Goal: Task Accomplishment & Management: Manage account settings

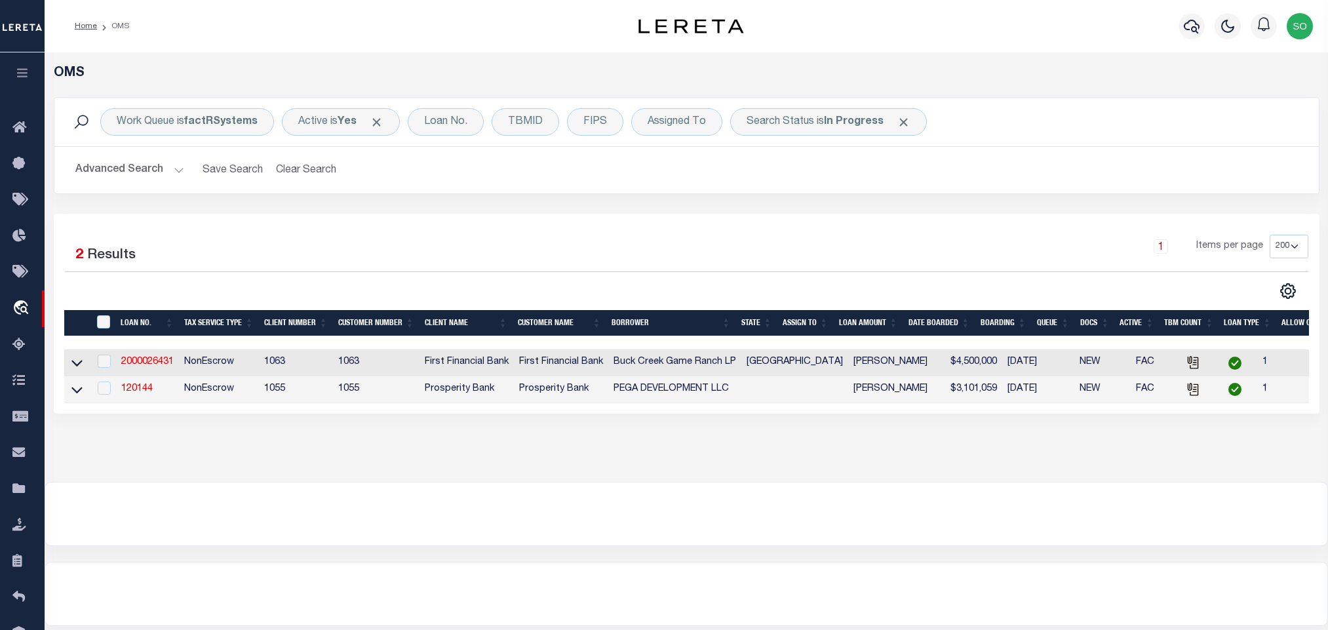
select select "200"
click at [868, 127] on b "In Progress" at bounding box center [854, 122] width 60 height 10
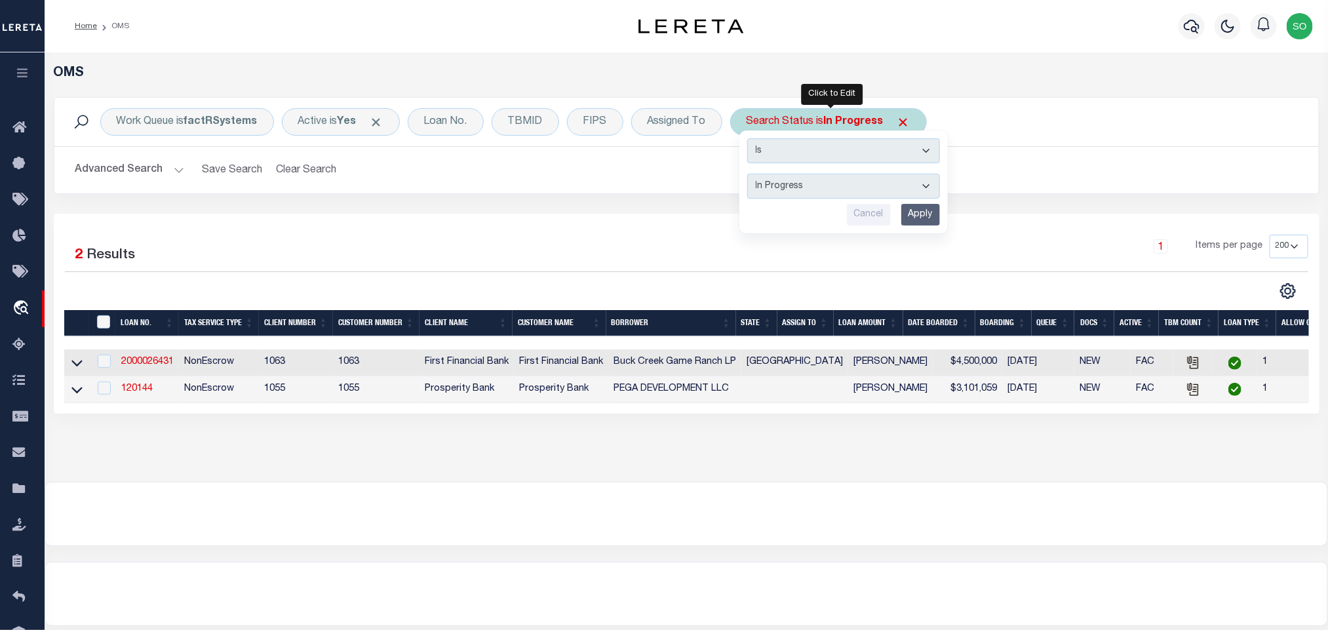
select select "RD"
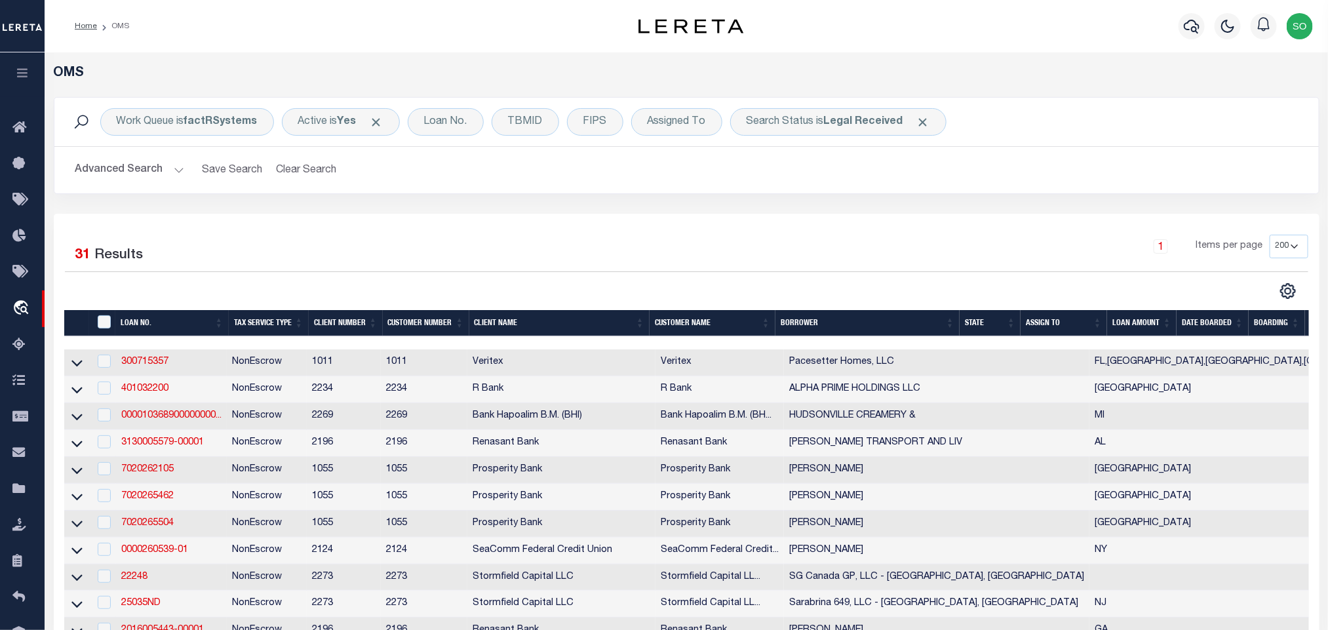
scroll to position [814, 0]
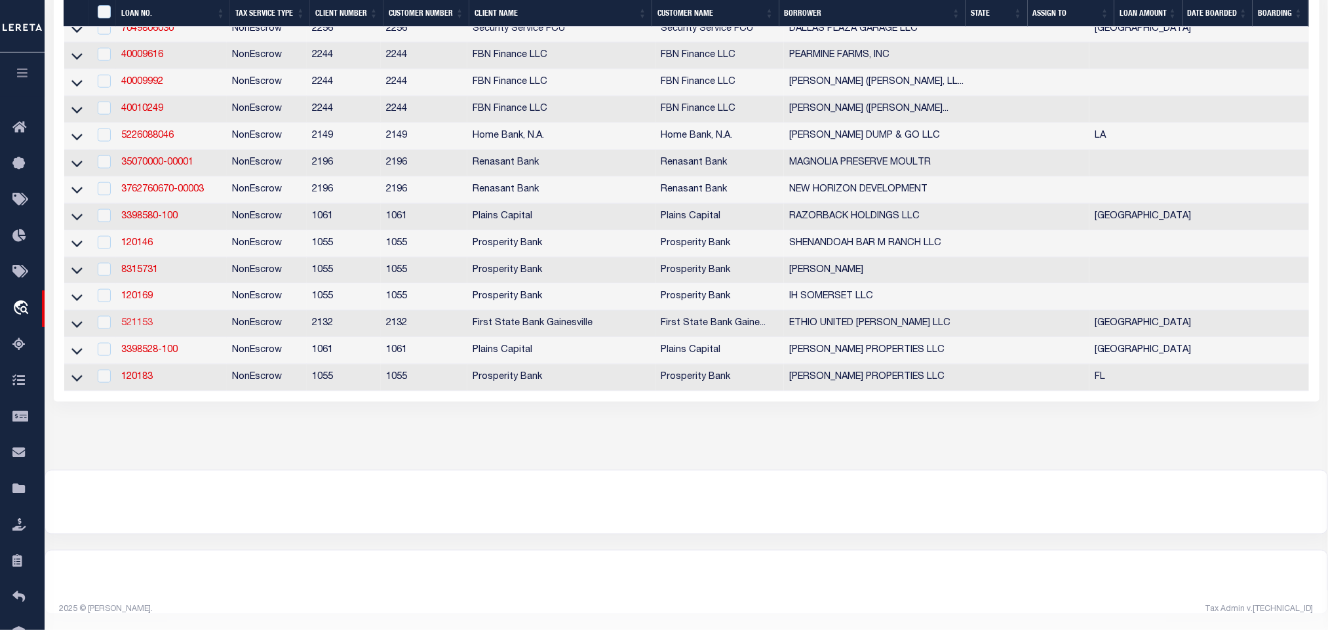
click at [142, 319] on link "521153" at bounding box center [136, 323] width 31 height 9
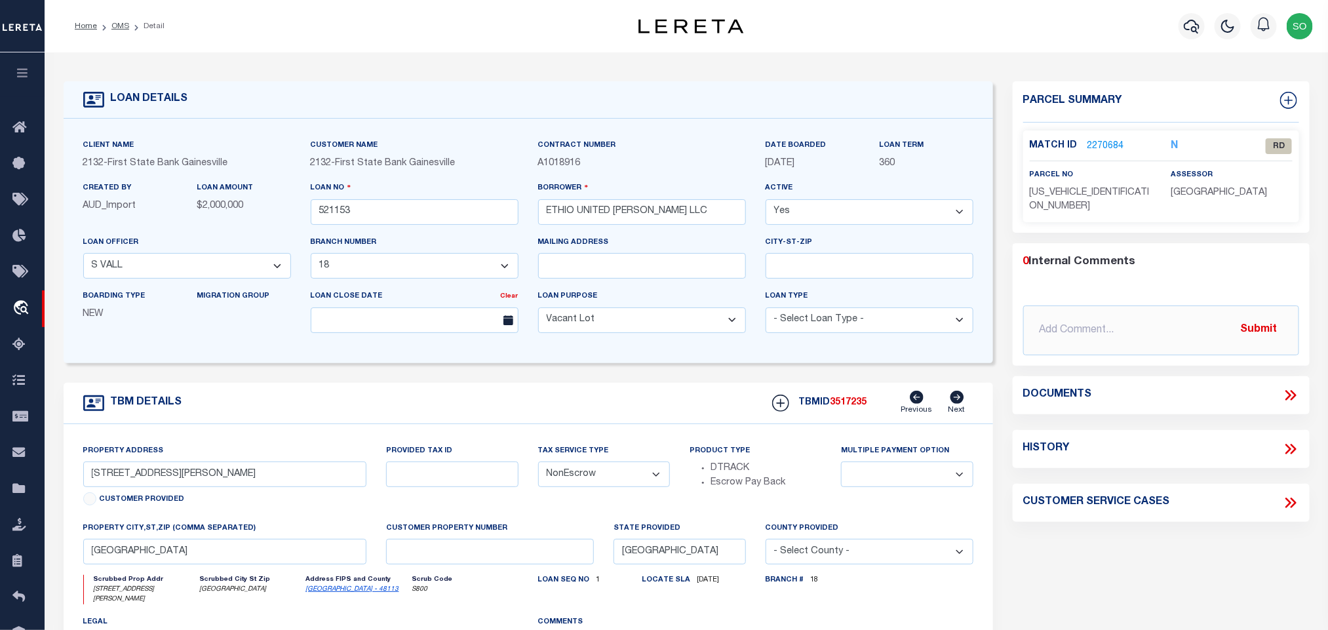
select select
select select "164181"
select select "7879"
click at [326, 403] on div "TBM DETAILS TBMID 3517235 Previous Next" at bounding box center [529, 403] width 930 height 41
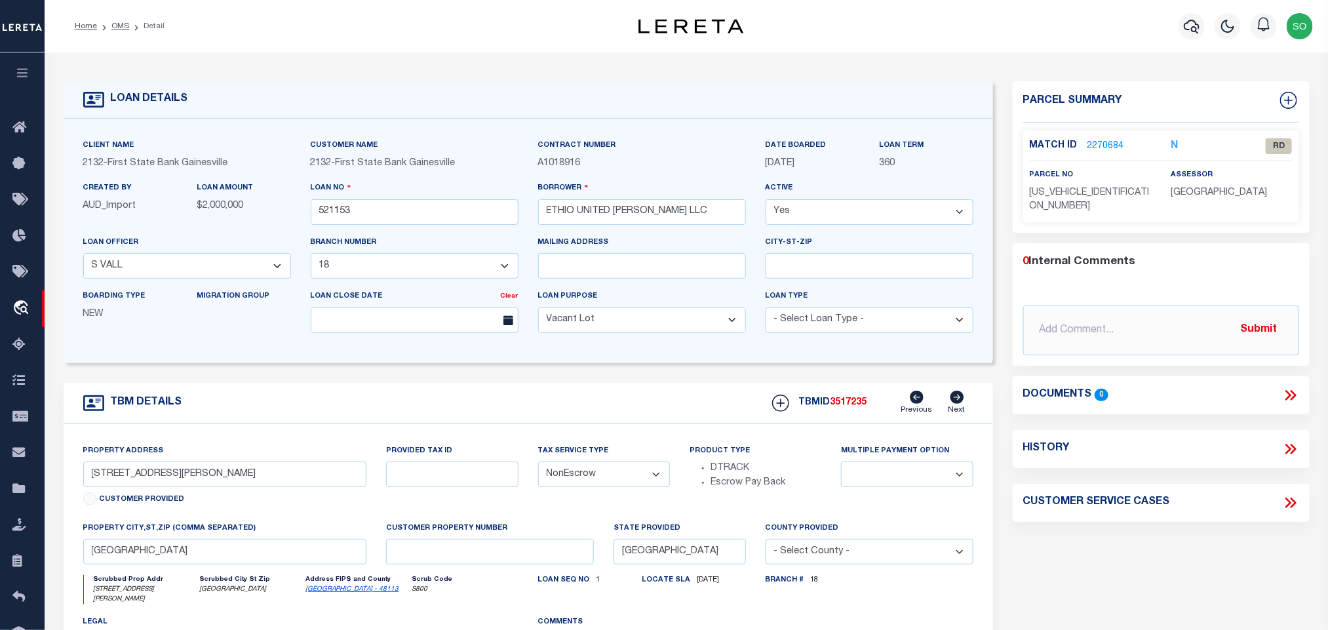
scroll to position [197, 0]
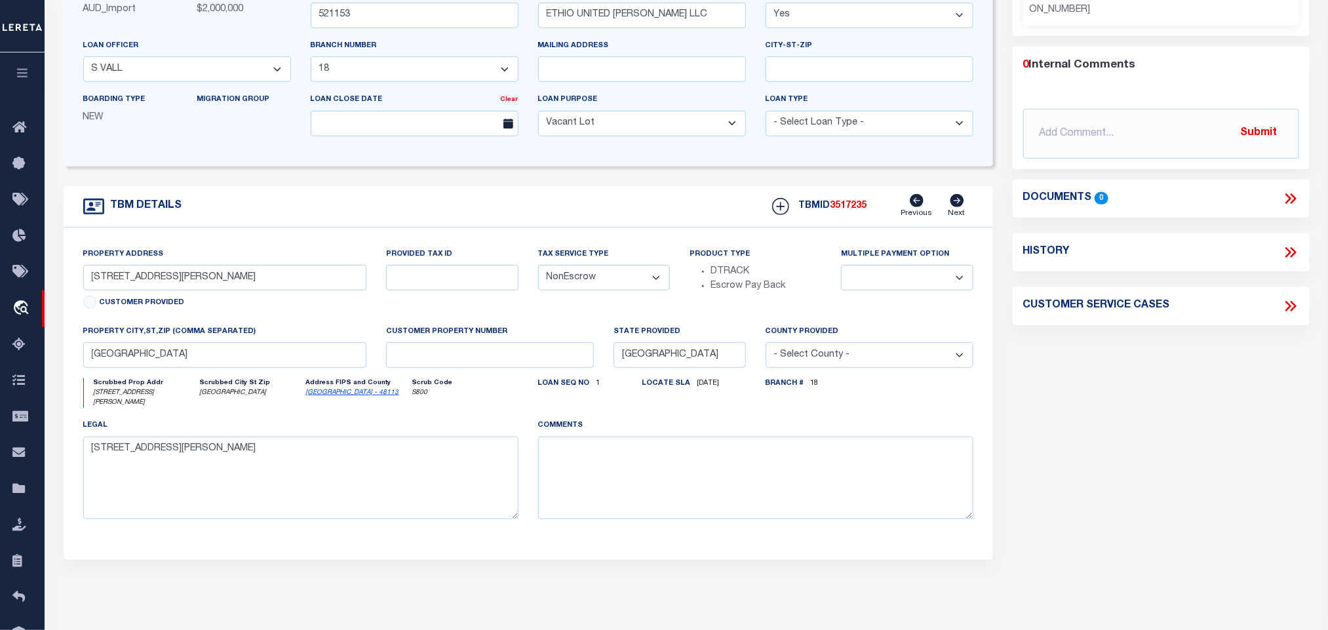
click at [313, 398] on icon "Dallas - 48113" at bounding box center [357, 393] width 103 height 10
click at [319, 396] on link "Dallas - 48113" at bounding box center [352, 392] width 93 height 7
click at [149, 281] on input "9560 SKILLMAN ST" at bounding box center [225, 278] width 284 height 26
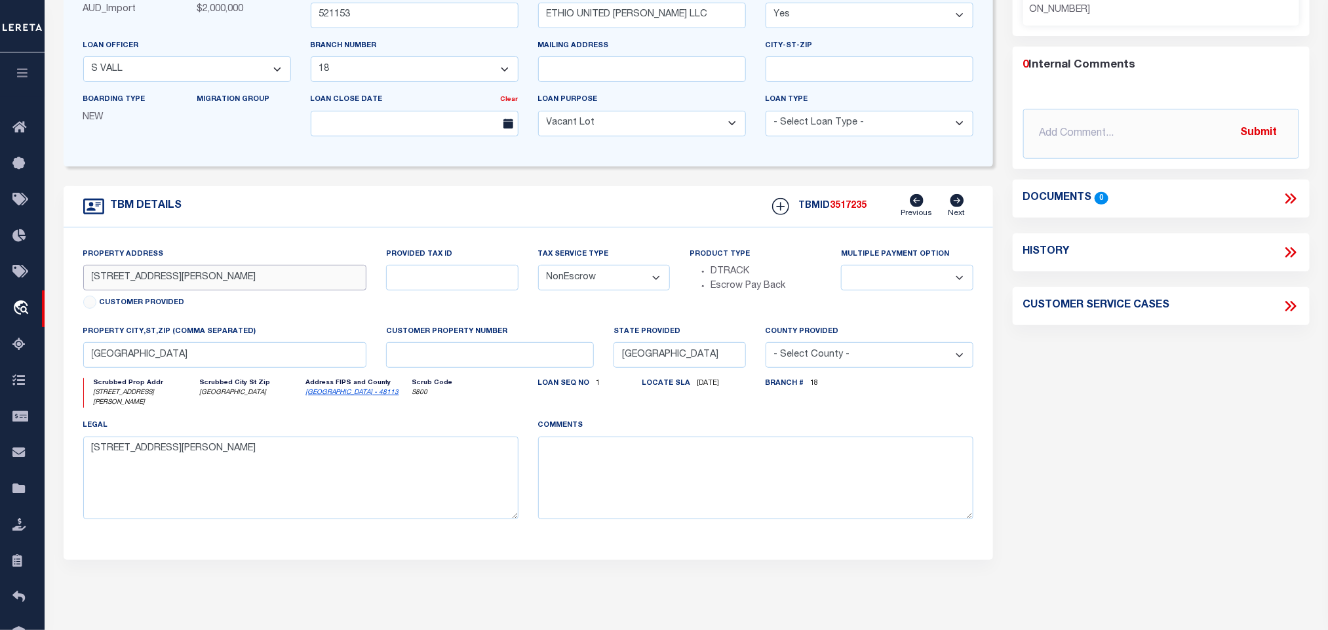
click at [149, 281] on input "9560 SKILLMAN ST" at bounding box center [225, 278] width 284 height 26
click at [490, 235] on div "Property Address 9560 SKILLMAN ST Customer Provided Provided Tax ID Tax Service…" at bounding box center [529, 393] width 930 height 332
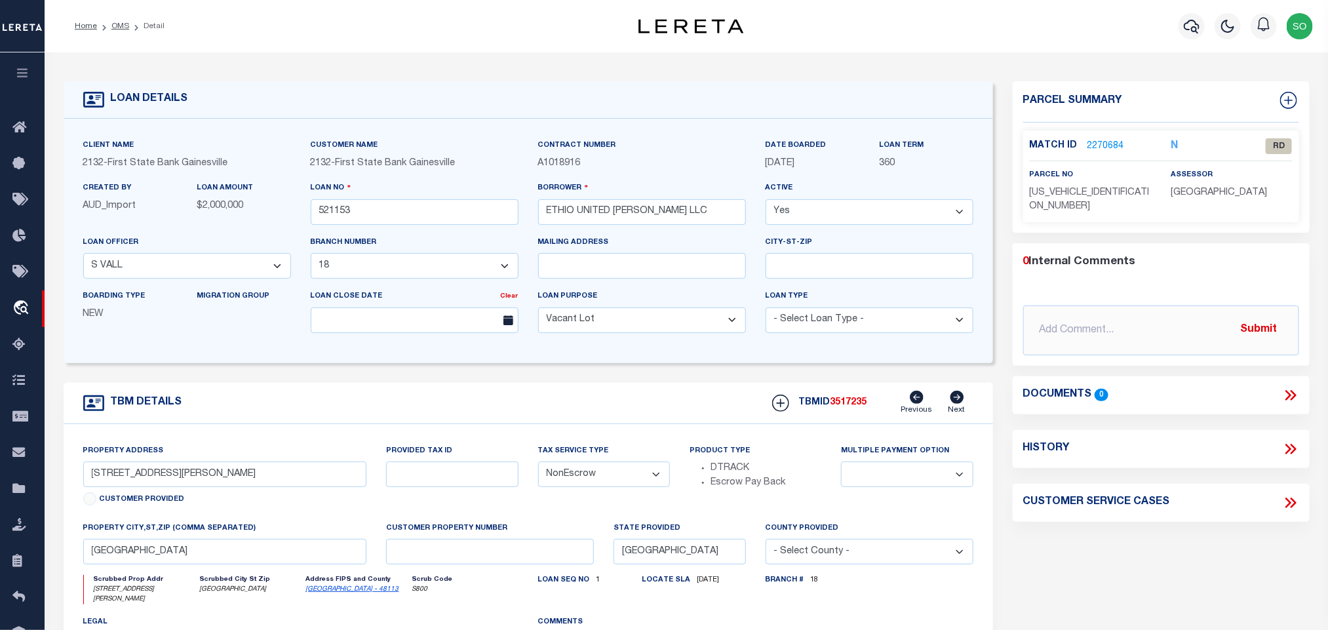
scroll to position [380, 0]
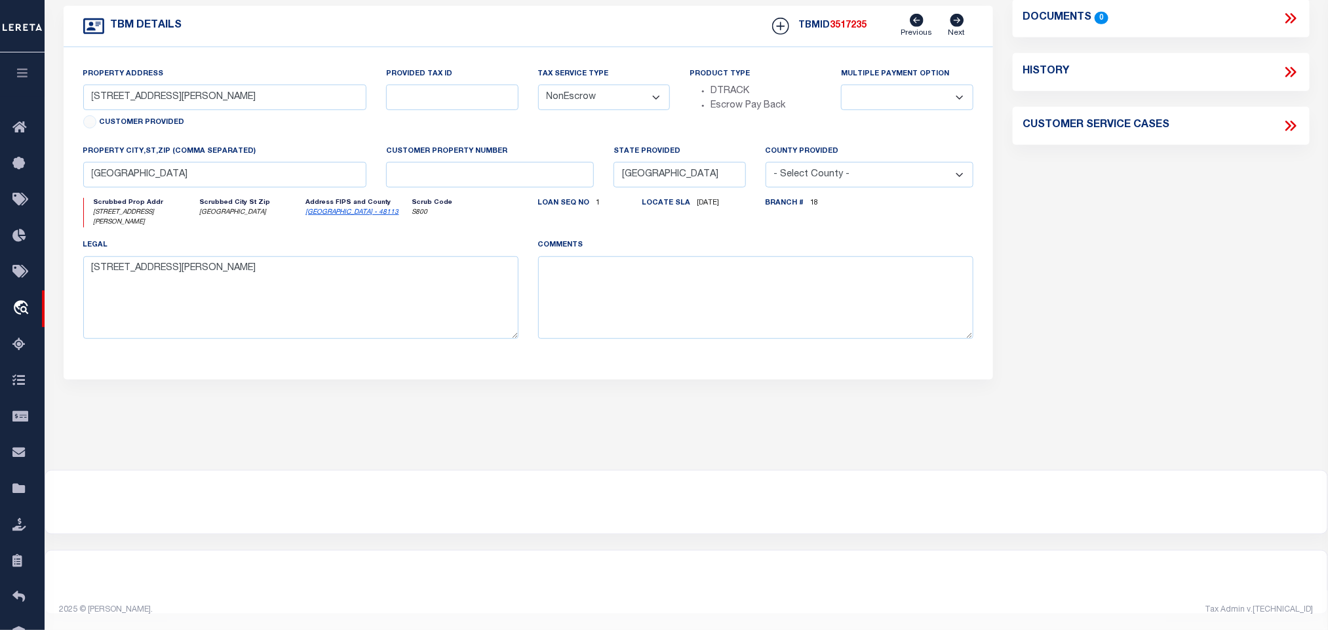
click at [815, 458] on div "LOAN DETAILS Client Name 2132" at bounding box center [687, 72] width 1284 height 795
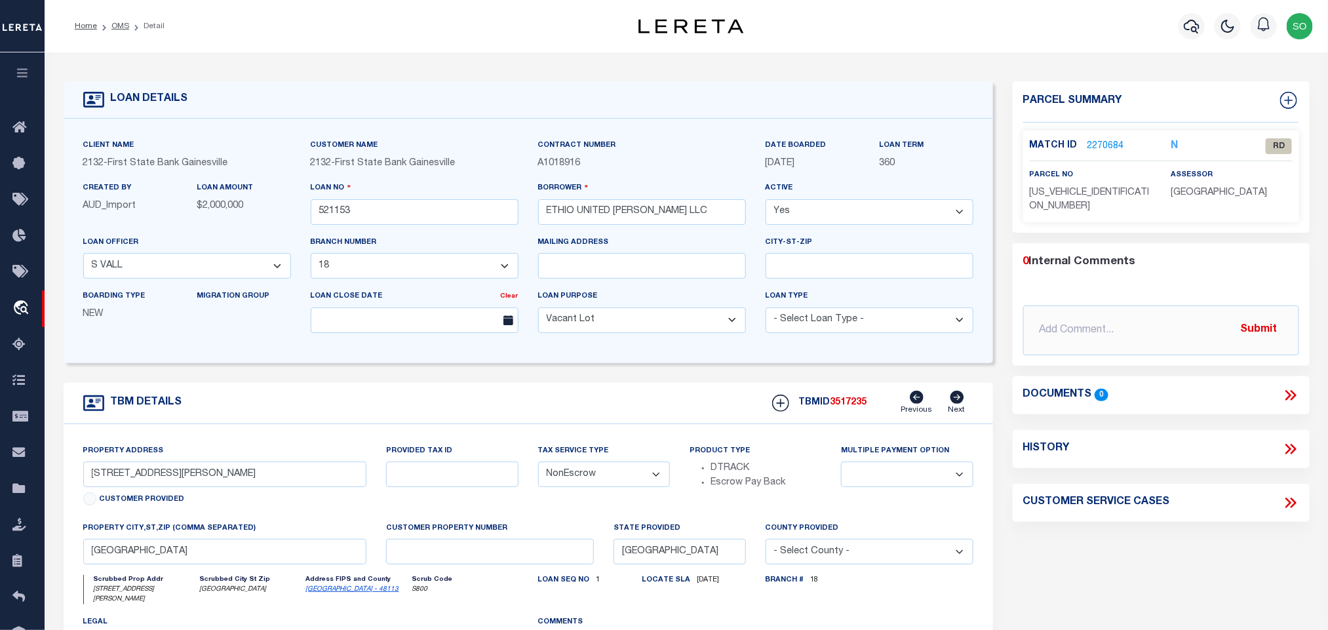
click at [512, 419] on div "TBM DETAILS TBMID 3517235 Previous Next" at bounding box center [529, 403] width 930 height 41
click at [431, 392] on div "TBM DETAILS TBMID 3517235 Previous Next" at bounding box center [529, 403] width 930 height 41
click at [1095, 146] on link "2270684" at bounding box center [1106, 147] width 37 height 14
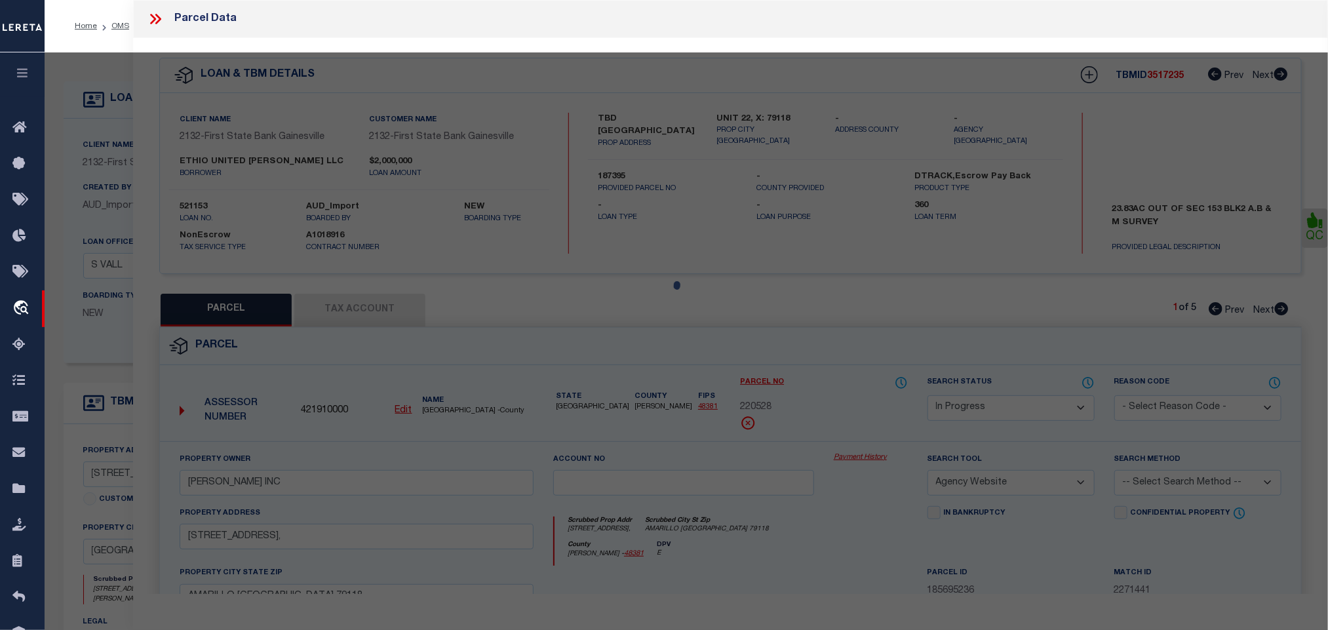
select select "AS"
select select
checkbox input "false"
select select "RD"
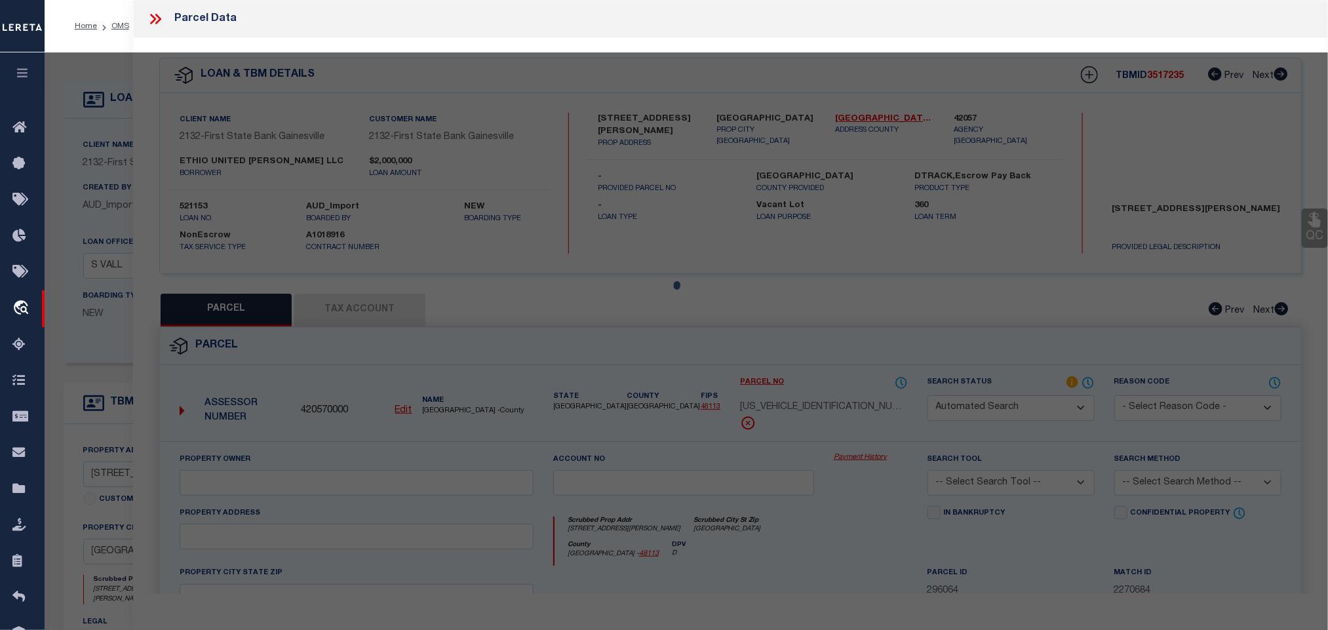
type input "ETHIO UNITED SKILLMAN LLC"
type input "008073000003A0000"
select select "ATL"
select select "ADD"
type input "9560 SKILLMAN ST"
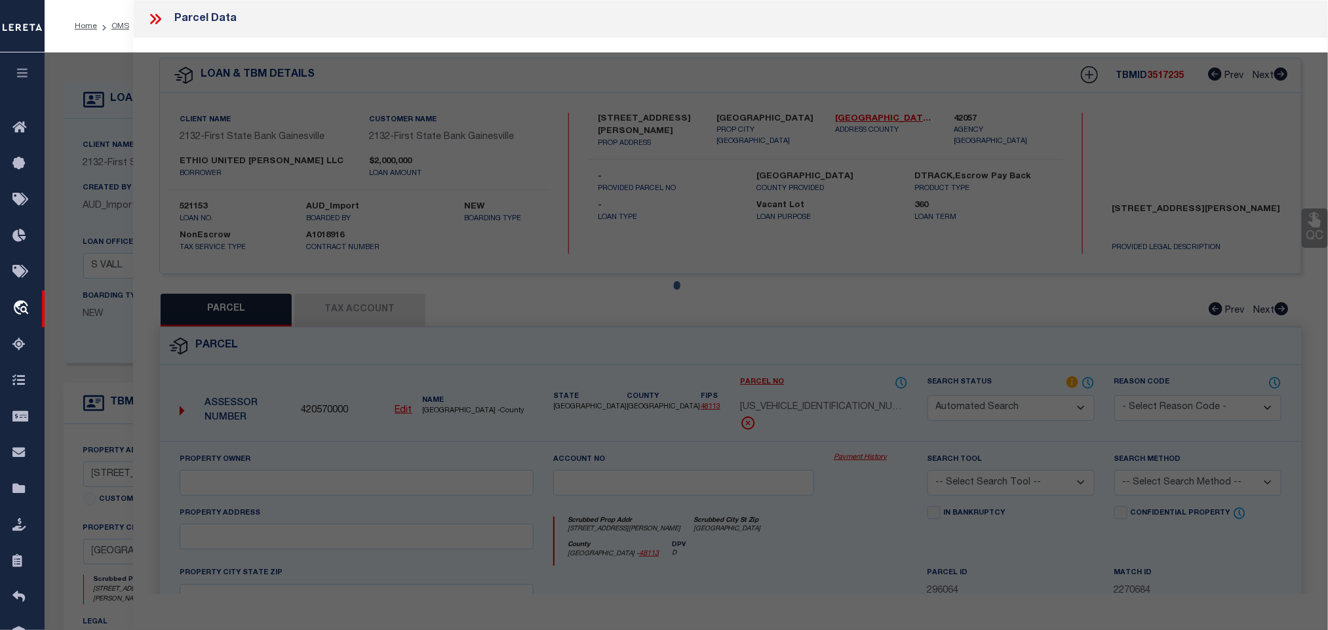
checkbox input "false"
type input "DALLAS TX 75243"
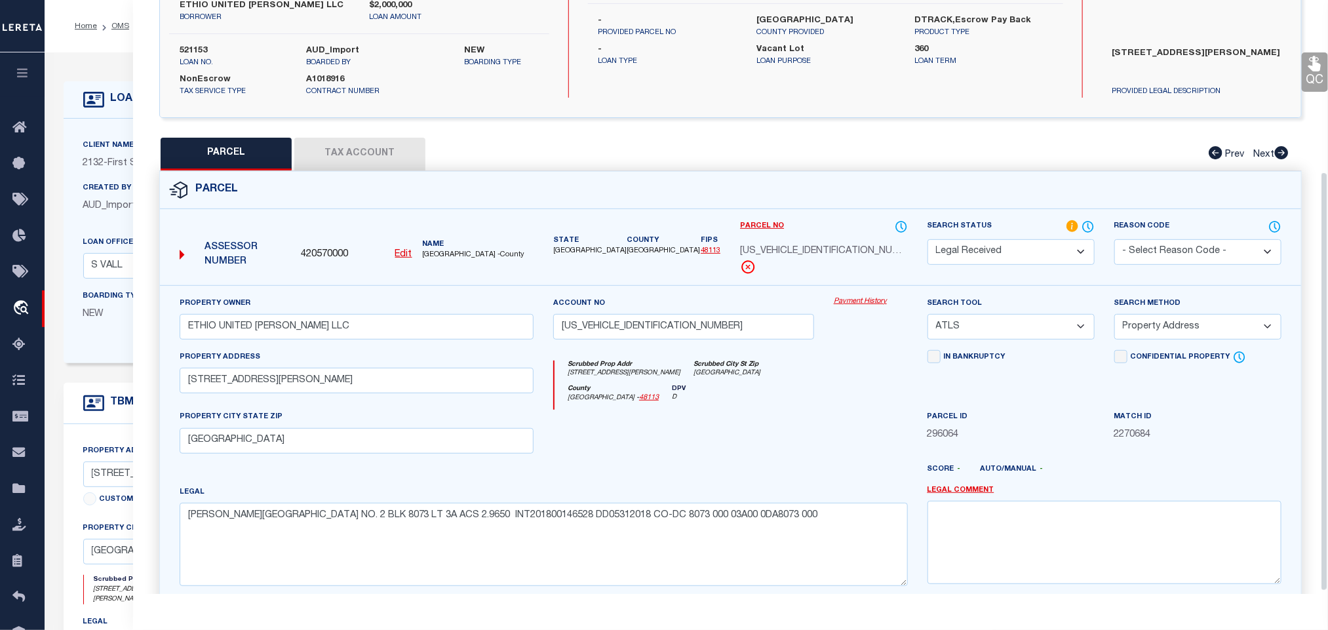
scroll to position [246, 0]
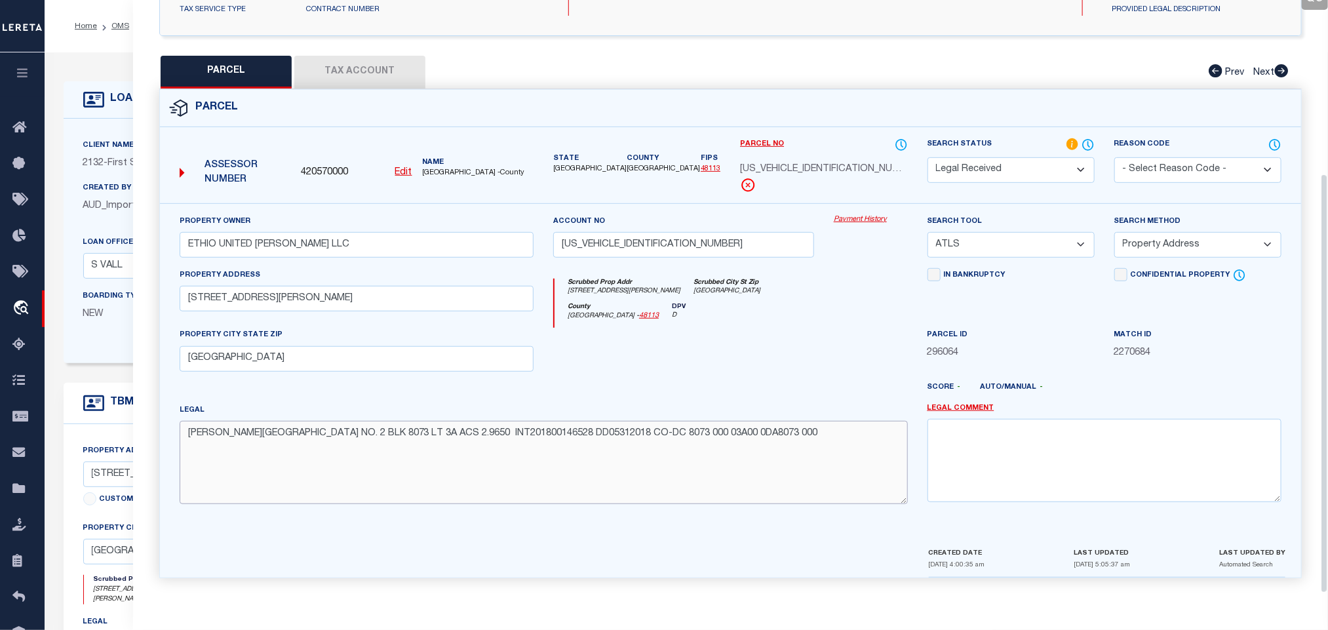
click at [311, 435] on textarea "SKILLMAN FOREST SQUARE NO. 2 BLK 8073 LT 3A ACS 2.9650 INT201800146528 DD053120…" at bounding box center [544, 462] width 728 height 83
paste textarea "SKILLMAN FOREST SQUARE NO. 2"
click at [211, 433] on textarea "SKILLMAN FOREST SQUARE NO. 2" at bounding box center [544, 462] width 728 height 83
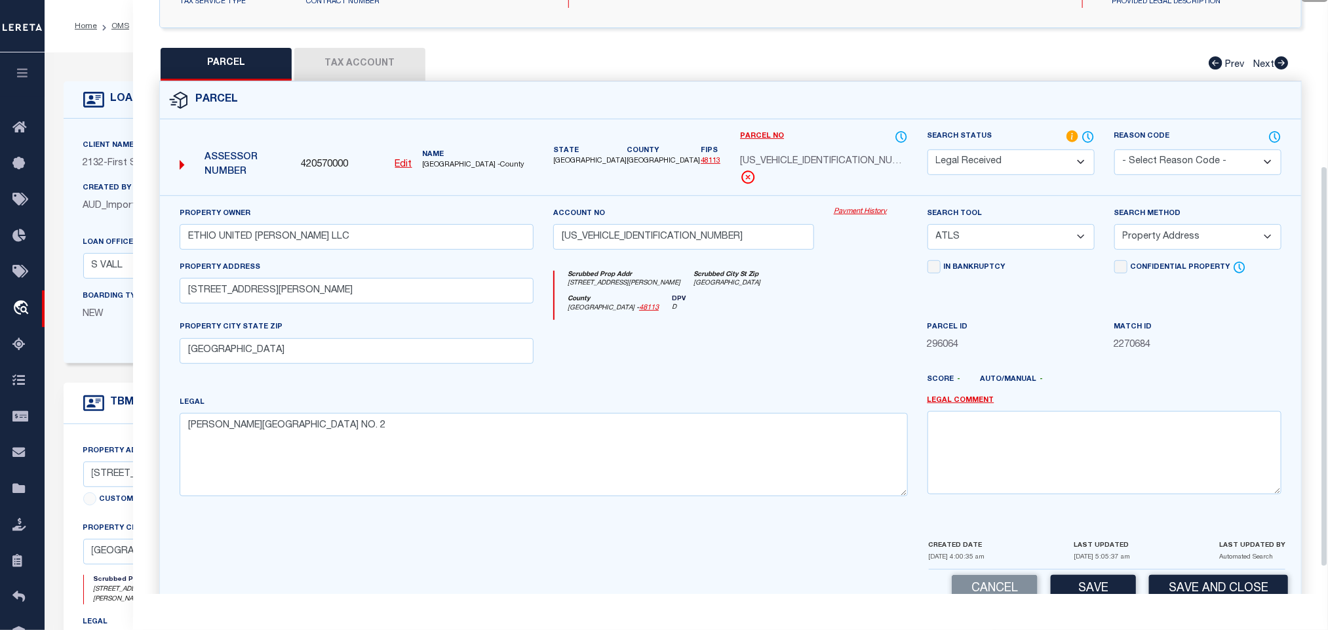
click at [372, 419] on div "Legal SKILLMAN FOREST SQUARE NO. 2" at bounding box center [544, 445] width 728 height 101
click at [372, 429] on textarea "SKILLMAN FOREST SQUARE NO. 2" at bounding box center [544, 454] width 728 height 83
paste textarea "BLK 8073 LT 3A ACS 2.9650"
type textarea "SKILLMAN FOREST SQUARE NO. 2 BLK 8073 LT 3A ACS 2.9650"
click at [610, 242] on input "008073000003A0000" at bounding box center [683, 237] width 261 height 26
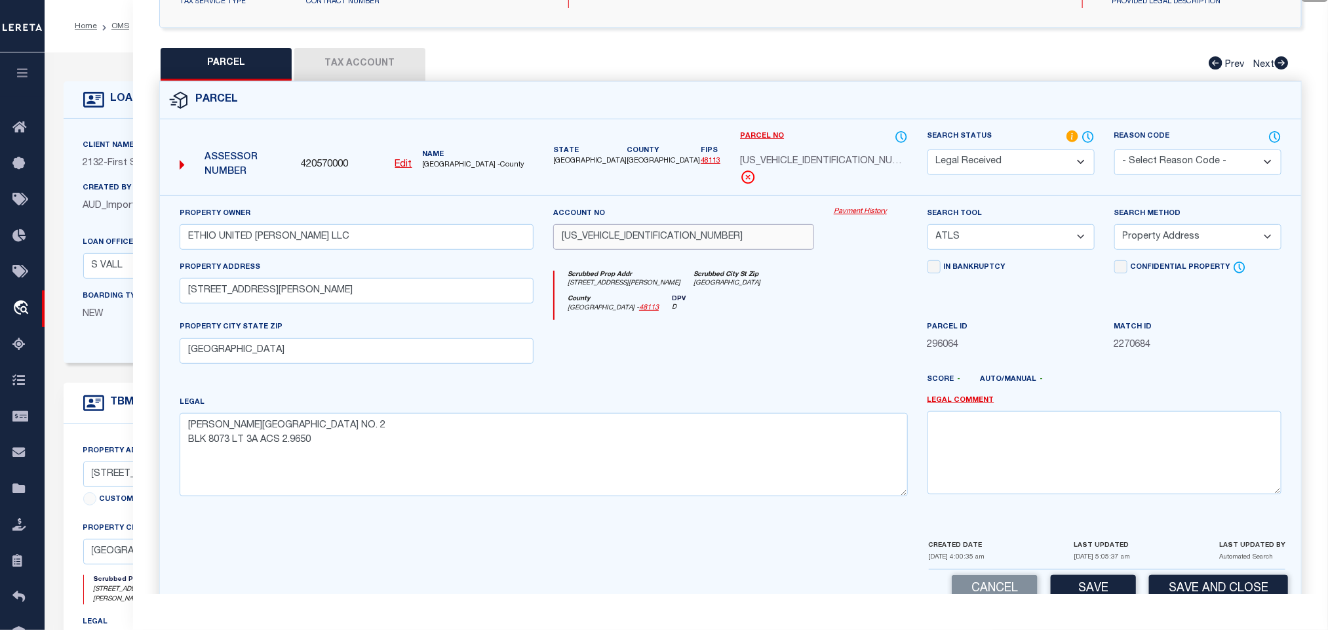
click at [610, 242] on input "008073000003A0000" at bounding box center [683, 237] width 261 height 26
click at [221, 296] on input "9560 SKILLMAN ST" at bounding box center [357, 291] width 354 height 26
click at [211, 299] on input "9560 SKILLMAN ST" at bounding box center [357, 291] width 354 height 26
click at [305, 302] on input "9560 SKILLMAN ST" at bounding box center [357, 291] width 354 height 26
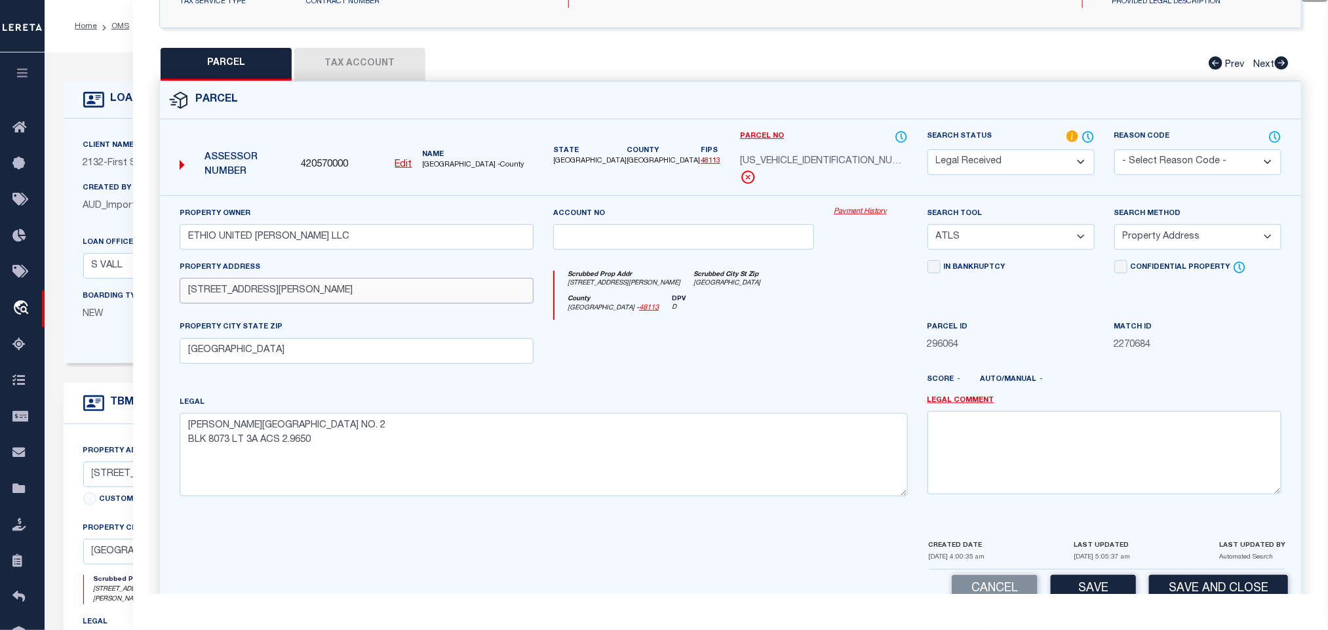
type input "9560 SKILLMAN ST"
click at [416, 228] on input "ETHIO UNITED SKILLMAN LLC" at bounding box center [357, 237] width 354 height 26
click at [401, 246] on input "ETHIO UNITED SKILLMAN LLC" at bounding box center [357, 237] width 354 height 26
click at [186, 294] on input "9560 SKILLMAN ST" at bounding box center [357, 291] width 354 height 26
click at [189, 242] on input "ETHIO UNITED SKILLMAN LLC" at bounding box center [357, 237] width 354 height 26
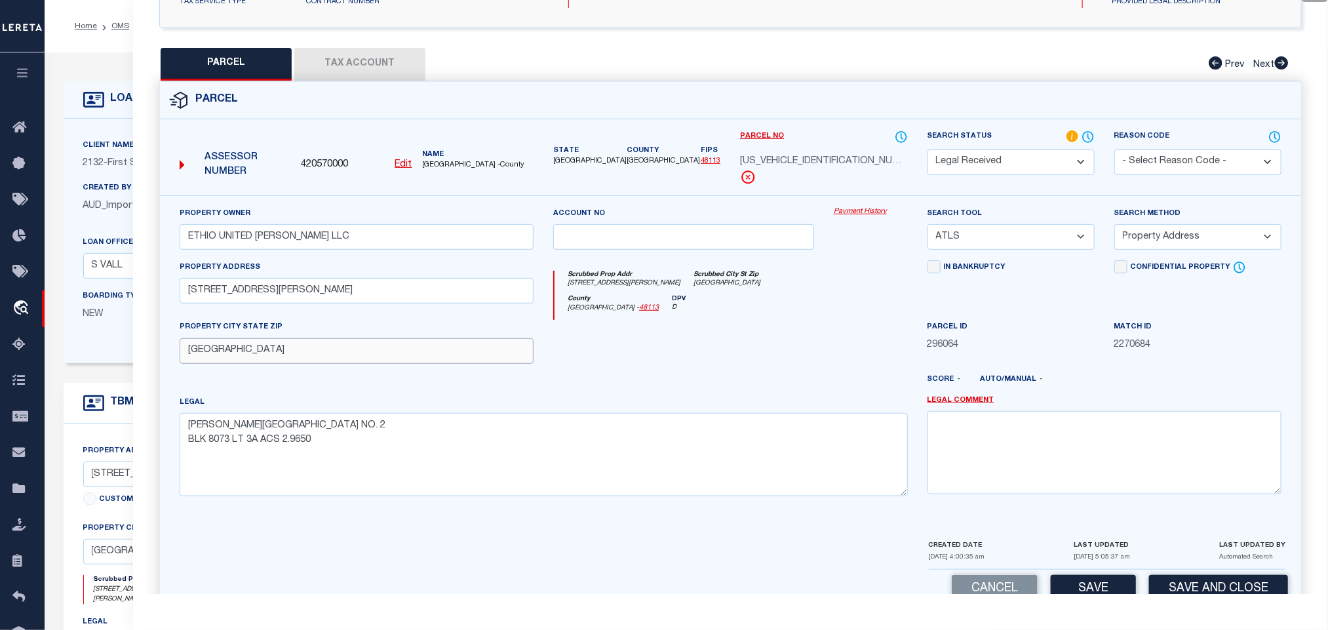
click at [311, 363] on input "DALLAS TX 75243" at bounding box center [357, 351] width 354 height 26
drag, startPoint x: 1012, startPoint y: 232, endPoint x: 1021, endPoint y: 252, distance: 21.7
click at [1012, 232] on select "-- Select Search Tool -- 3rd Party Website Agency File Agency Website ATLS CNV-…" at bounding box center [1011, 237] width 167 height 26
select select "AGW"
click at [928, 228] on select "-- Select Search Tool -- 3rd Party Website Agency File Agency Website ATLS CNV-…" at bounding box center [1011, 237] width 167 height 26
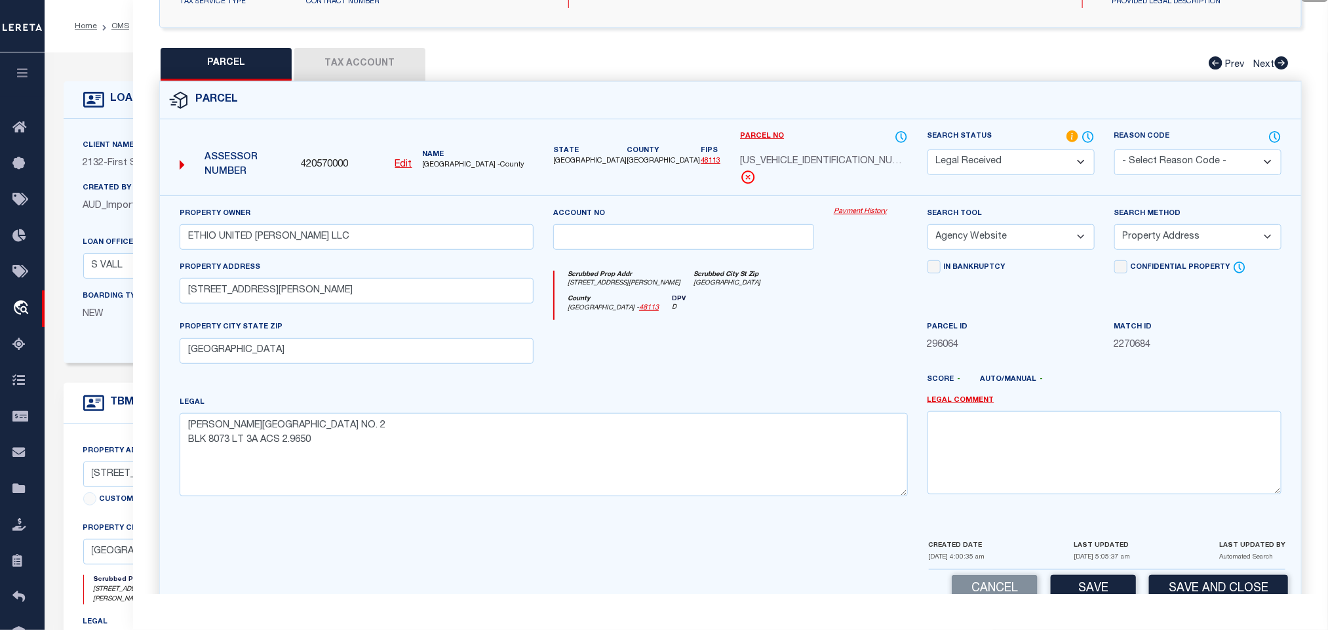
drag, startPoint x: 1151, startPoint y: 241, endPoint x: 1158, endPoint y: 250, distance: 12.2
click at [1151, 241] on select "-- Select Search Method -- Property Address Legal Liability Info Provided" at bounding box center [1197, 237] width 167 height 26
select select "LEG"
click at [1114, 228] on select "-- Select Search Method -- Property Address Legal Liability Info Provided" at bounding box center [1197, 237] width 167 height 26
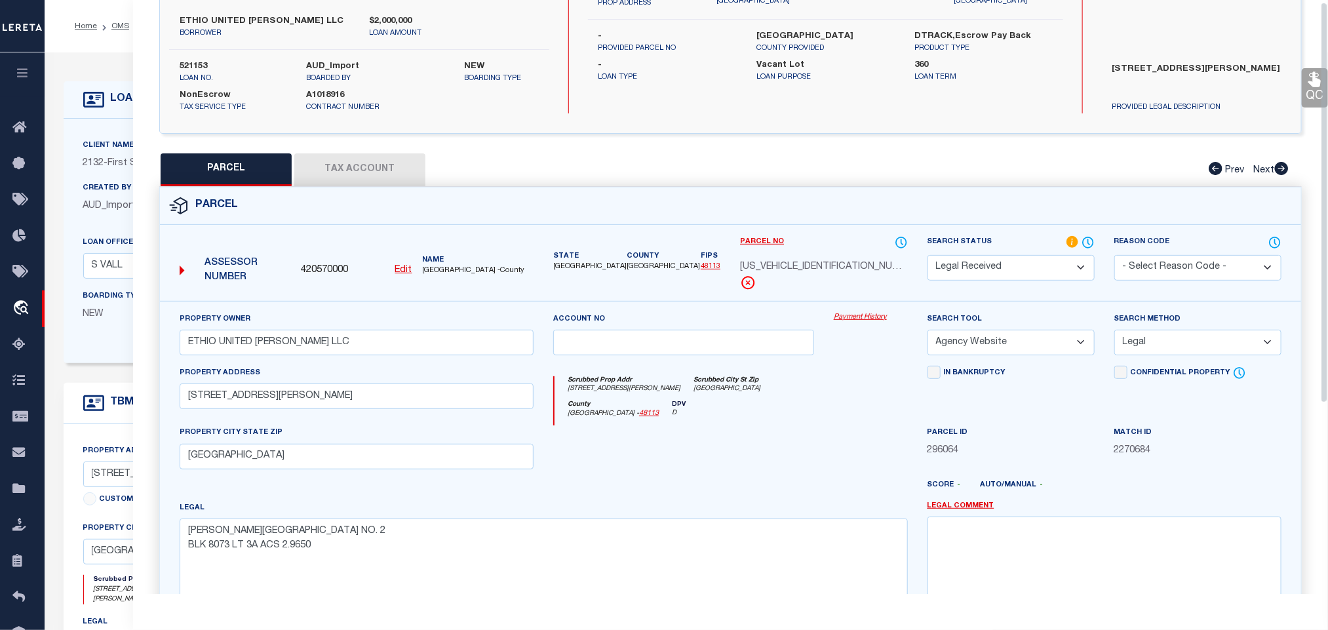
scroll to position [0, 0]
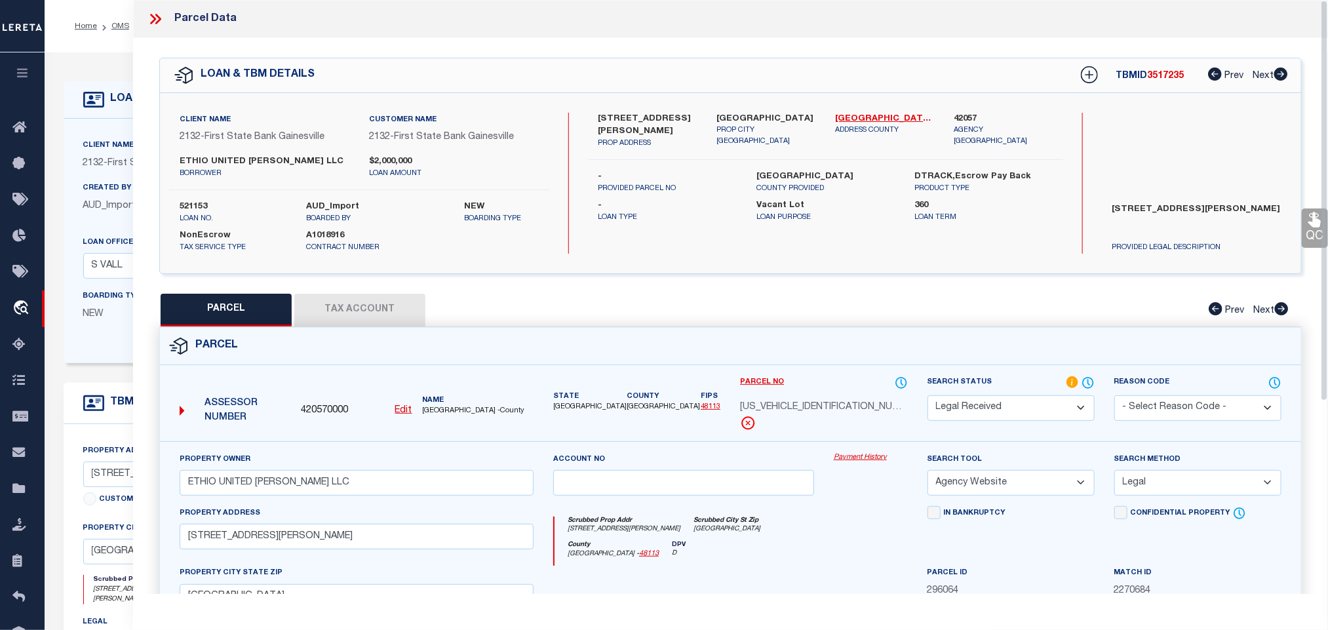
click at [361, 307] on button "Tax Account" at bounding box center [359, 310] width 131 height 33
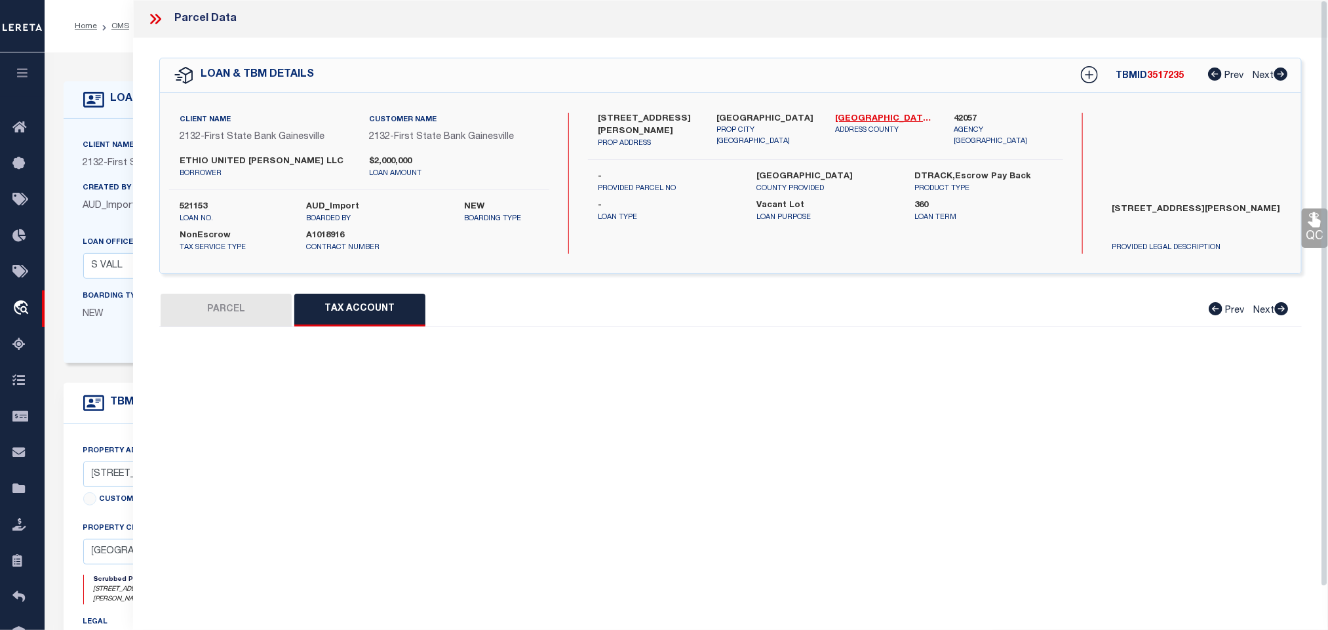
select select "100"
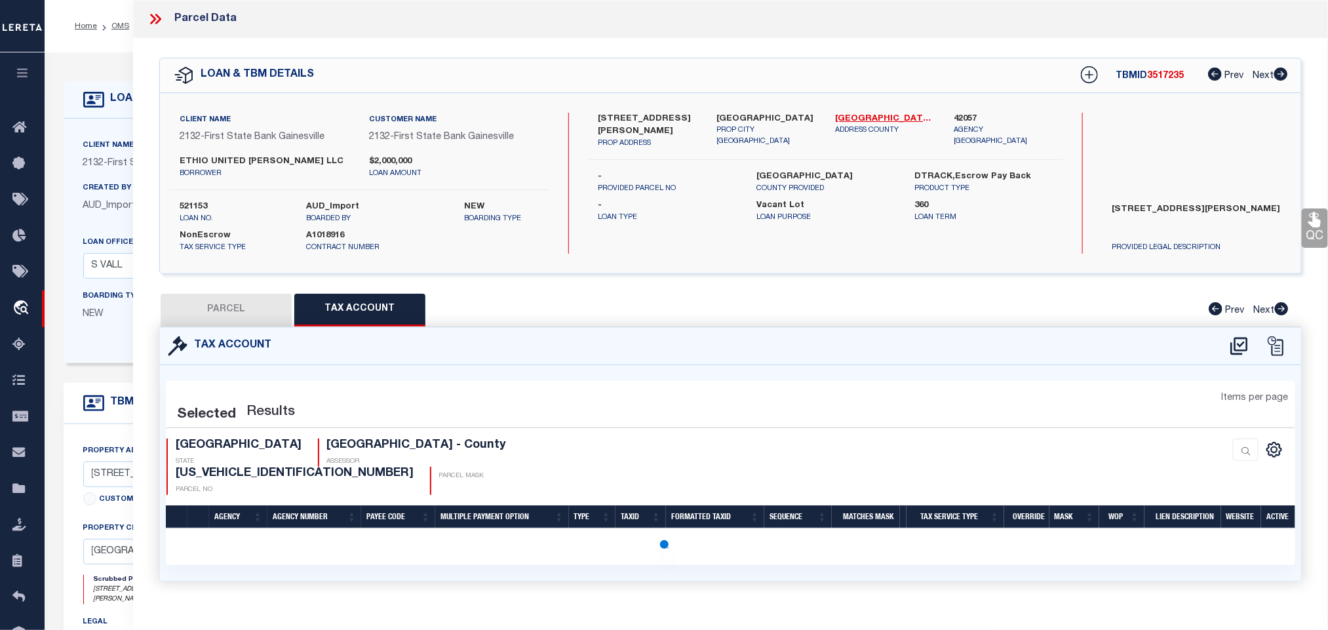
select select "100"
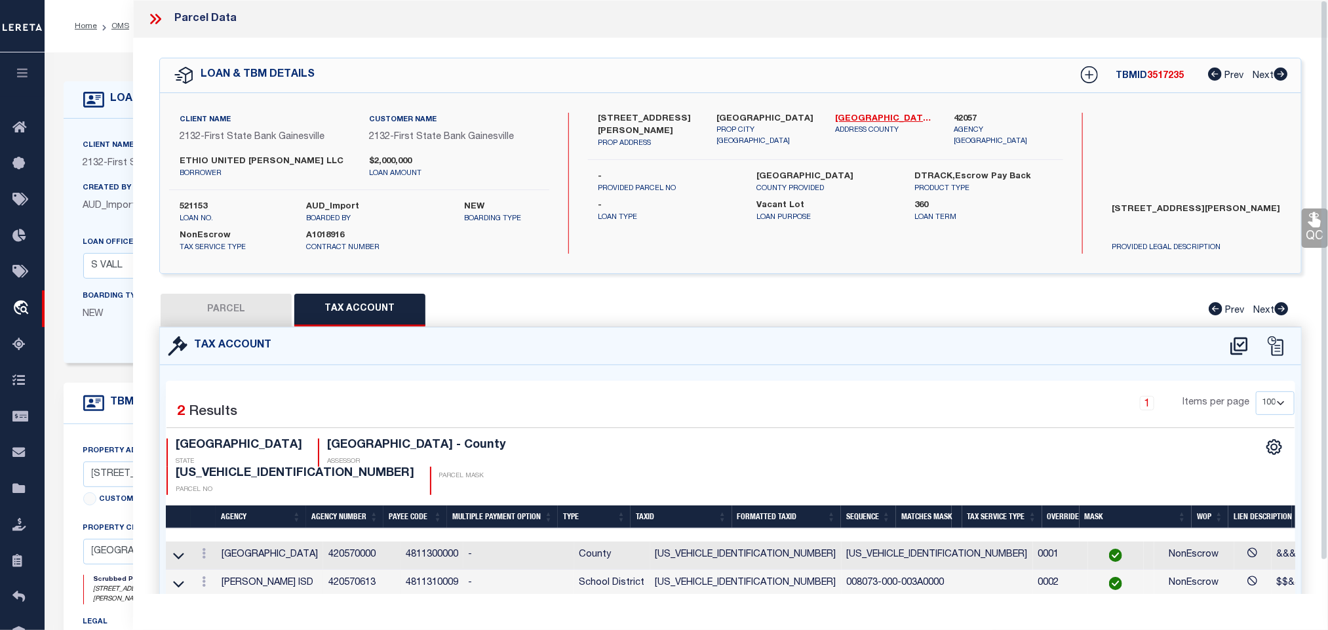
click at [211, 302] on button "PARCEL" at bounding box center [226, 310] width 131 height 33
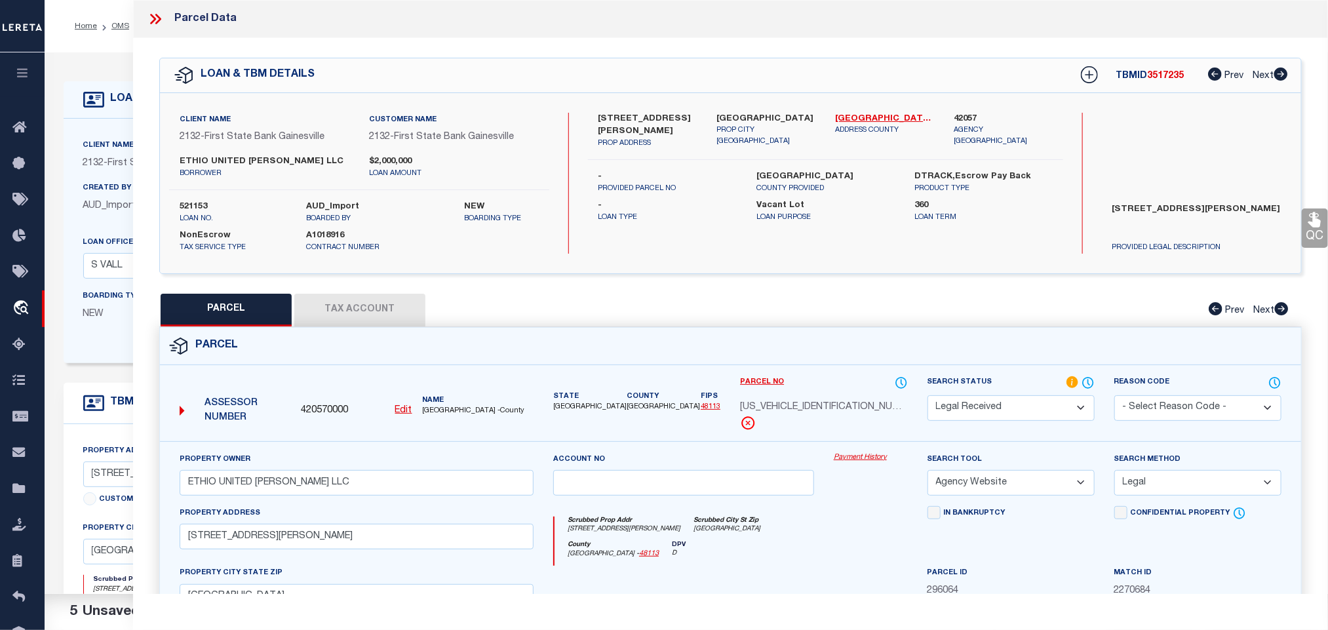
click at [978, 417] on select "Automated Search Bad Parcel Complete Duplicate Parcel High Dollar Reporting In …" at bounding box center [1011, 408] width 167 height 26
click at [928, 397] on select "Automated Search Bad Parcel Complete Duplicate Parcel High Dollar Reporting In …" at bounding box center [1011, 408] width 167 height 26
click at [321, 409] on span "420570000" at bounding box center [324, 411] width 47 height 14
copy span "420570000"
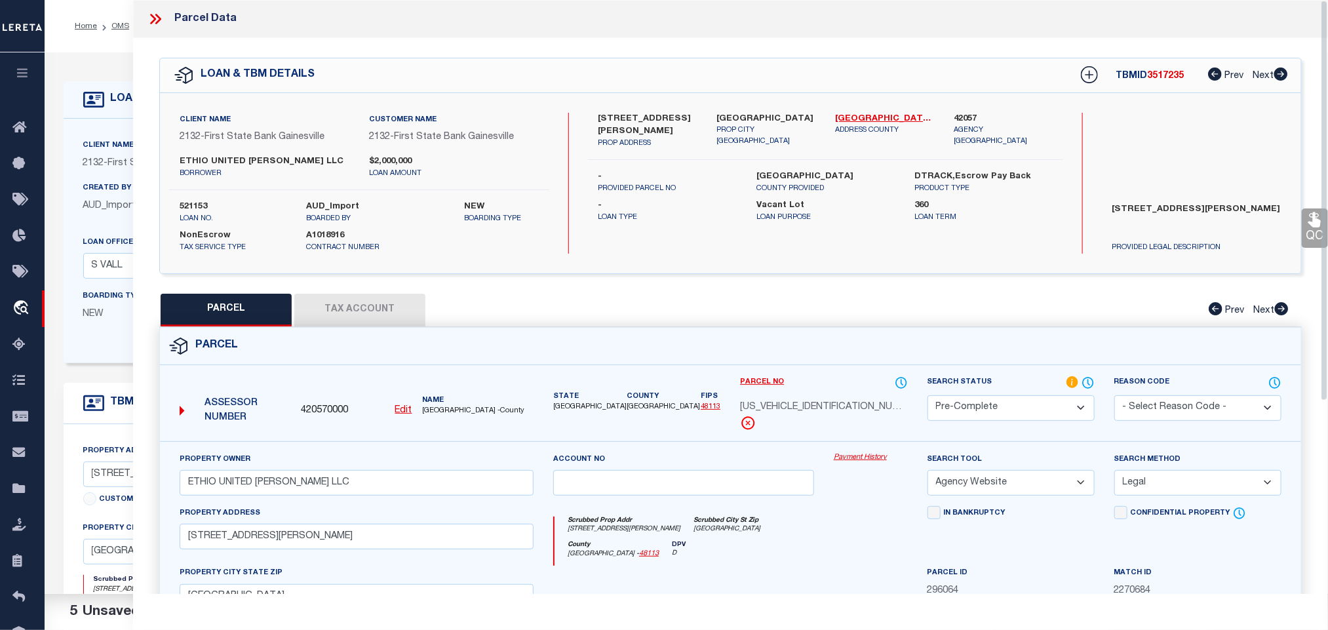
click at [150, 14] on icon at bounding box center [153, 19] width 6 height 10
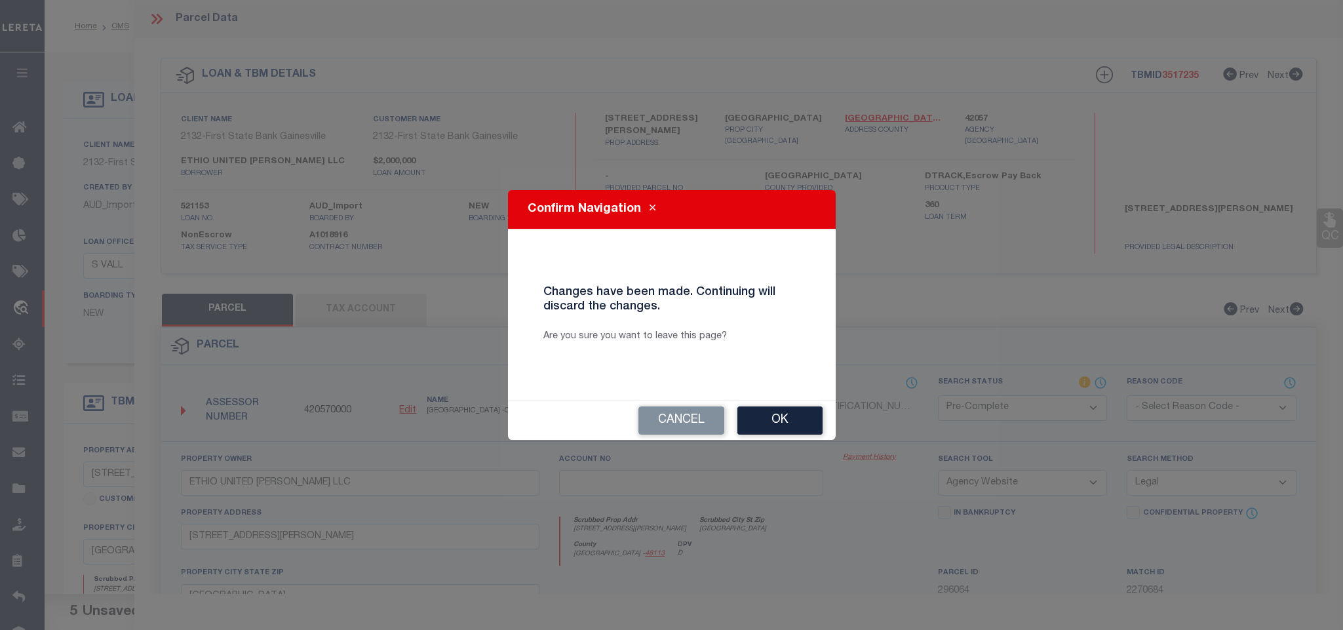
click at [777, 416] on button "Ok" at bounding box center [780, 420] width 85 height 28
select select "RD"
type input "008073000003A0000"
select select "ATL"
select select "ADD"
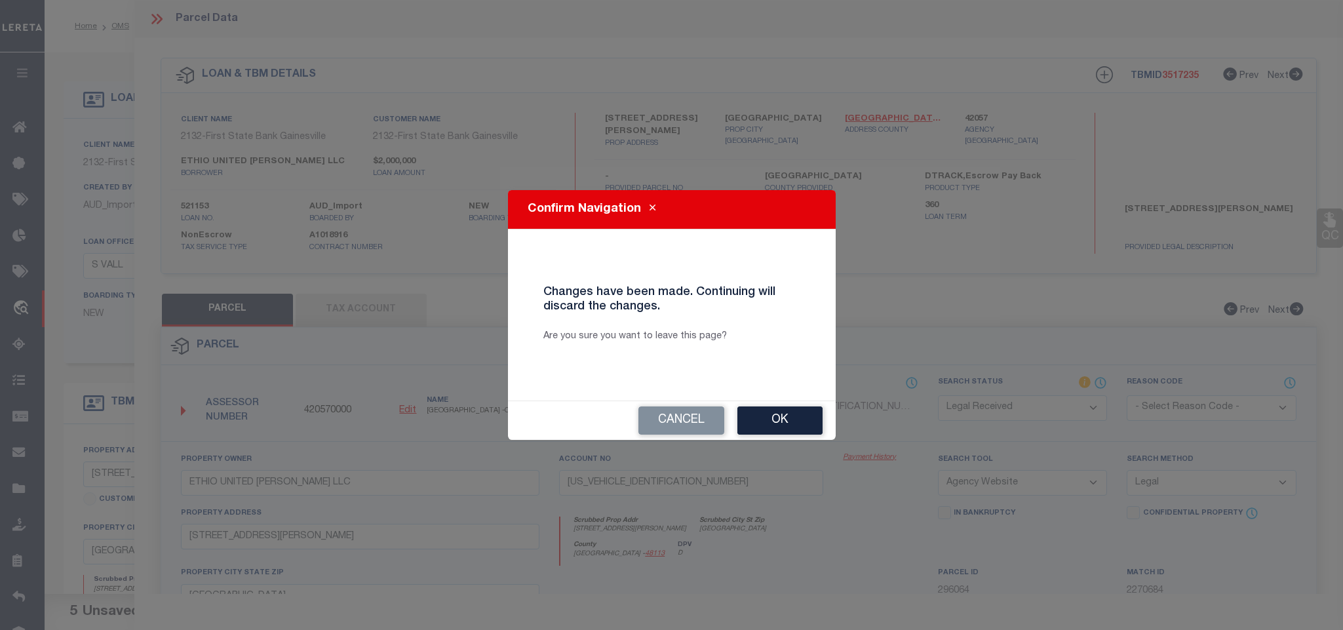
type input "9560 SKILLMAN ST"
type textarea "SKILLMAN FOREST SQUARE NO. 2 BLK 8073 LT 3A ACS 2.9650 INT201800146528 DD053120…"
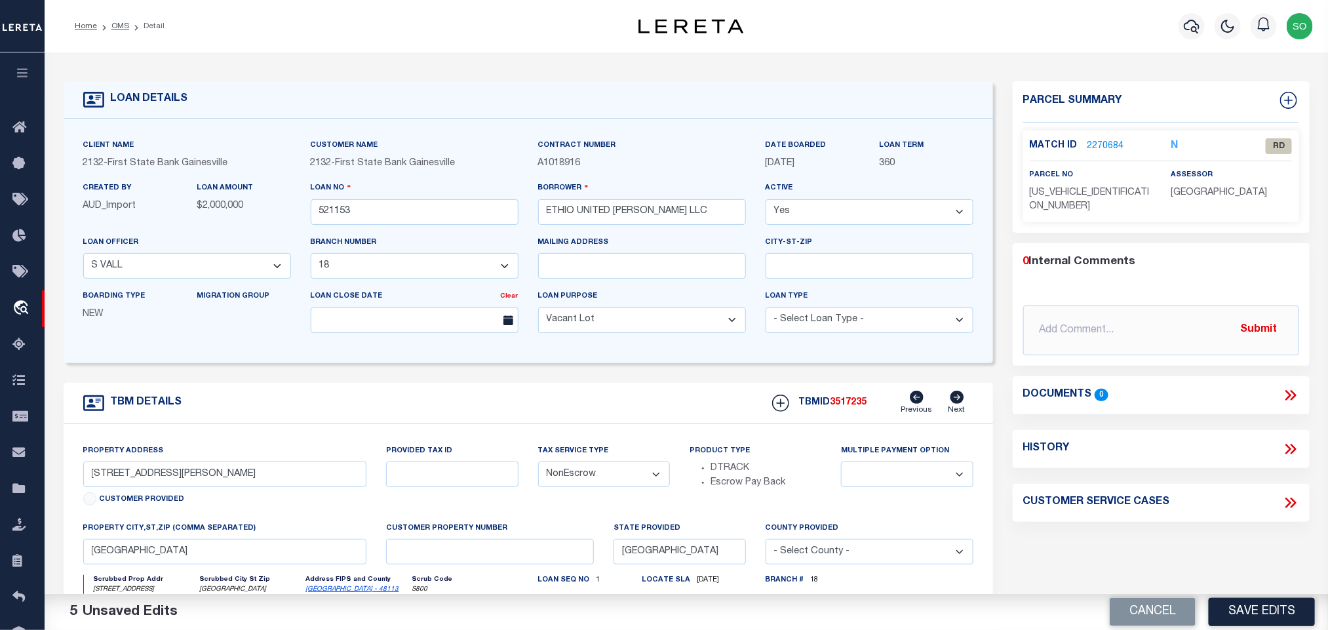
click at [1171, 610] on button "Cancel" at bounding box center [1153, 612] width 86 height 28
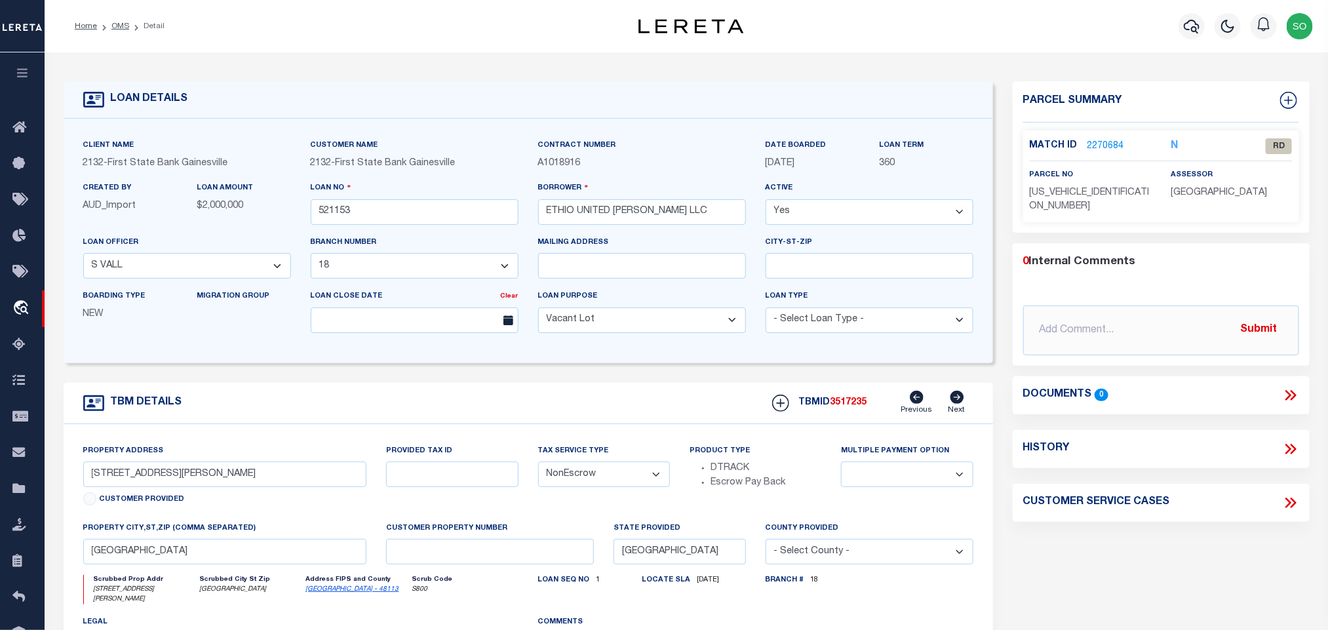
click at [722, 394] on div "TBM DETAILS TBMID 3517235 Previous Next" at bounding box center [529, 403] width 930 height 41
click at [1101, 144] on link "2270684" at bounding box center [1106, 147] width 37 height 14
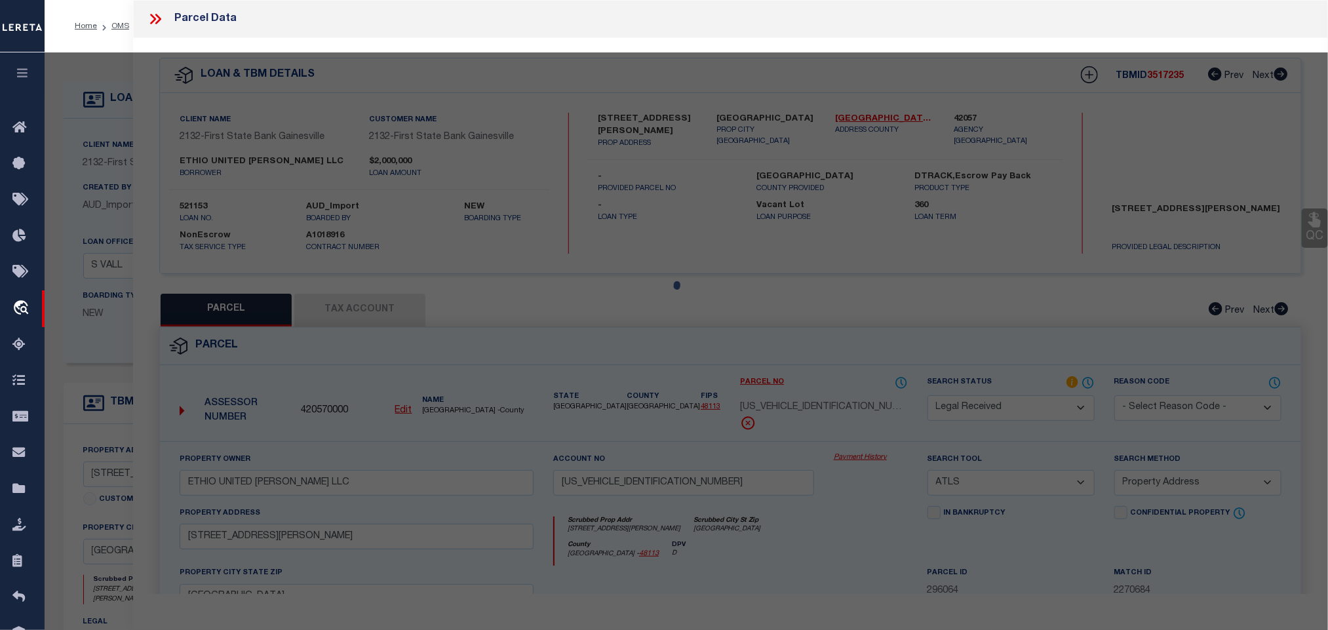
select select "AS"
select select
checkbox input "false"
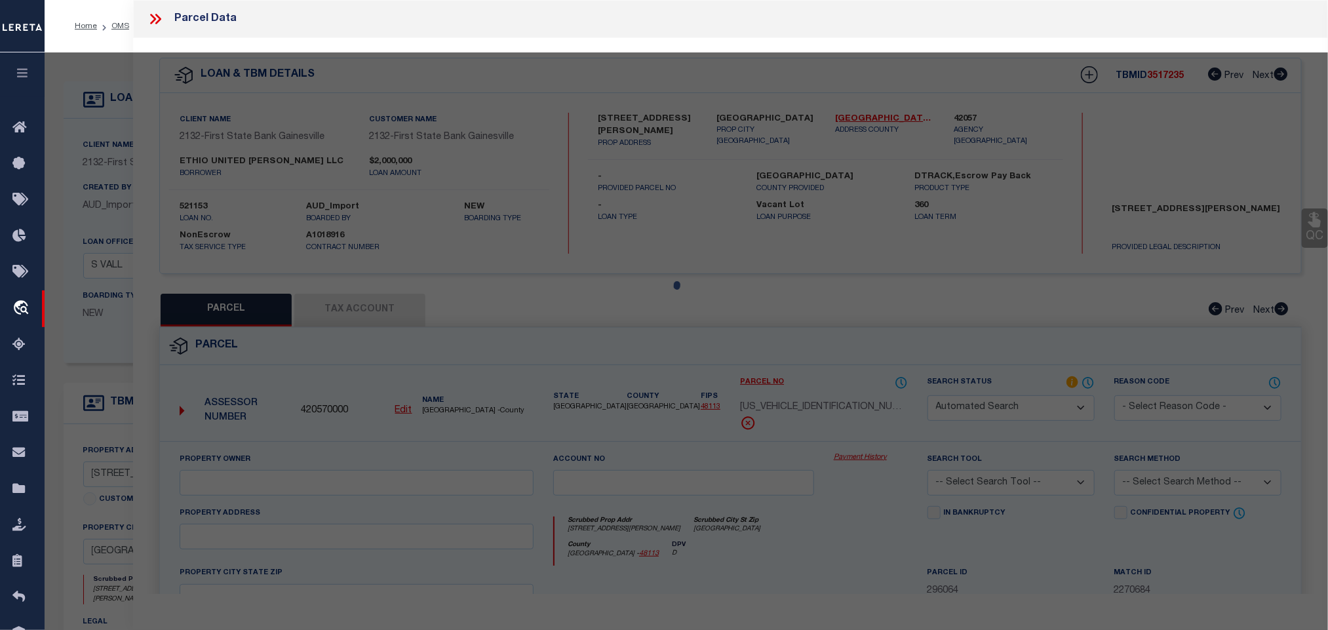
select select "RD"
type input "ETHIO UNITED SKILLMAN LLC"
type input "008073000003A0000"
select select "ATL"
select select "ADD"
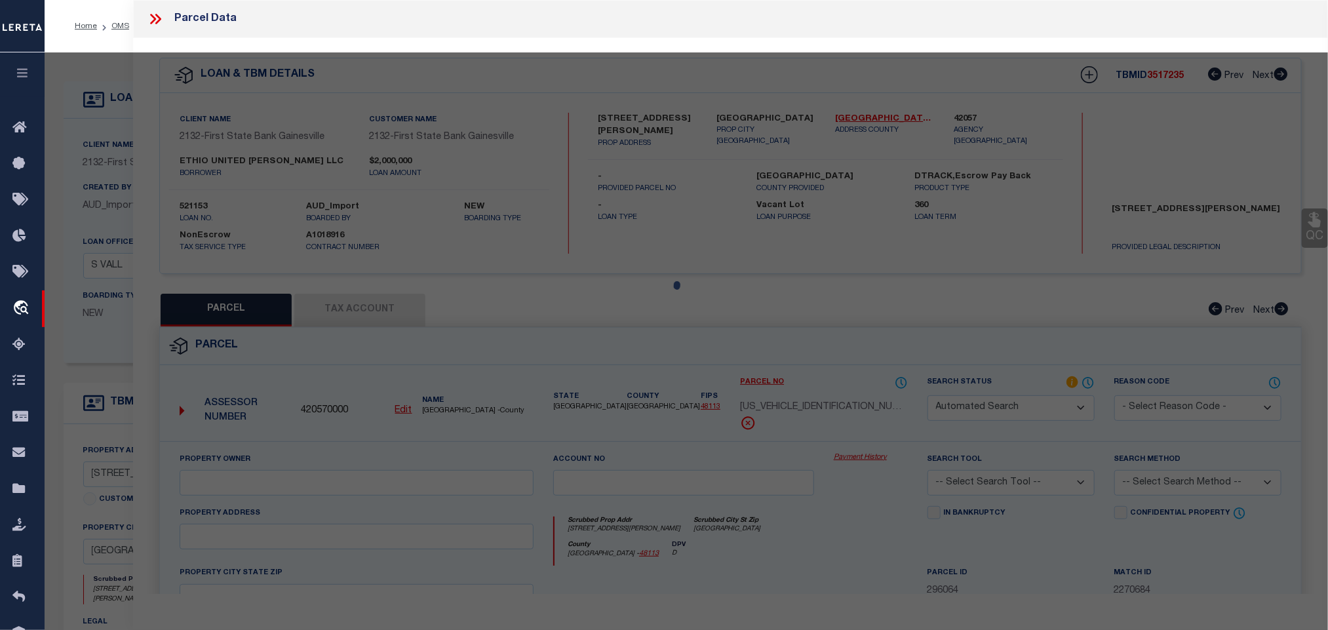
type input "9560 SKILLMAN ST"
checkbox input "false"
type input "DALLAS TX 75243"
type textarea "SKILLMAN FOREST SQUARE NO. 2 BLK 8073 LT 3A ACS 2.9650 INT201800146528 DD053120…"
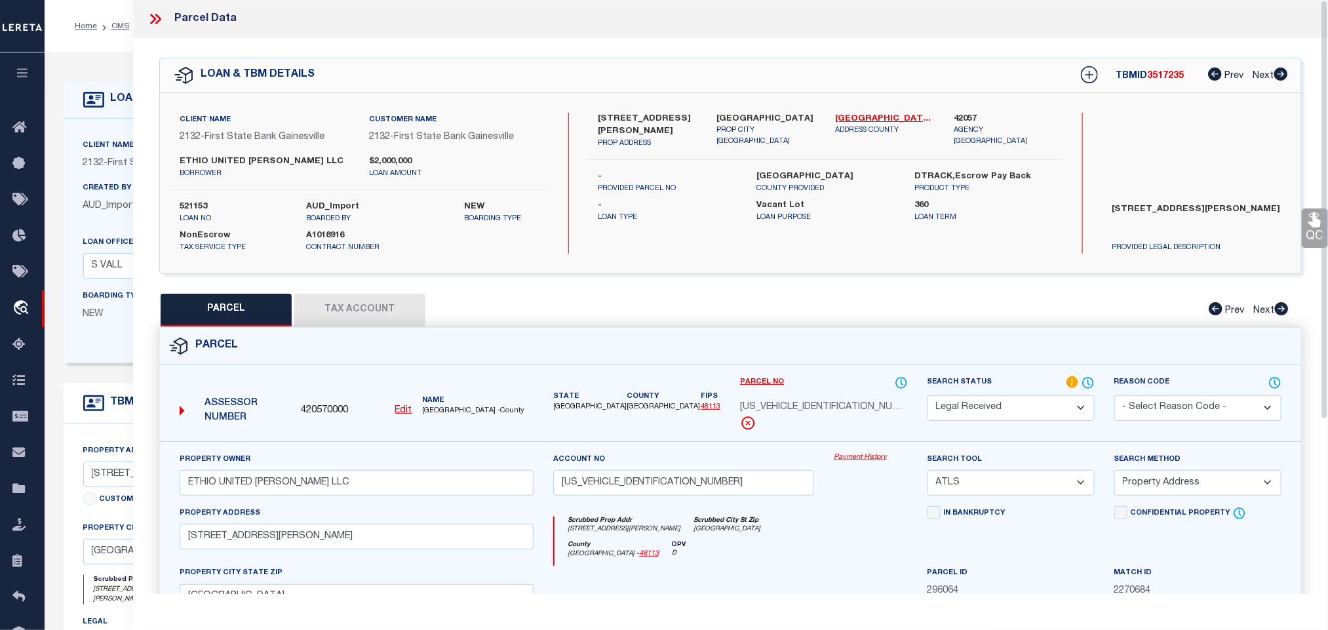
click at [979, 410] on select "Automated Search Bad Parcel Complete Duplicate Parcel High Dollar Reporting In …" at bounding box center [1011, 408] width 167 height 26
click at [928, 397] on select "Automated Search Bad Parcel Complete Duplicate Parcel High Dollar Reporting In …" at bounding box center [1011, 408] width 167 height 26
click at [970, 345] on div "Parcel" at bounding box center [730, 346] width 1141 height 37
click at [156, 18] on icon at bounding box center [155, 18] width 17 height 17
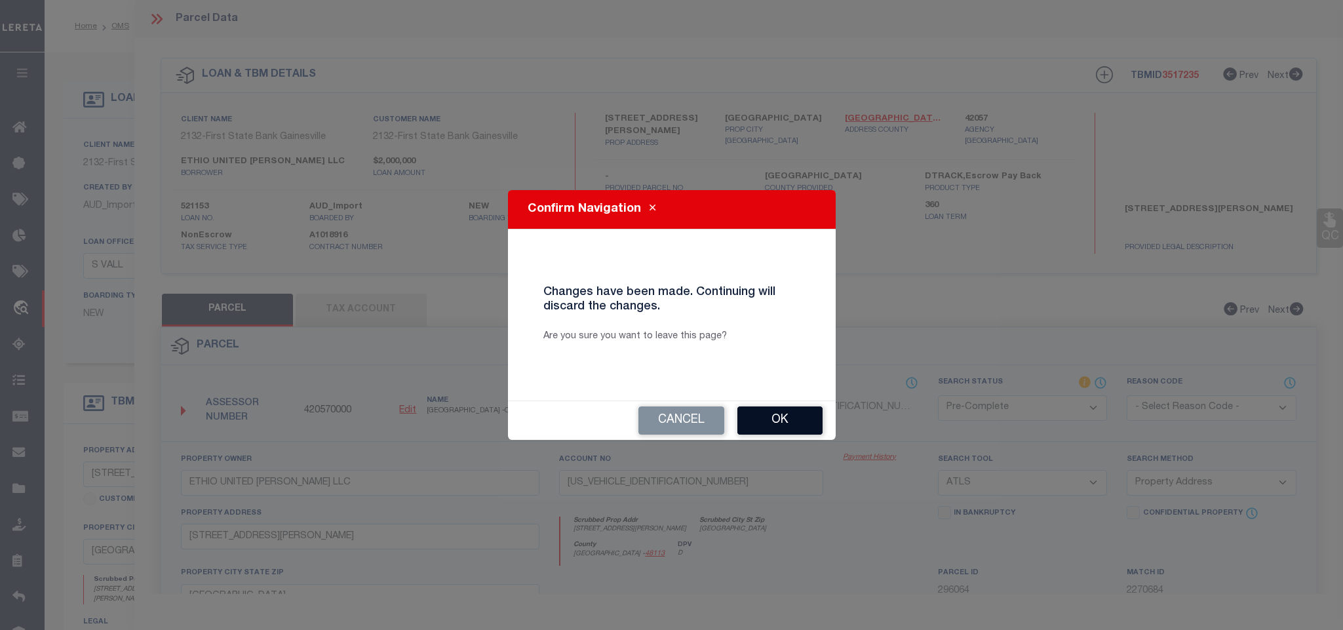
click at [771, 429] on button "Ok" at bounding box center [780, 420] width 85 height 28
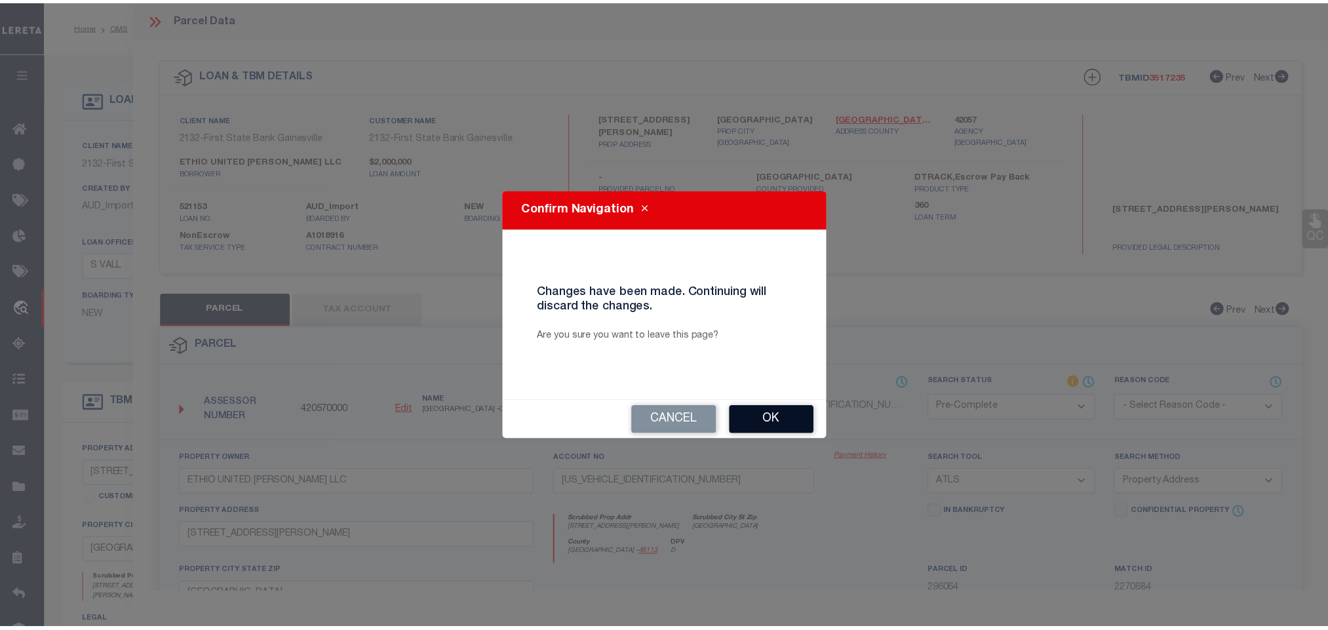
select select "RD"
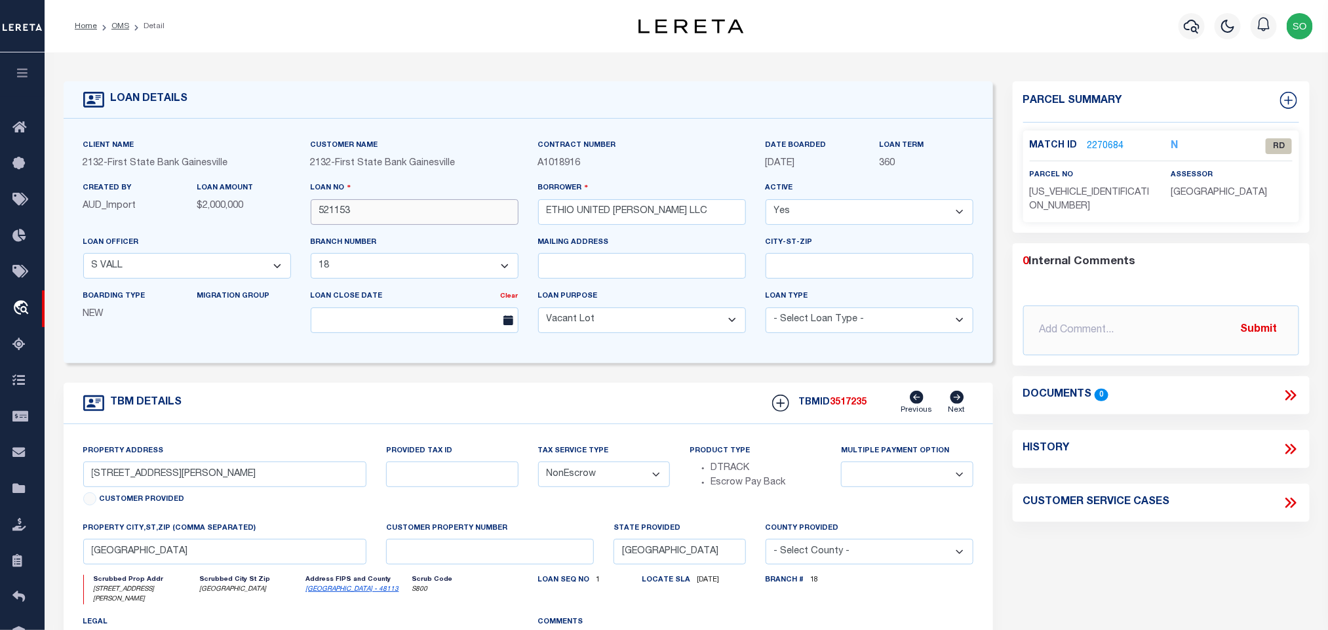
click at [340, 210] on input "521153" at bounding box center [415, 212] width 208 height 26
click at [117, 24] on link "OMS" at bounding box center [120, 26] width 18 height 8
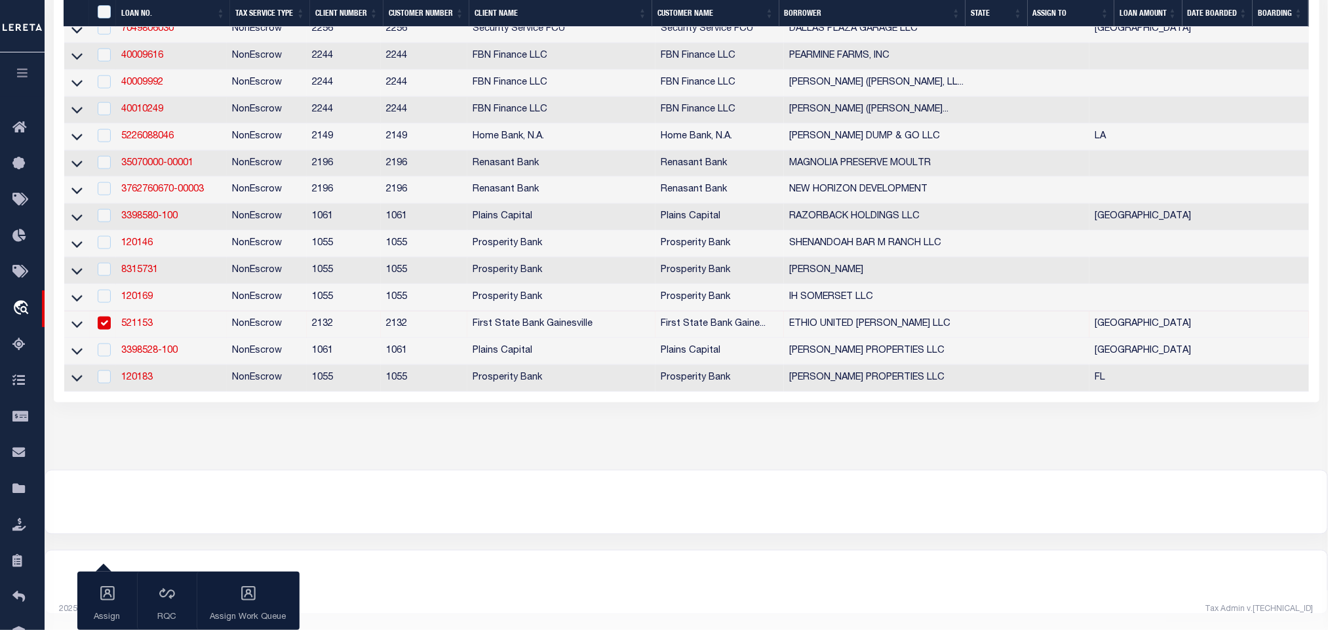
click at [181, 317] on td "521153" at bounding box center [171, 324] width 111 height 27
checkbox input "false"
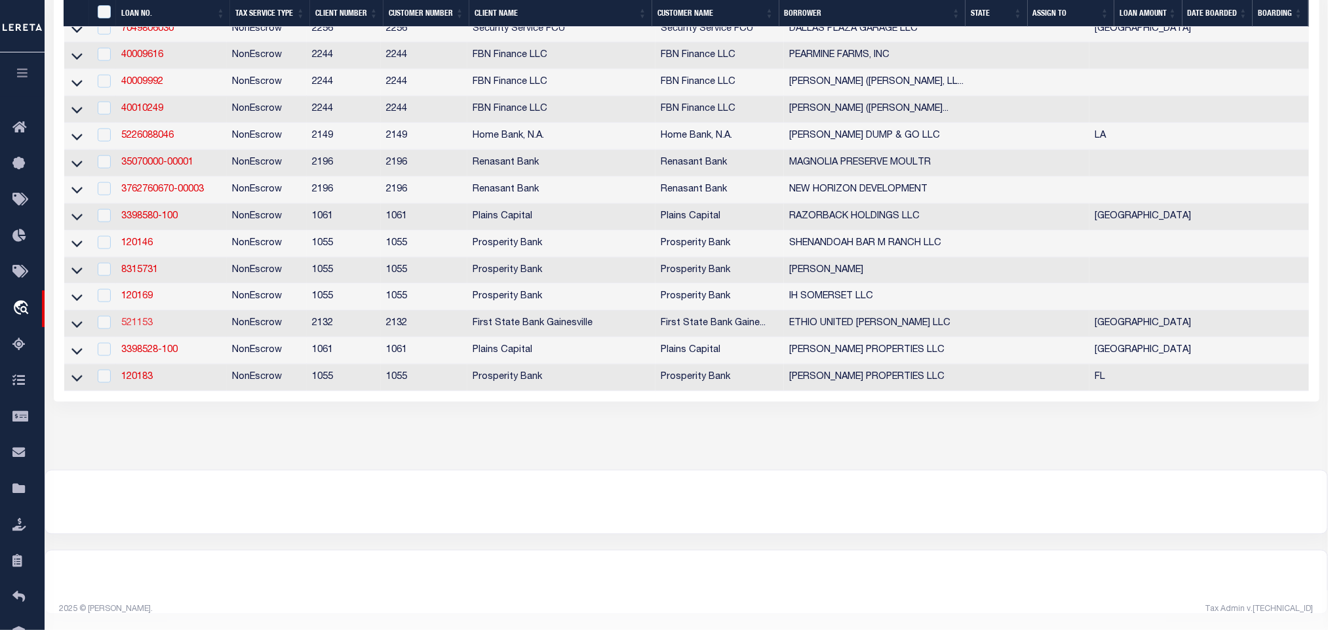
scroll to position [802, 0]
click at [138, 319] on link "521153" at bounding box center [136, 323] width 31 height 9
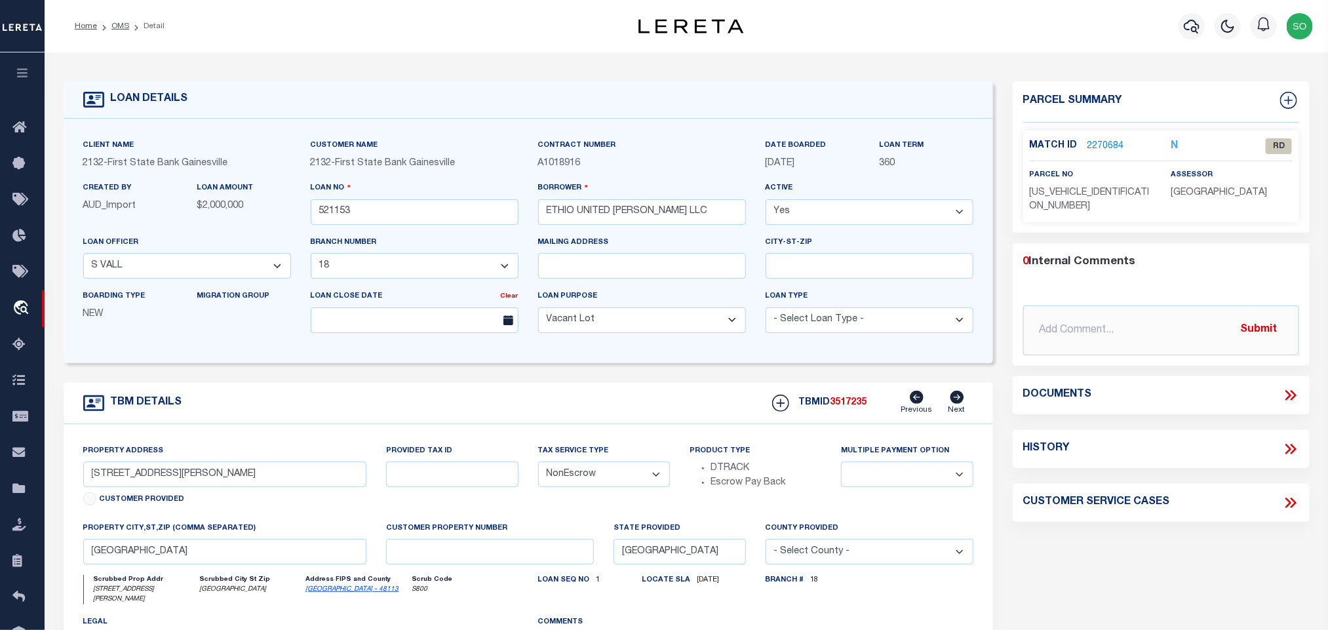
select select
select select "164181"
select select "7879"
click at [1104, 142] on link "2270684" at bounding box center [1106, 147] width 37 height 14
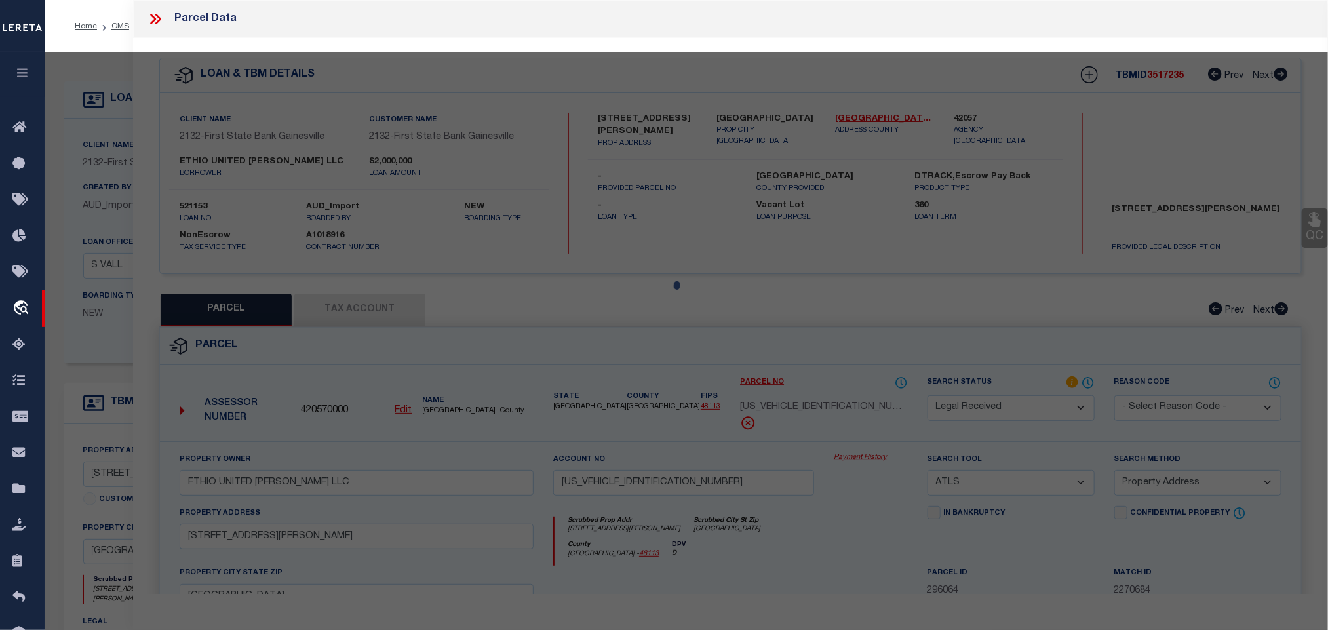
select select "AS"
select select
checkbox input "false"
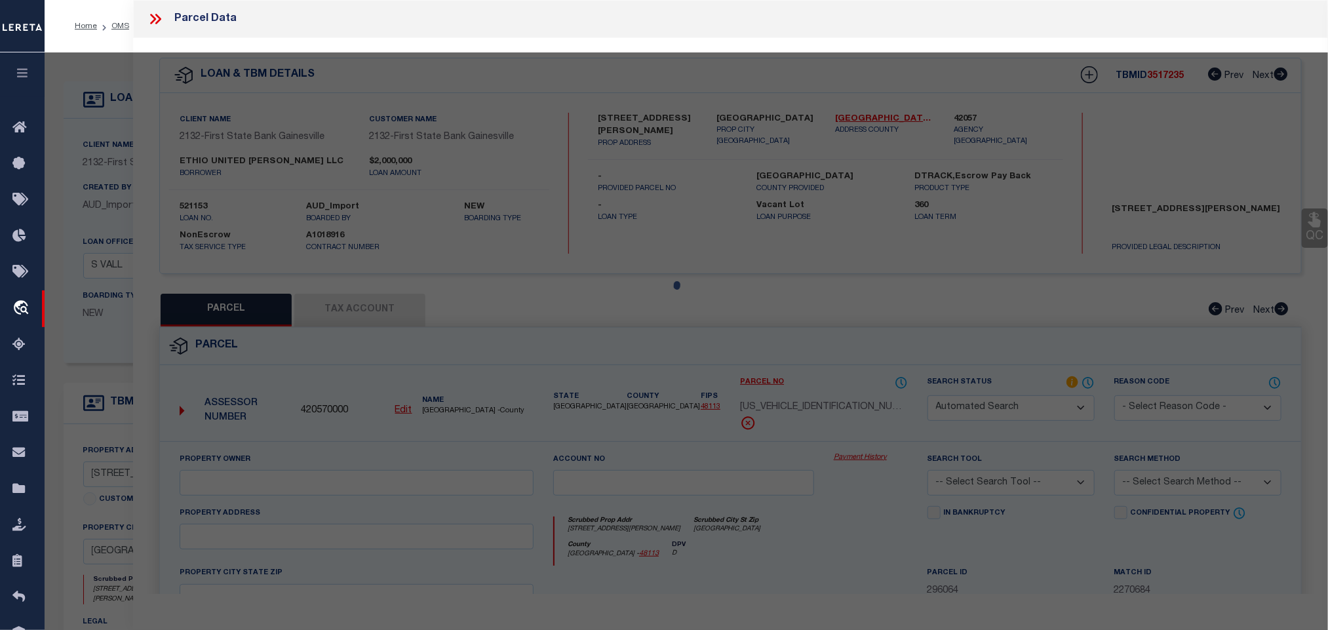
select select "RD"
type input "ETHIO UNITED SKILLMAN LLC"
type input "008073000003A0000"
select select "ATL"
select select "ADD"
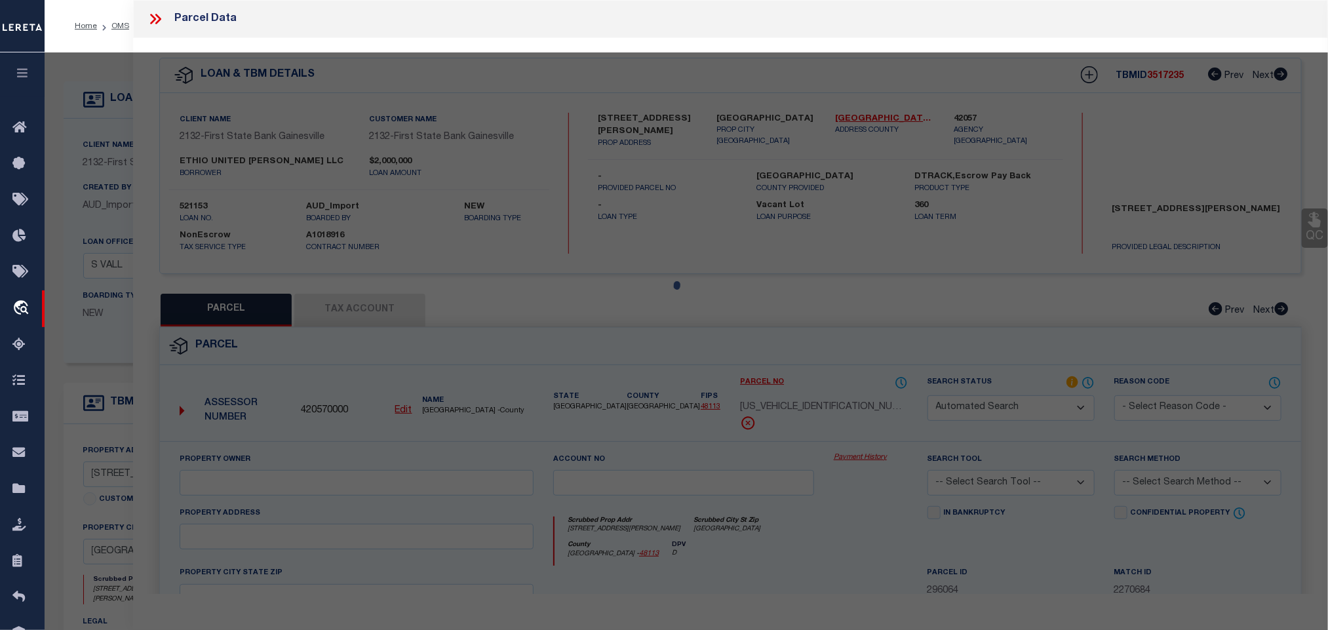
type input "9560 SKILLMAN ST"
checkbox input "false"
type input "DALLAS TX 75243"
type textarea "SKILLMAN FOREST SQUARE NO. 2 BLK 8073 LT 3A ACS 2.9650 INT201800146528 DD053120…"
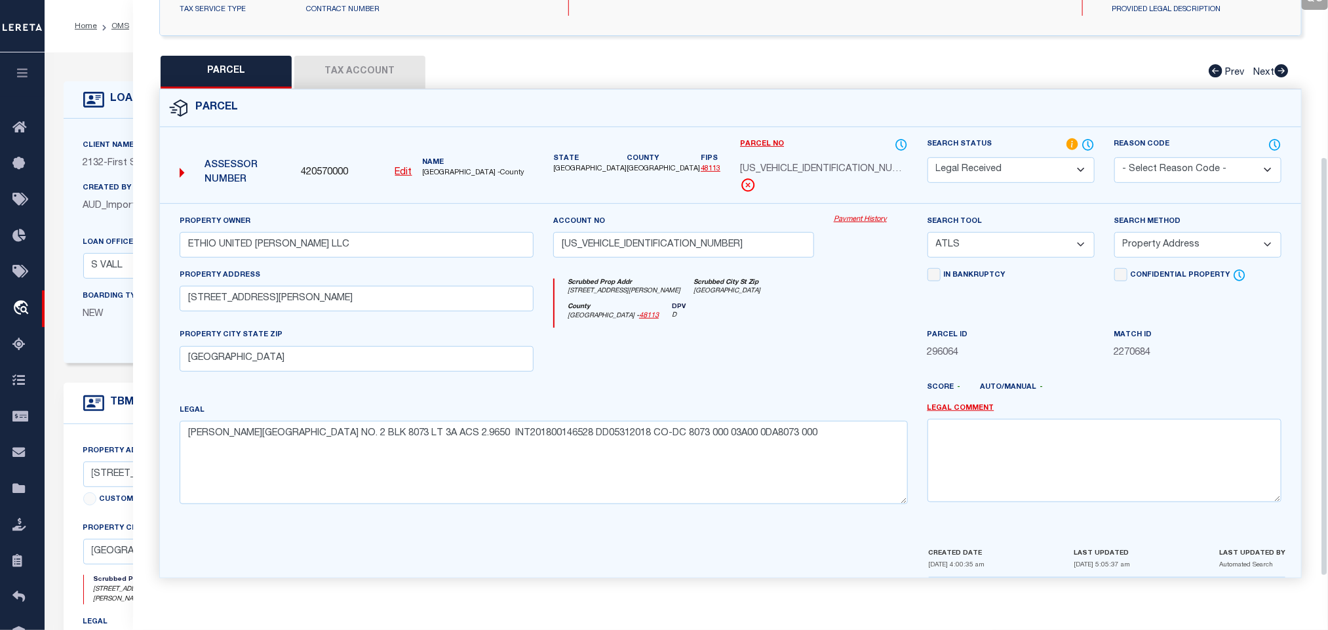
scroll to position [246, 0]
click at [612, 236] on input "008073000003A0000" at bounding box center [683, 245] width 261 height 26
click at [213, 296] on input "9560 SKILLMAN ST" at bounding box center [357, 299] width 354 height 26
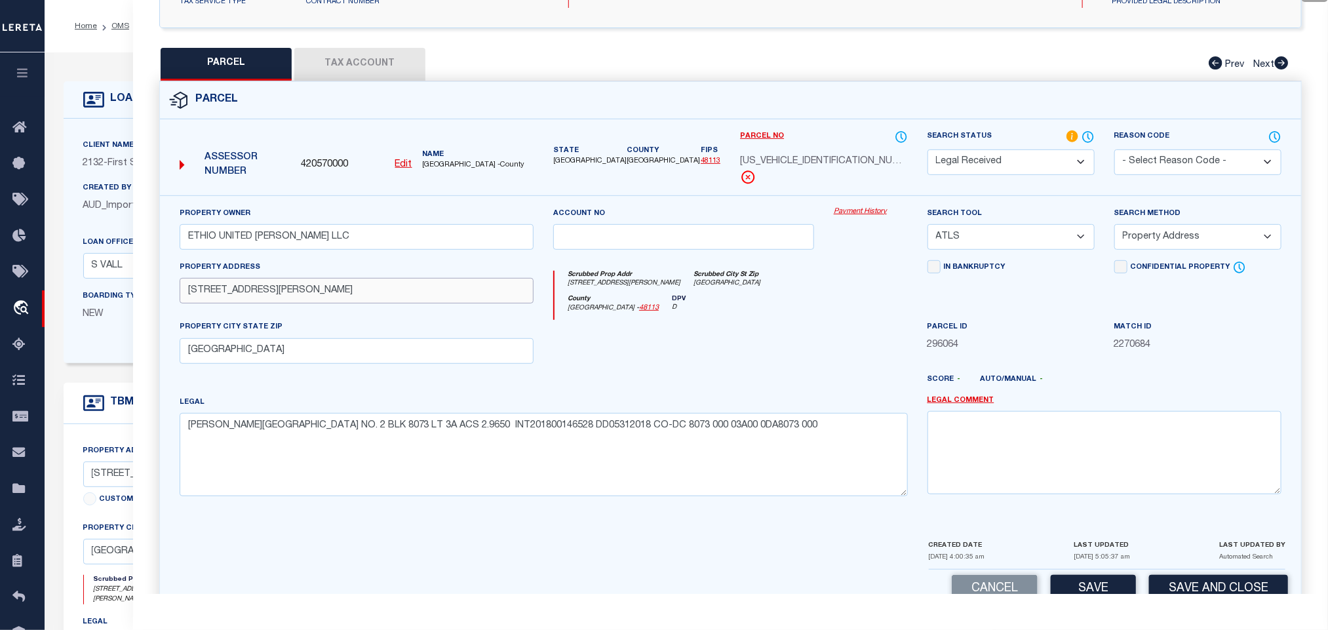
click at [335, 304] on input "9560 SKILLMAN ST" at bounding box center [357, 291] width 354 height 26
type input "9560 SKILLMAN ST"
click at [361, 250] on input "ETHIO UNITED SKILLMAN LLC" at bounding box center [357, 237] width 354 height 26
click at [185, 298] on input "9560 SKILLMAN ST" at bounding box center [357, 291] width 354 height 26
click at [343, 364] on input "DALLAS TX 75243" at bounding box center [357, 351] width 354 height 26
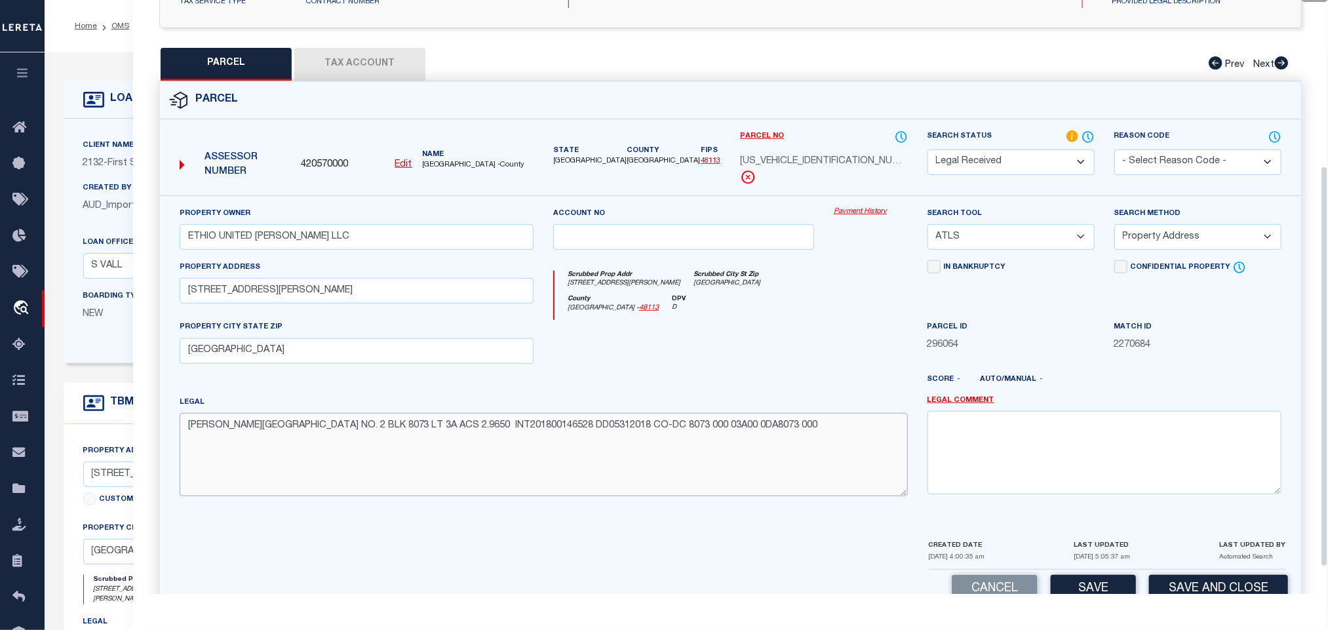
click at [287, 425] on textarea "SKILLMAN FOREST SQUARE NO. 2 BLK 8073 LT 3A ACS 2.9650 INT201800146528 DD053120…" at bounding box center [544, 454] width 728 height 83
paste textarea
click at [409, 439] on textarea "SKILLMAN FOREST SQUARE NO. 2" at bounding box center [544, 454] width 728 height 83
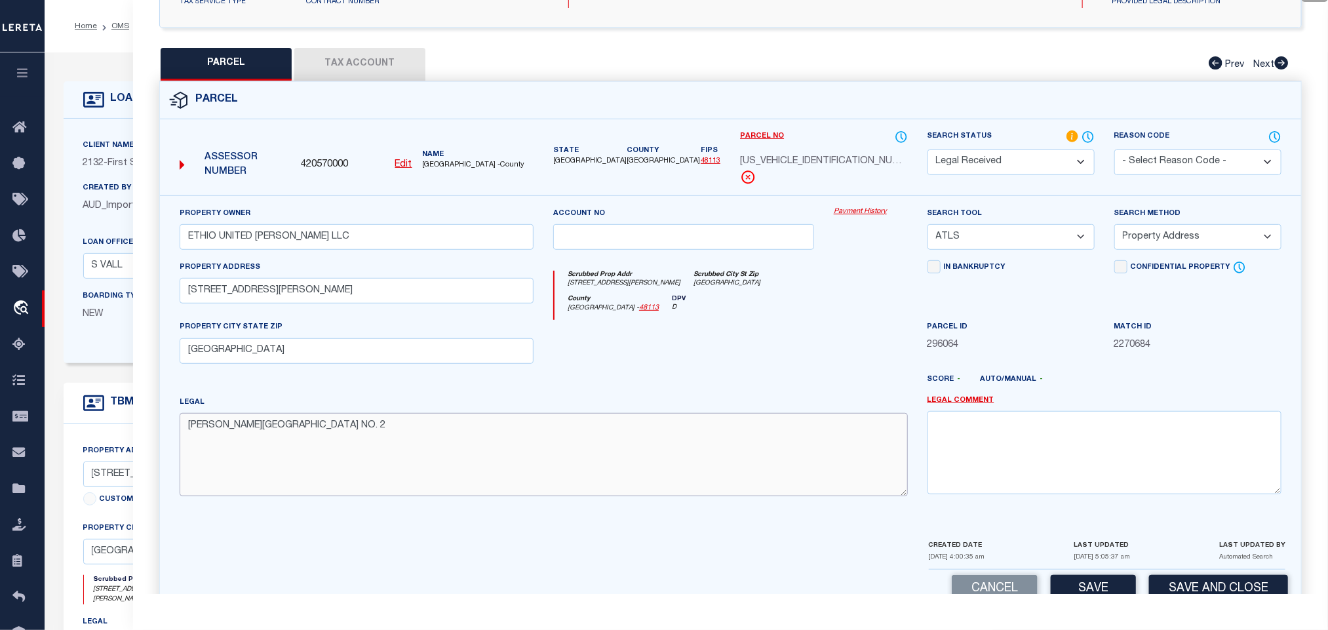
paste textarea "BLK 8073 LT 3A ACS 2.9650"
type textarea "SKILLMAN FOREST SQUARE NO. 2 BLK 8073 LT 3A ACS 2.9650"
click at [1010, 241] on select "-- Select Search Tool -- 3rd Party Website Agency File Agency Website ATLS CNV-…" at bounding box center [1011, 237] width 167 height 26
select select "AGW"
click at [928, 228] on select "-- Select Search Tool -- 3rd Party Website Agency File Agency Website ATLS CNV-…" at bounding box center [1011, 237] width 167 height 26
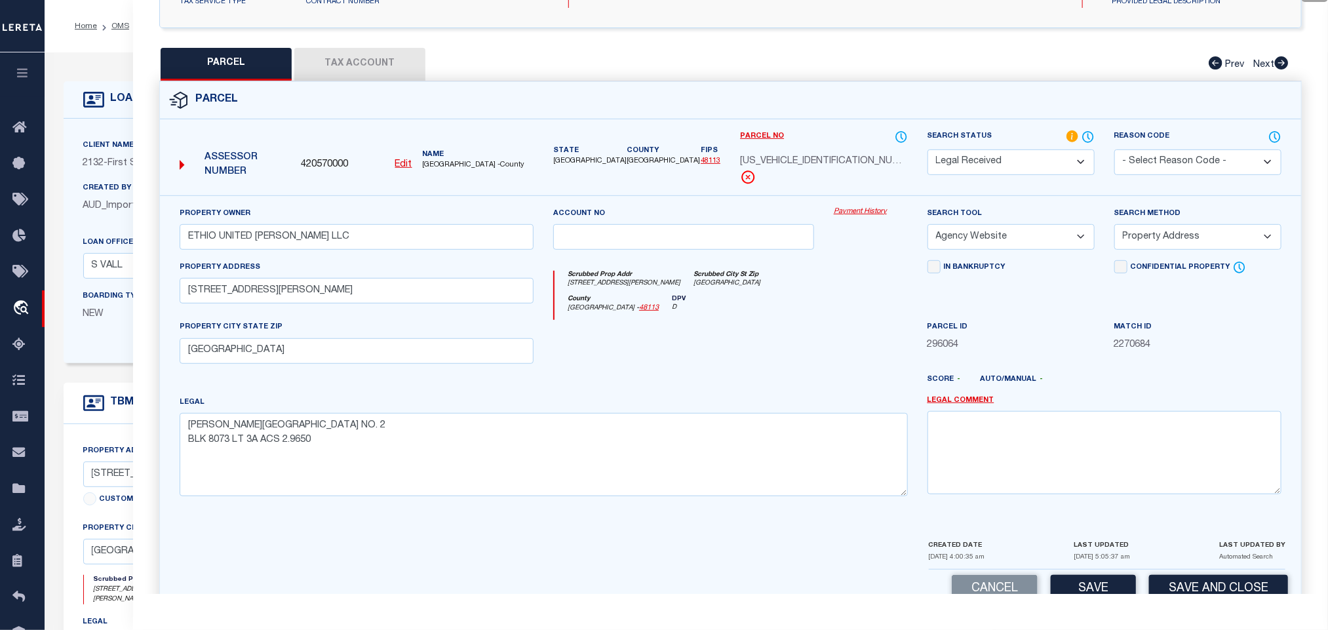
click at [1149, 244] on select "-- Select Search Method -- Property Address Legal Liability Info Provided" at bounding box center [1197, 237] width 167 height 26
select select "LEG"
click at [1114, 228] on select "-- Select Search Method -- Property Address Legal Liability Info Provided" at bounding box center [1197, 237] width 167 height 26
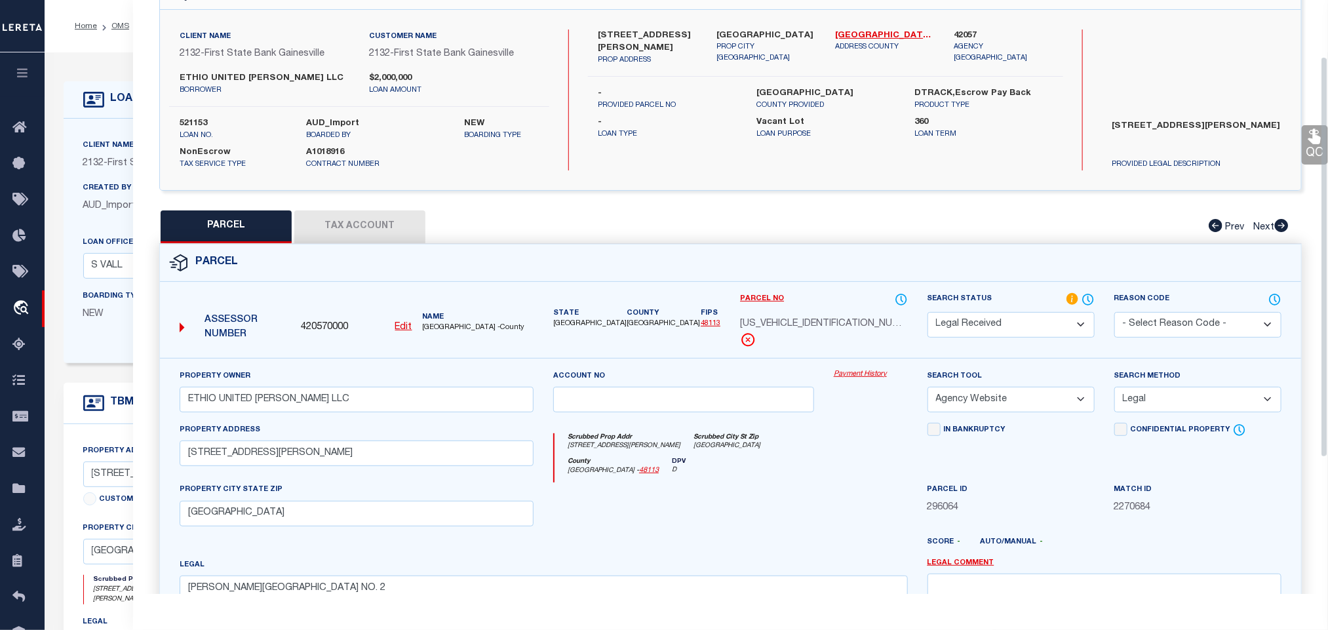
scroll to position [0, 0]
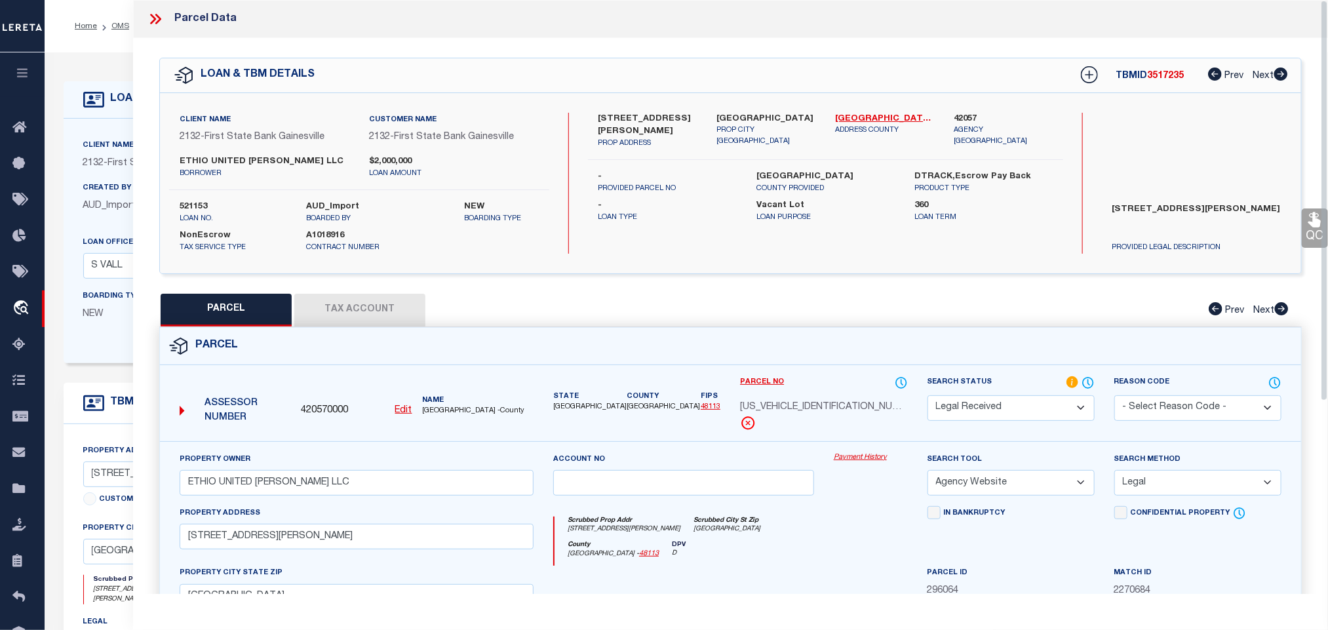
click at [366, 315] on button "Tax Account" at bounding box center [359, 310] width 131 height 33
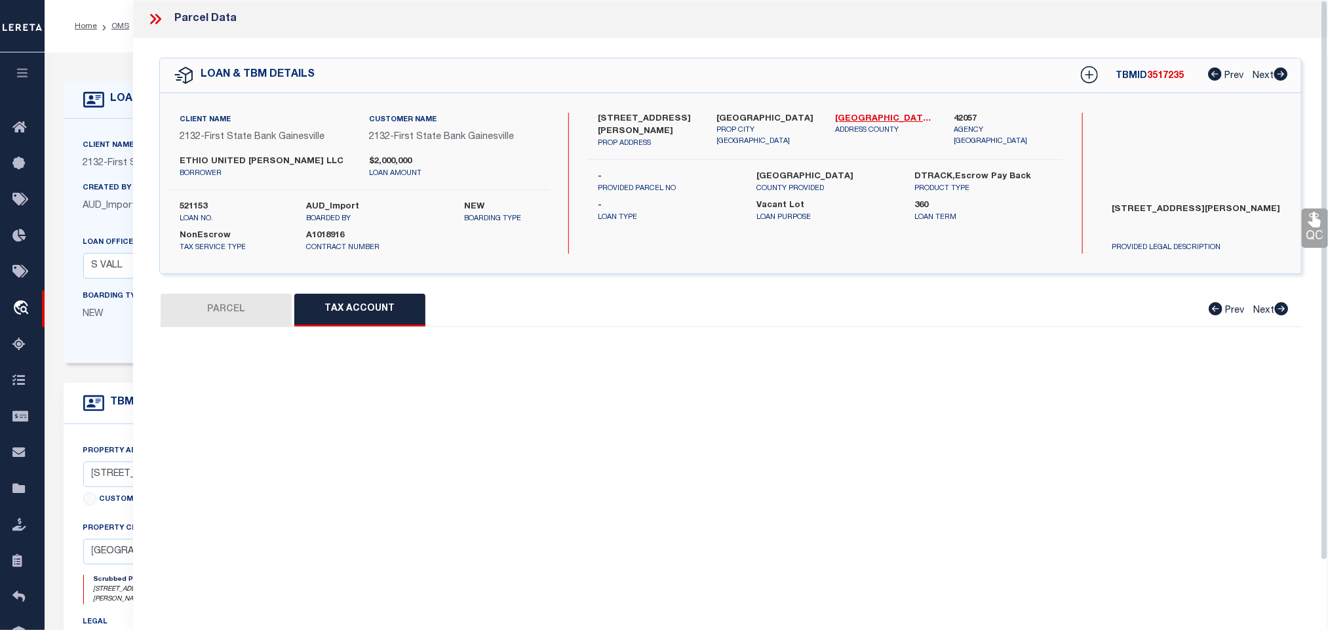
select select "100"
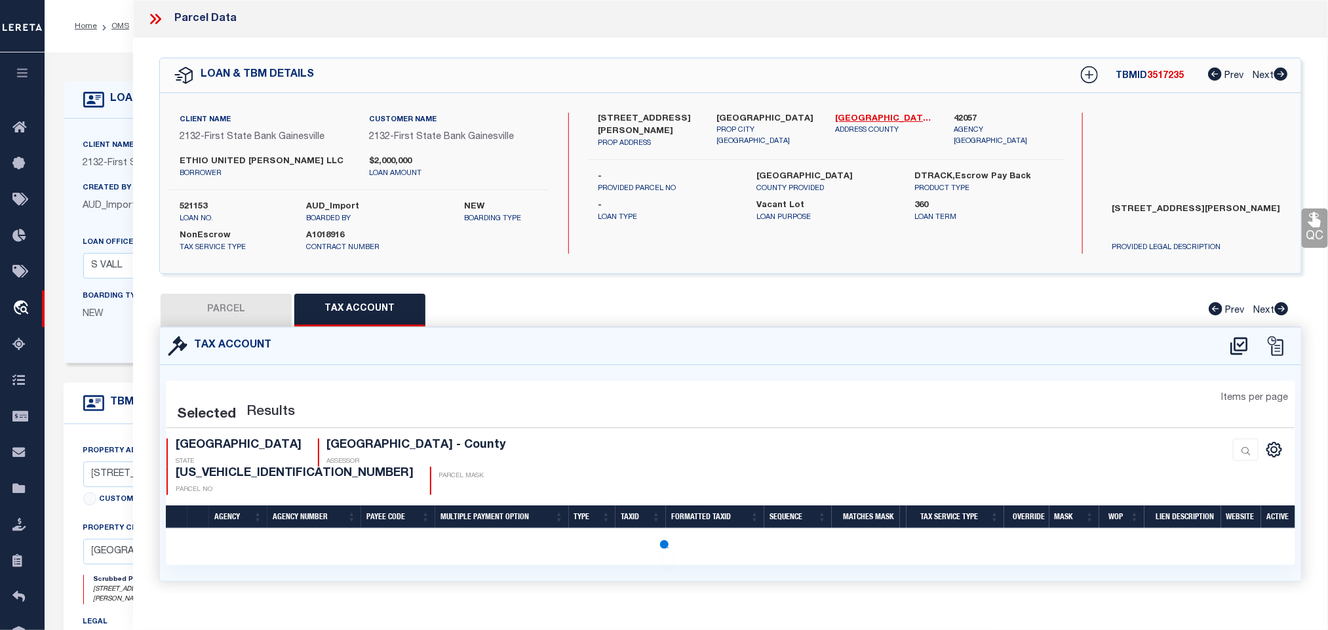
select select "100"
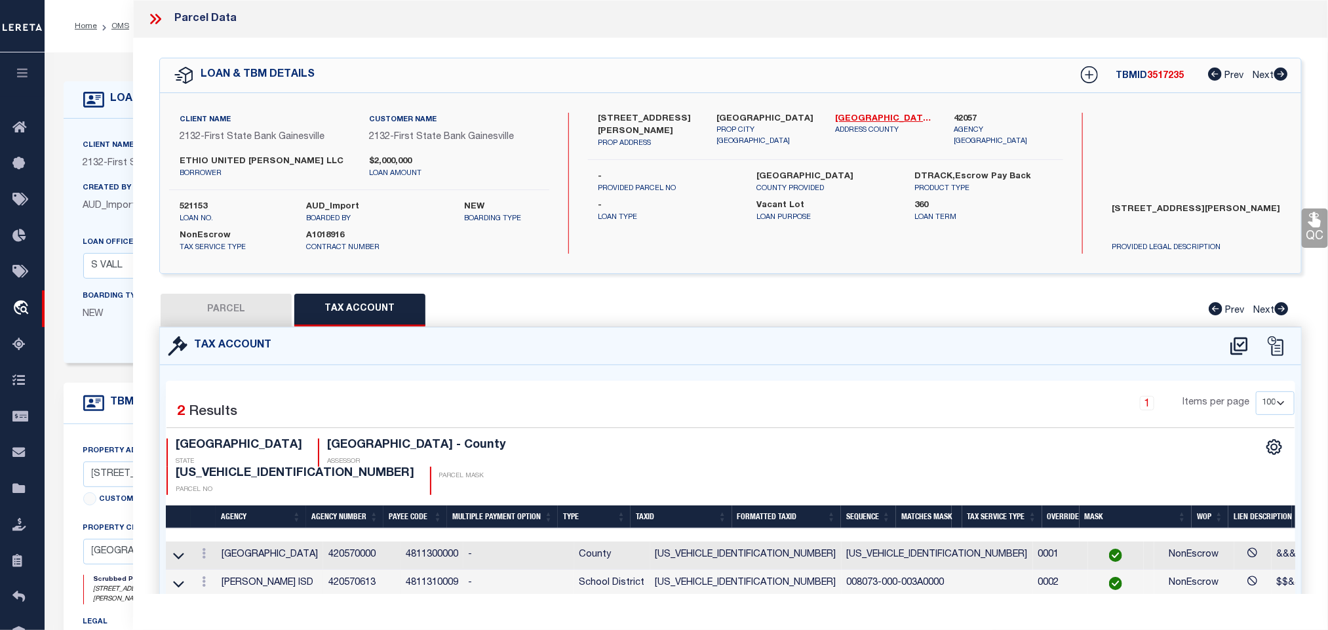
click at [219, 311] on button "PARCEL" at bounding box center [226, 310] width 131 height 33
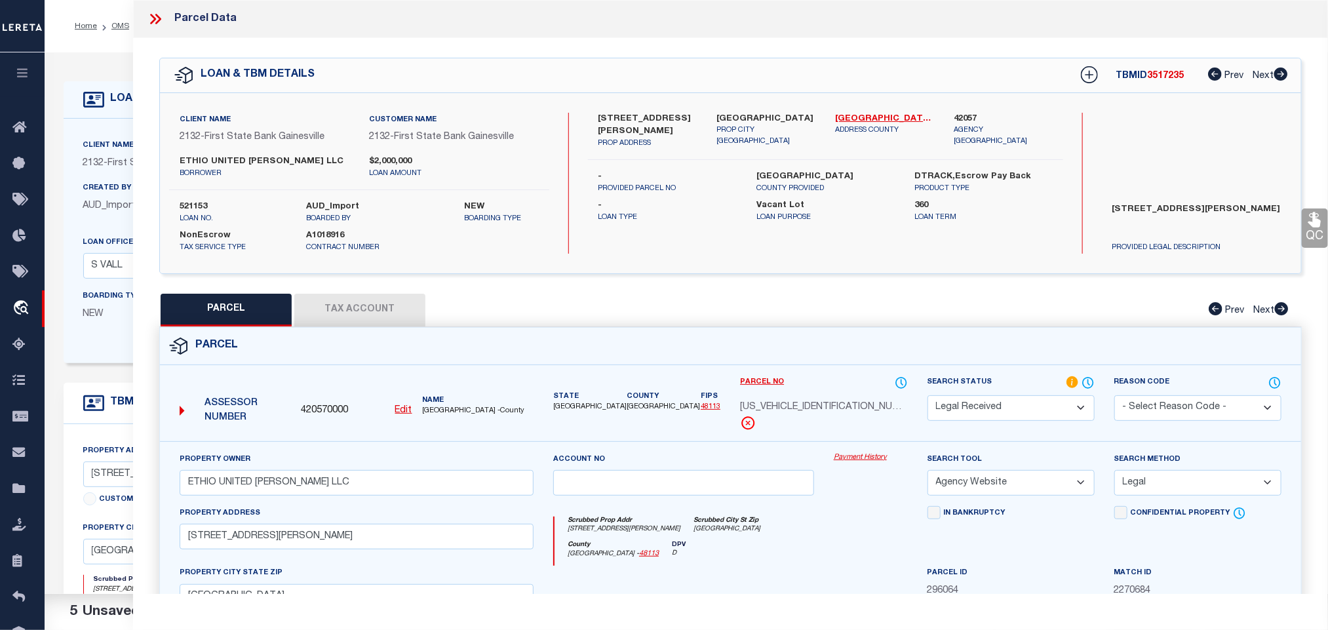
click at [987, 414] on select "Automated Search Bad Parcel Complete Duplicate Parcel High Dollar Reporting In …" at bounding box center [1011, 408] width 167 height 26
select select "PC"
click at [928, 397] on select "Automated Search Bad Parcel Complete Duplicate Parcel High Dollar Reporting In …" at bounding box center [1011, 408] width 167 height 26
click at [987, 339] on div "Parcel" at bounding box center [730, 346] width 1141 height 37
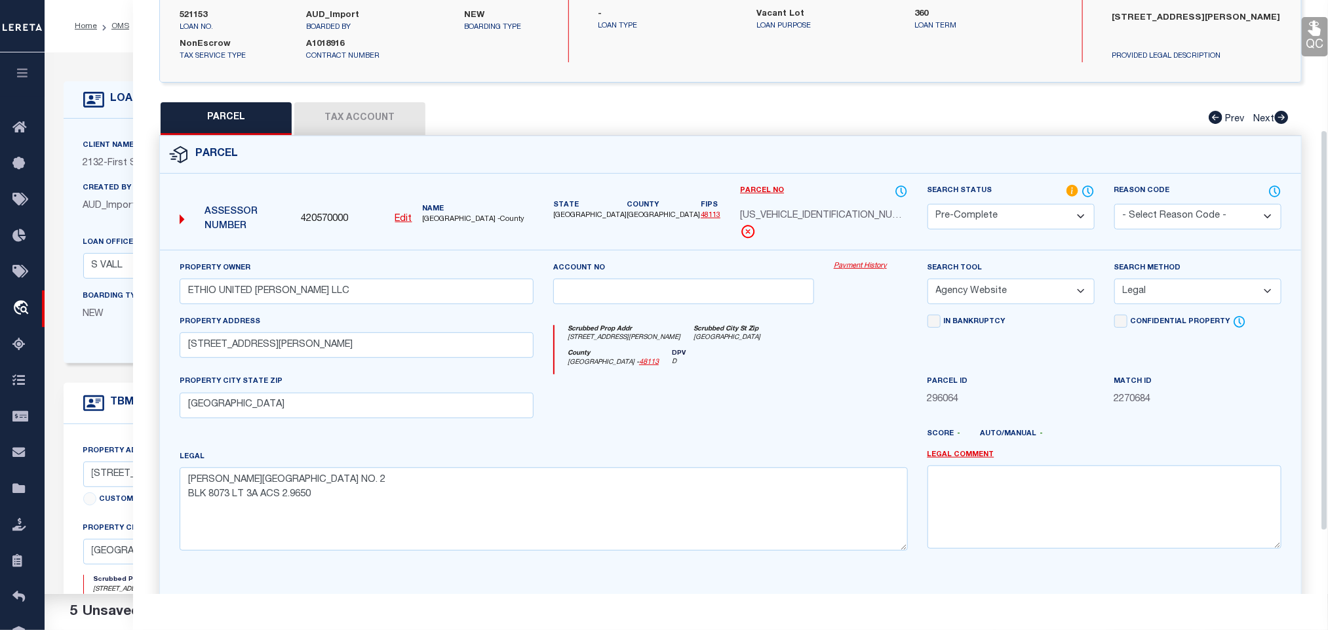
scroll to position [285, 0]
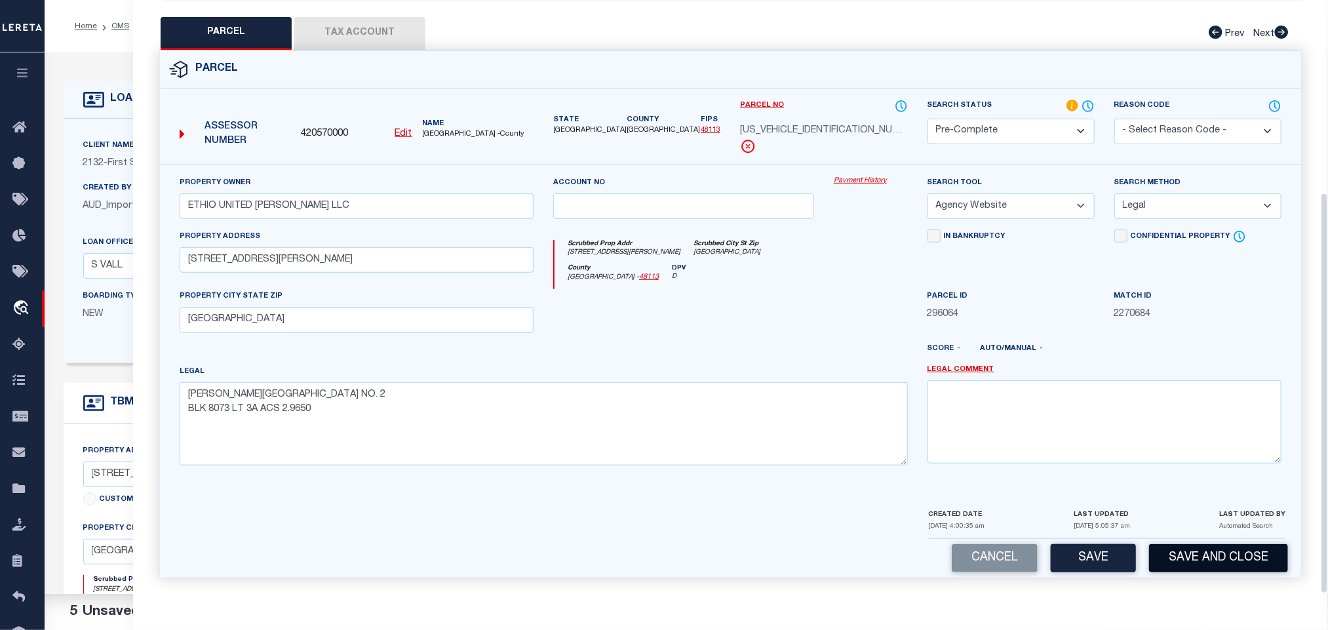
click at [1220, 549] on button "Save and Close" at bounding box center [1218, 558] width 139 height 28
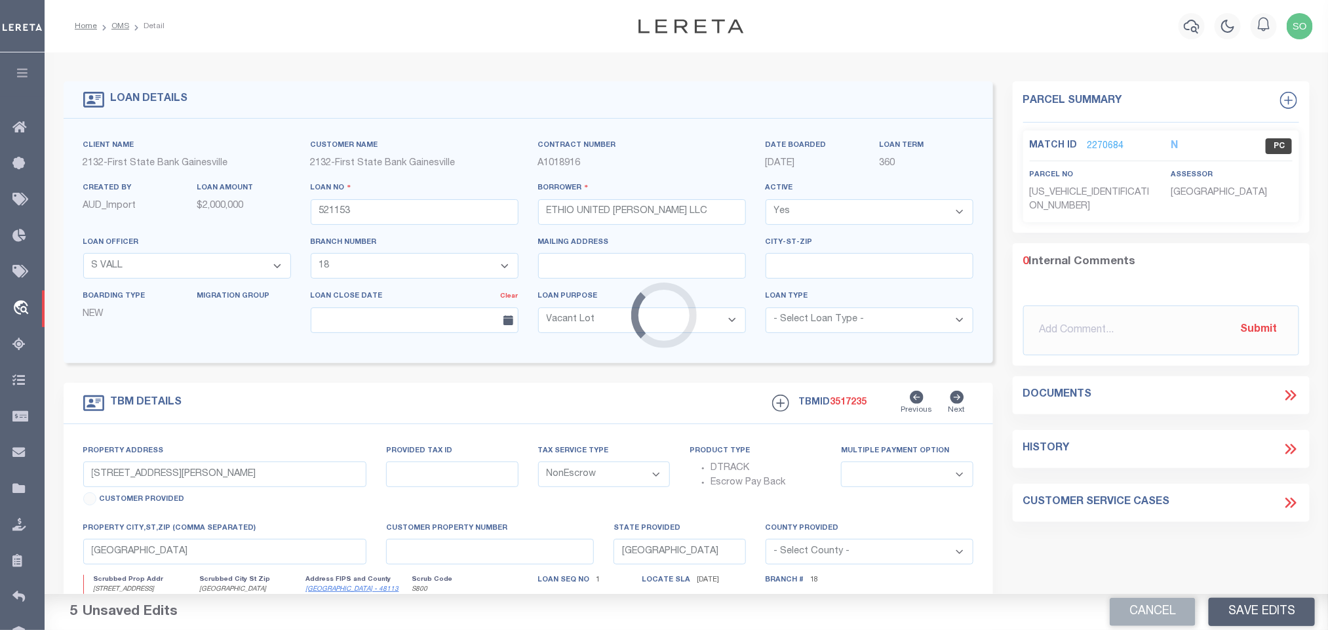
select select
select select "164181"
select select "7879"
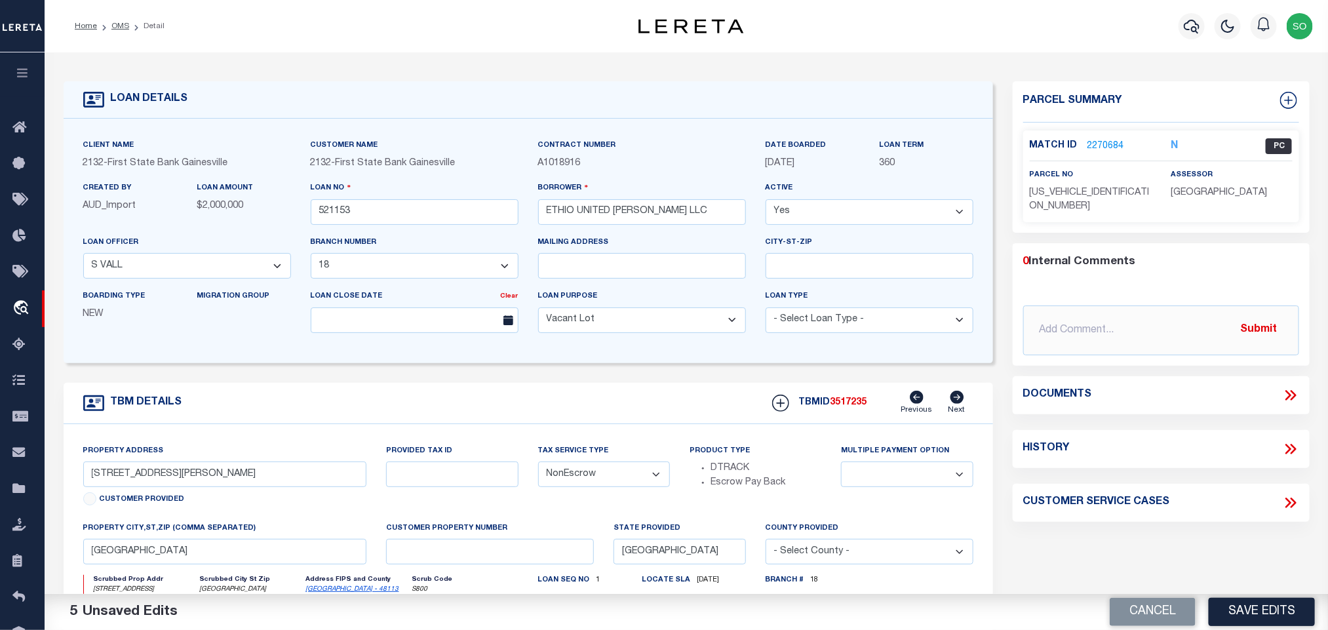
drag, startPoint x: 1147, startPoint y: 612, endPoint x: 1292, endPoint y: 144, distance: 490.0
click at [1147, 612] on button "Cancel" at bounding box center [1153, 612] width 86 height 28
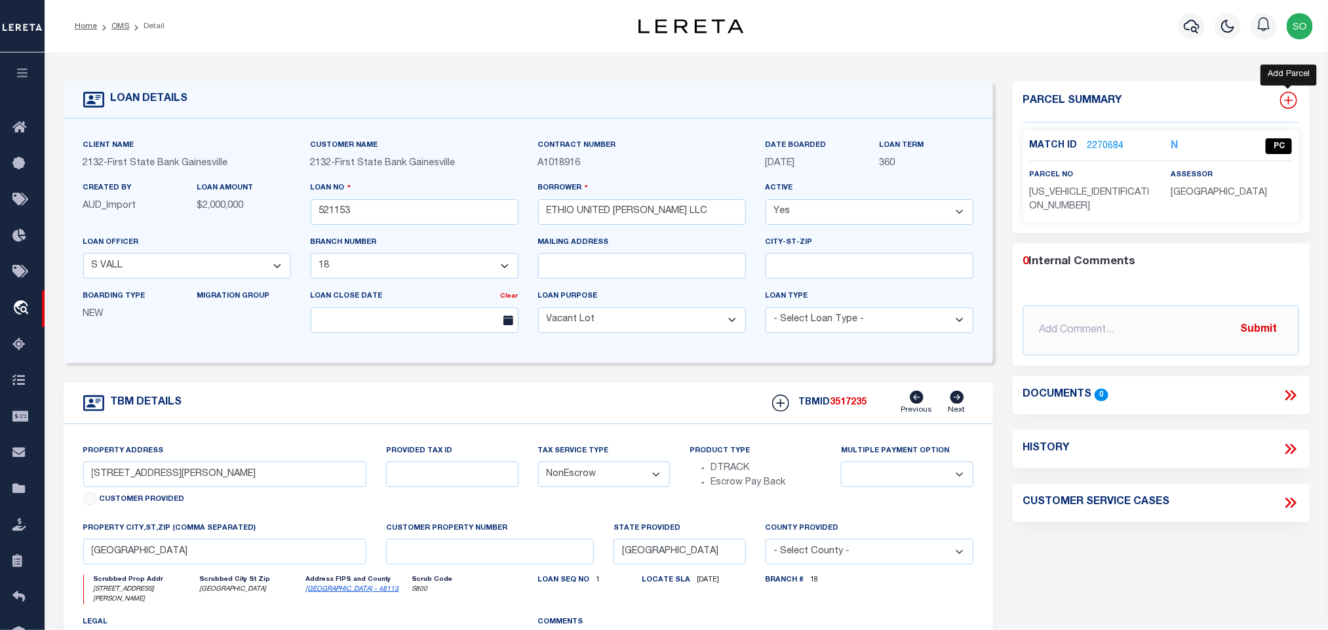
click at [1286, 96] on icon at bounding box center [1288, 100] width 17 height 17
select select "IP"
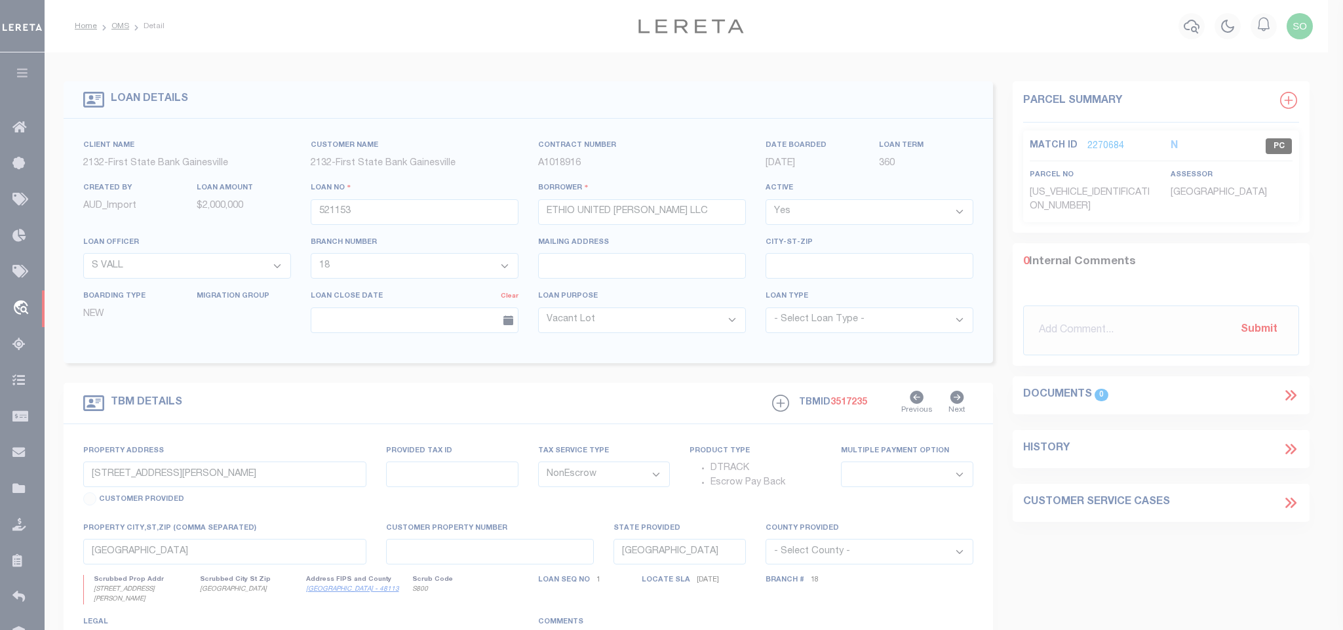
type textarea "-"
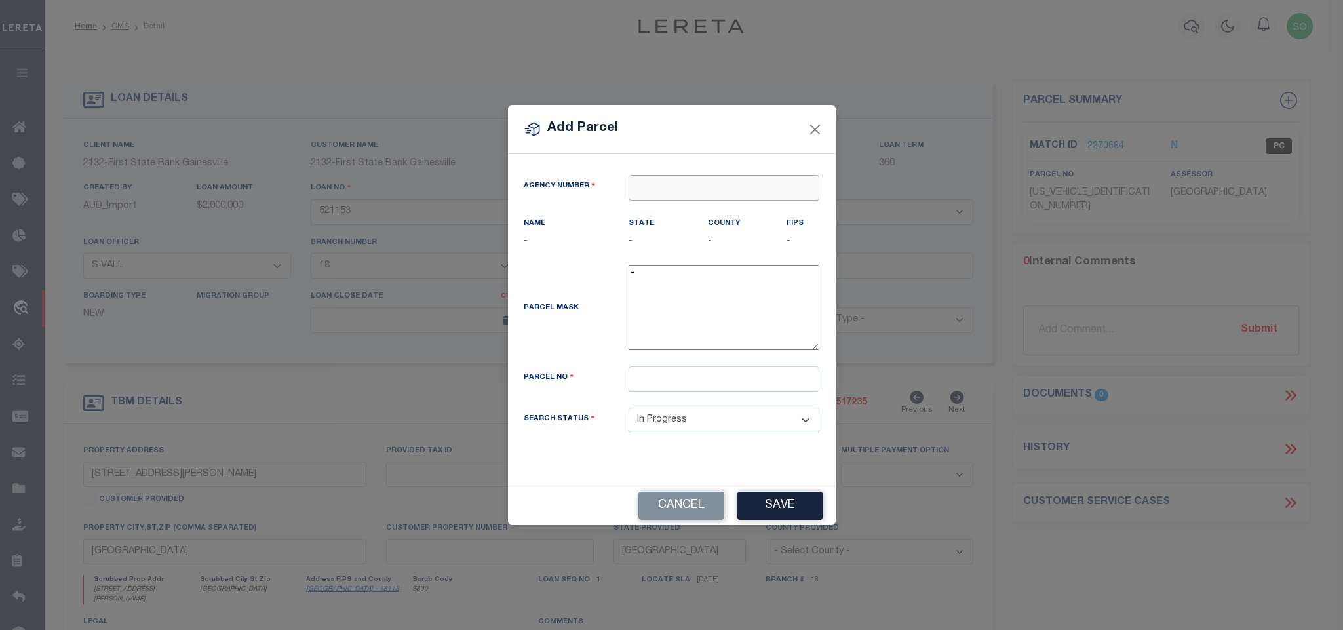
click at [694, 197] on input "text" at bounding box center [724, 188] width 191 height 26
paste input "420570000"
type input "420570000"
click at [713, 212] on div "420570000 : DALLAS COUNTY" at bounding box center [723, 217] width 189 height 37
type input "420570000"
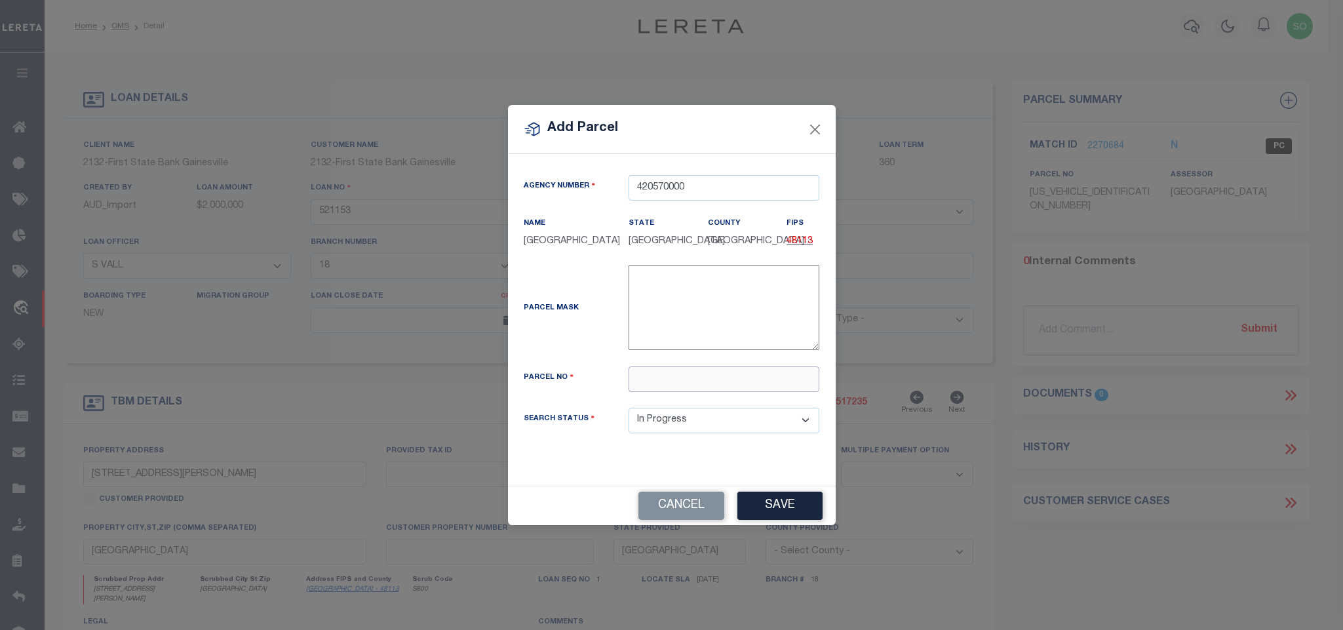
click at [761, 385] on input "text" at bounding box center [724, 379] width 191 height 26
paste input "008073000003B0000"
type input "008073000003B0000"
click at [797, 516] on button "Save" at bounding box center [780, 506] width 85 height 28
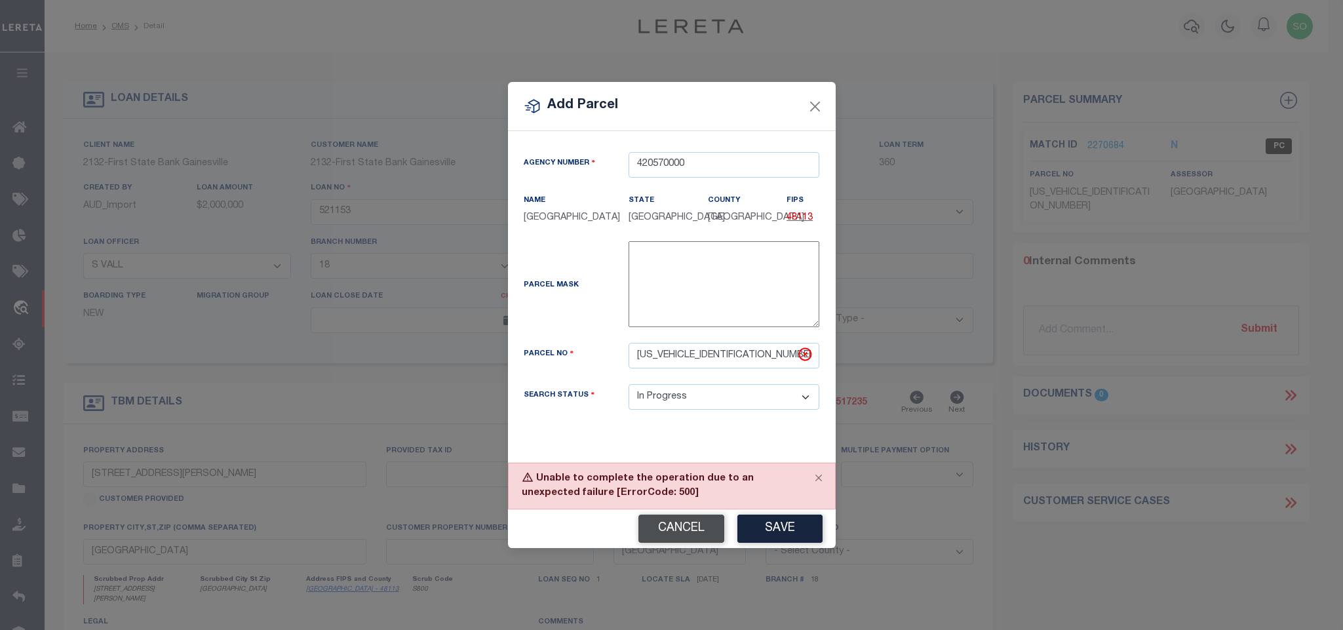
click at [677, 524] on button "Cancel" at bounding box center [682, 529] width 86 height 28
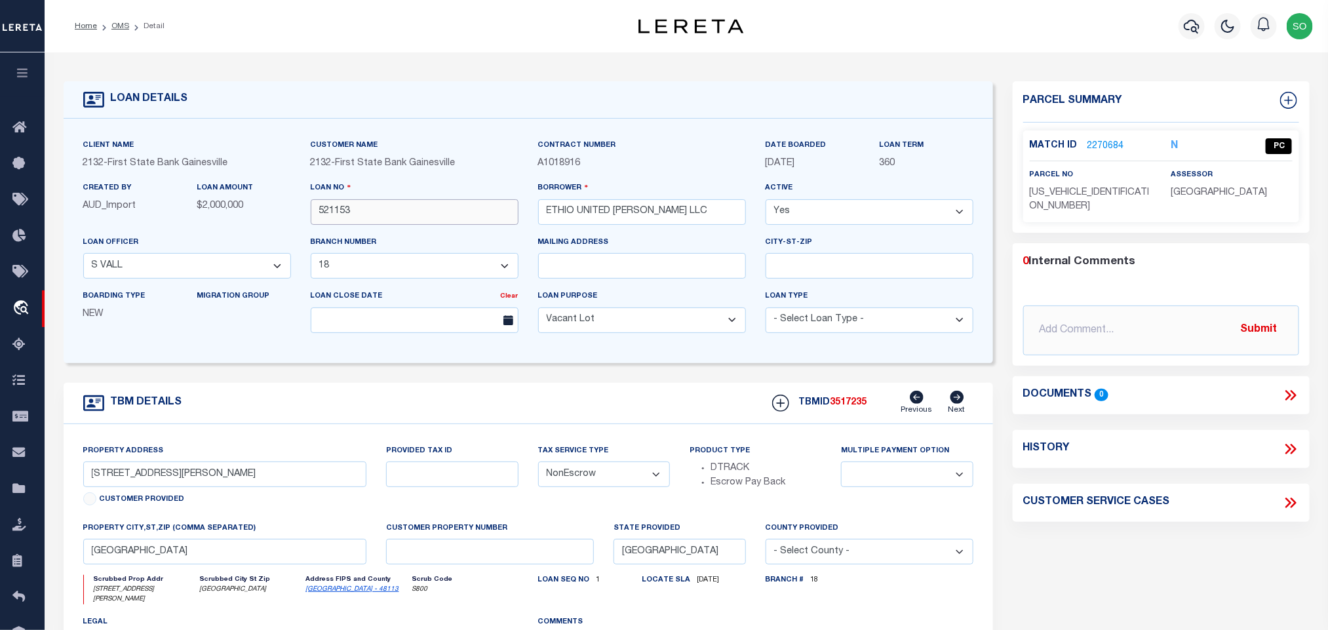
click at [334, 214] on input "521153" at bounding box center [415, 212] width 208 height 26
click at [117, 28] on link "OMS" at bounding box center [120, 26] width 18 height 8
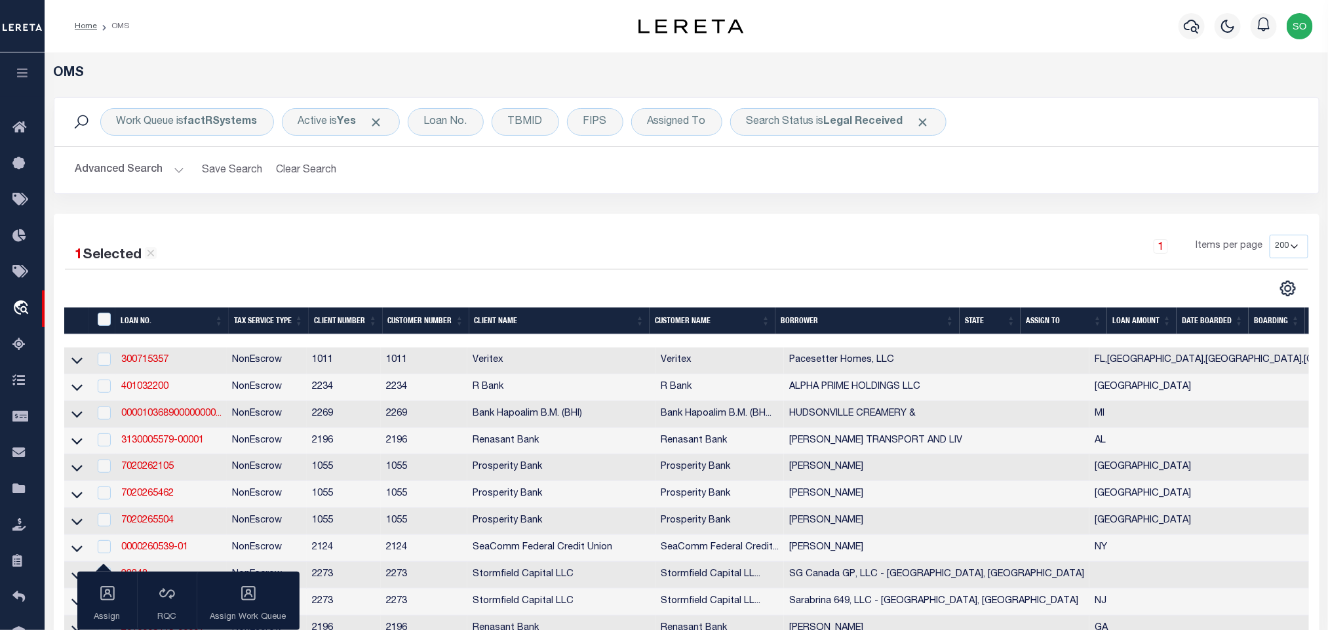
scroll to position [811, 0]
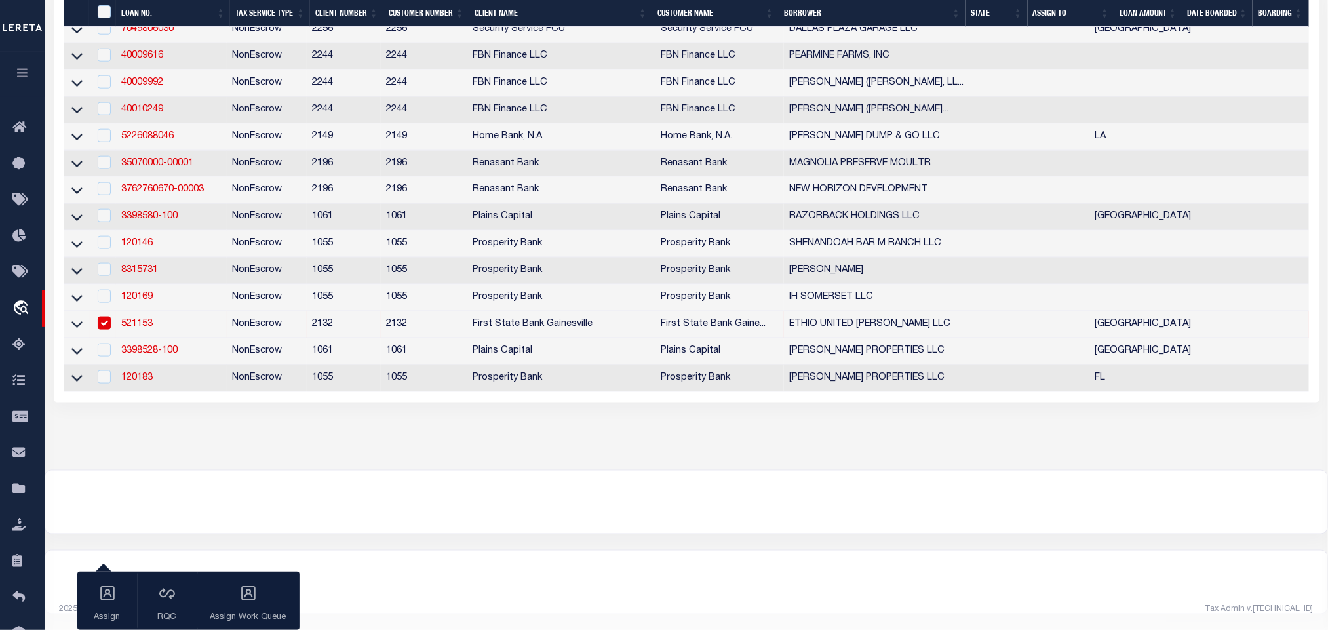
click at [175, 313] on td "521153" at bounding box center [171, 324] width 111 height 27
checkbox input "false"
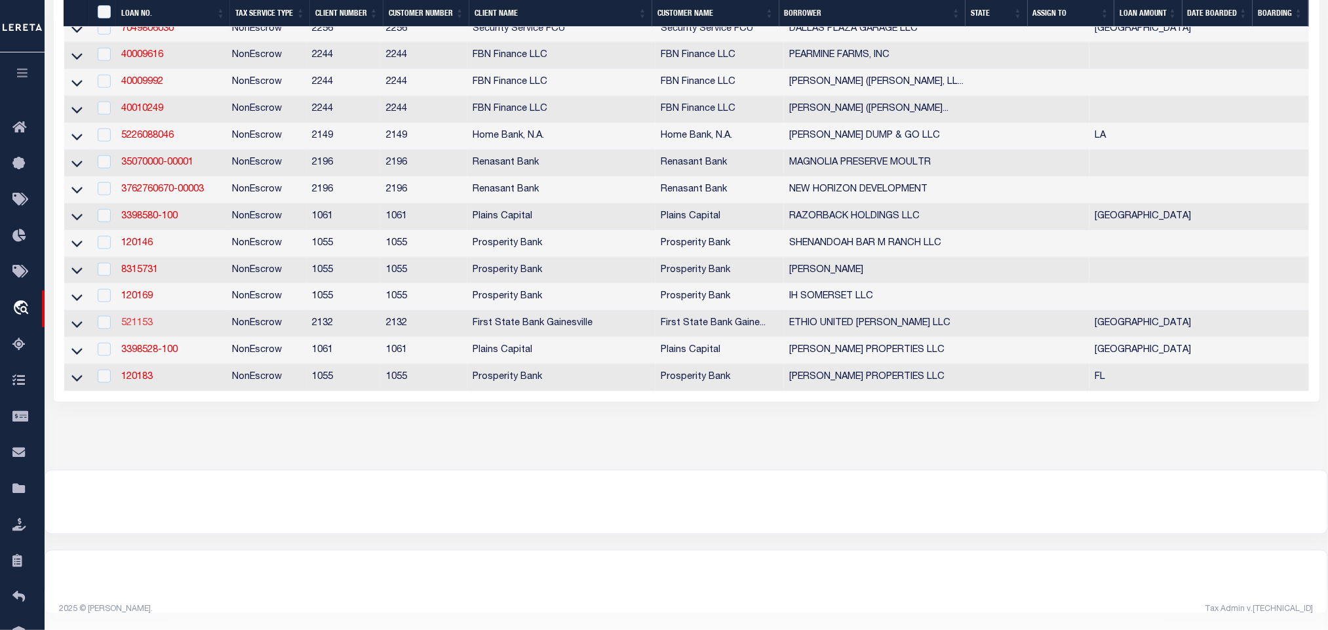
scroll to position [802, 0]
click at [138, 319] on link "521153" at bounding box center [136, 323] width 31 height 9
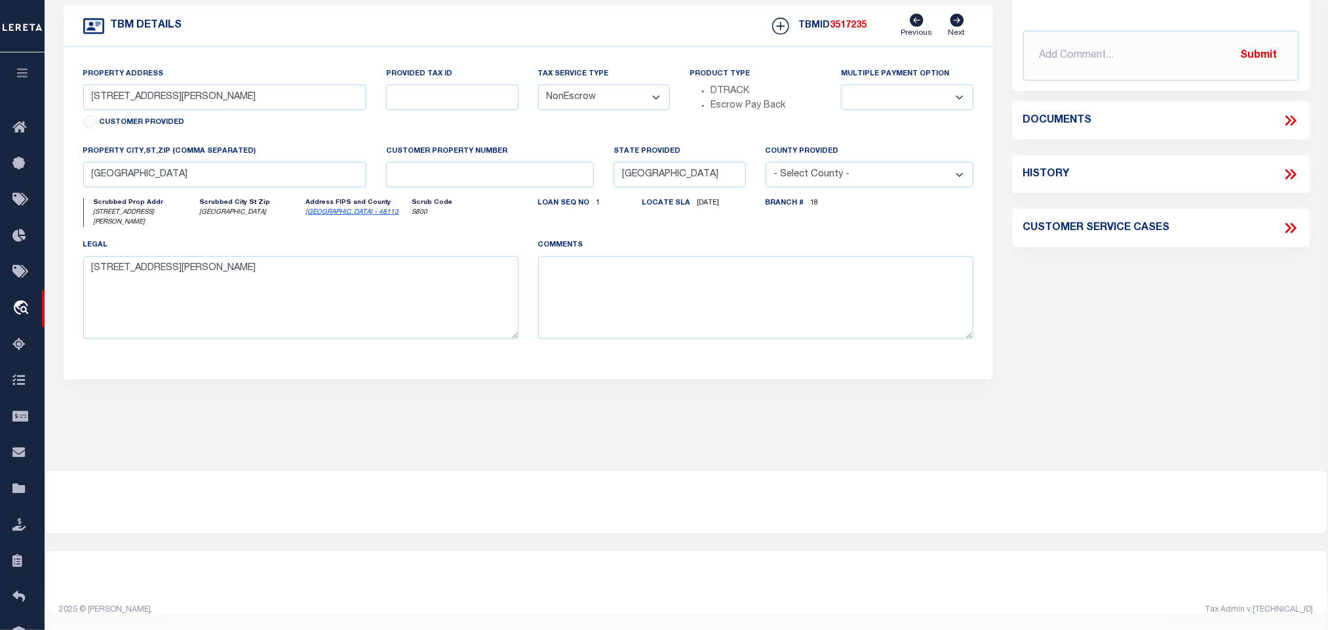
select select "164181"
select select "7879"
select select
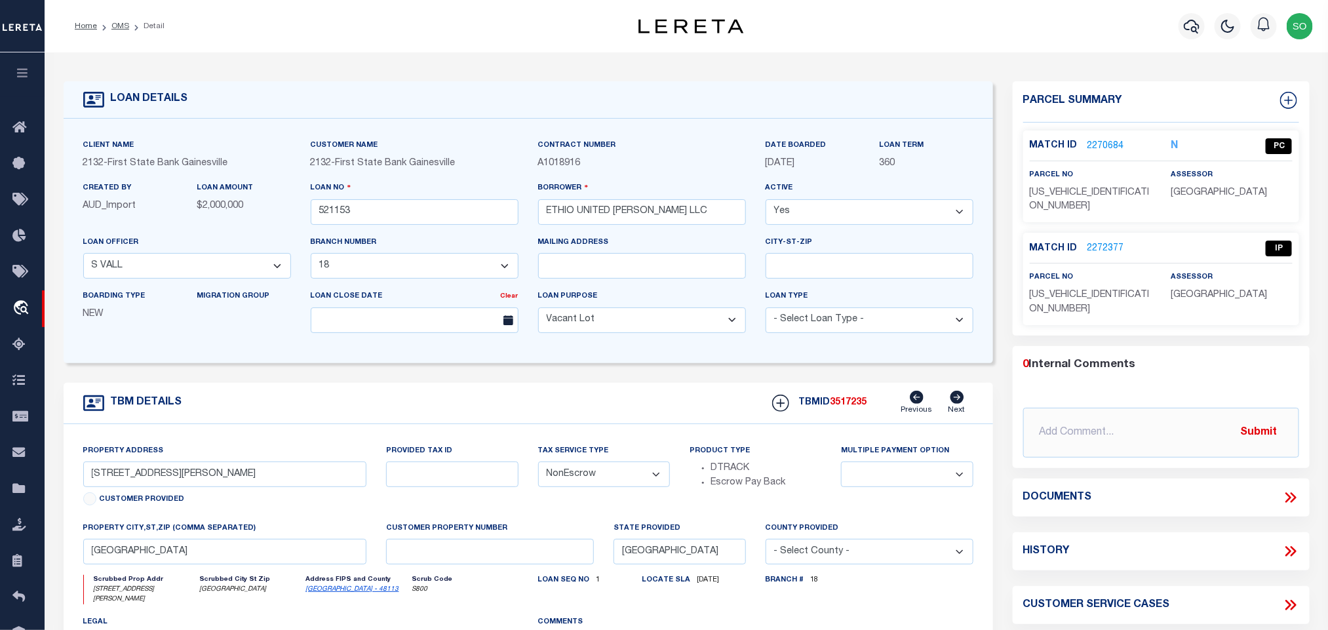
click at [1105, 242] on link "2272377" at bounding box center [1106, 249] width 37 height 14
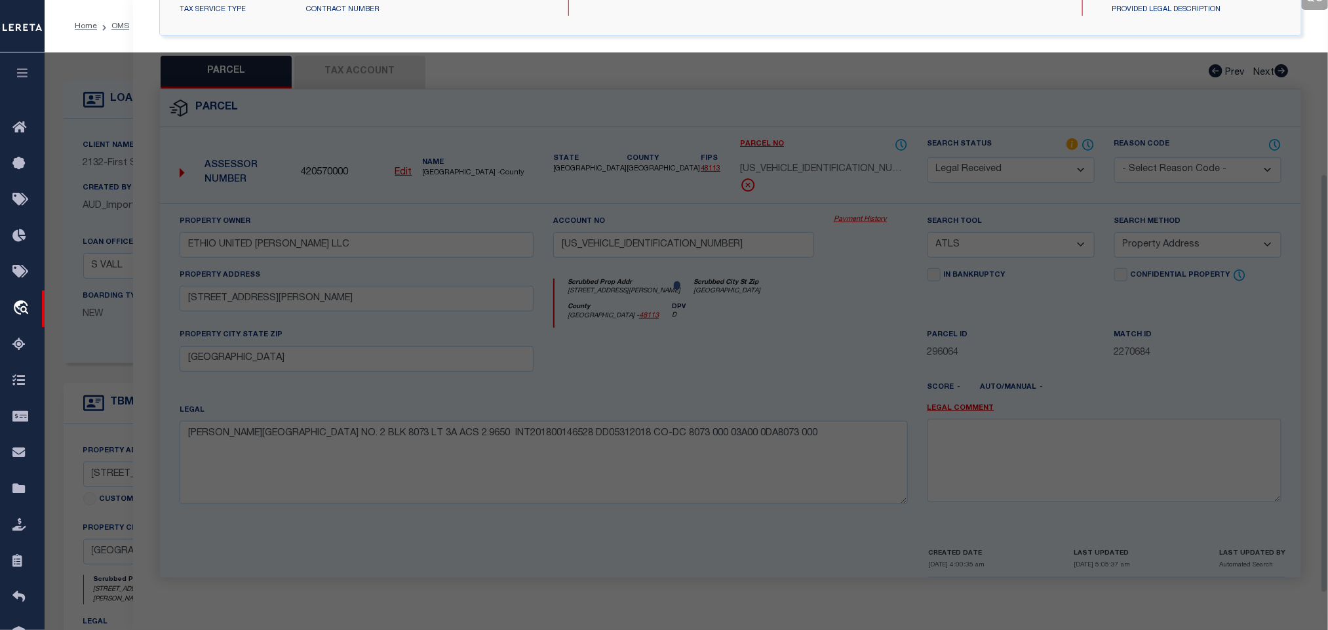
select select "AS"
select select
checkbox input "false"
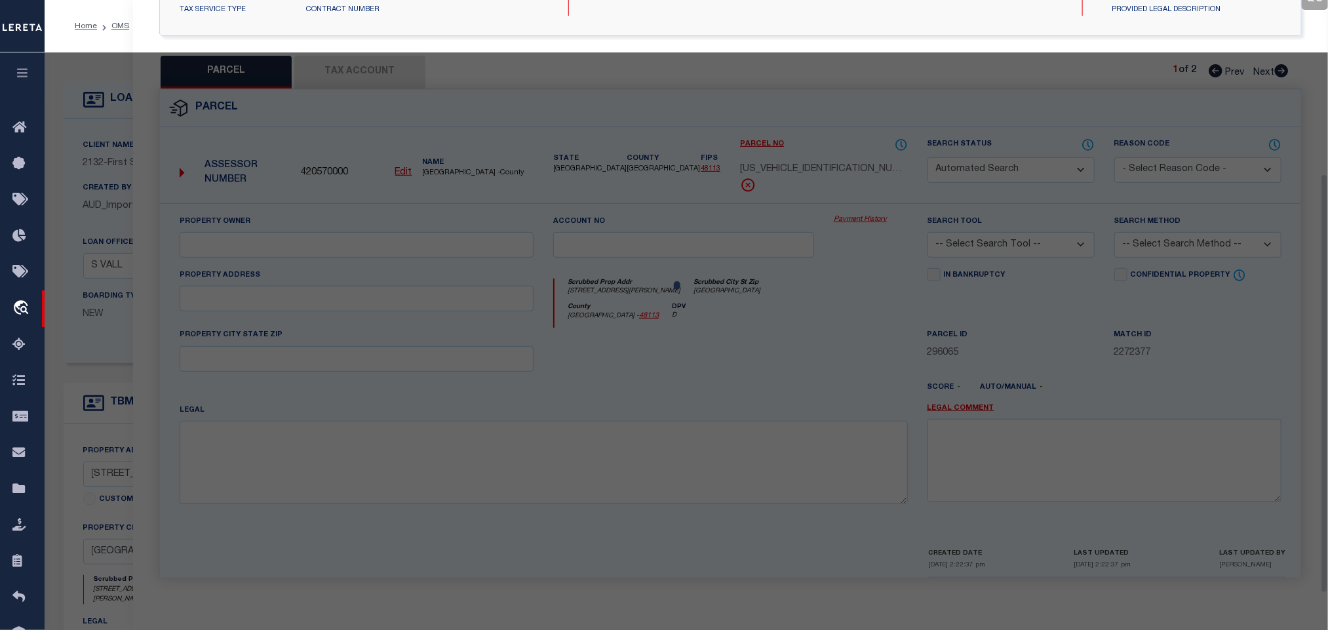
select select "IP"
type input "9550 SKILLMAN PROPERTY LLC"
type input "9550 SKILLMAN ST"
checkbox input "false"
type input "DALLAS TX 75243"
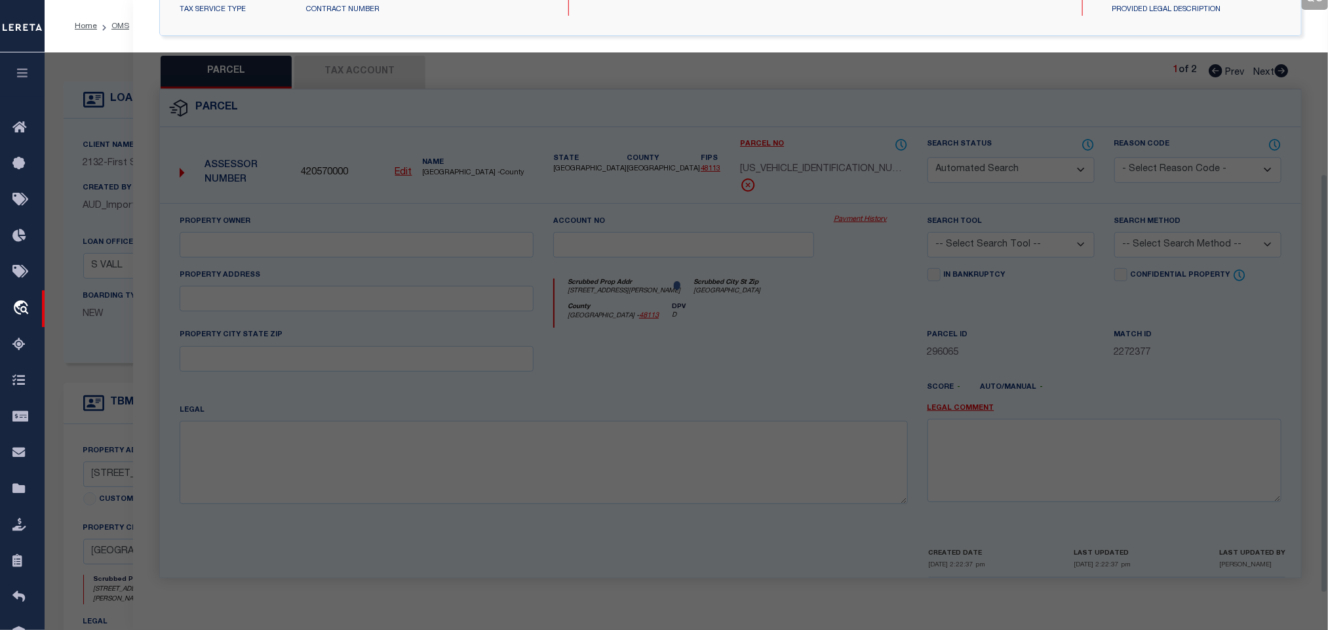
type textarea "SKILLMAN FOREST SQUARE NO. 2 BLK 8073 LOT 3B ACS 2.0658"
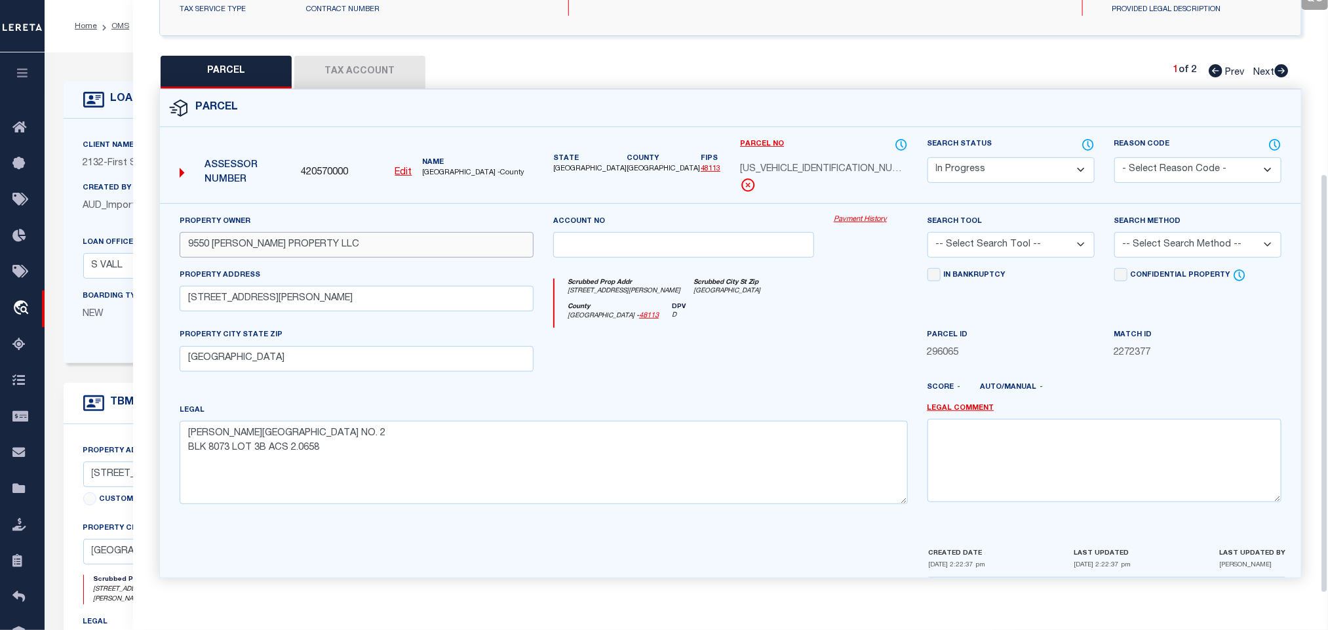
click at [272, 241] on input "9550 SKILLMAN PROPERTY LLC" at bounding box center [357, 245] width 354 height 26
click at [217, 300] on input "9550 SKILLMAN ST" at bounding box center [357, 299] width 354 height 26
click at [347, 296] on input "9550 SKILLMAN ST" at bounding box center [357, 299] width 354 height 26
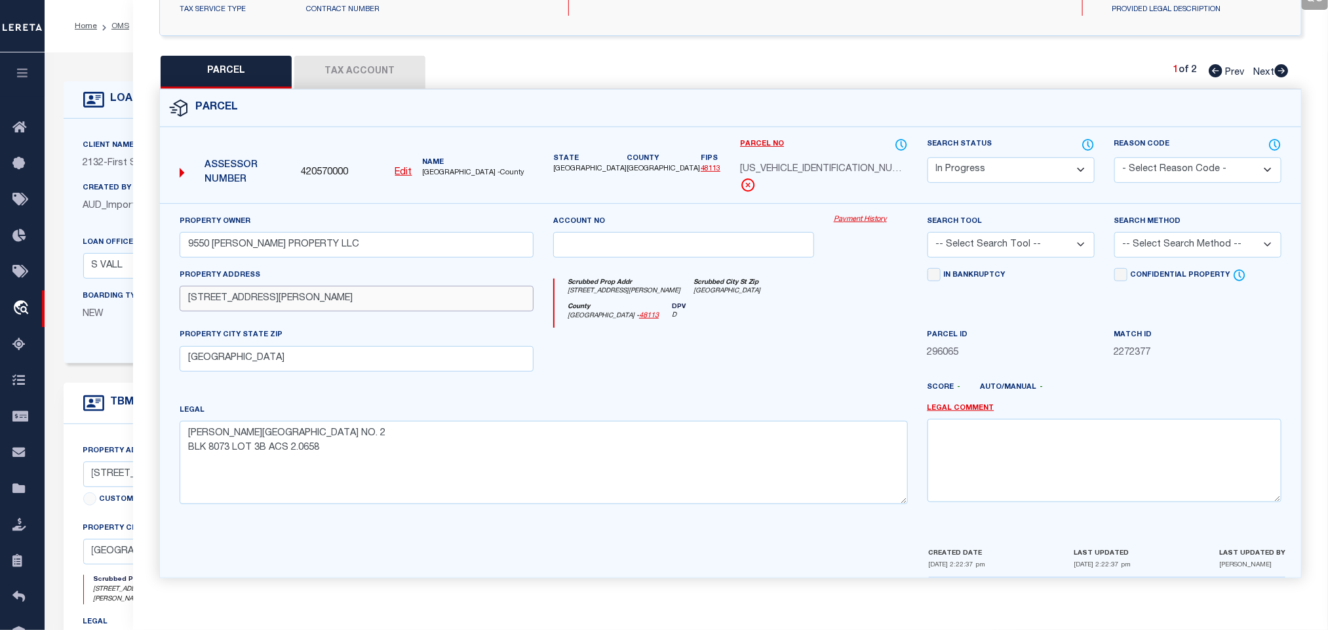
type input "9550 SKILLMAN ST"
click at [372, 243] on input "9550 SKILLMAN PROPERTY LLC" at bounding box center [357, 245] width 354 height 26
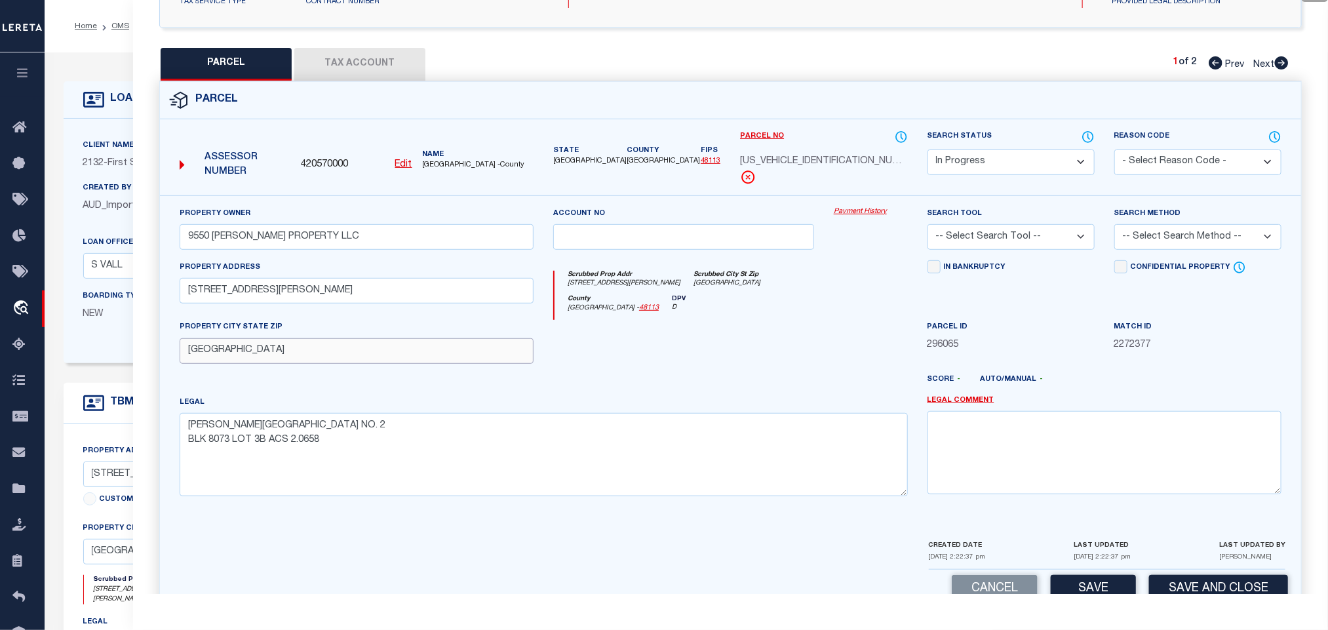
click at [374, 364] on input "DALLAS TX 75243" at bounding box center [357, 351] width 354 height 26
drag, startPoint x: 1025, startPoint y: 241, endPoint x: 1025, endPoint y: 248, distance: 7.2
click at [1025, 241] on select "-- Select Search Tool -- 3rd Party Website Agency File Agency Website ATLS CNV-…" at bounding box center [1011, 237] width 167 height 26
select select "AGW"
click at [928, 228] on select "-- Select Search Tool -- 3rd Party Website Agency File Agency Website ATLS CNV-…" at bounding box center [1011, 237] width 167 height 26
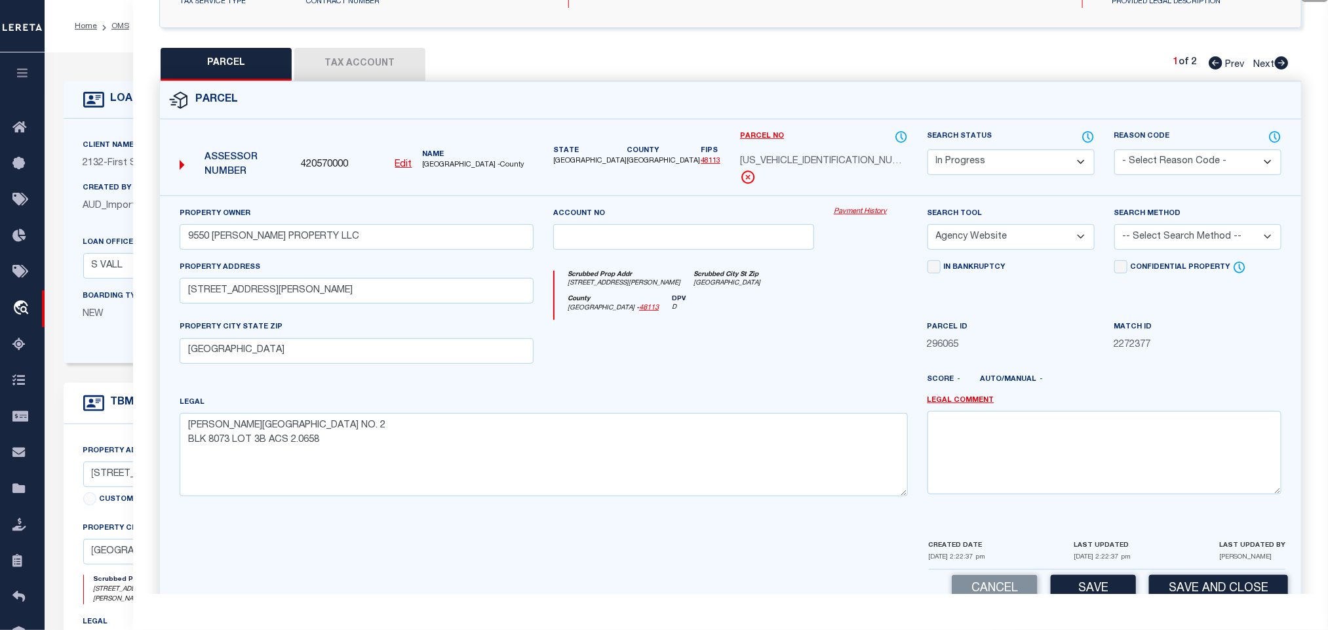
drag, startPoint x: 1137, startPoint y: 241, endPoint x: 1141, endPoint y: 248, distance: 8.8
click at [1137, 241] on select "-- Select Search Method -- Property Address Legal Liability Info Provided" at bounding box center [1197, 237] width 167 height 26
select select "LEG"
click at [1114, 228] on select "-- Select Search Method -- Property Address Legal Liability Info Provided" at bounding box center [1197, 237] width 167 height 26
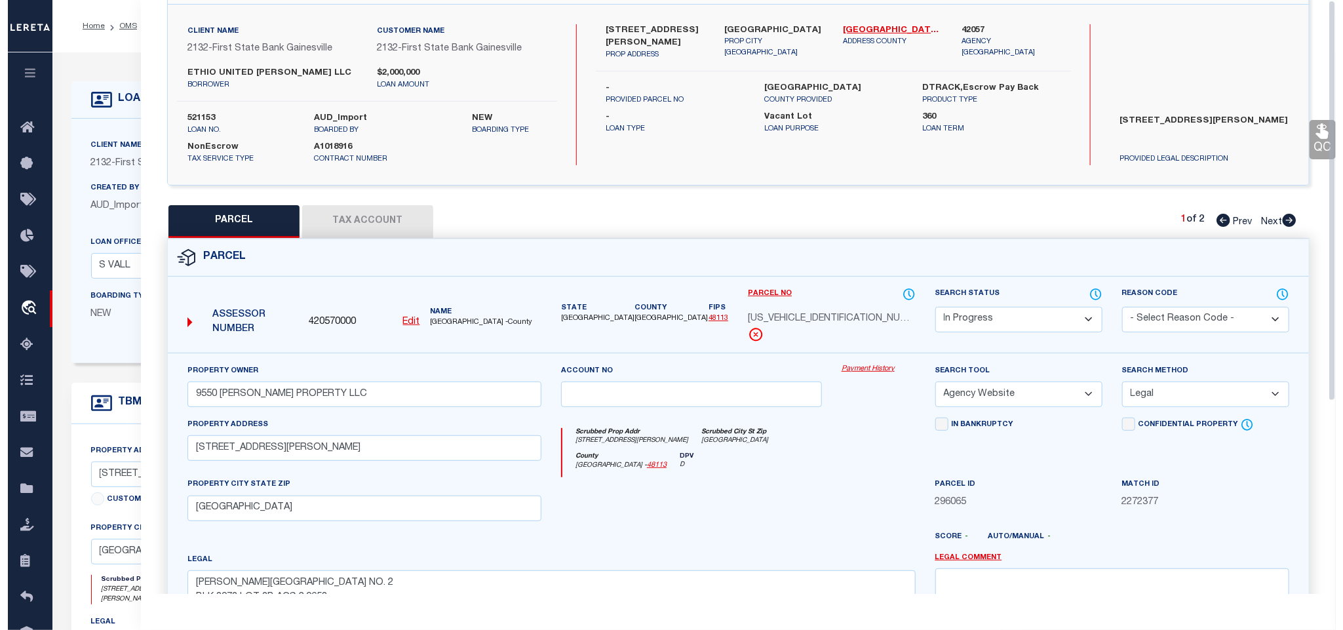
scroll to position [0, 0]
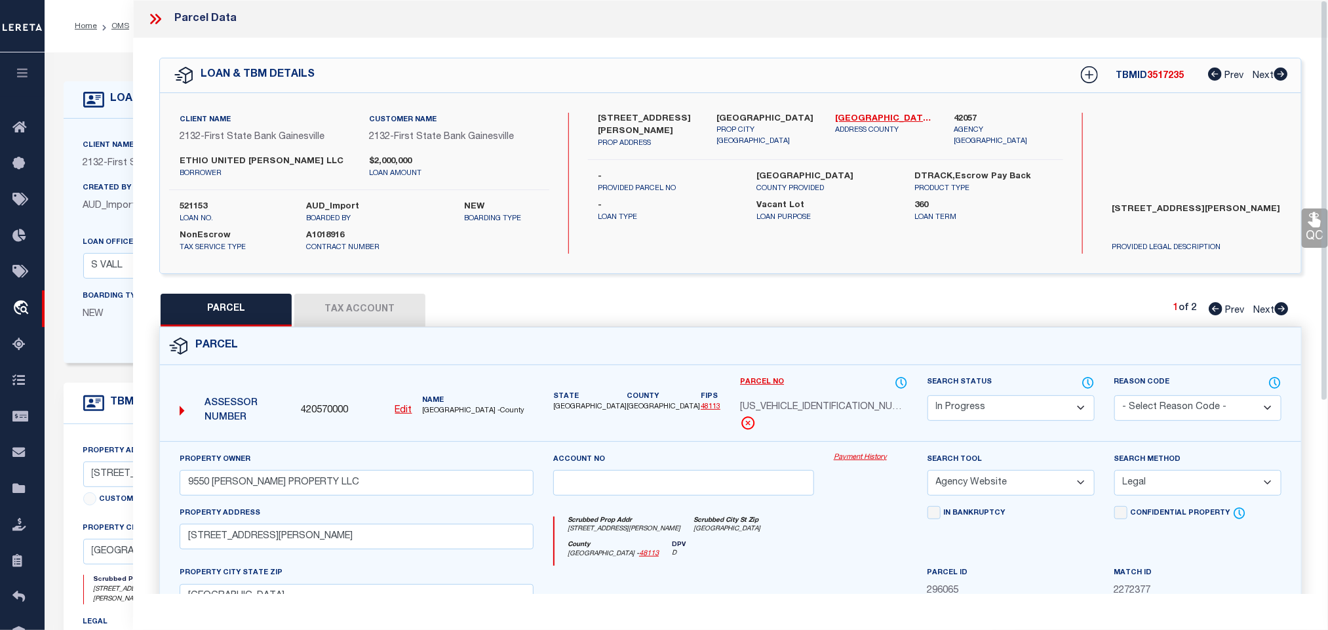
click at [372, 307] on button "Tax Account" at bounding box center [359, 310] width 131 height 33
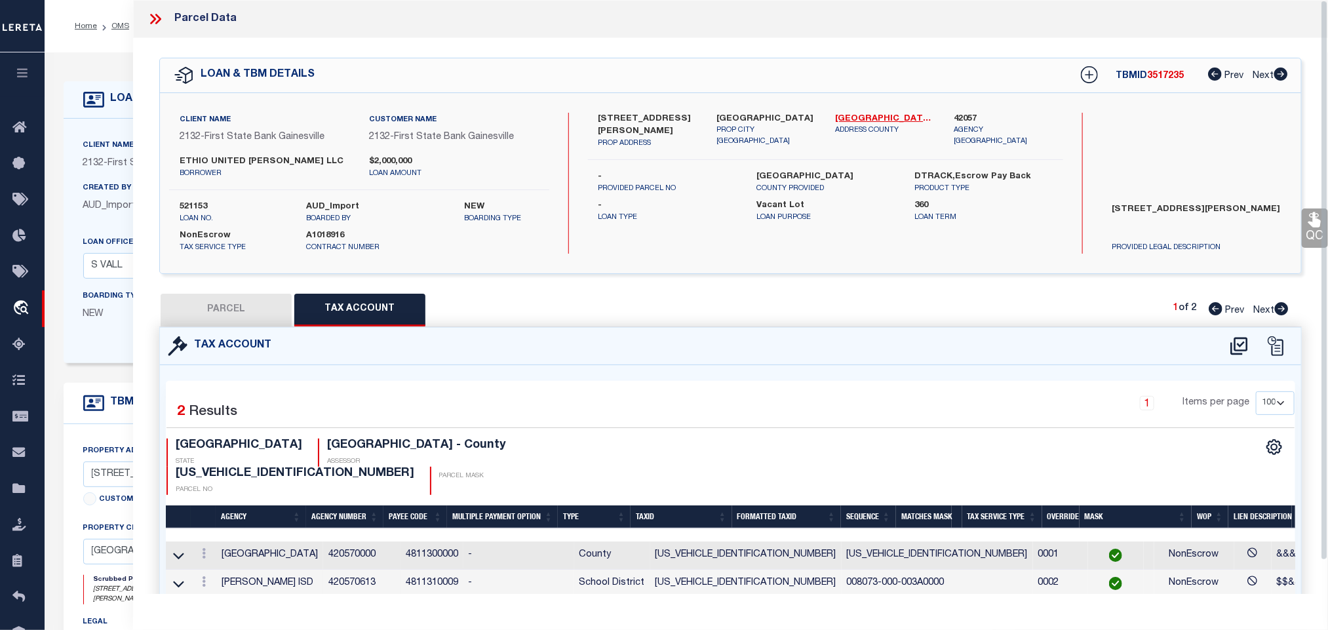
select select "100"
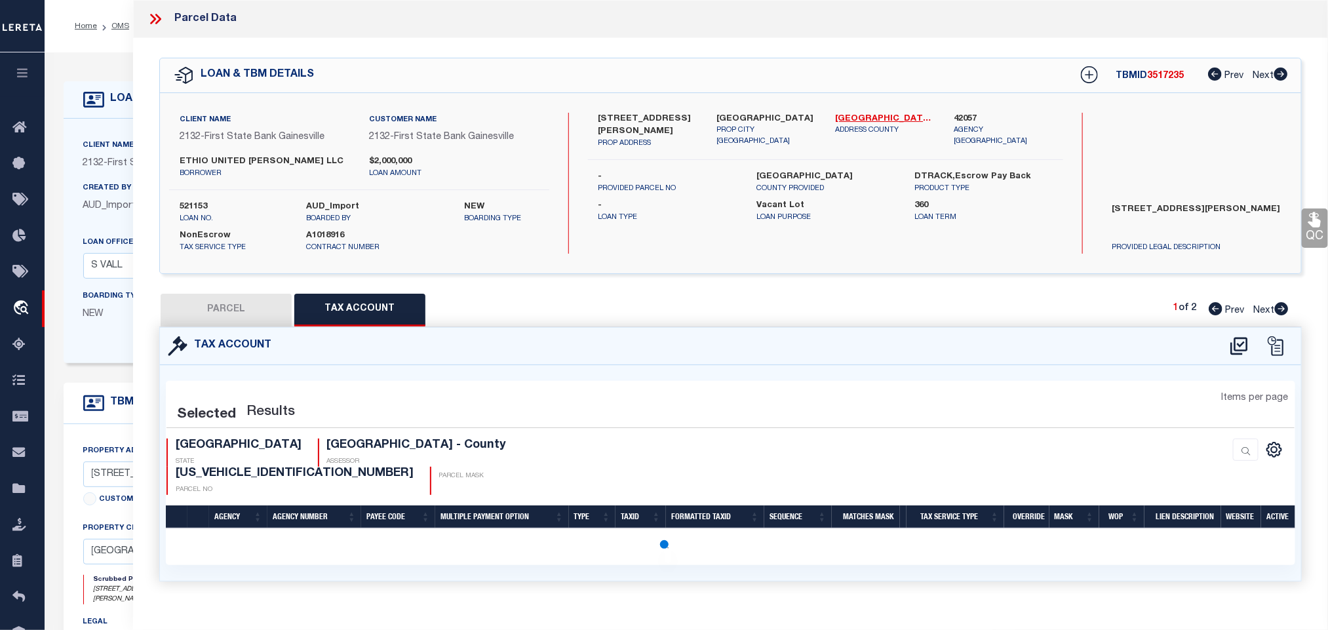
select select "100"
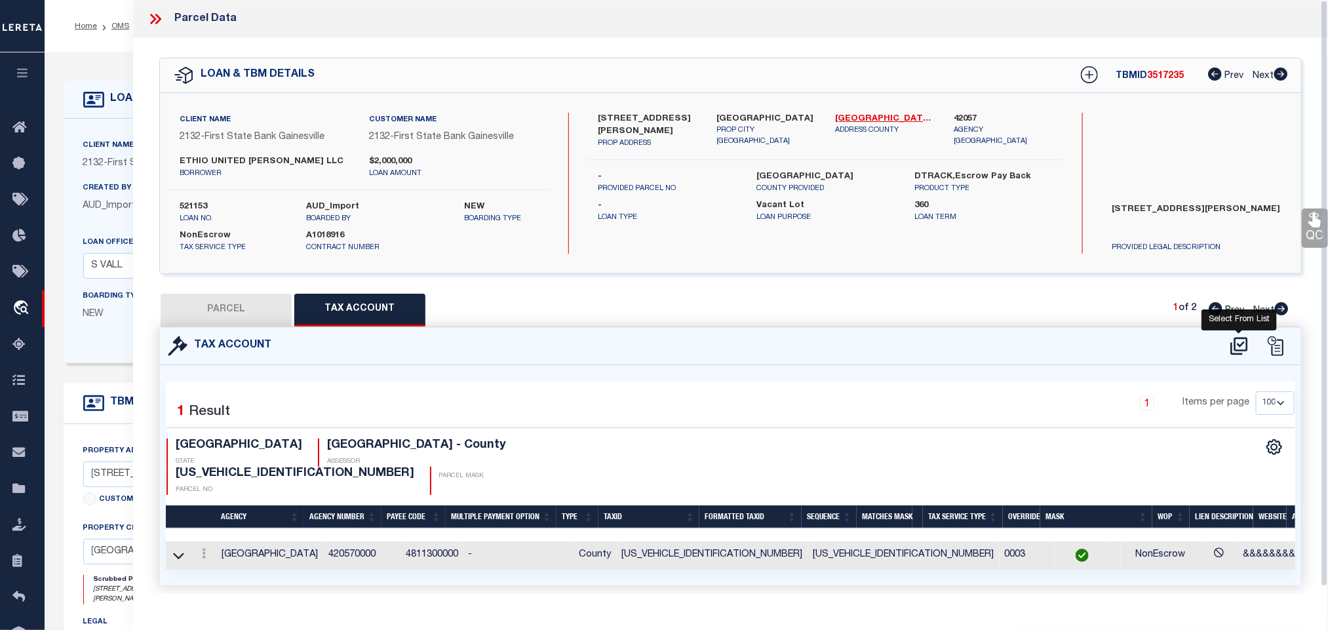
click at [1239, 344] on icon at bounding box center [1240, 346] width 22 height 21
select select "100"
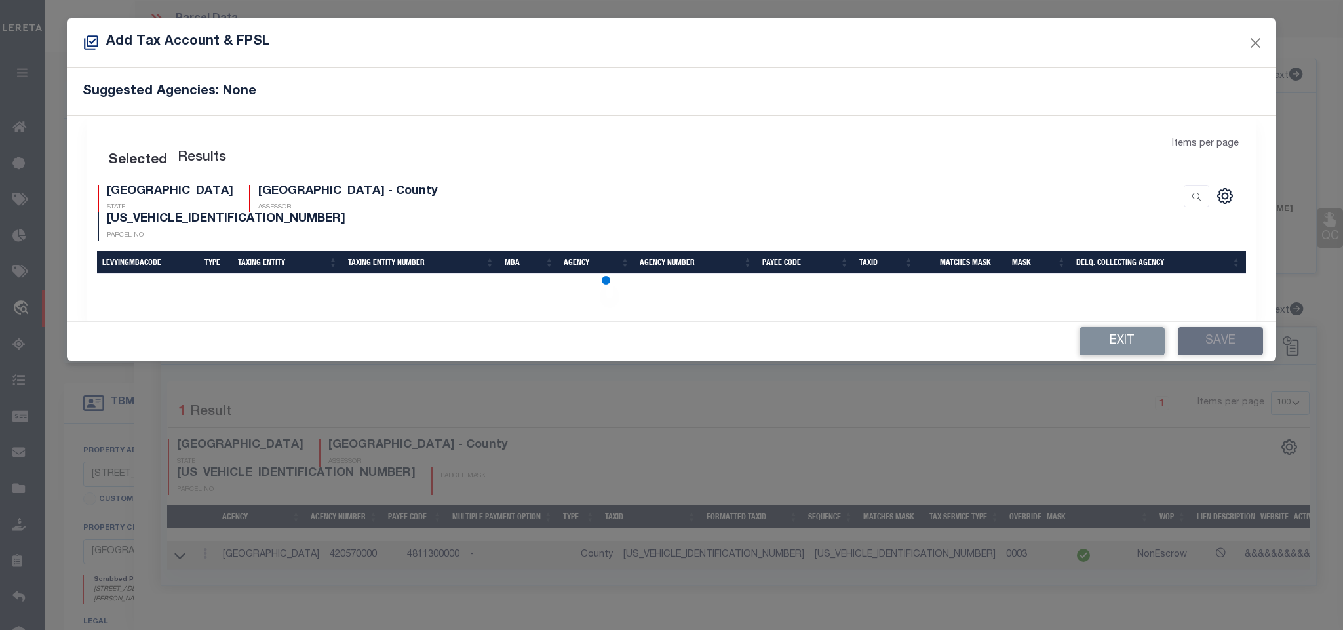
select select "100"
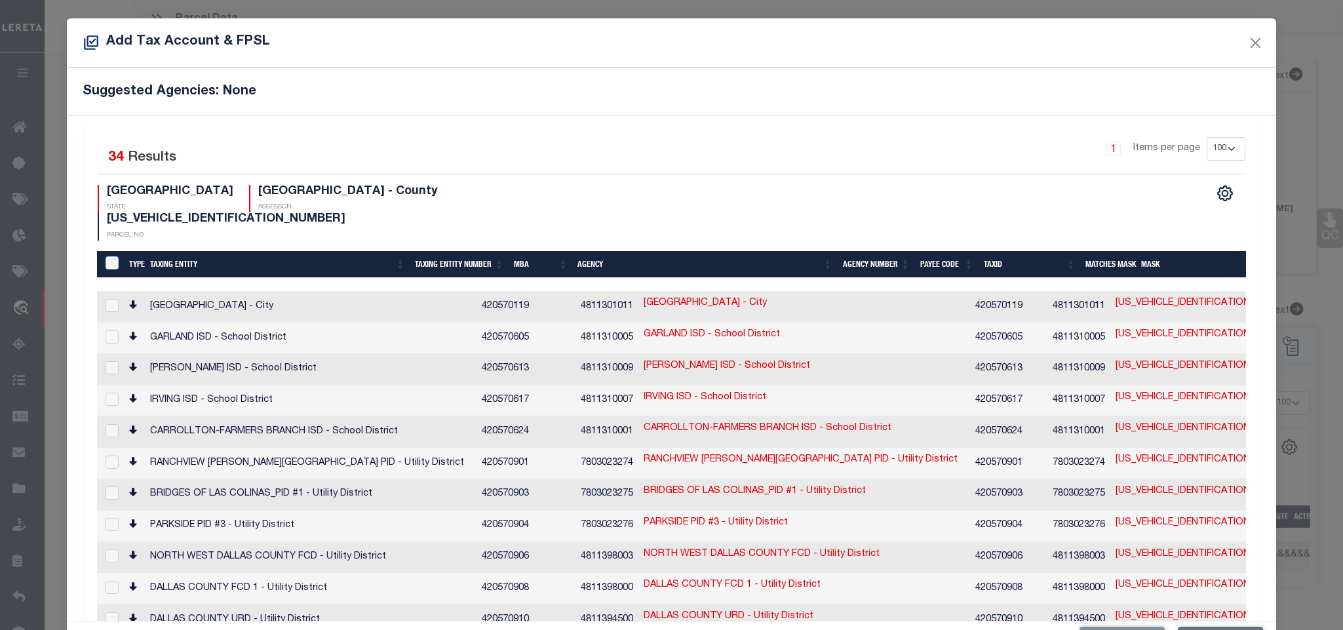
click at [793, 354] on td "RICHARDSON ISD - School District" at bounding box center [805, 369] width 332 height 31
checkbox input "true"
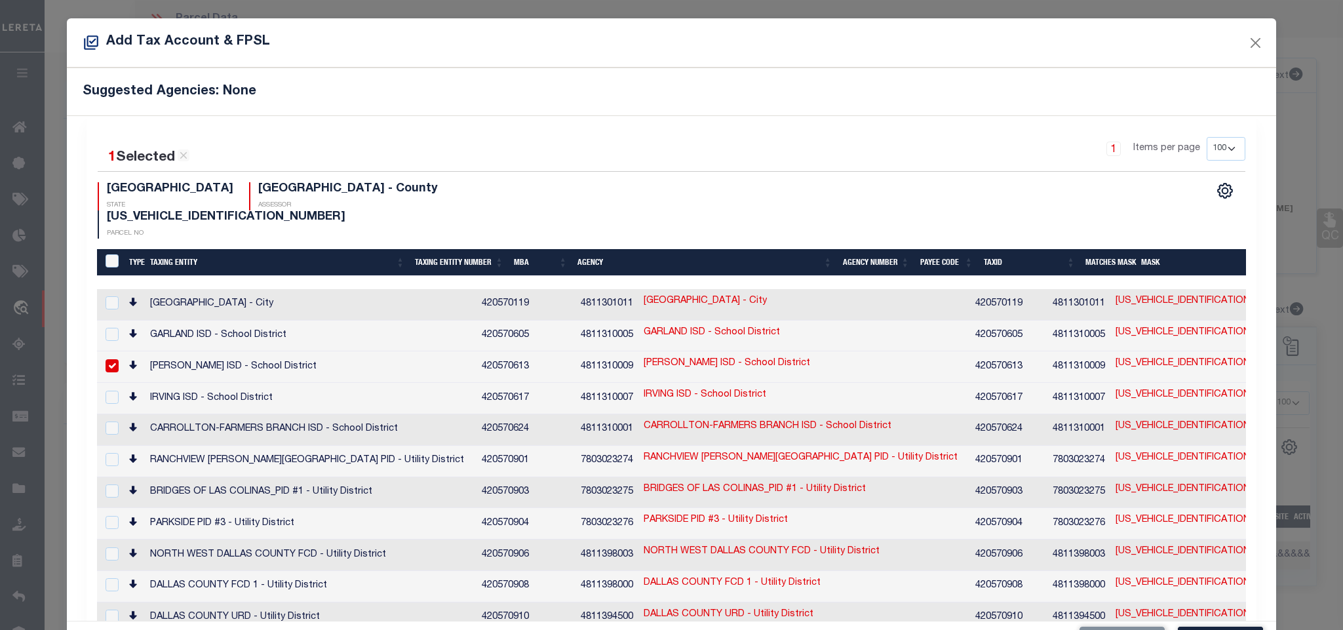
scroll to position [49, 0]
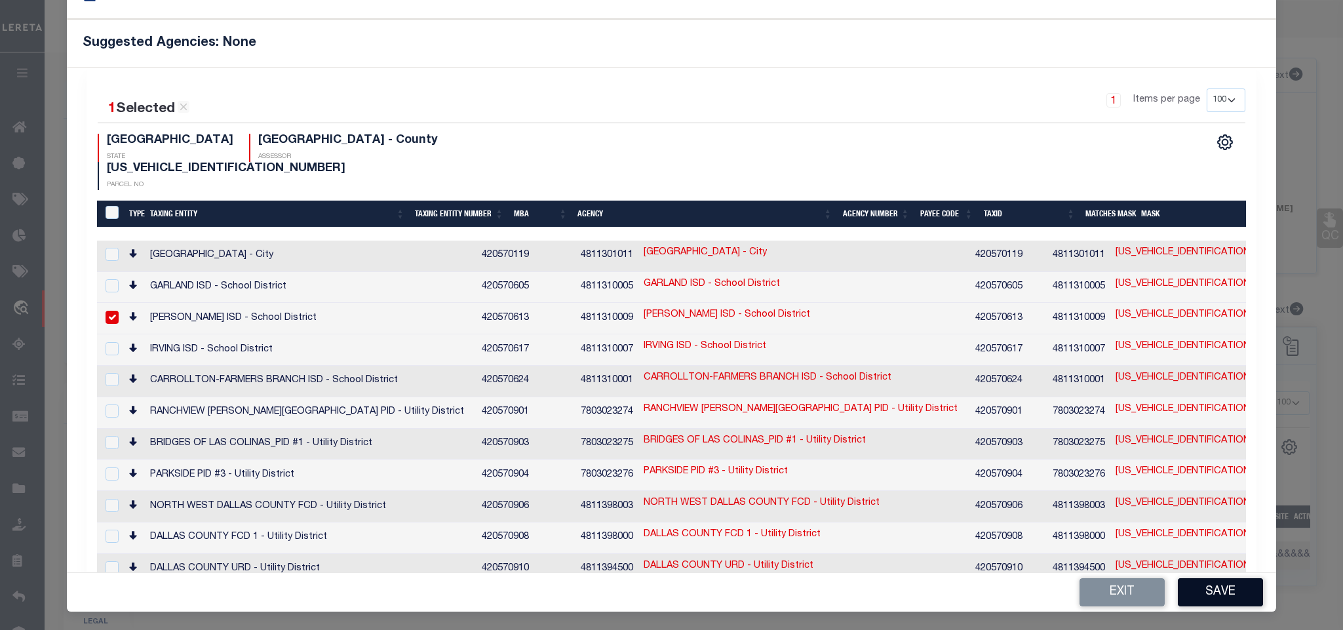
click at [1191, 604] on button "Save" at bounding box center [1220, 592] width 85 height 28
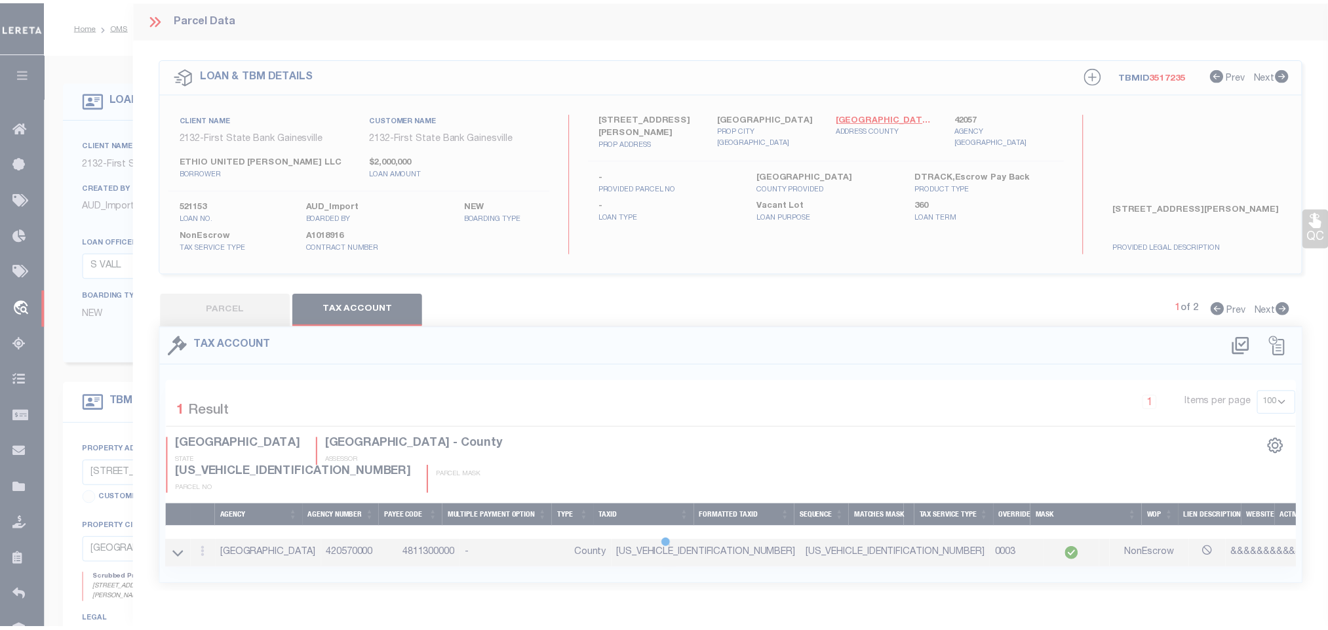
scroll to position [0, 0]
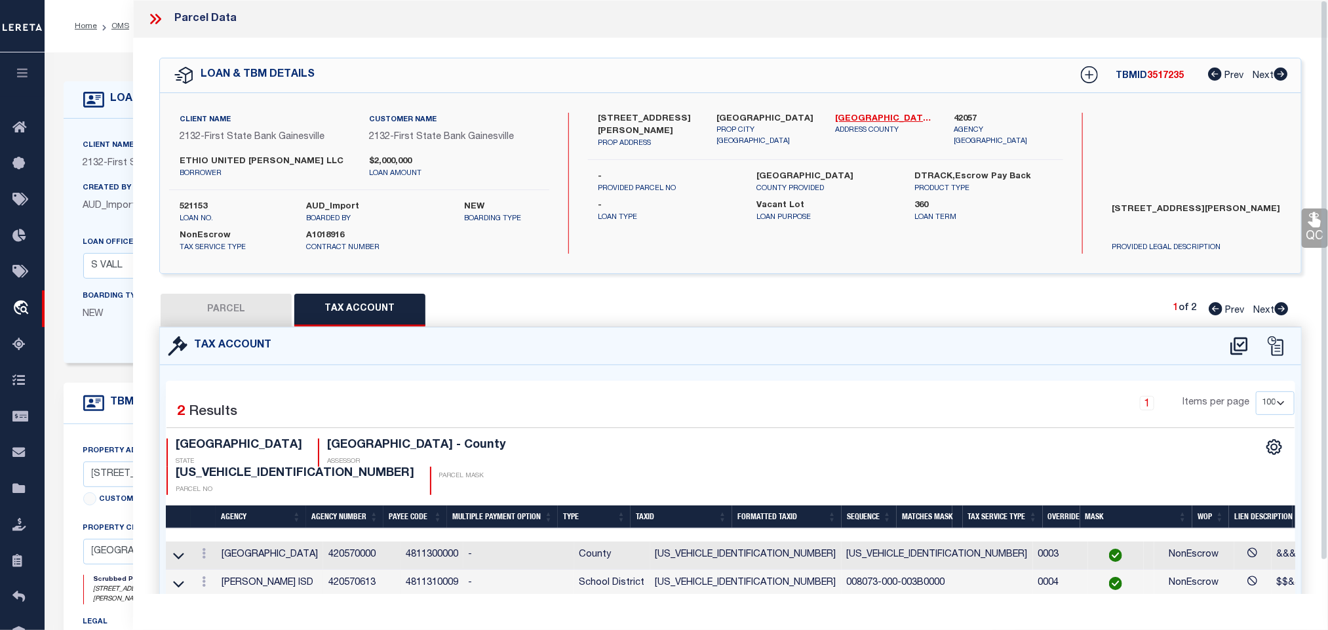
click at [205, 301] on button "PARCEL" at bounding box center [226, 310] width 131 height 33
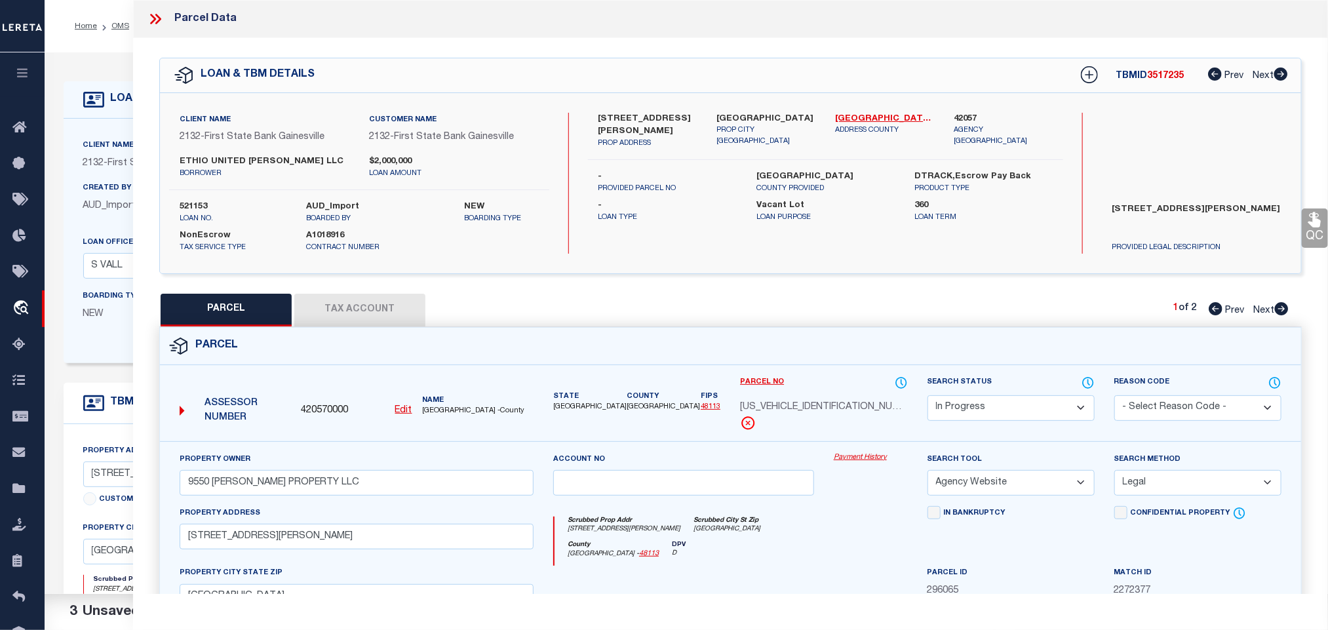
click at [979, 409] on select "Automated Search Bad Parcel Complete Duplicate Parcel High Dollar Reporting In …" at bounding box center [1011, 408] width 167 height 26
select select "PC"
click at [928, 397] on select "Automated Search Bad Parcel Complete Duplicate Parcel High Dollar Reporting In …" at bounding box center [1011, 408] width 167 height 26
click at [983, 341] on div "Parcel" at bounding box center [730, 346] width 1141 height 37
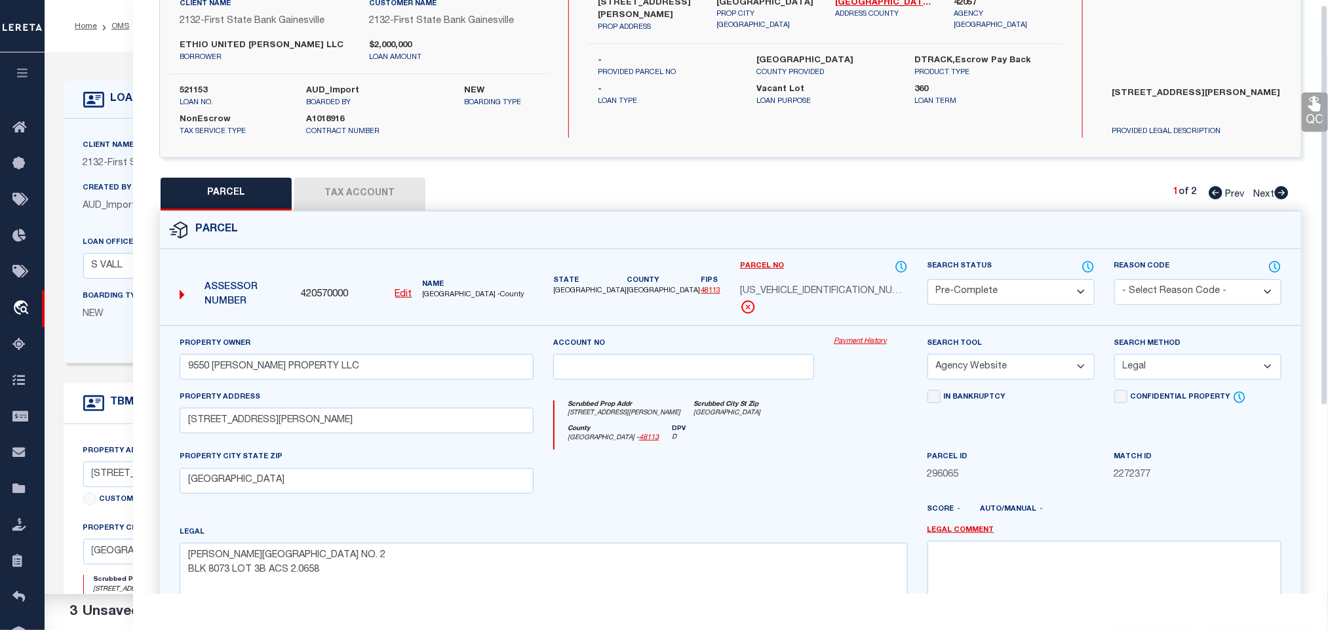
scroll to position [285, 0]
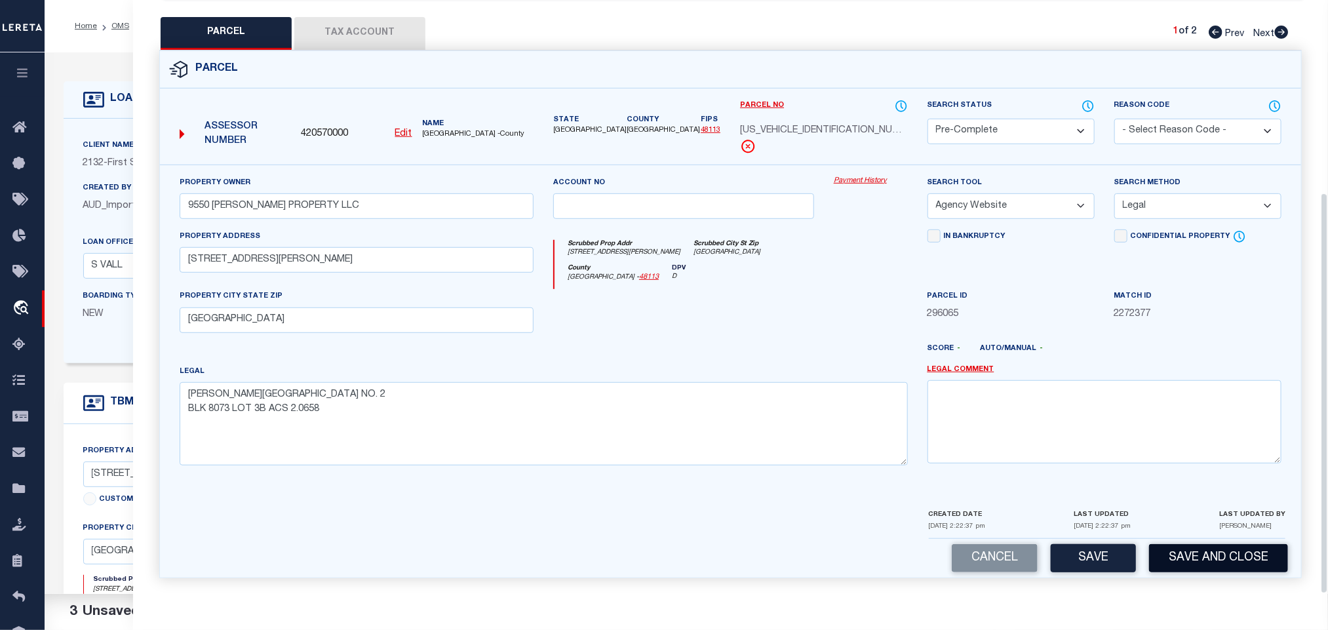
click at [1220, 557] on button "Save and Close" at bounding box center [1218, 558] width 139 height 28
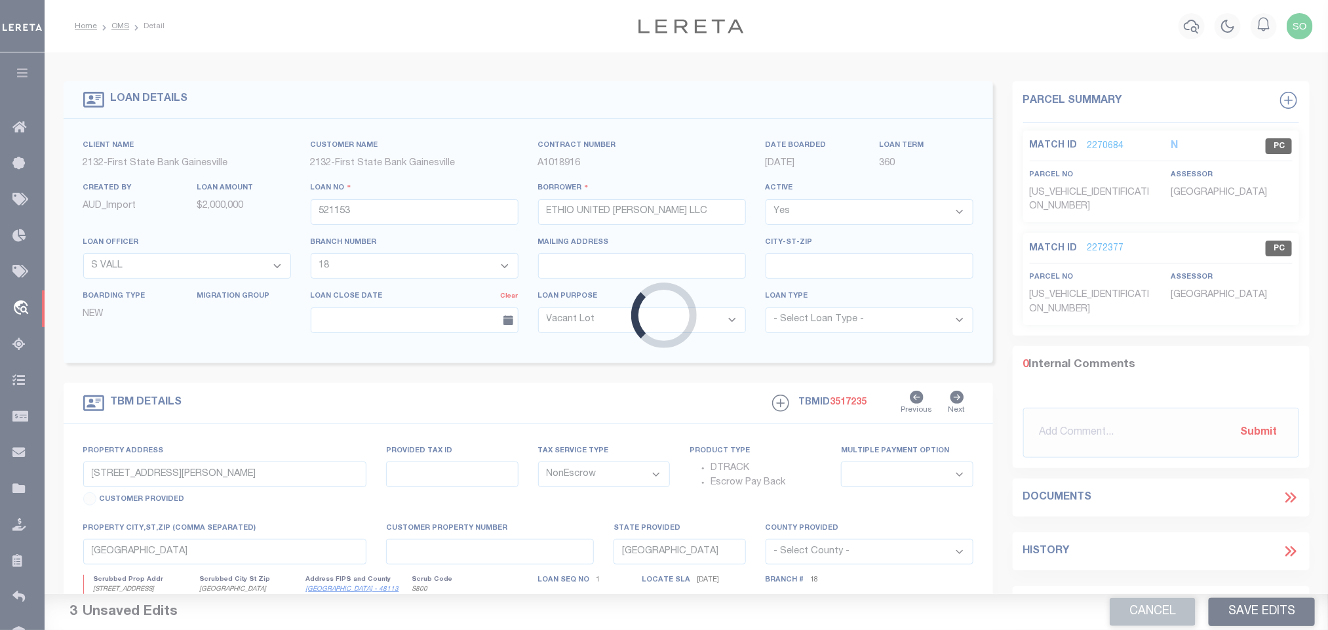
select select
select select "164181"
select select "7879"
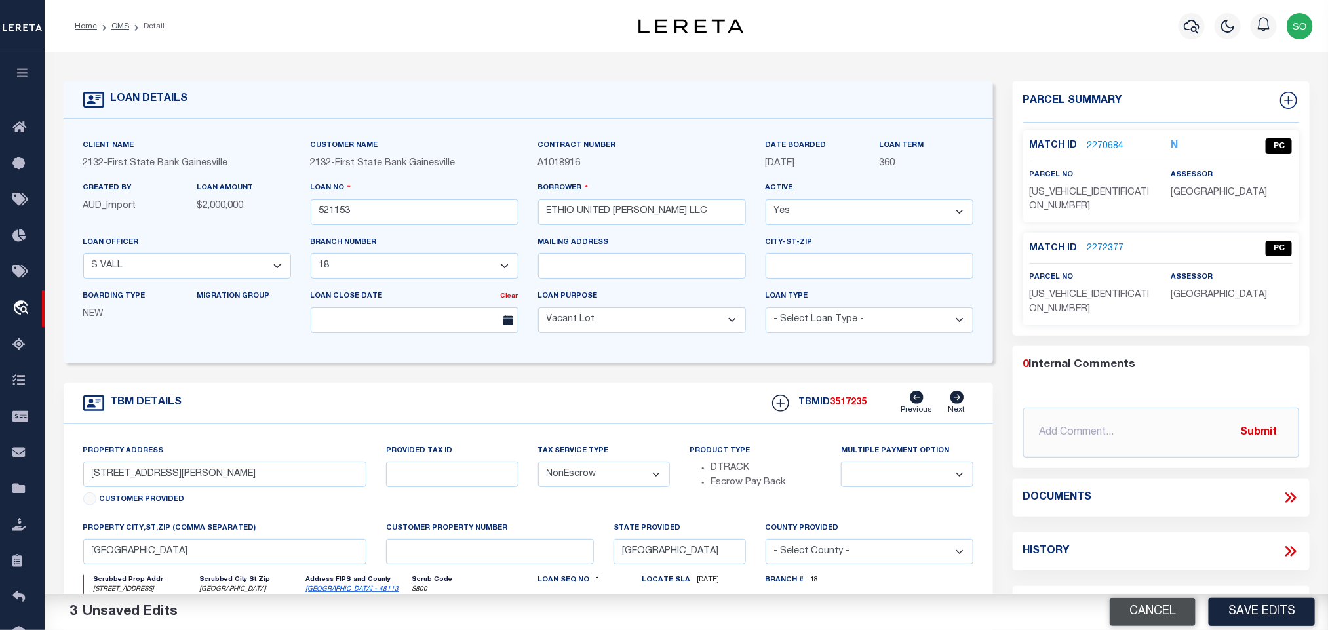
click at [1131, 618] on button "Cancel" at bounding box center [1153, 612] width 86 height 28
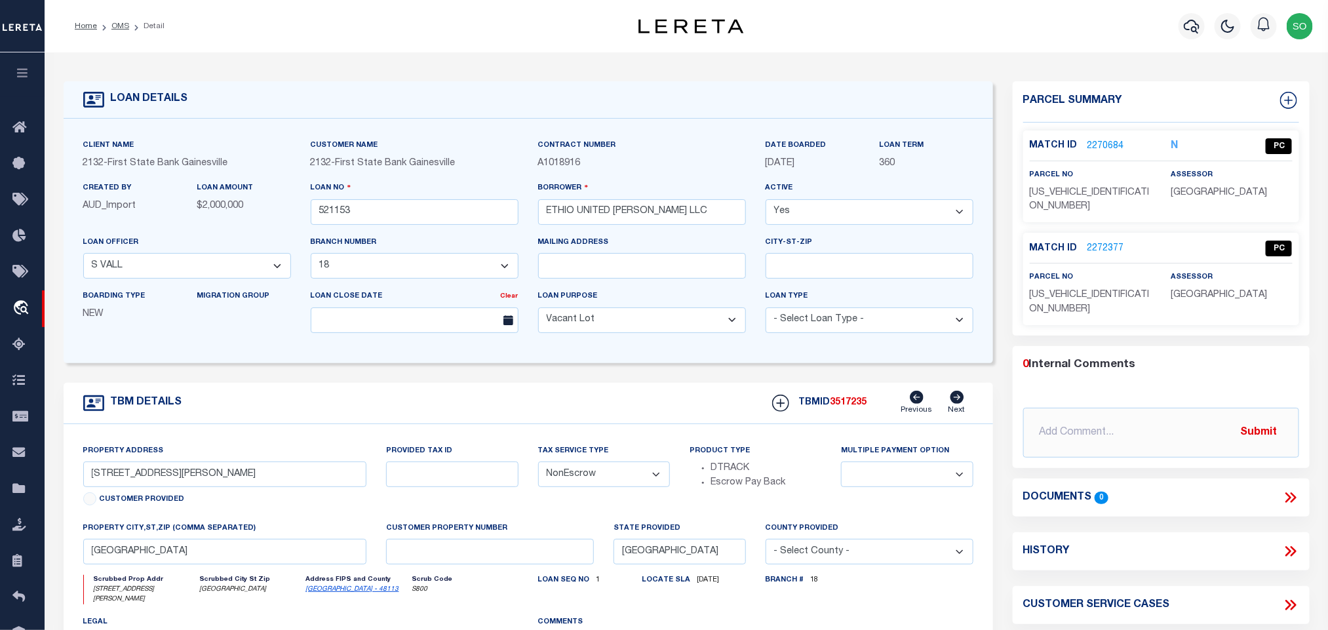
click at [1100, 144] on link "2270684" at bounding box center [1106, 147] width 37 height 14
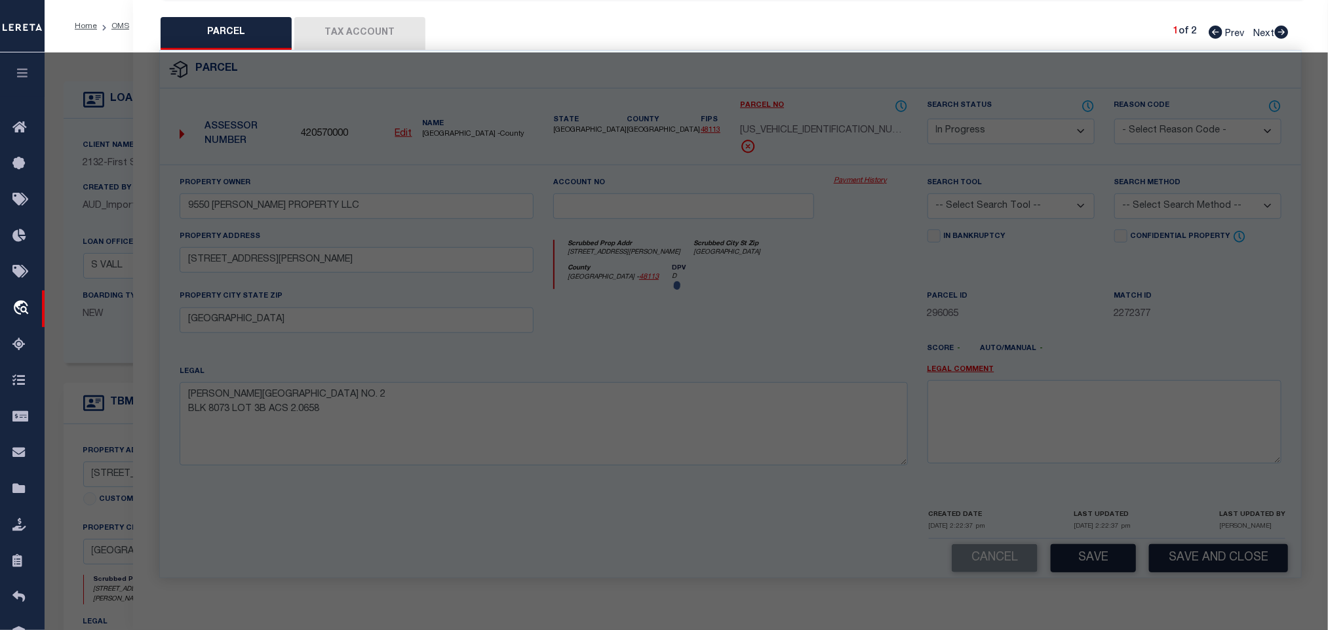
select select "AS"
checkbox input "false"
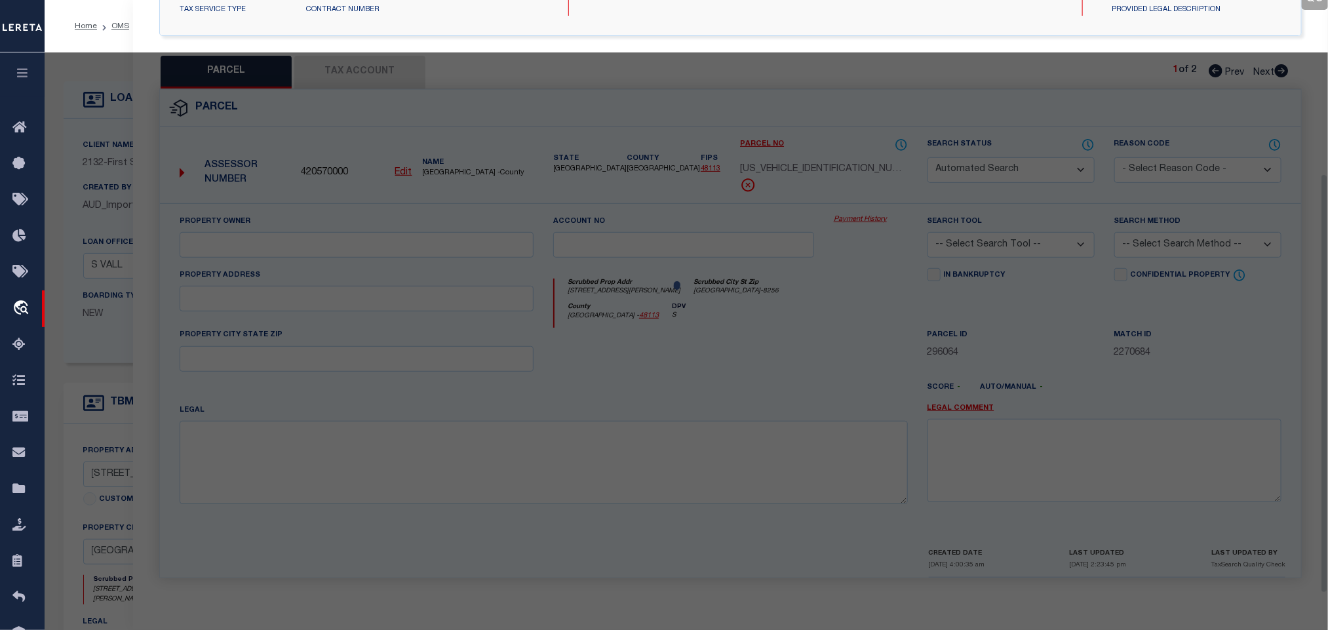
select select "QC"
type input "ETHIO UNITED SKILLMAN LLC"
select select "AGW"
select select "LEG"
type input "9560 SKILLMAN ST"
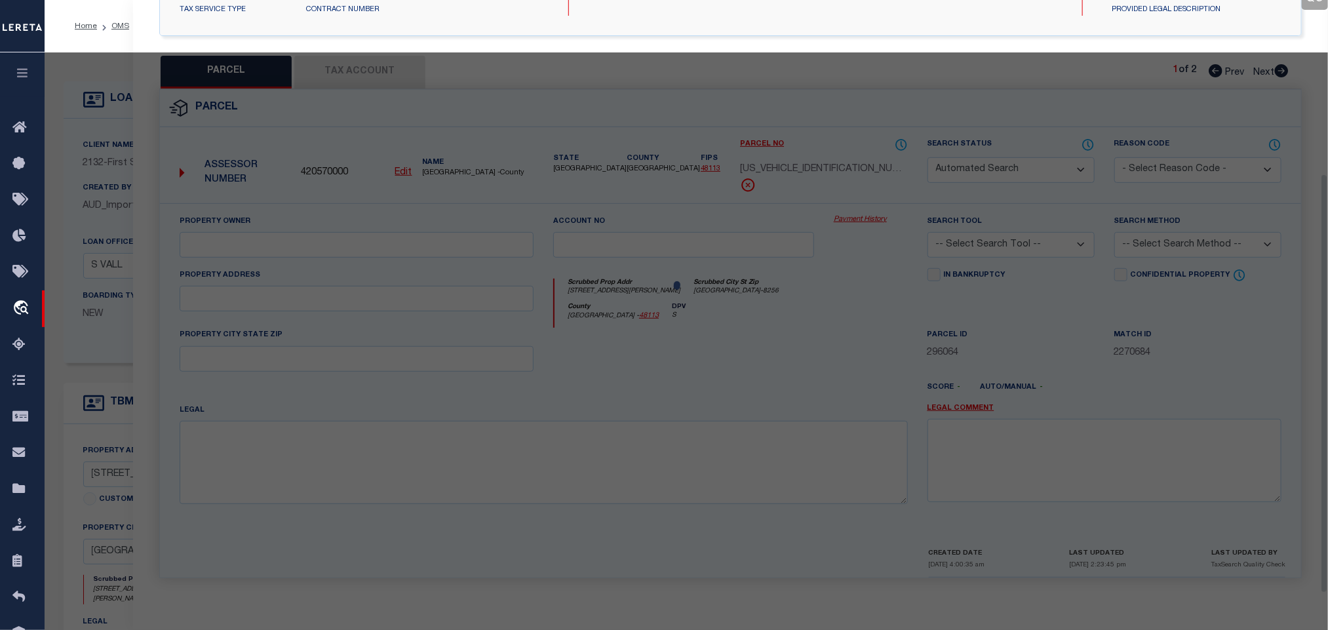
type input "DALLAS TX 75243"
type textarea "SKILLMAN FOREST SQUARE NO. 2 BLK 8073 LT 3A ACS 2.9650"
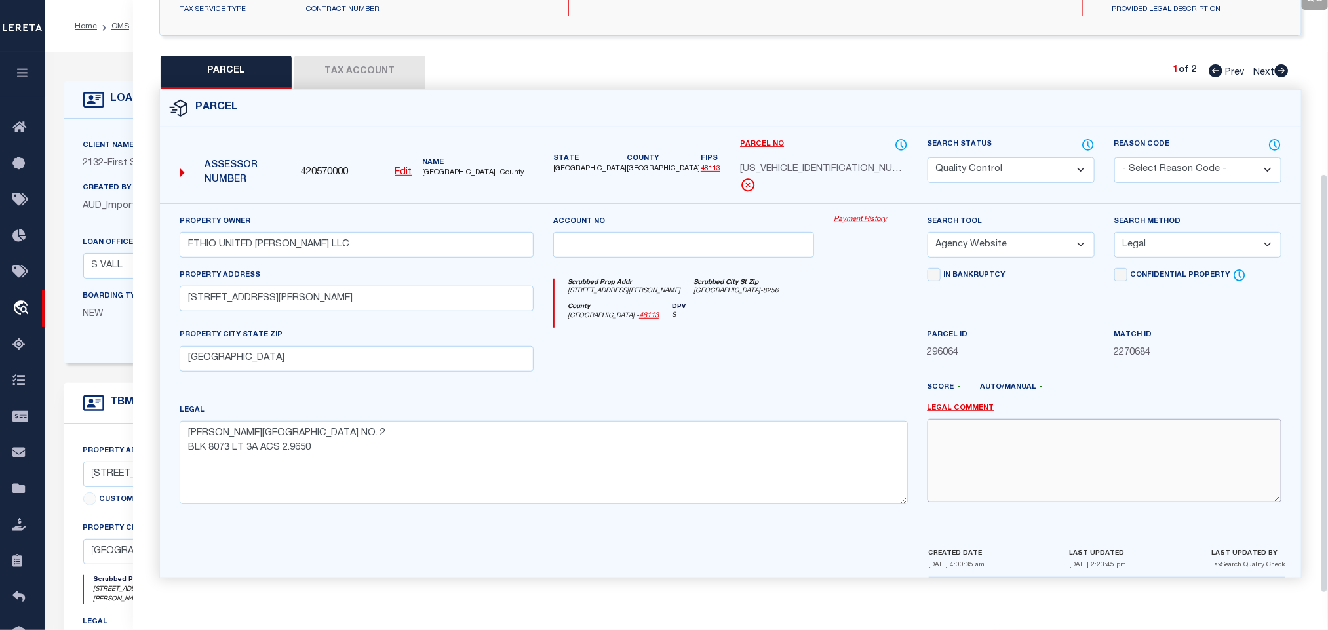
click at [1106, 461] on textarea at bounding box center [1105, 460] width 354 height 83
paste textarea "High liability loan completed based on given text legal."
type textarea "High liability loan completed based on given text legal."
click at [1099, 382] on div "Score - Auto/Manual -" at bounding box center [1105, 390] width 354 height 16
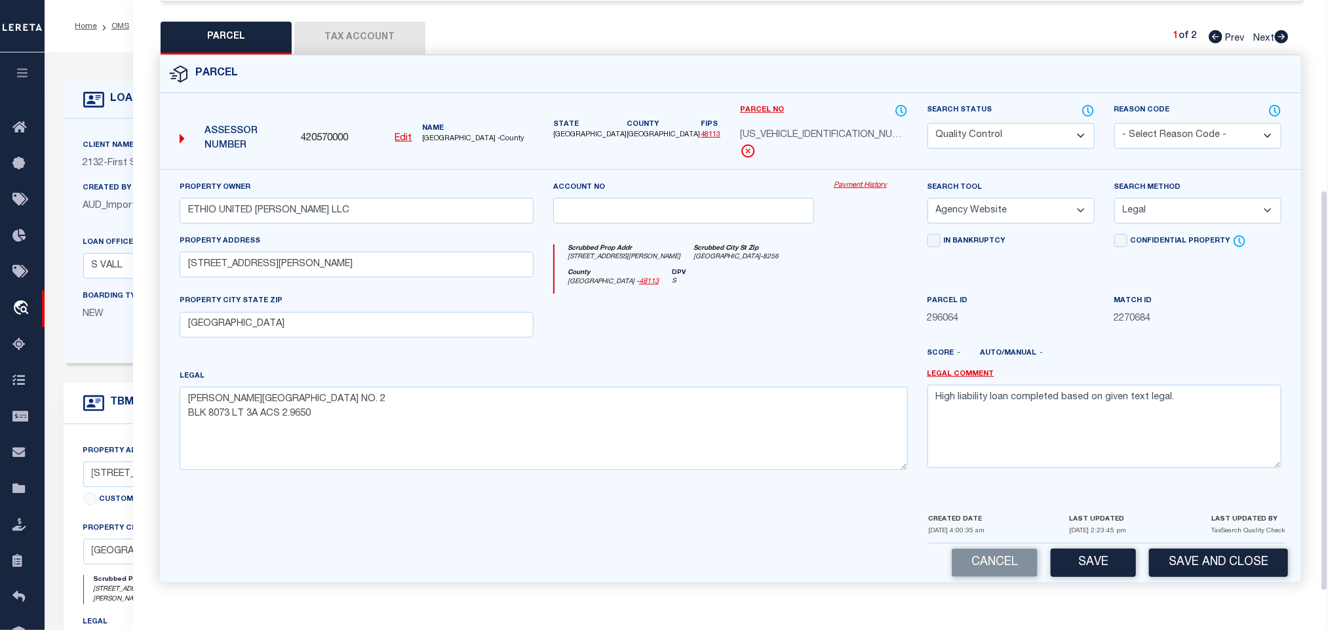
scroll to position [285, 0]
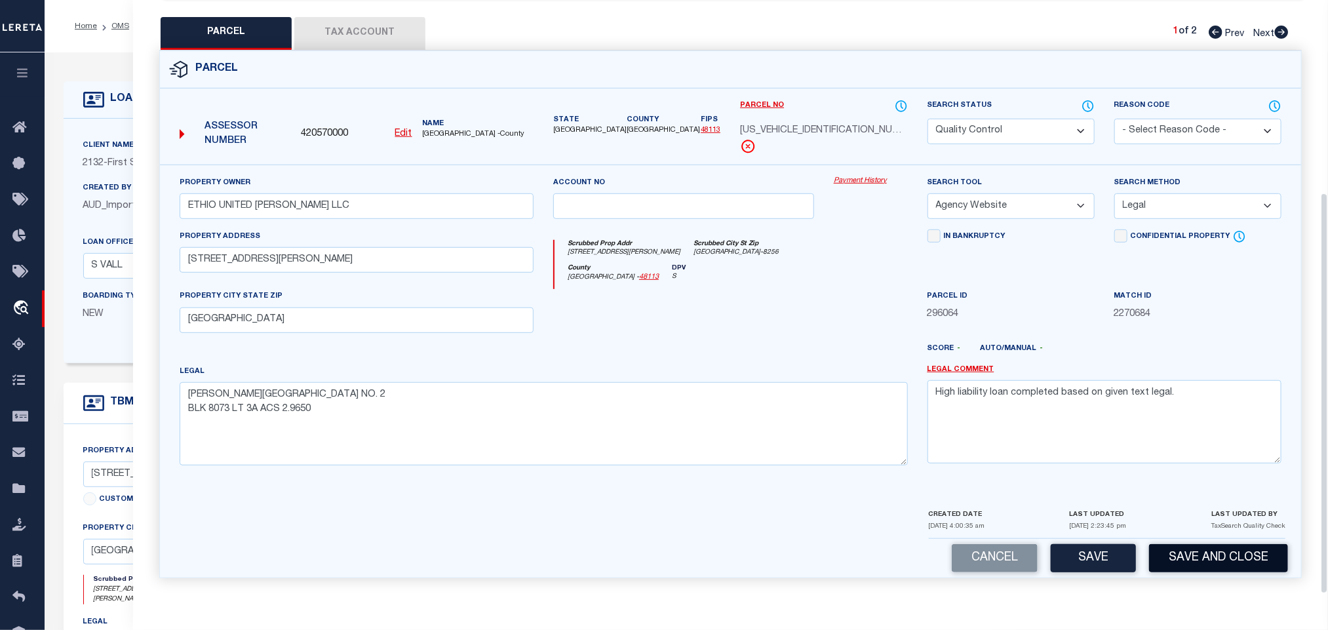
click at [1214, 553] on button "Save and Close" at bounding box center [1218, 558] width 139 height 28
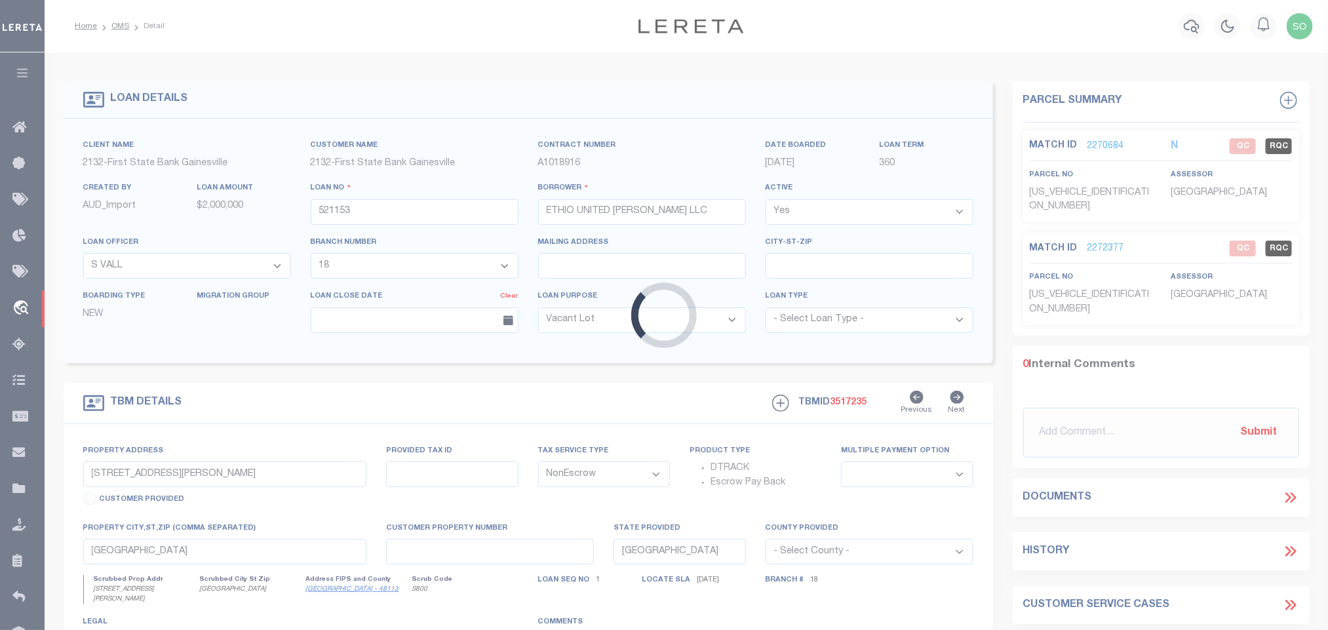
select select
select select "164181"
select select "7879"
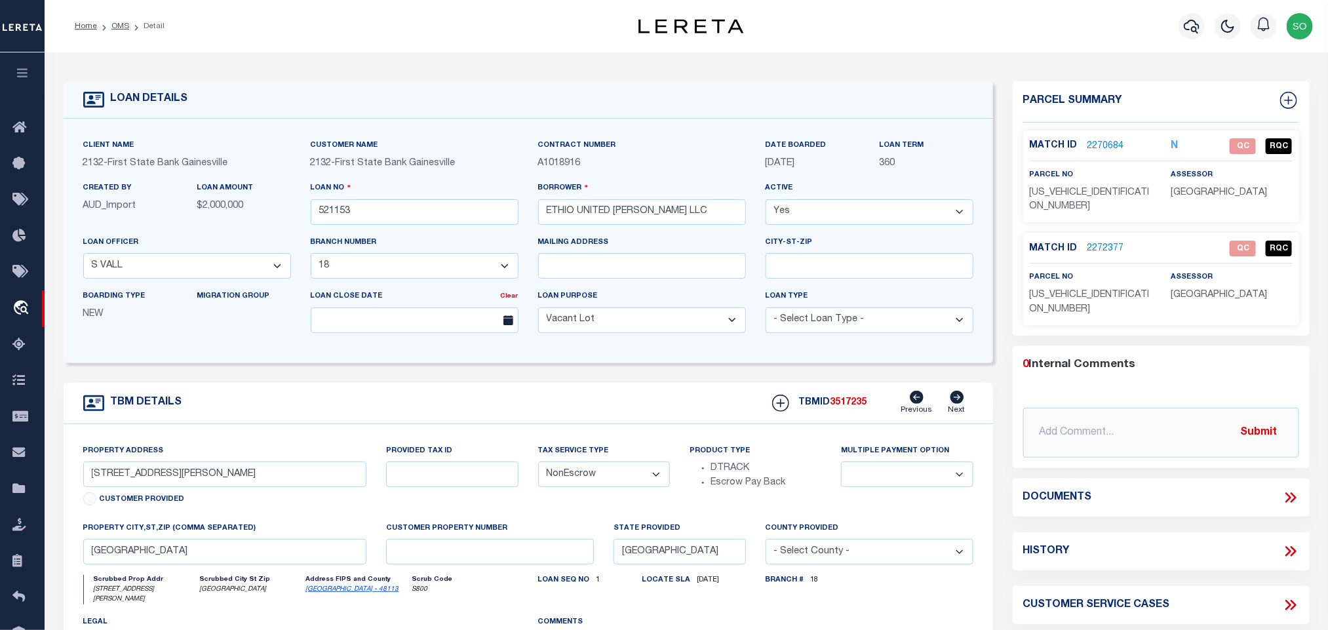
click at [1105, 242] on link "2272377" at bounding box center [1106, 249] width 37 height 14
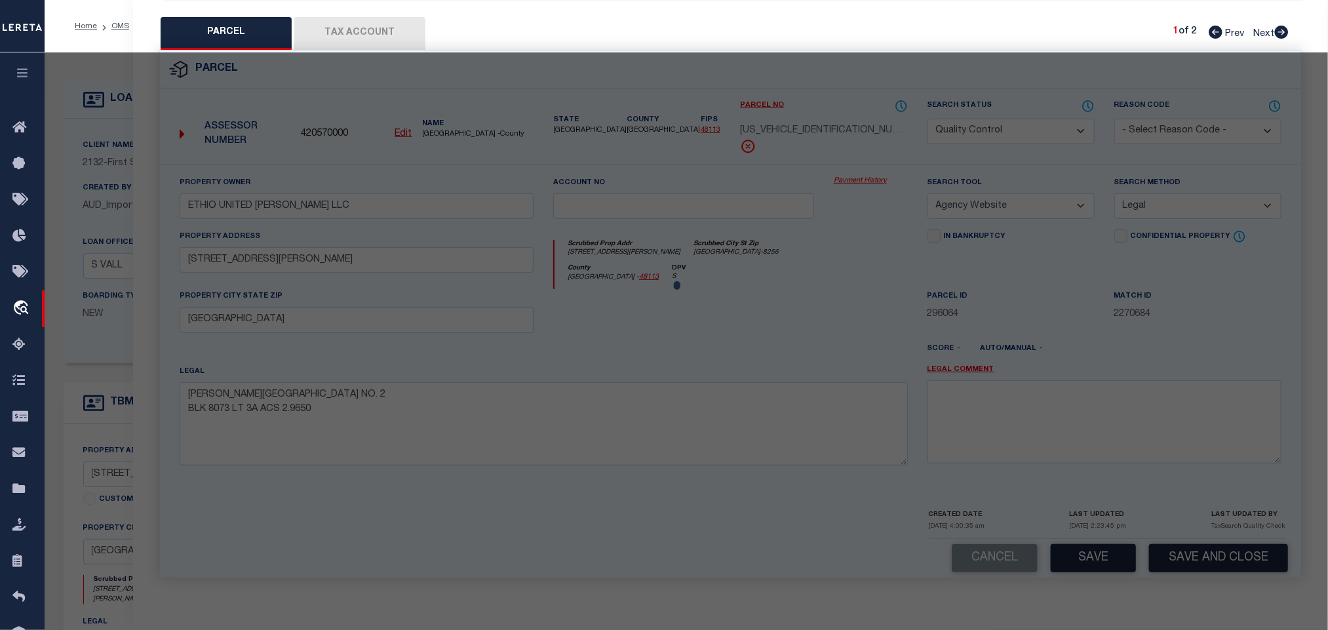
select select "AS"
select select
checkbox input "false"
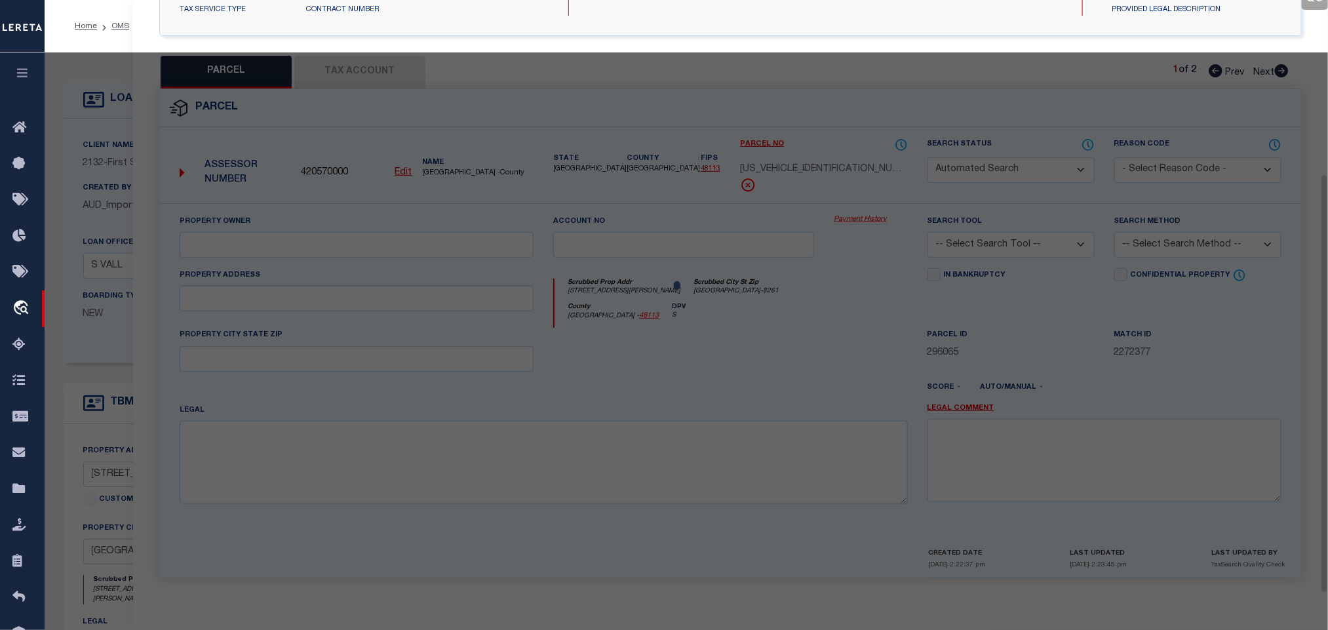
select select "QC"
type input "9550 SKILLMAN PROPERTY LLC"
select select "AGW"
select select "LEG"
type input "9550 SKILLMAN ST"
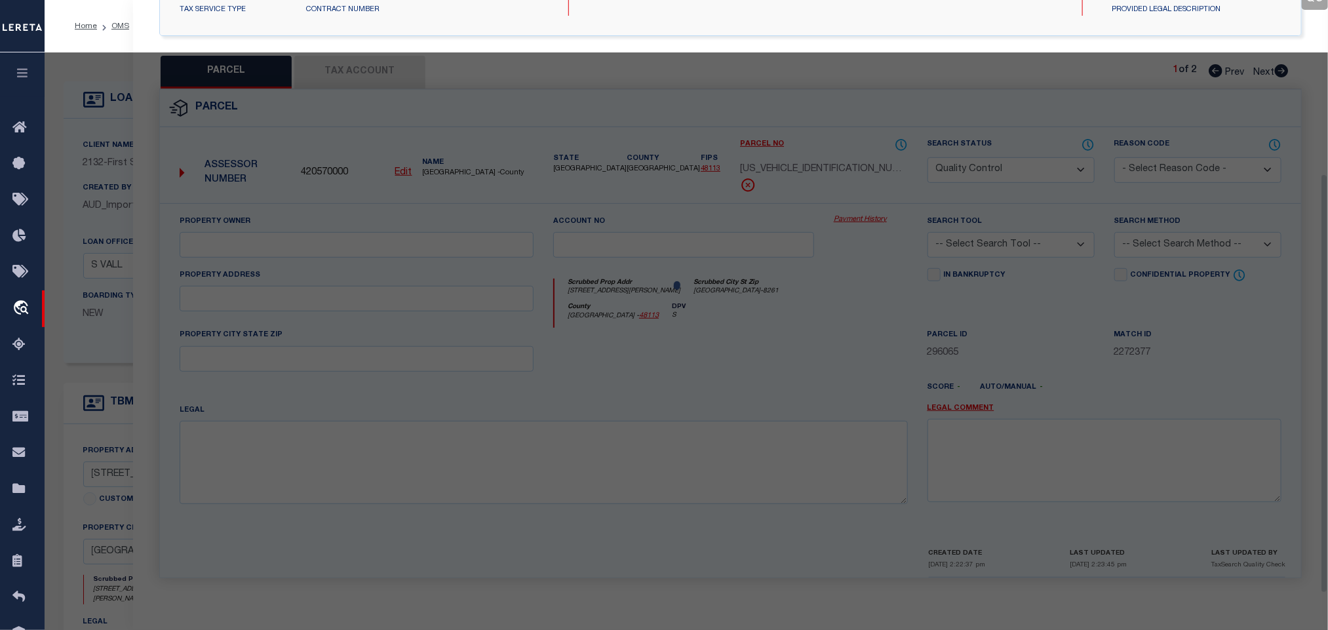
type input "DALLAS TX 75243"
type textarea "SKILLMAN FOREST SQUARE NO. 2 BLK 8073 LOT 3B ACS 2.0658"
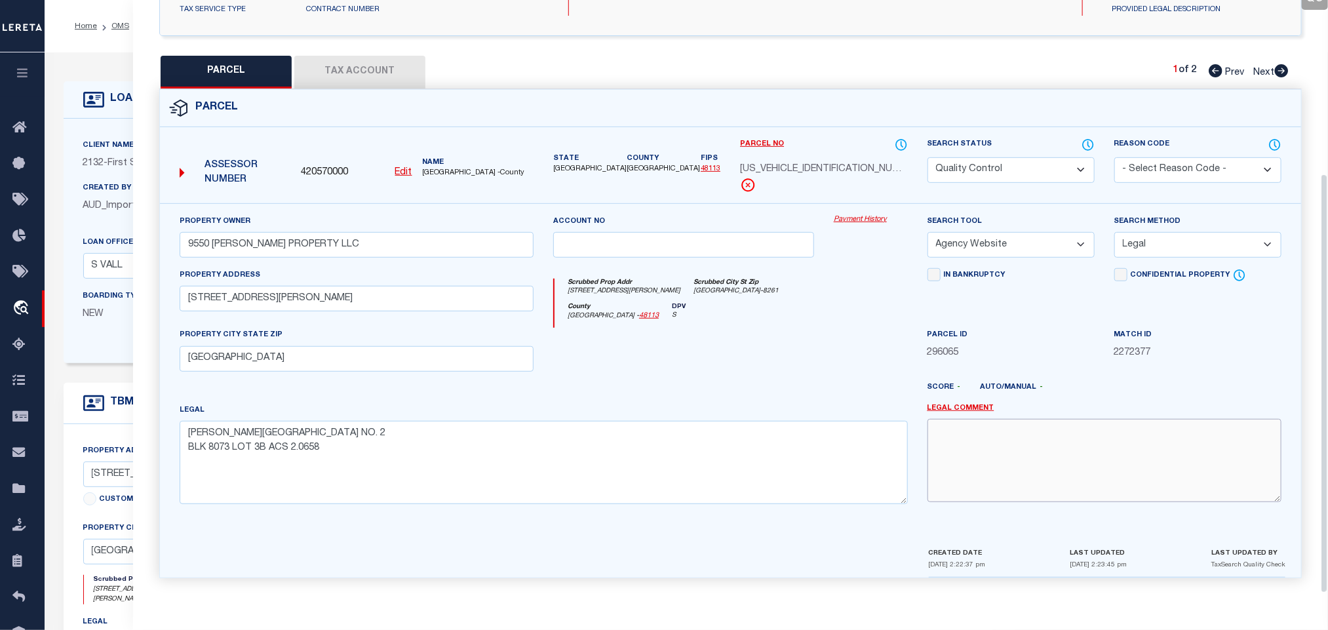
click at [1086, 470] on textarea at bounding box center [1105, 460] width 354 height 83
paste textarea "High liability loan completed based on given text legal."
type textarea "High liability loan completed based on given text legal."
click at [1080, 382] on div "Score - Auto/Manual -" at bounding box center [1105, 390] width 354 height 16
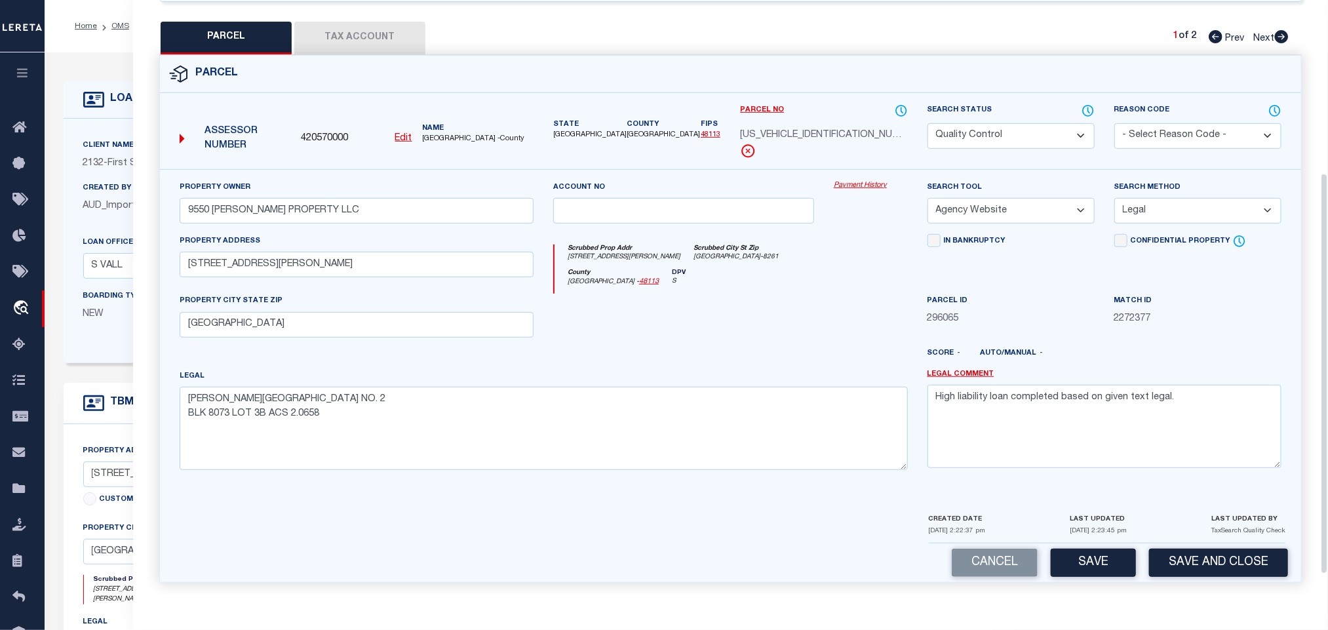
scroll to position [285, 0]
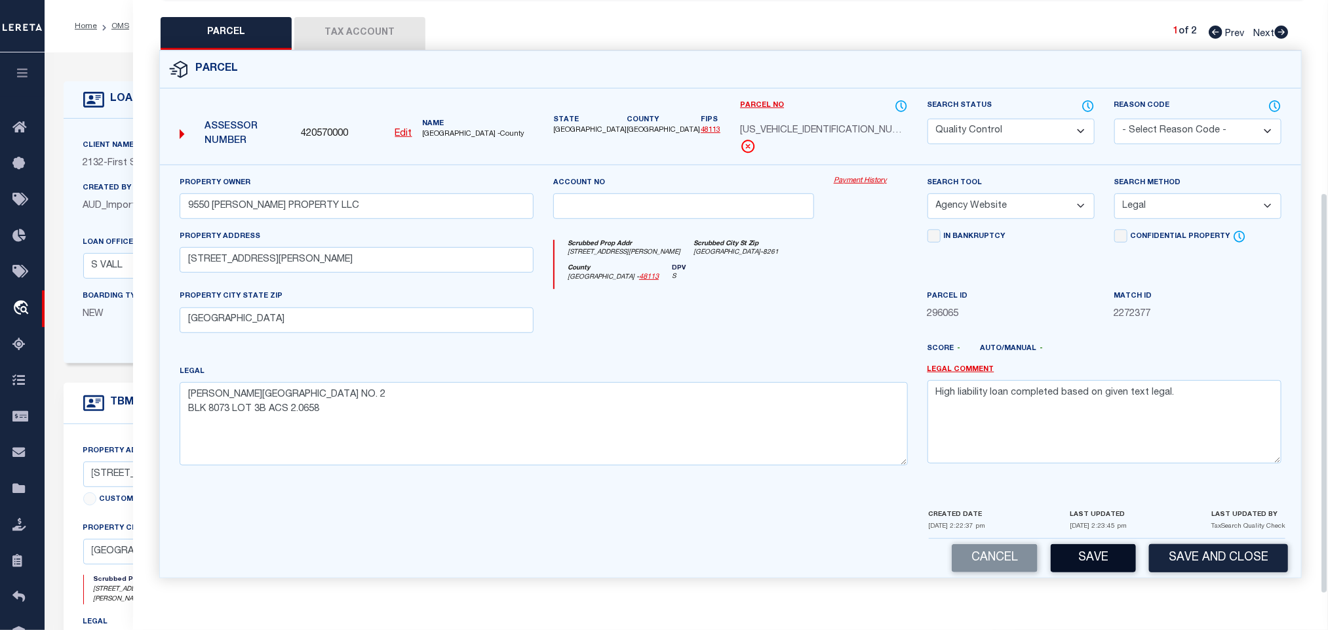
click at [1086, 561] on button "Save" at bounding box center [1093, 558] width 85 height 28
select select "AS"
select select
checkbox input "false"
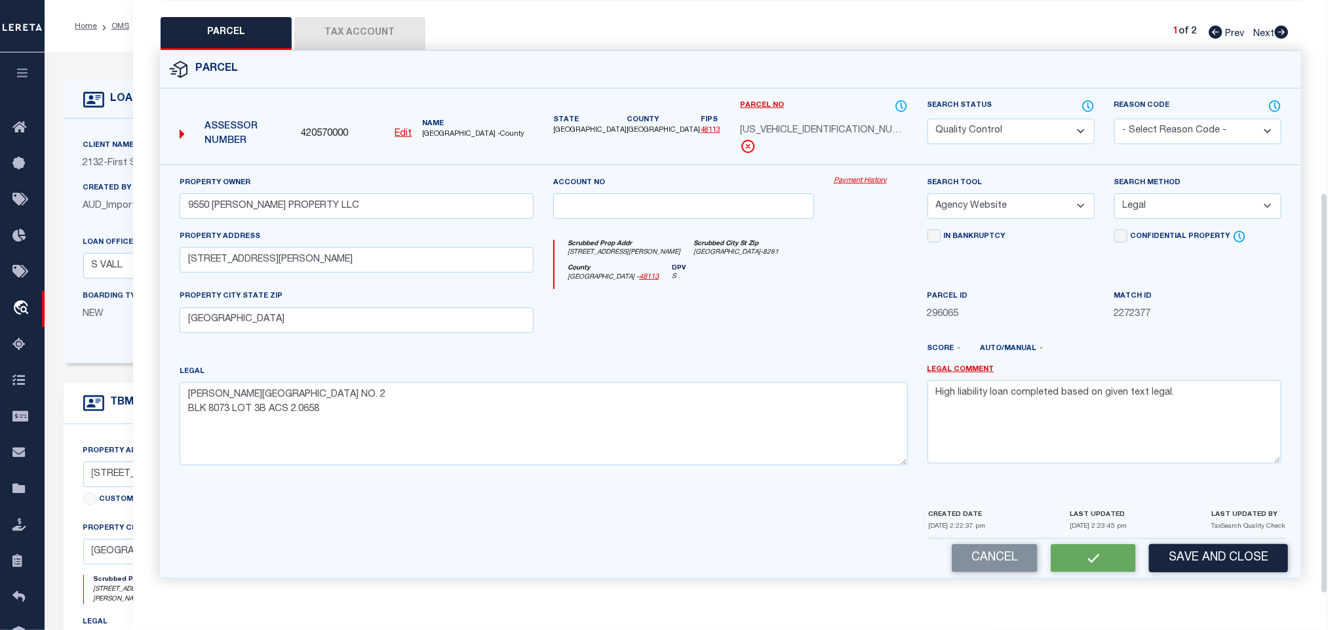
checkbox input "false"
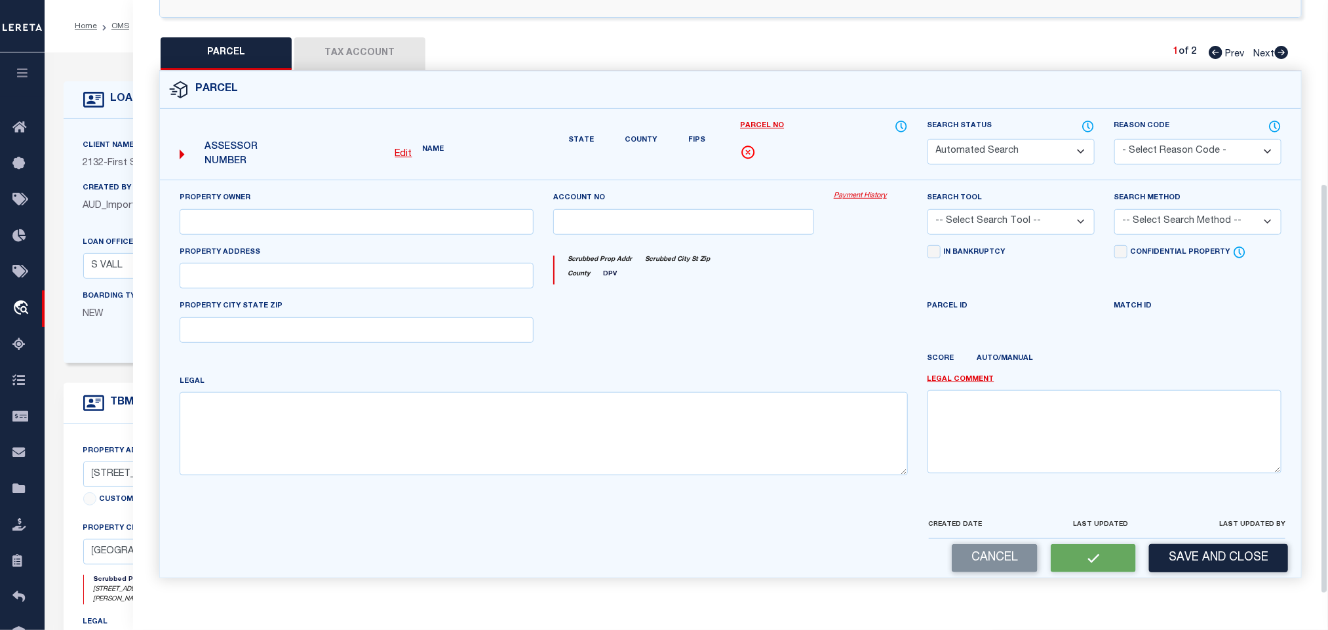
select select "QC"
type input "9550 SKILLMAN PROPERTY LLC"
select select "AGW"
select select "LEG"
type input "9550 SKILLMAN ST"
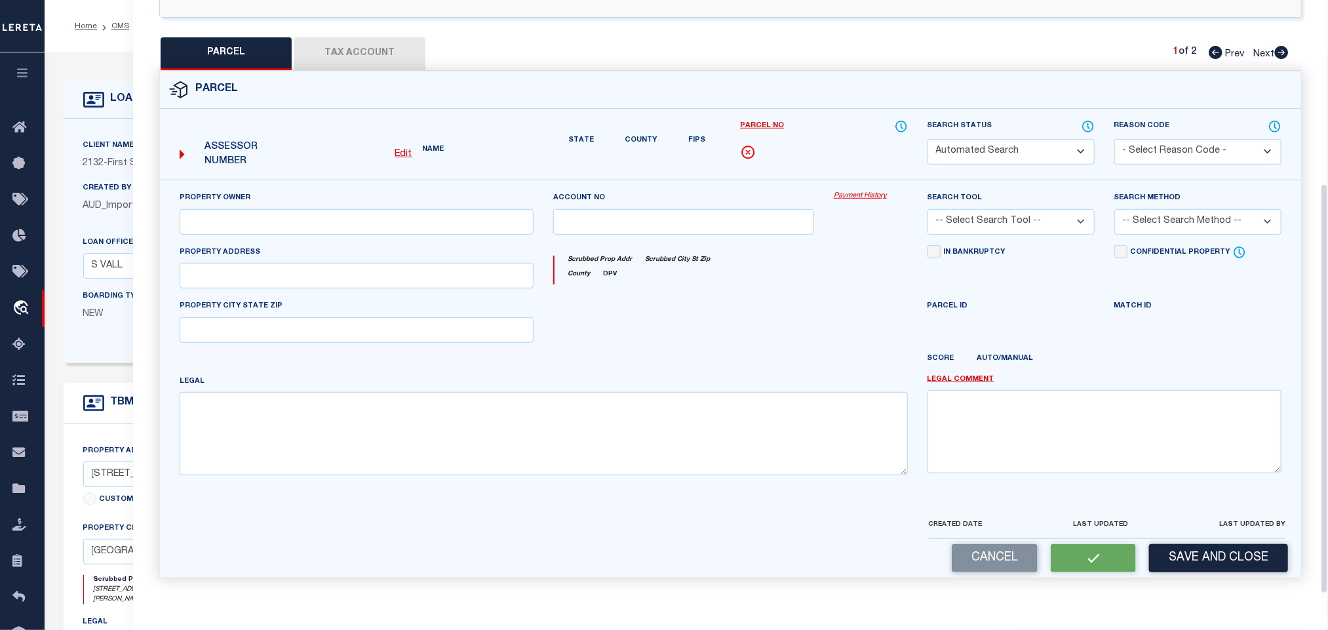
type input "DALLAS TX 75243"
type textarea "SKILLMAN FOREST SQUARE NO. 2 BLK 8073 LOT 3B ACS 2.0658"
type textarea "High liability loan completed based on given text legal."
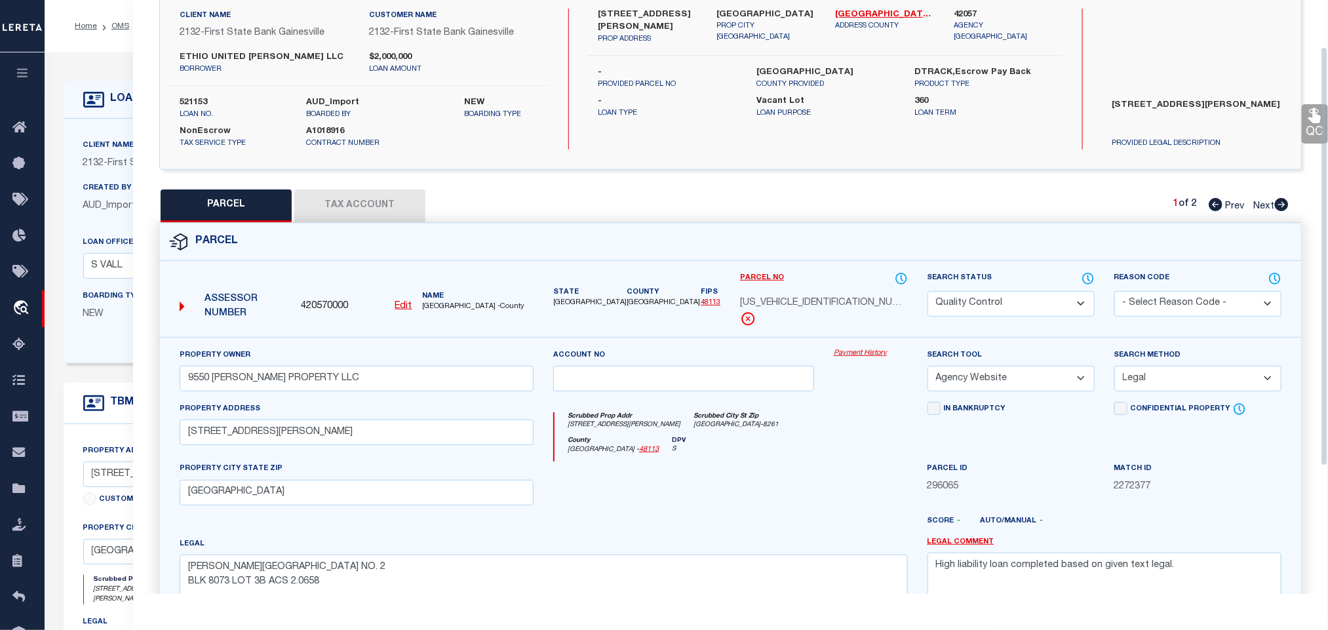
scroll to position [0, 0]
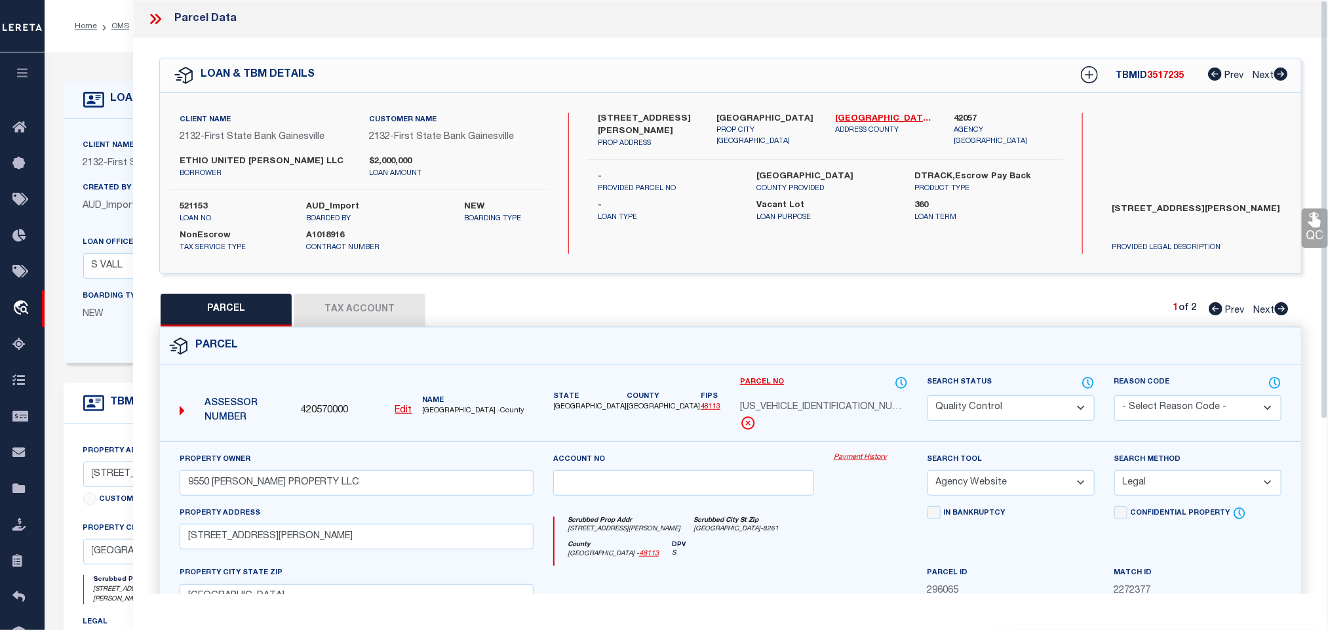
click at [150, 16] on icon at bounding box center [155, 18] width 17 height 17
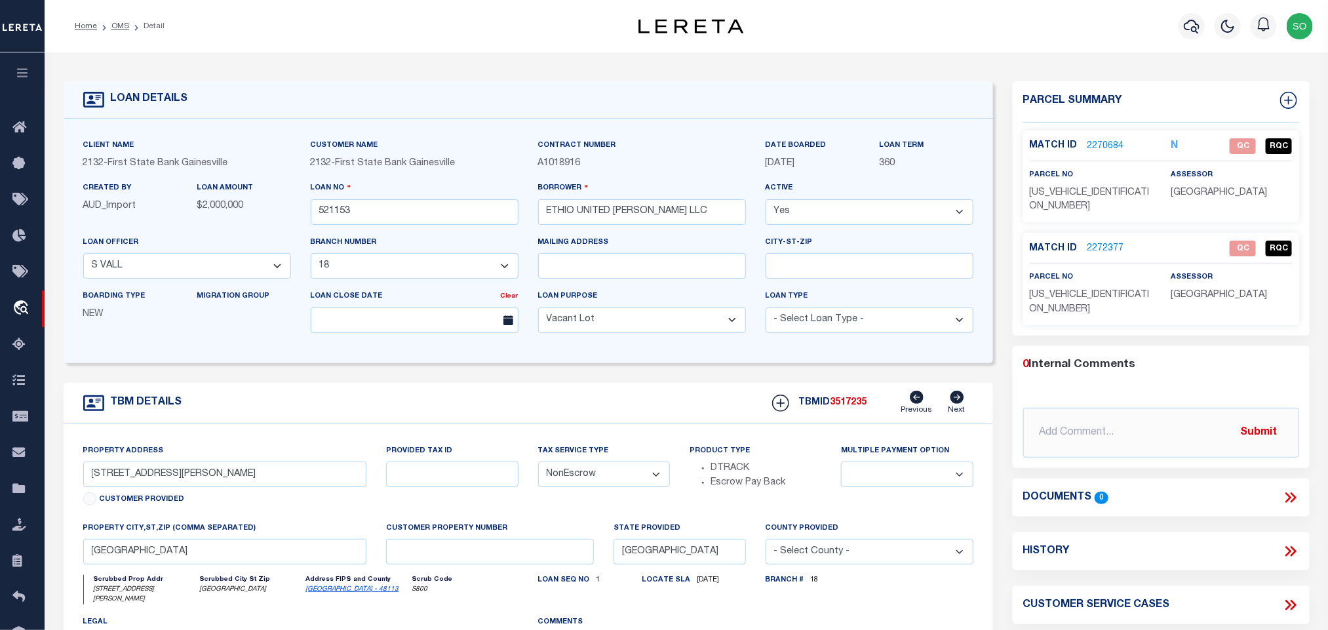
click at [1101, 189] on span "008073000003A0000" at bounding box center [1090, 200] width 120 height 24
copy span "008073000003A0000"
click at [1217, 193] on span "DALLAS COUNTY" at bounding box center [1219, 192] width 96 height 9
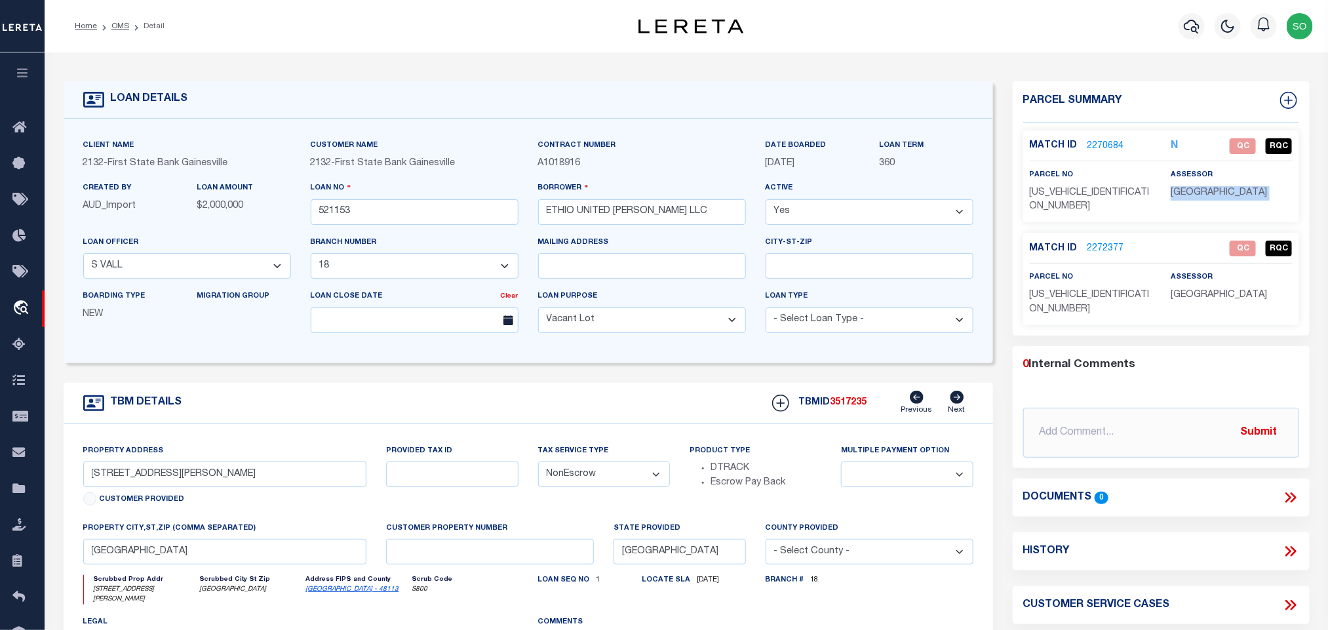
click at [1217, 193] on span "DALLAS COUNTY" at bounding box center [1219, 192] width 96 height 9
copy div "DALLAS COUNTY"
click at [848, 407] on span "3517235" at bounding box center [849, 402] width 37 height 9
copy span "3517235"
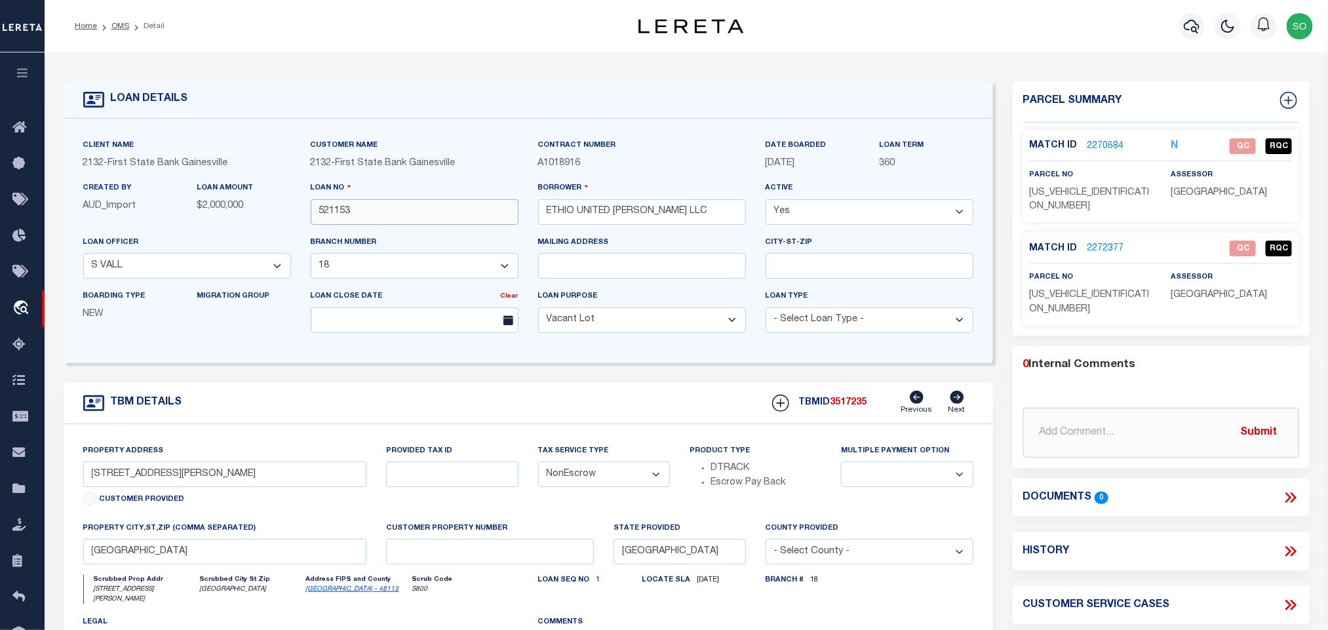
click at [337, 211] on input "521153" at bounding box center [415, 212] width 208 height 26
click at [1086, 290] on span "008073000003B0000" at bounding box center [1090, 302] width 120 height 24
copy span "008073000003B0000"
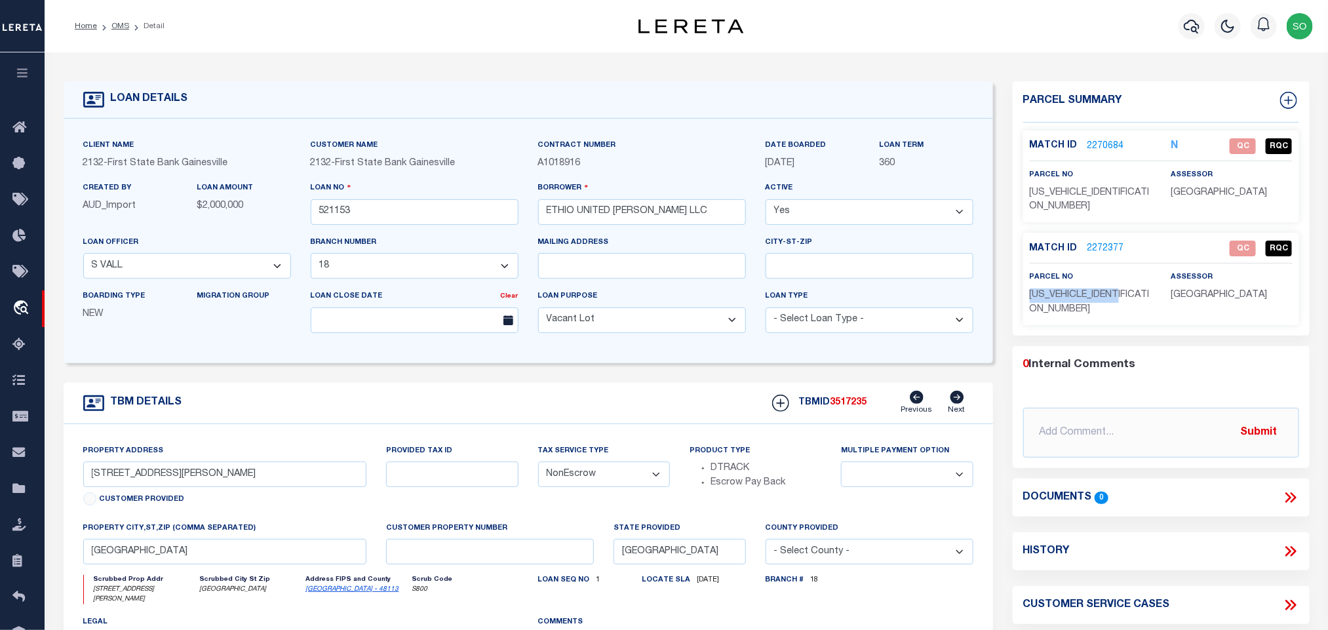
click at [1210, 291] on div "Match ID 2272377 QC RQC parcel no 008073000003B0000" at bounding box center [1161, 279] width 276 height 92
copy div "DALLAS COUNTY"
click at [852, 405] on span "3517235" at bounding box center [849, 402] width 37 height 9
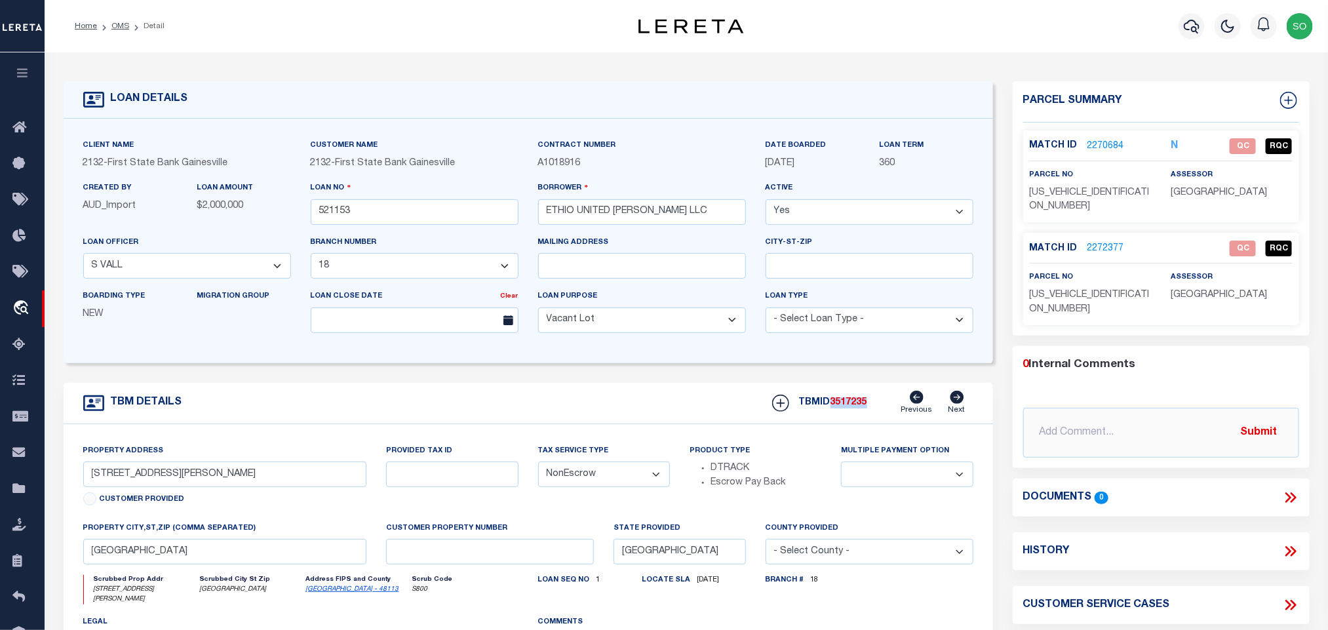
click at [852, 405] on span "3517235" at bounding box center [849, 402] width 37 height 9
copy span "3517235"
click at [339, 209] on input "521153" at bounding box center [415, 212] width 208 height 26
click at [636, 431] on div "Property Address 9560 SKILLMAN ST Customer Provided Provided Tax ID Tax Service…" at bounding box center [529, 590] width 930 height 332
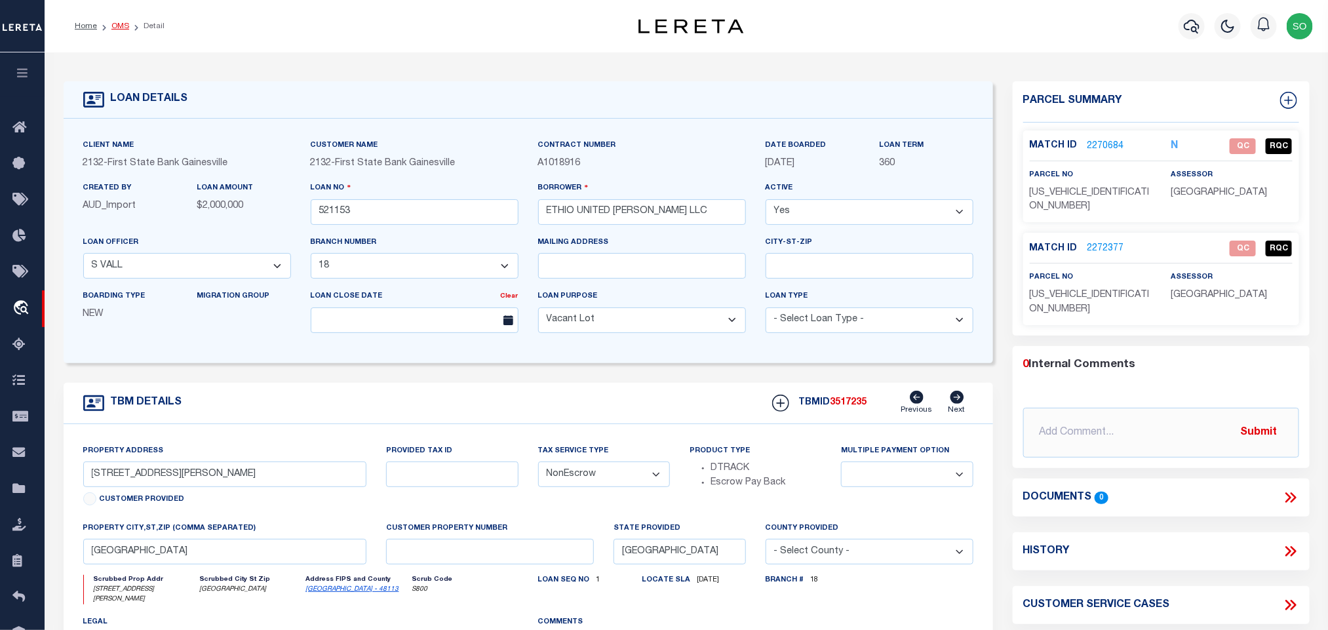
click at [118, 28] on link "OMS" at bounding box center [120, 26] width 18 height 8
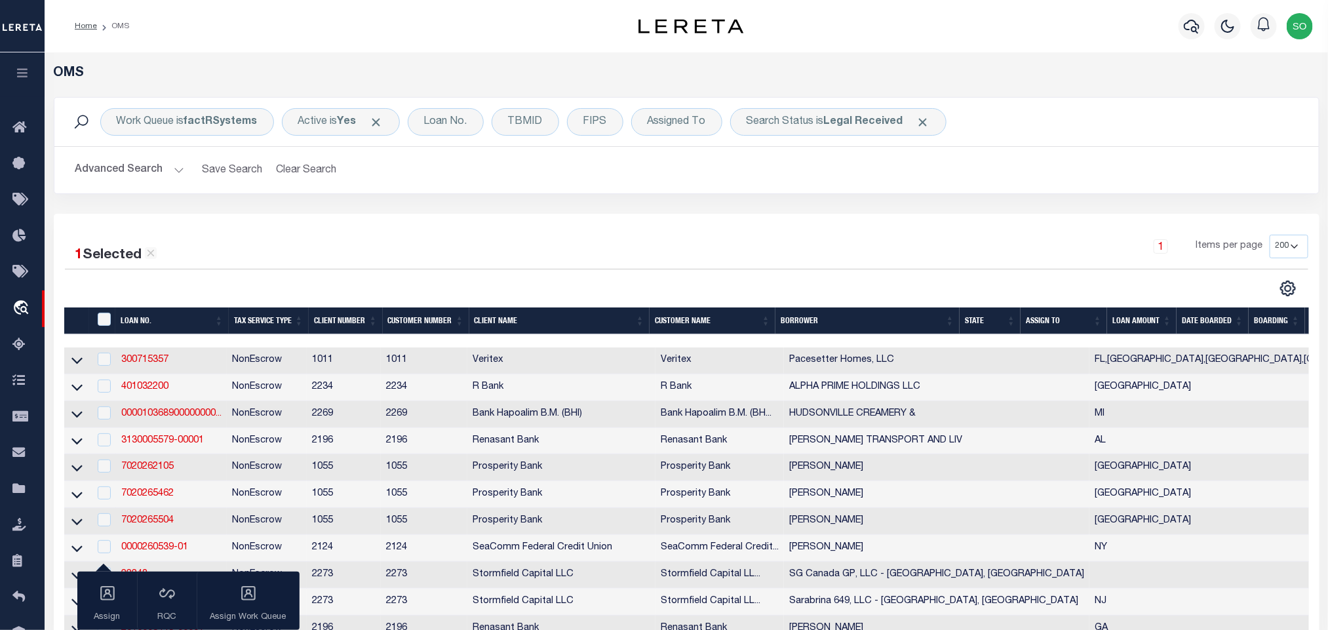
click at [125, 175] on button "Advanced Search" at bounding box center [129, 170] width 109 height 26
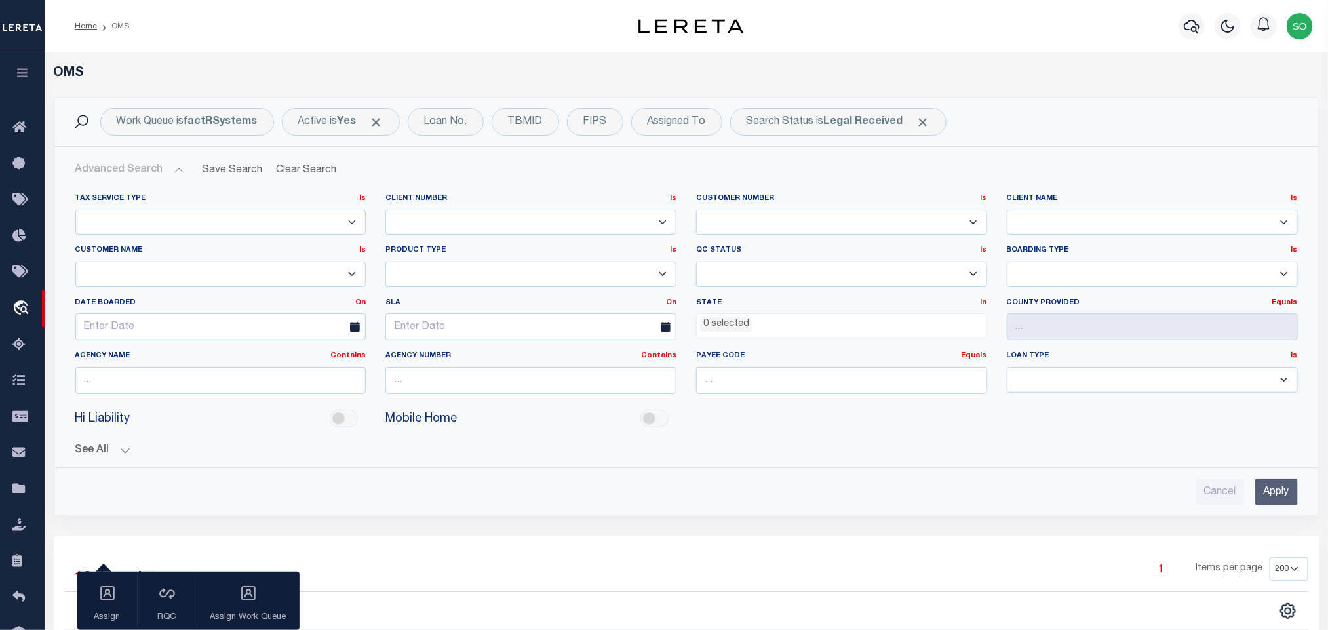
click at [1296, 492] on input "Apply" at bounding box center [1276, 492] width 43 height 27
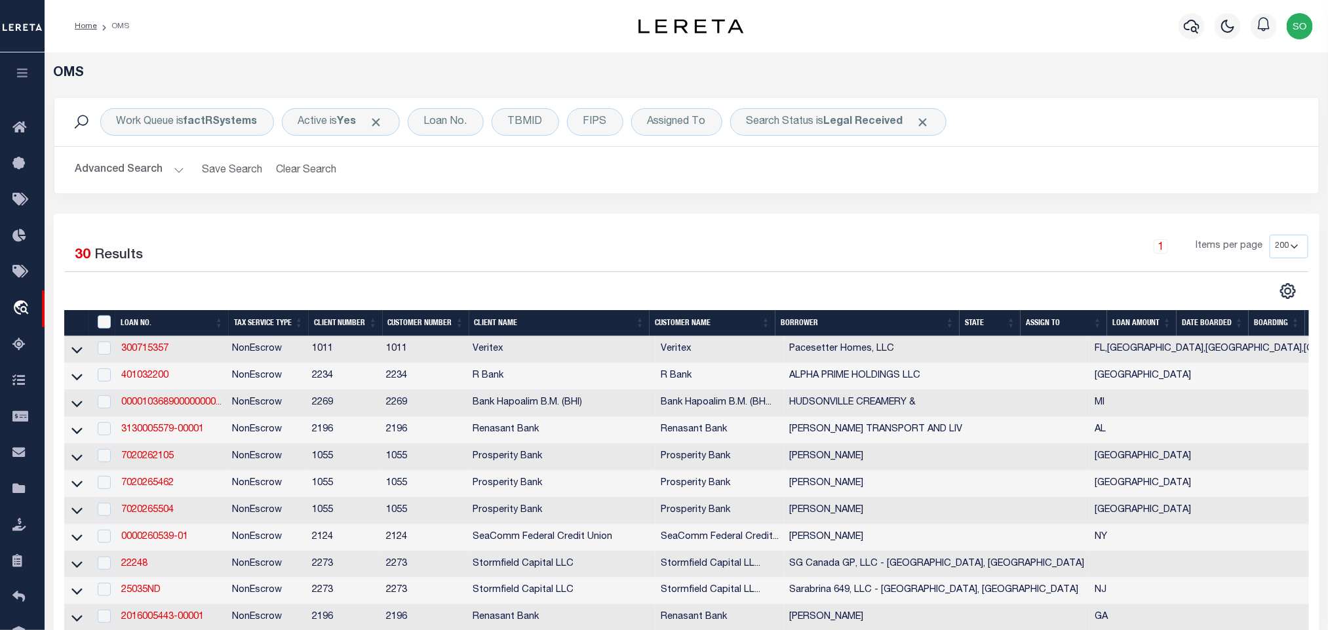
scroll to position [776, 0]
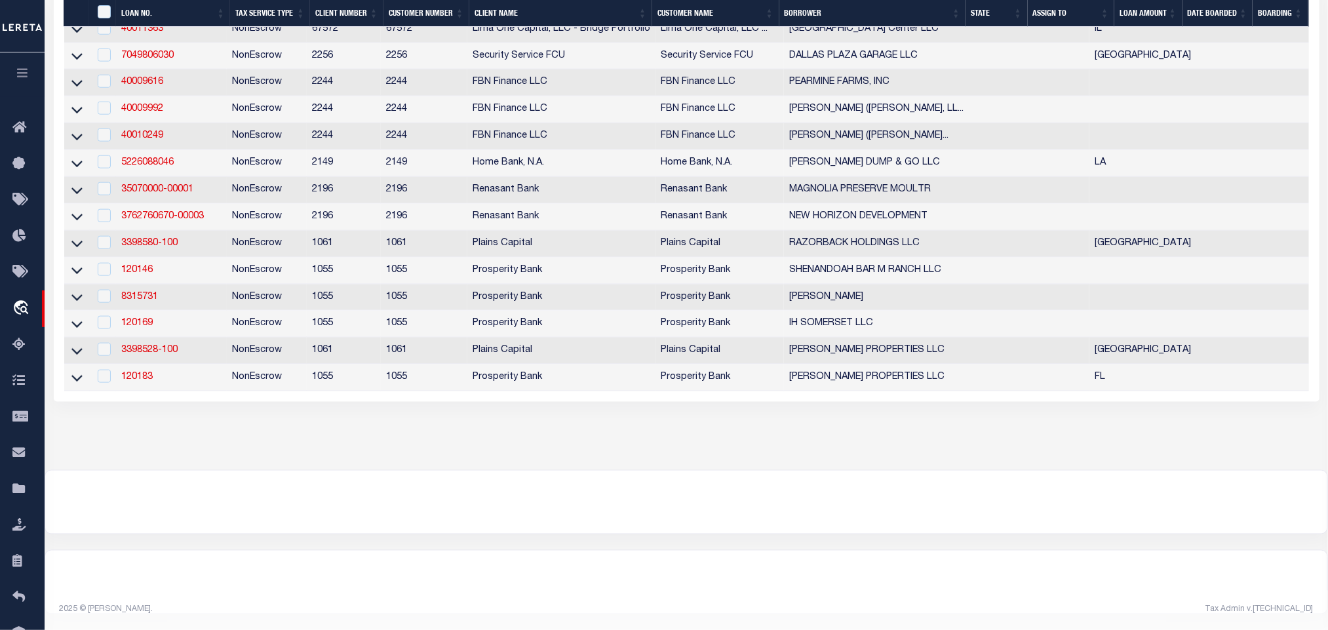
click at [656, 502] on div at bounding box center [686, 502] width 1282 height 63
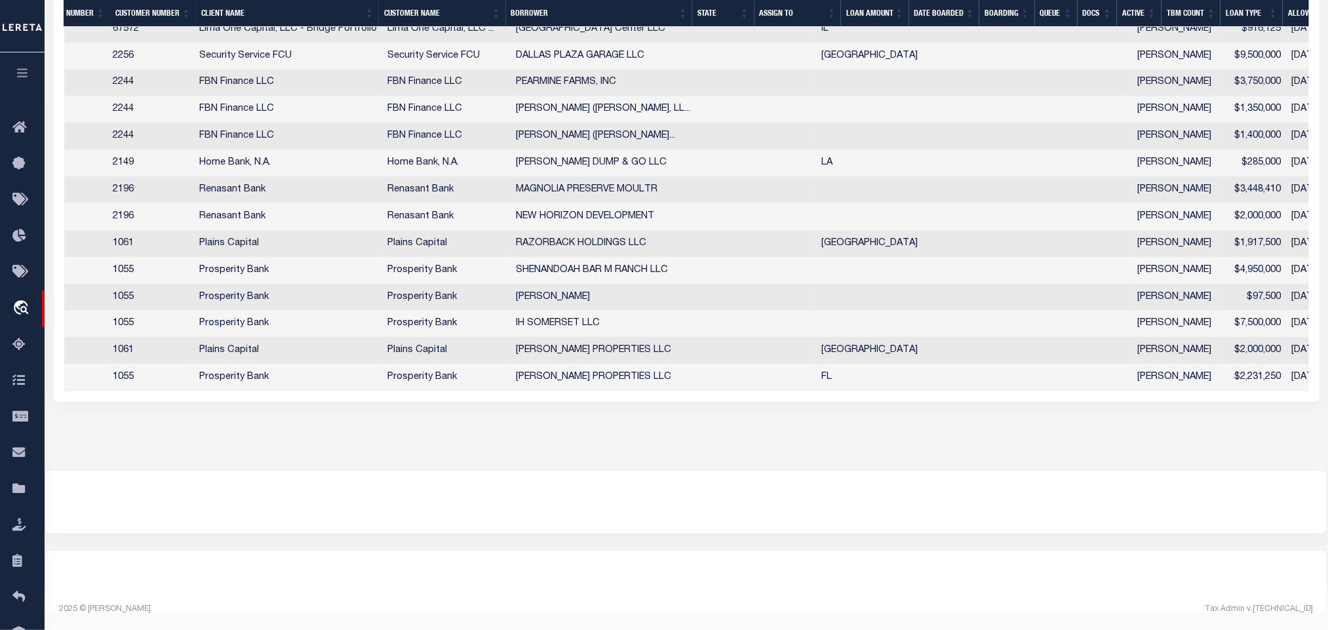
scroll to position [0, 0]
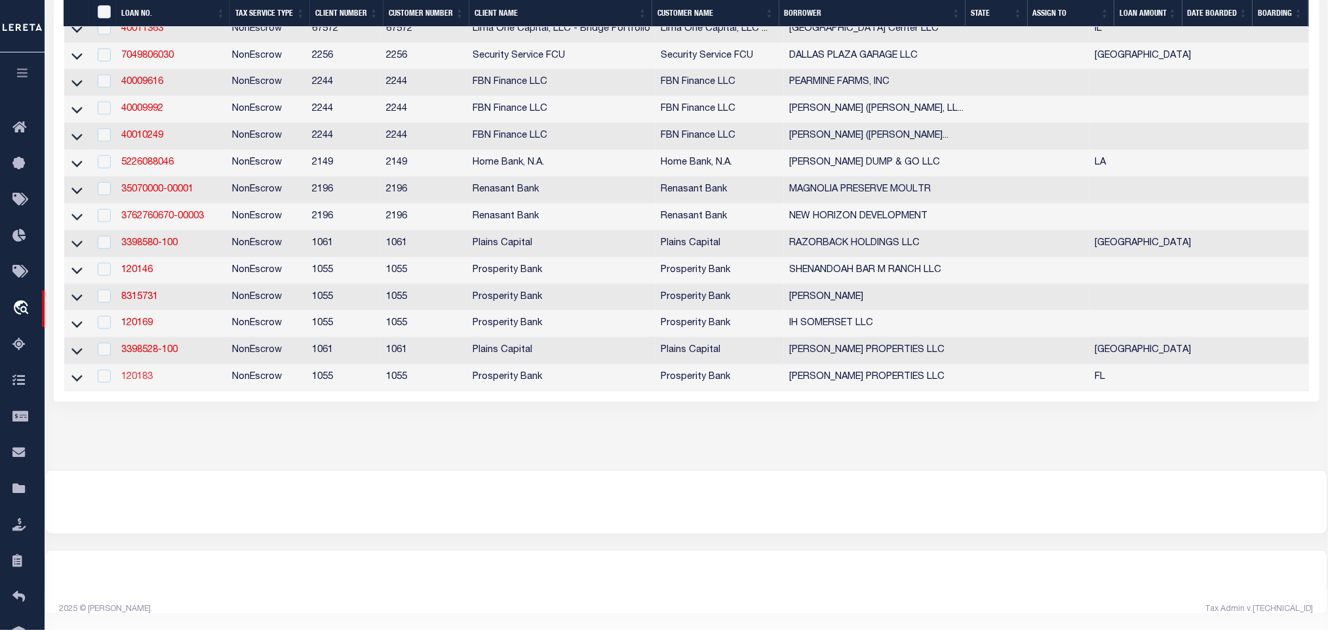
click at [134, 372] on link "120183" at bounding box center [136, 376] width 31 height 9
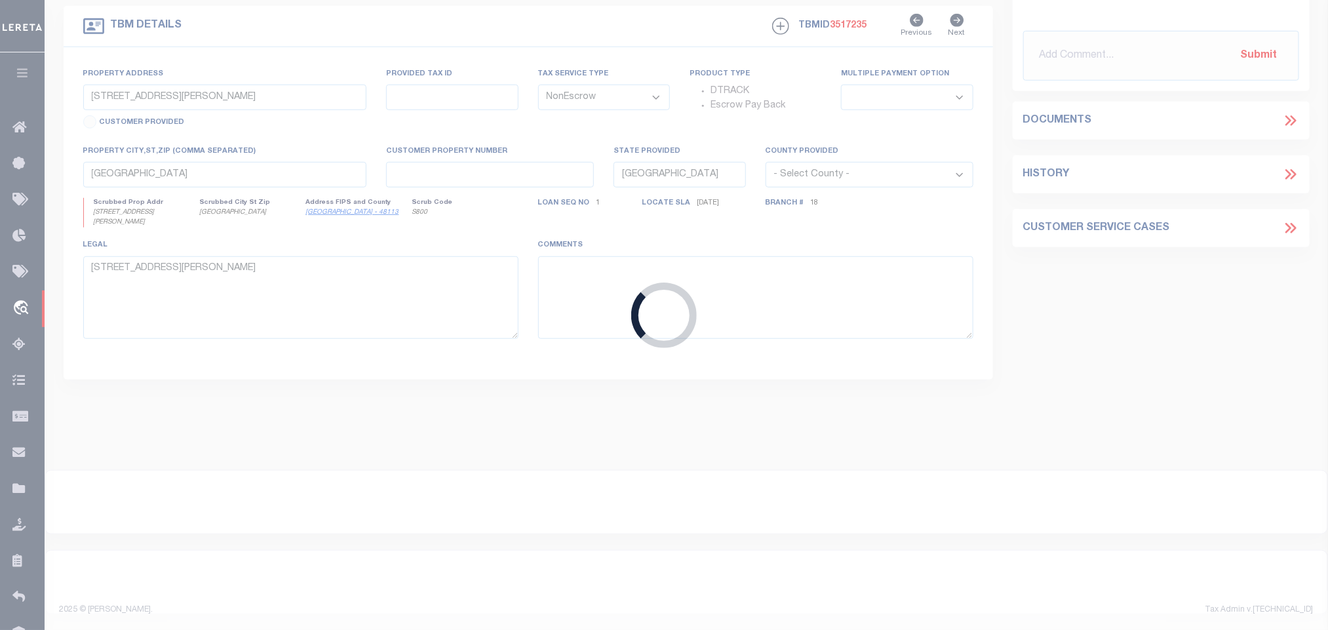
scroll to position [380, 0]
type input "120183"
type input "LAUB PROPERTIES LLC"
select select
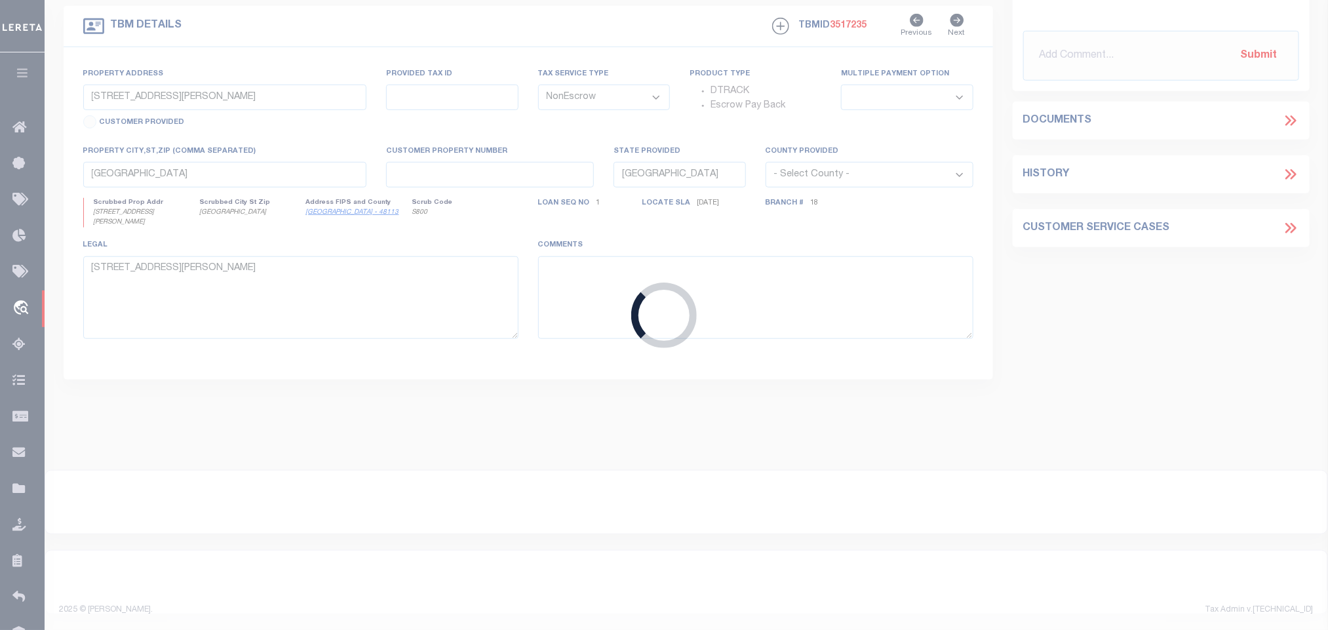
type input "740 WHISPERING WAY"
type input "PROSPER TX 75078"
select select
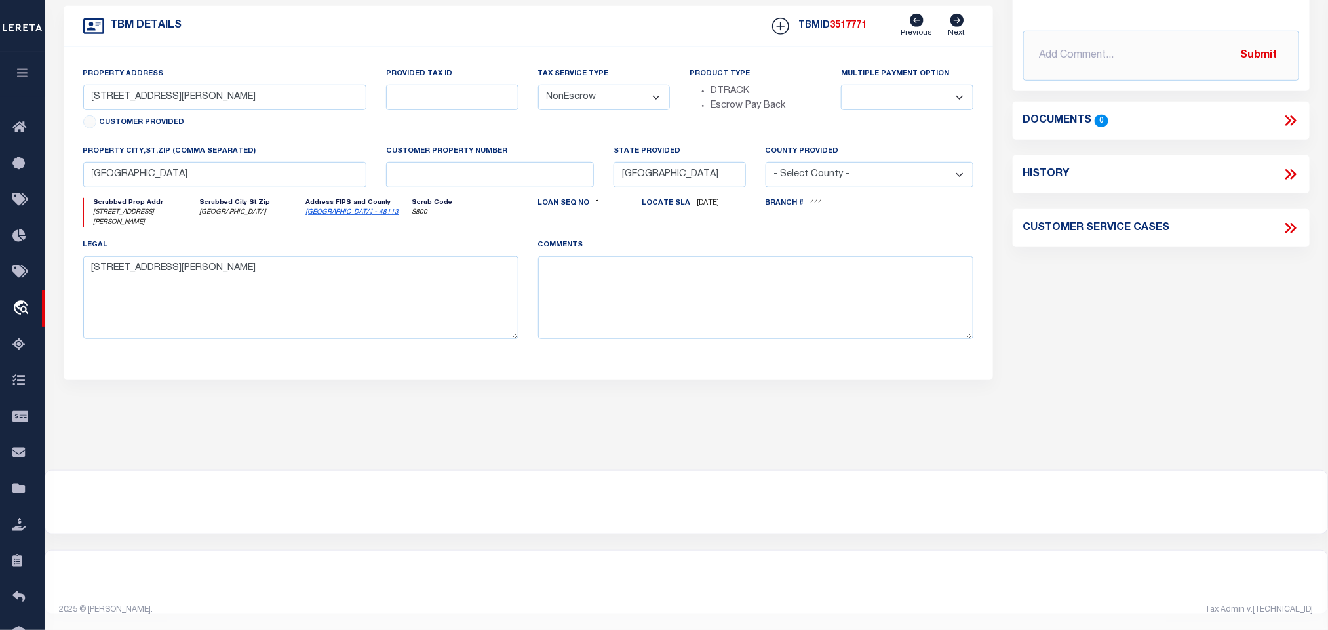
scroll to position [0, 0]
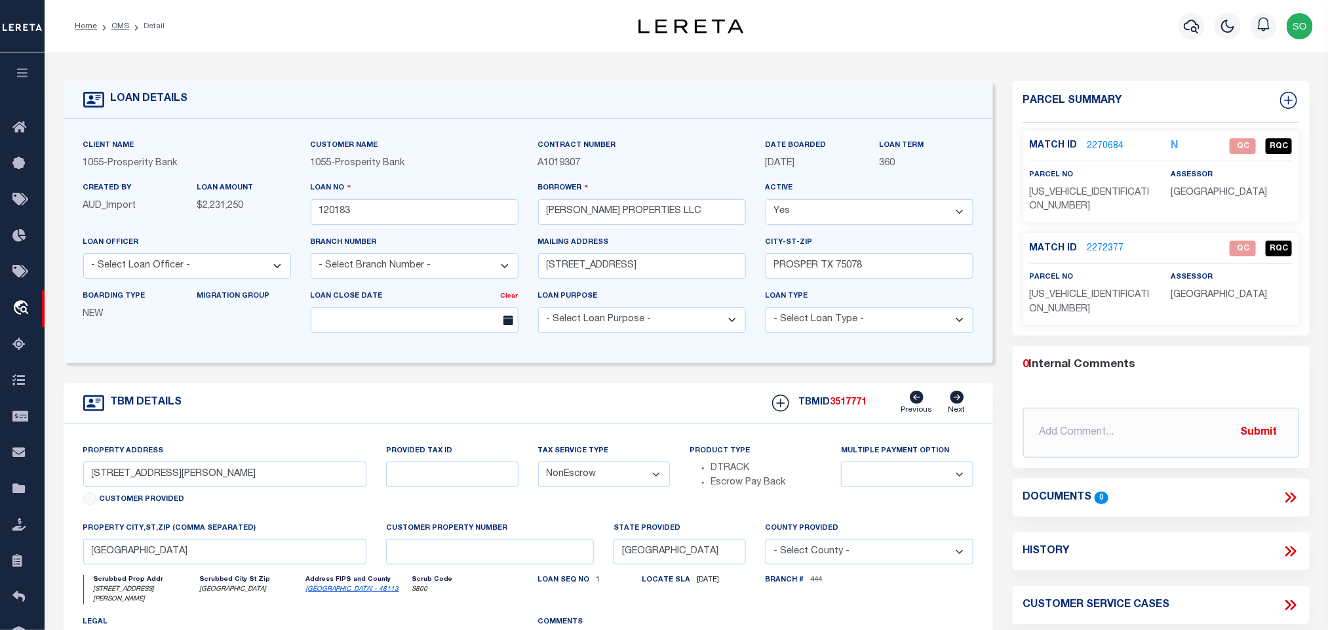
select select "10726"
type input "277 RUE MARTINE"
select select
type input "MIRAMAR BEACH, FL 32550"
type input "FL"
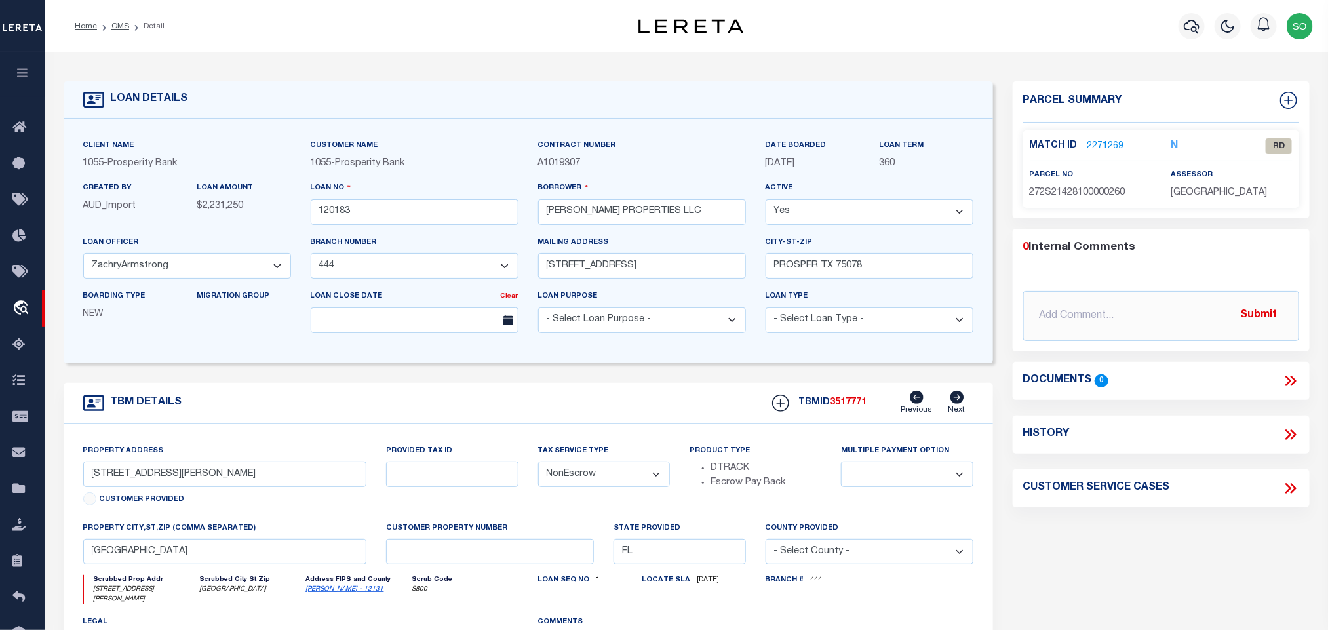
click at [1106, 142] on link "2271269" at bounding box center [1106, 147] width 37 height 14
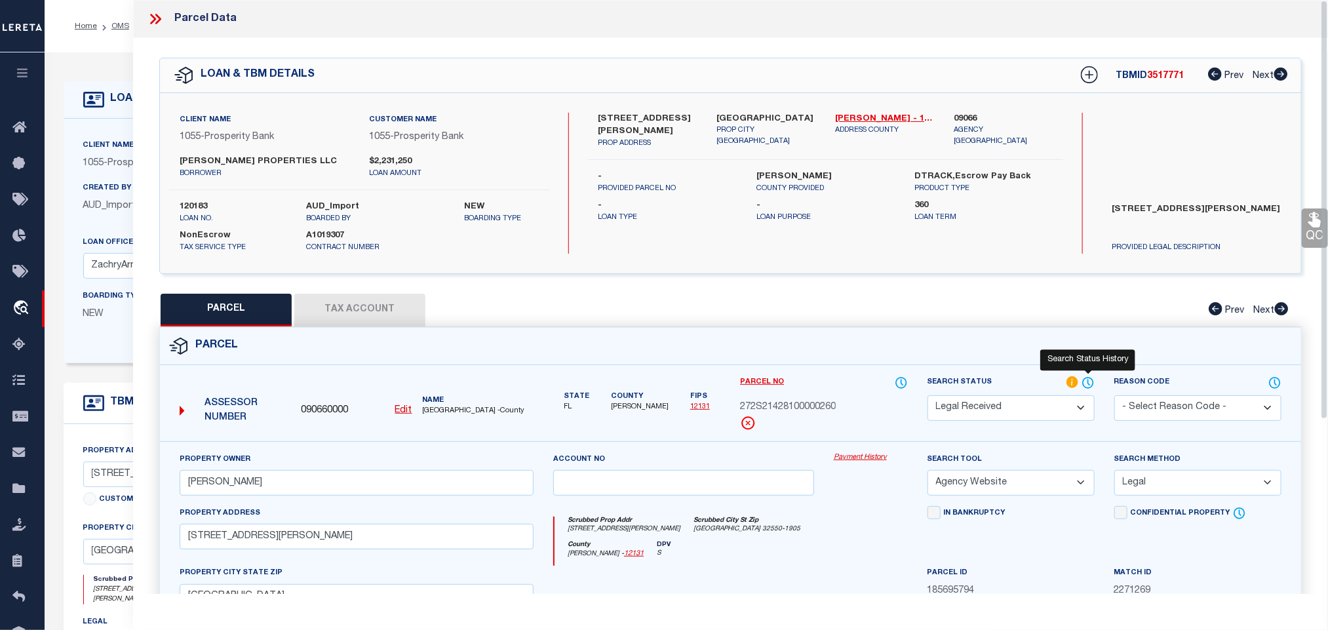
click at [1086, 390] on icon at bounding box center [1088, 383] width 13 height 14
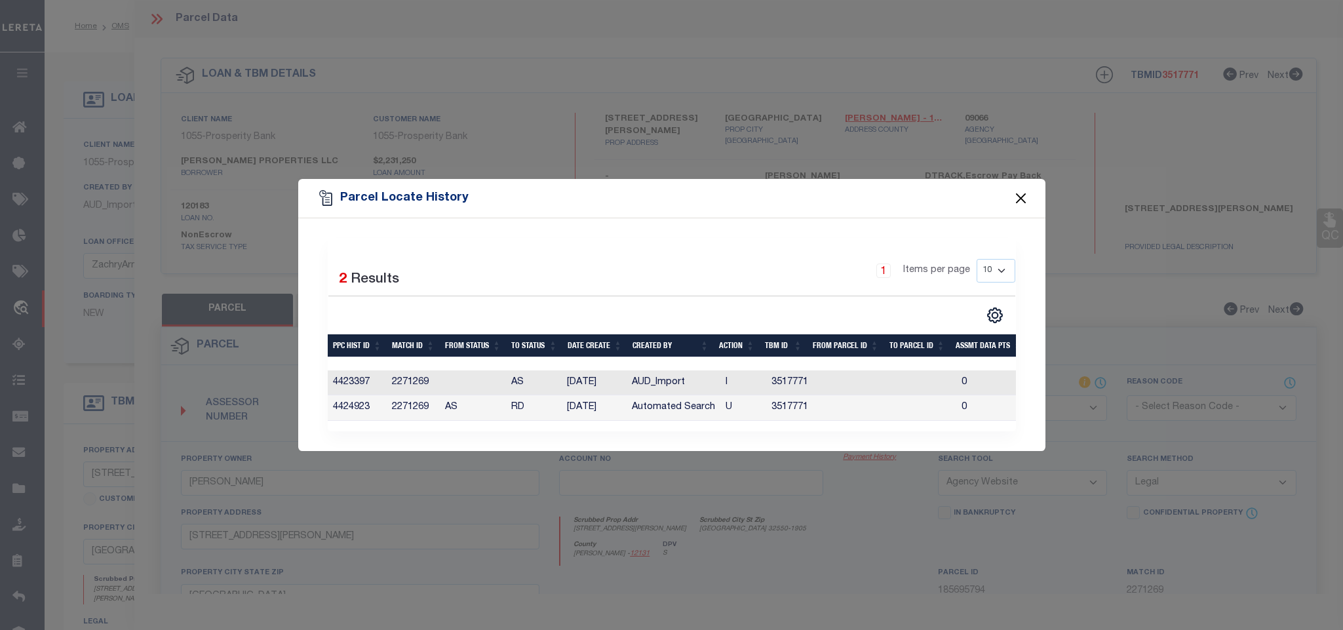
click at [1021, 197] on button "Close" at bounding box center [1020, 197] width 17 height 17
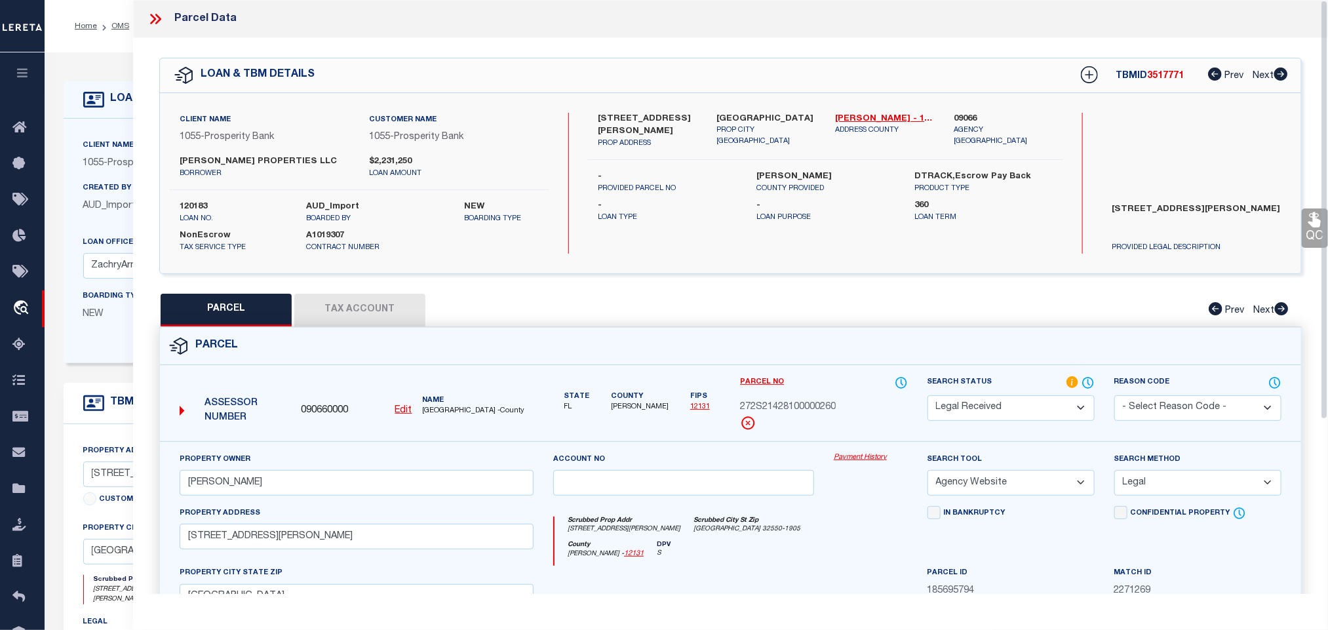
click at [763, 329] on div "Parcel" at bounding box center [730, 346] width 1141 height 37
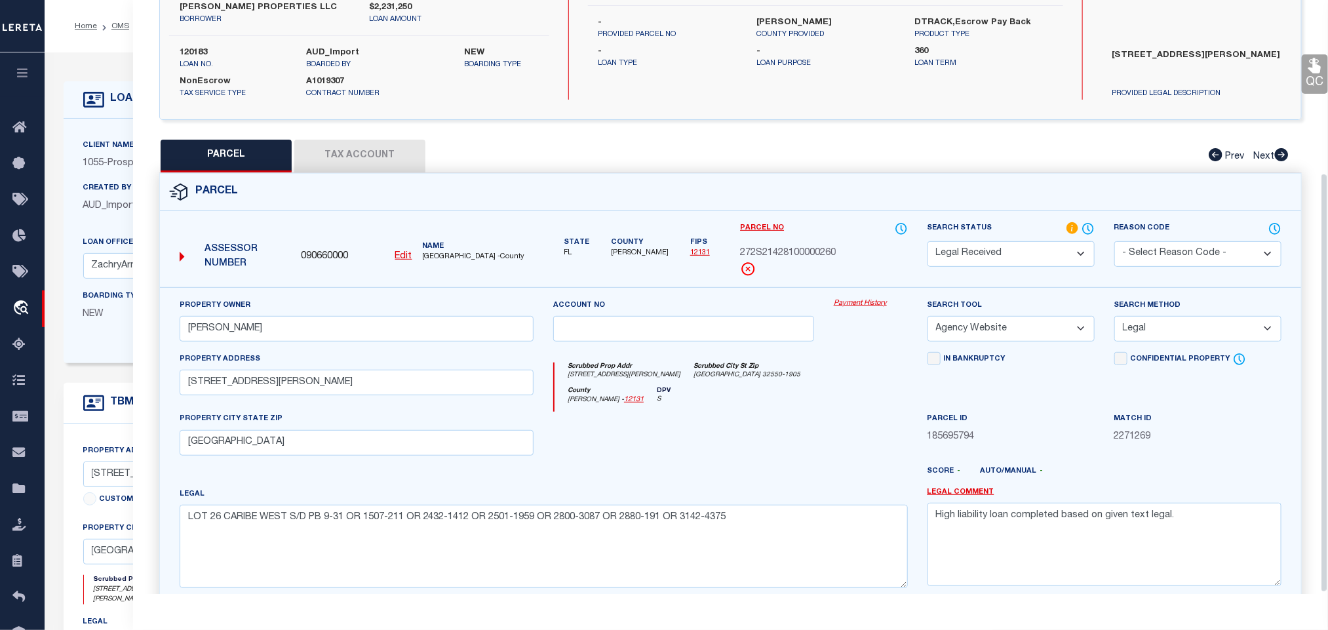
scroll to position [246, 0]
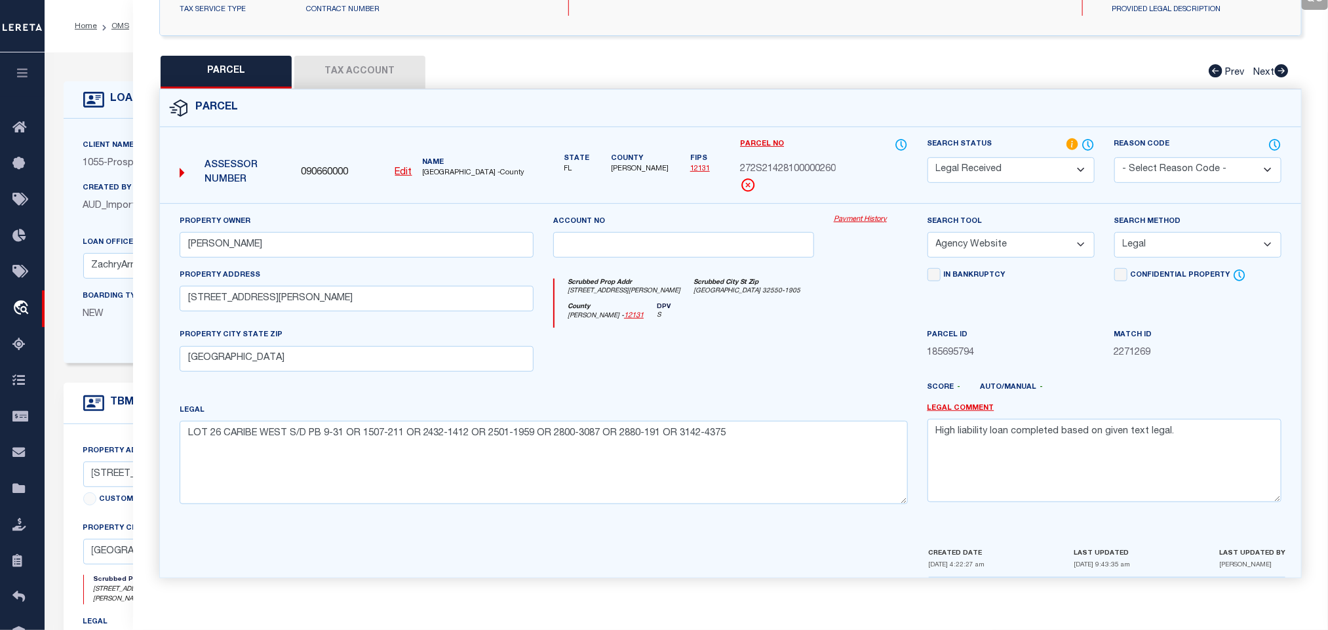
click at [985, 168] on select "Automated Search Bad Parcel Complete Duplicate Parcel High Dollar Reporting In …" at bounding box center [1011, 170] width 167 height 26
click at [928, 157] on select "Automated Search Bad Parcel Complete Duplicate Parcel High Dollar Reporting In …" at bounding box center [1011, 170] width 167 height 26
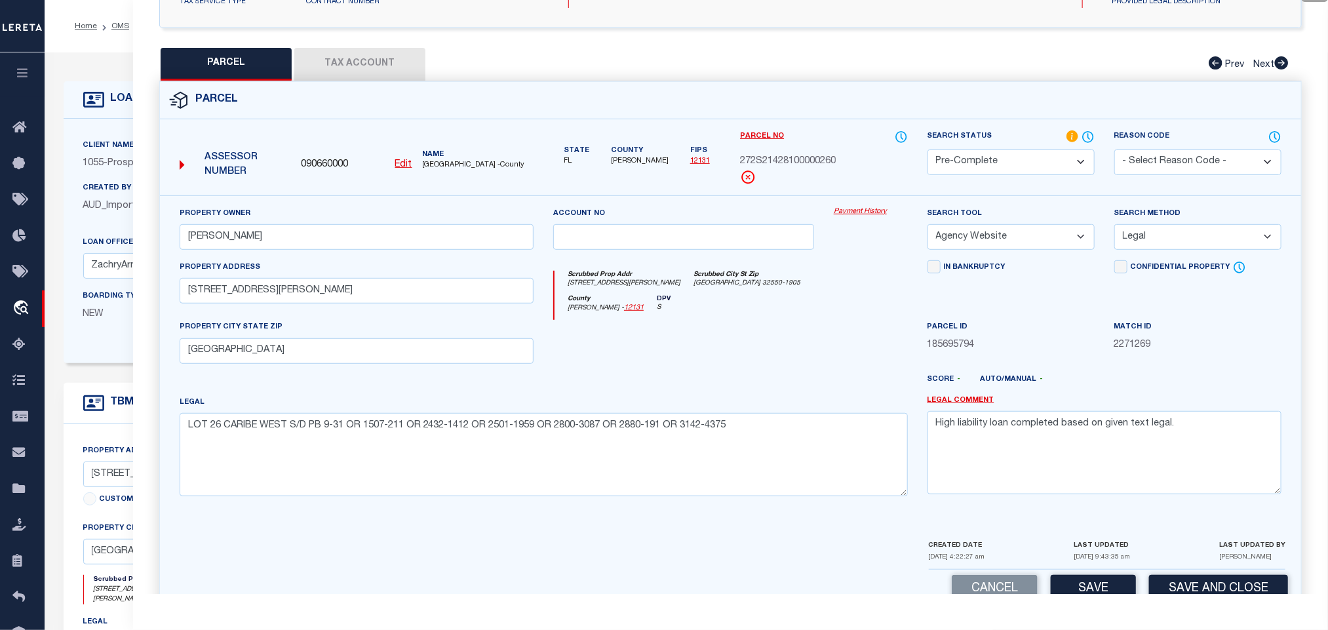
click at [797, 388] on div at bounding box center [777, 384] width 281 height 21
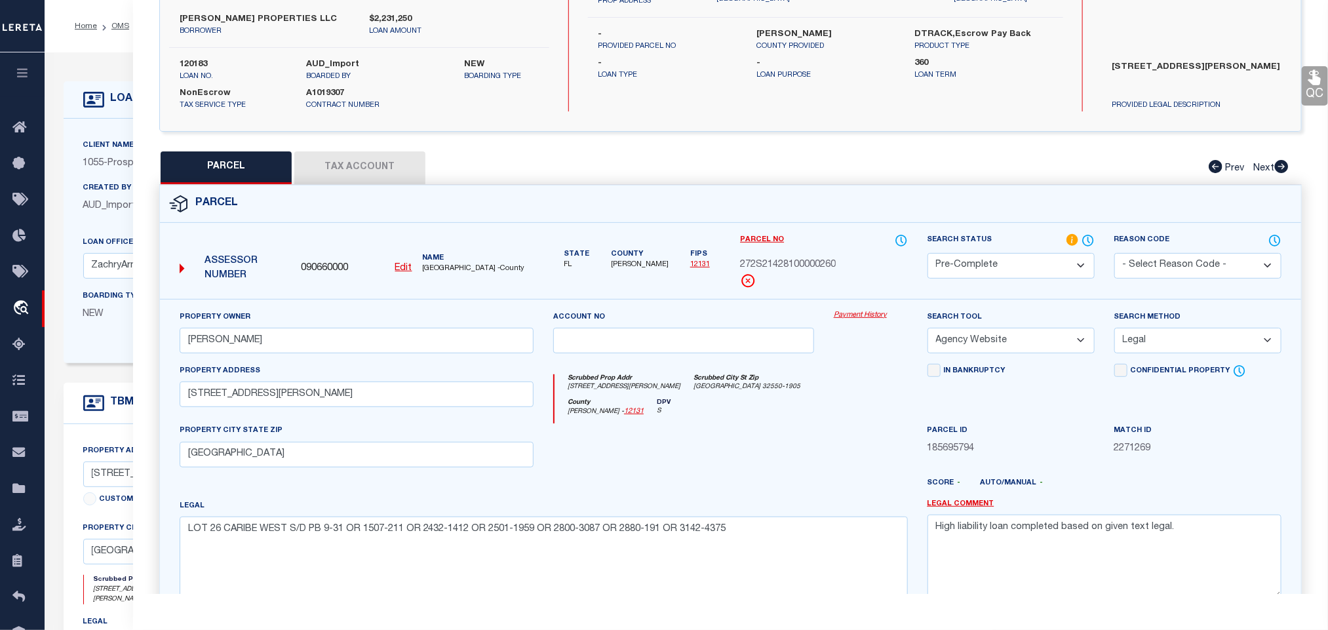
scroll to position [0, 0]
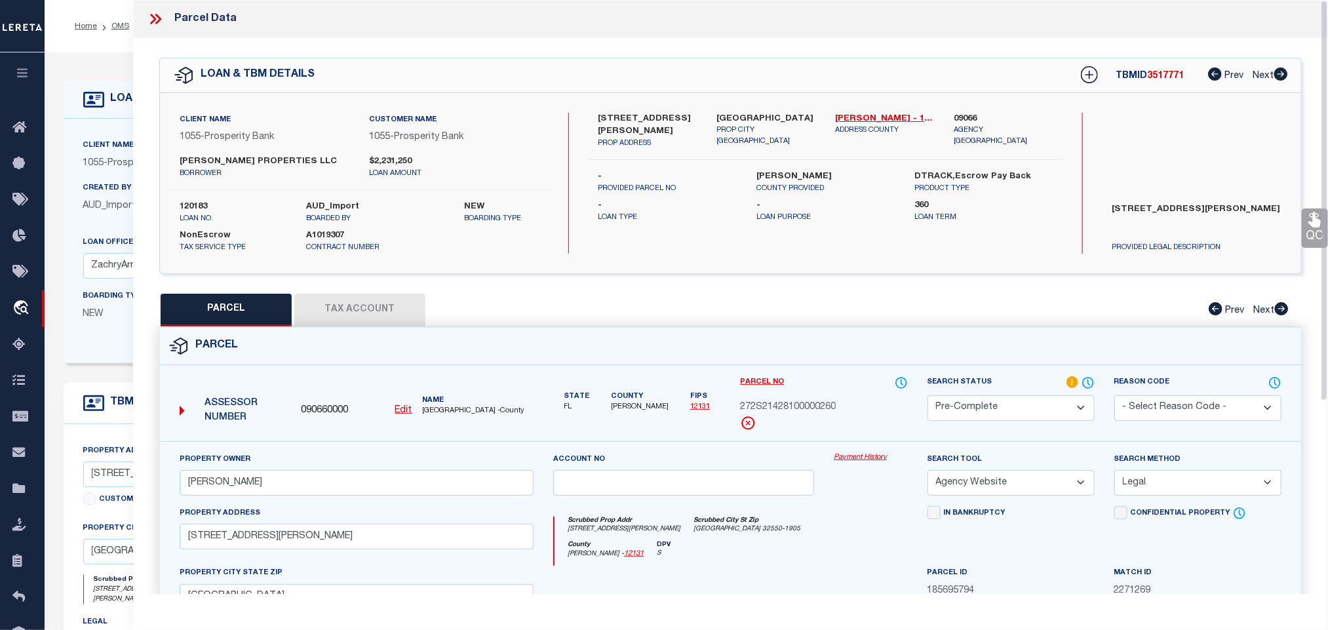
click at [366, 302] on button "Tax Account" at bounding box center [359, 310] width 131 height 33
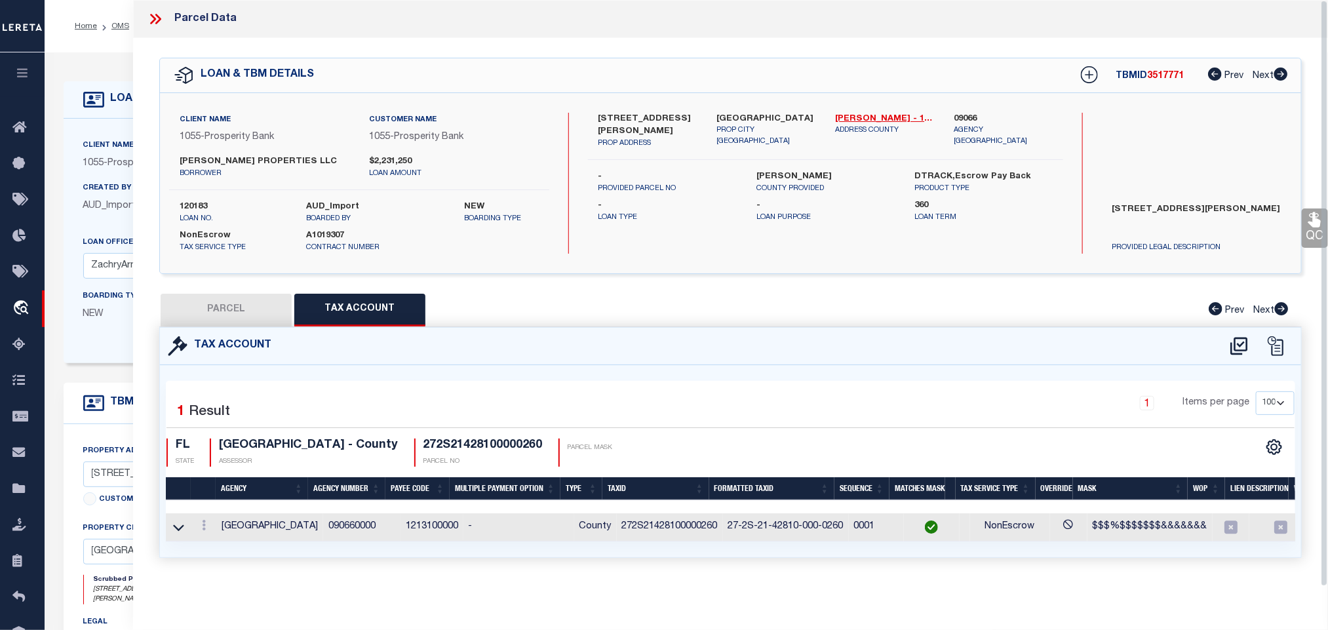
click at [222, 303] on button "PARCEL" at bounding box center [226, 310] width 131 height 33
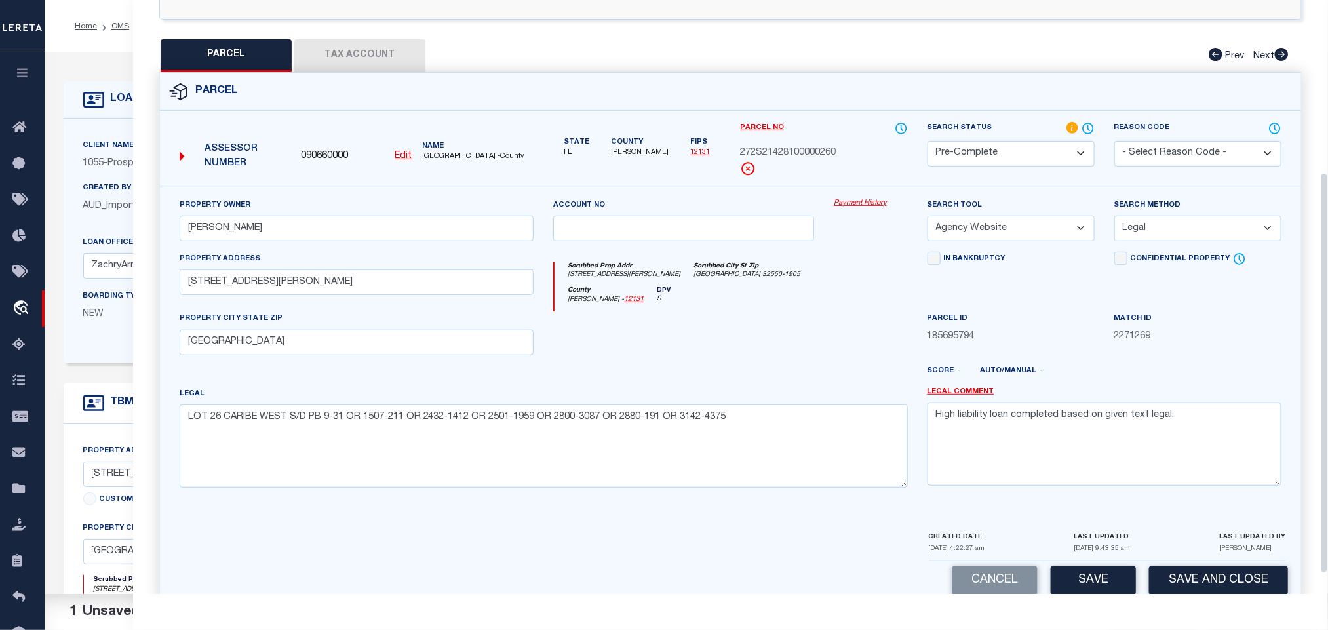
scroll to position [285, 0]
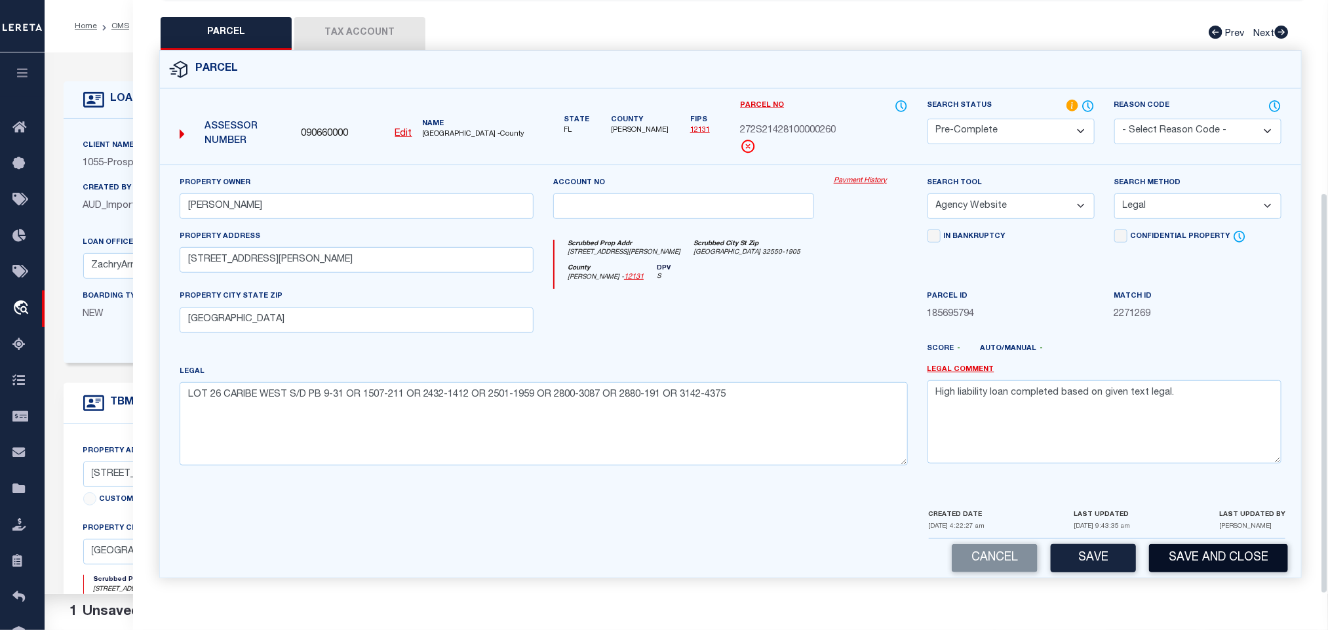
click at [1208, 559] on button "Save and Close" at bounding box center [1218, 558] width 139 height 28
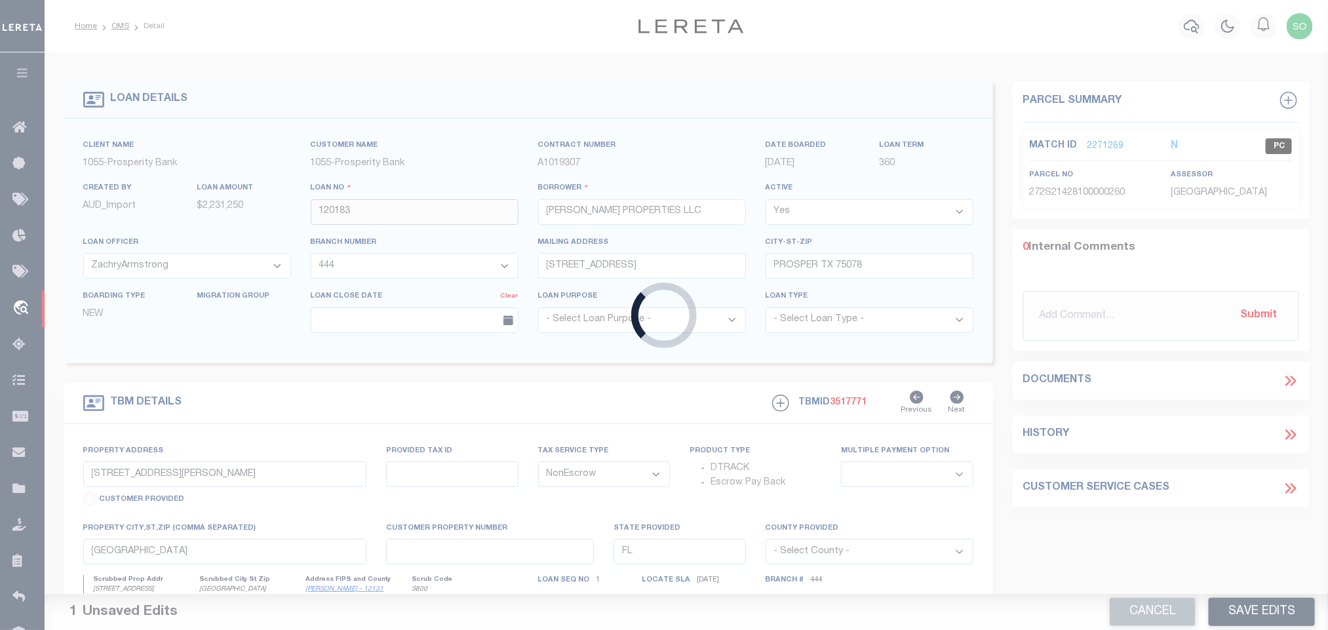
click at [325, 208] on input "120183" at bounding box center [415, 212] width 208 height 26
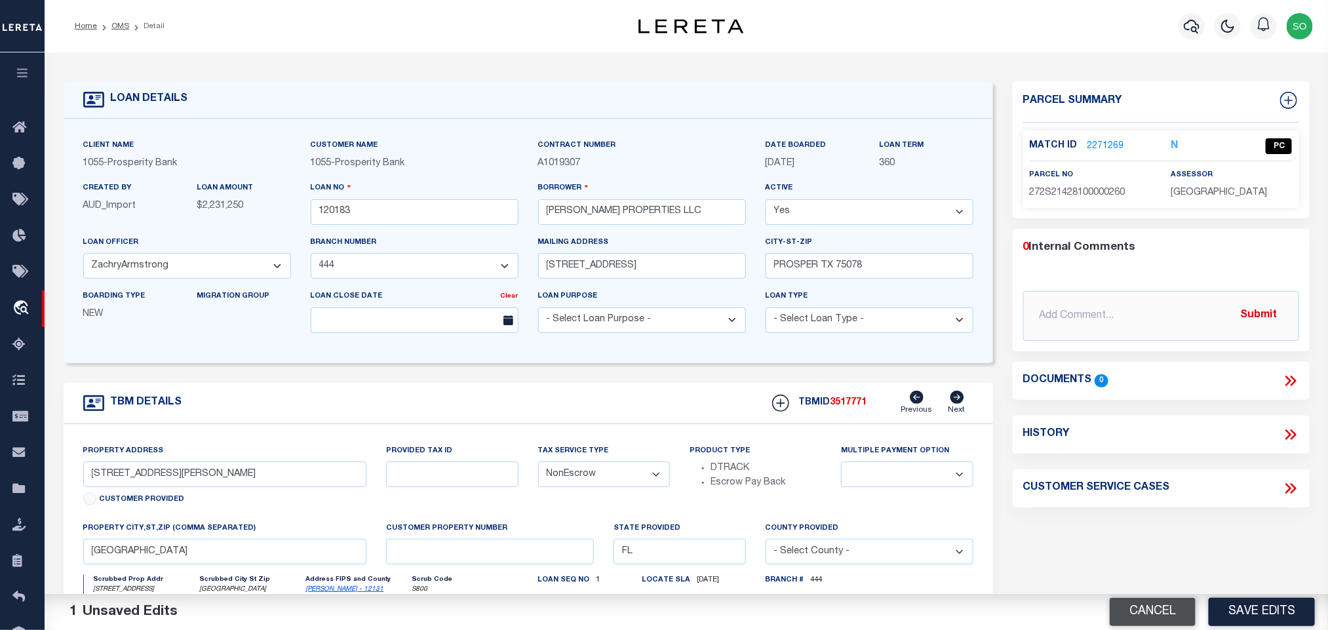
click at [1160, 612] on button "Cancel" at bounding box center [1153, 612] width 86 height 28
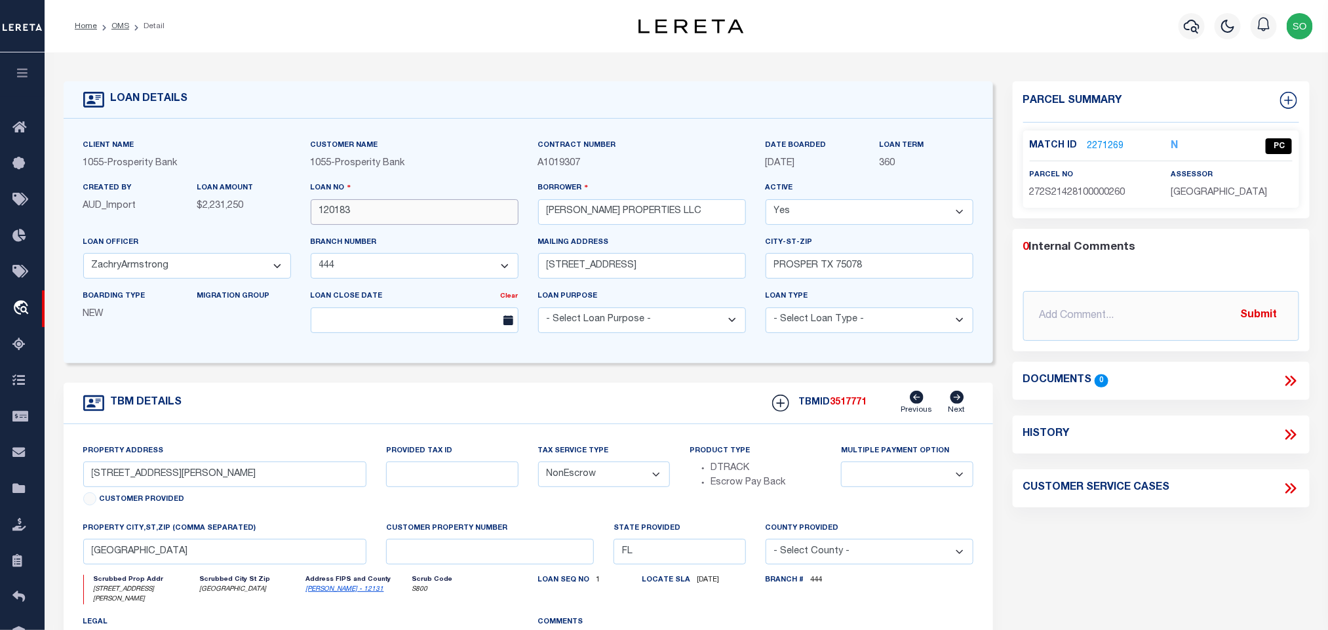
click at [341, 219] on input "120183" at bounding box center [415, 212] width 208 height 26
click at [123, 22] on link "OMS" at bounding box center [120, 26] width 18 height 8
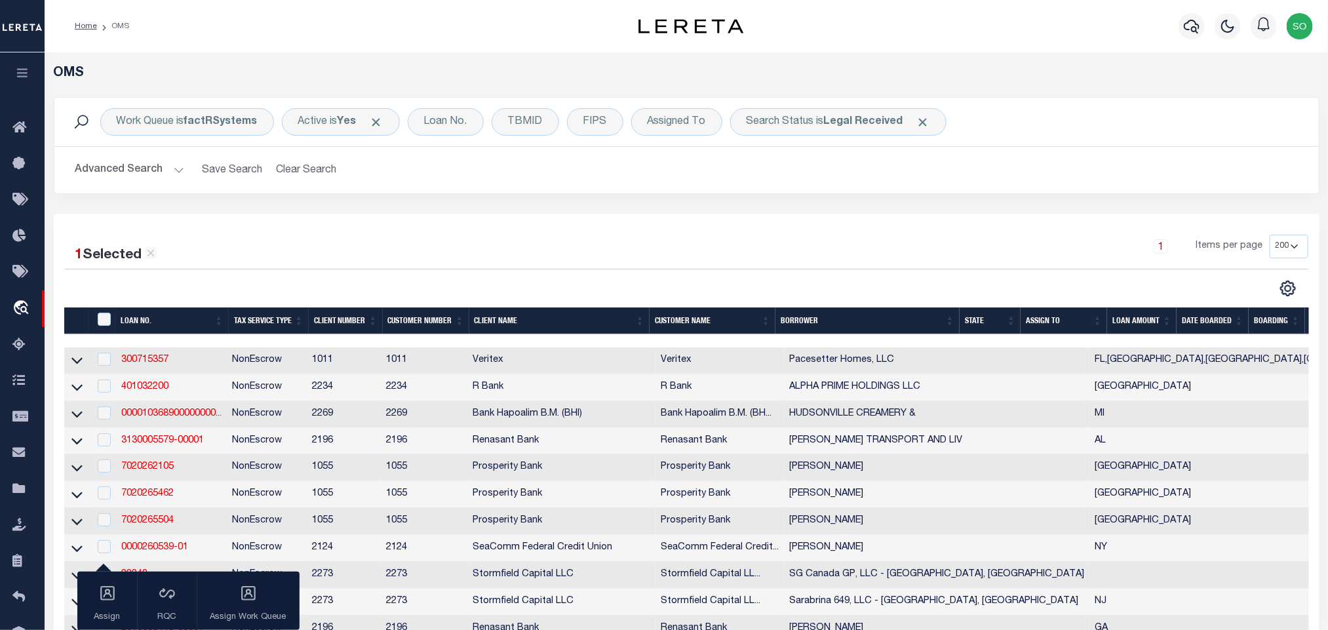
click at [110, 169] on button "Advanced Search" at bounding box center [129, 170] width 109 height 26
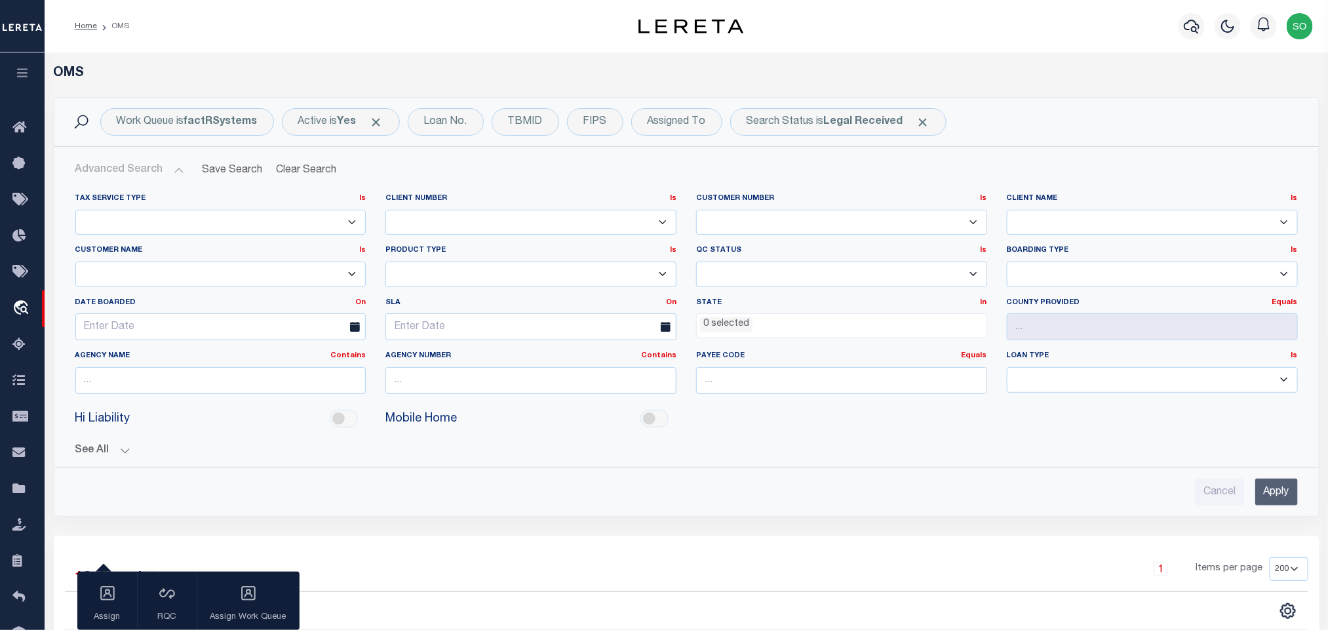
click at [1275, 498] on input "Apply" at bounding box center [1276, 492] width 43 height 27
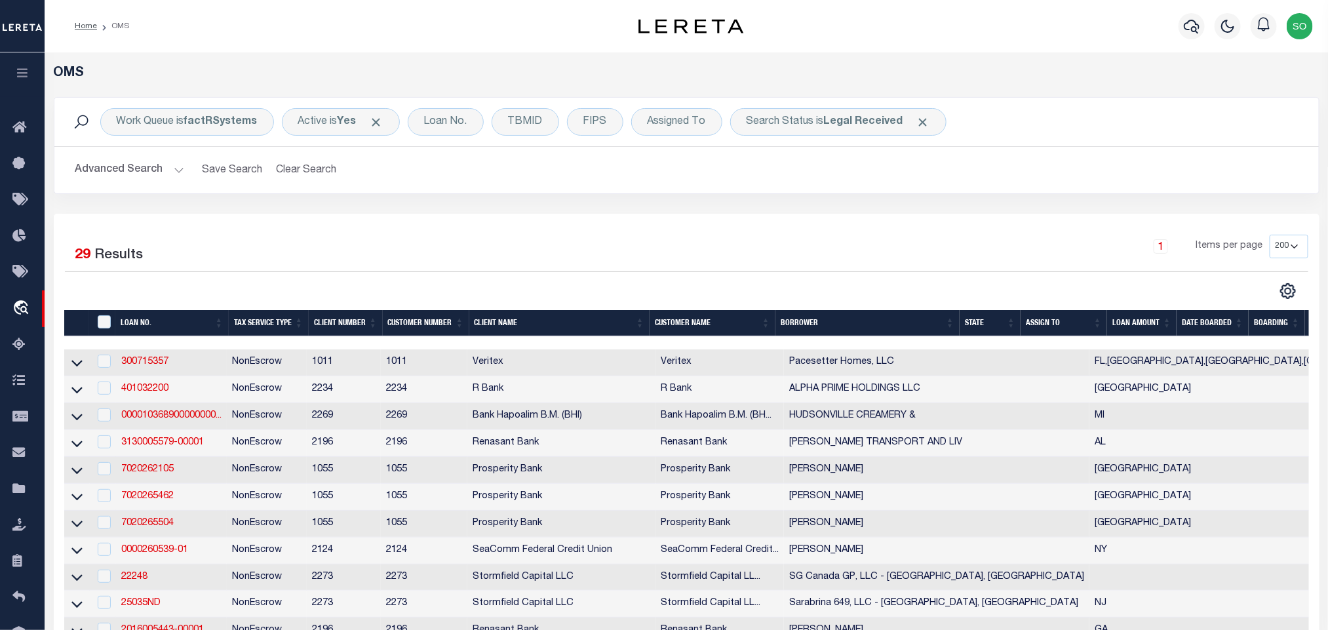
scroll to position [623, 0]
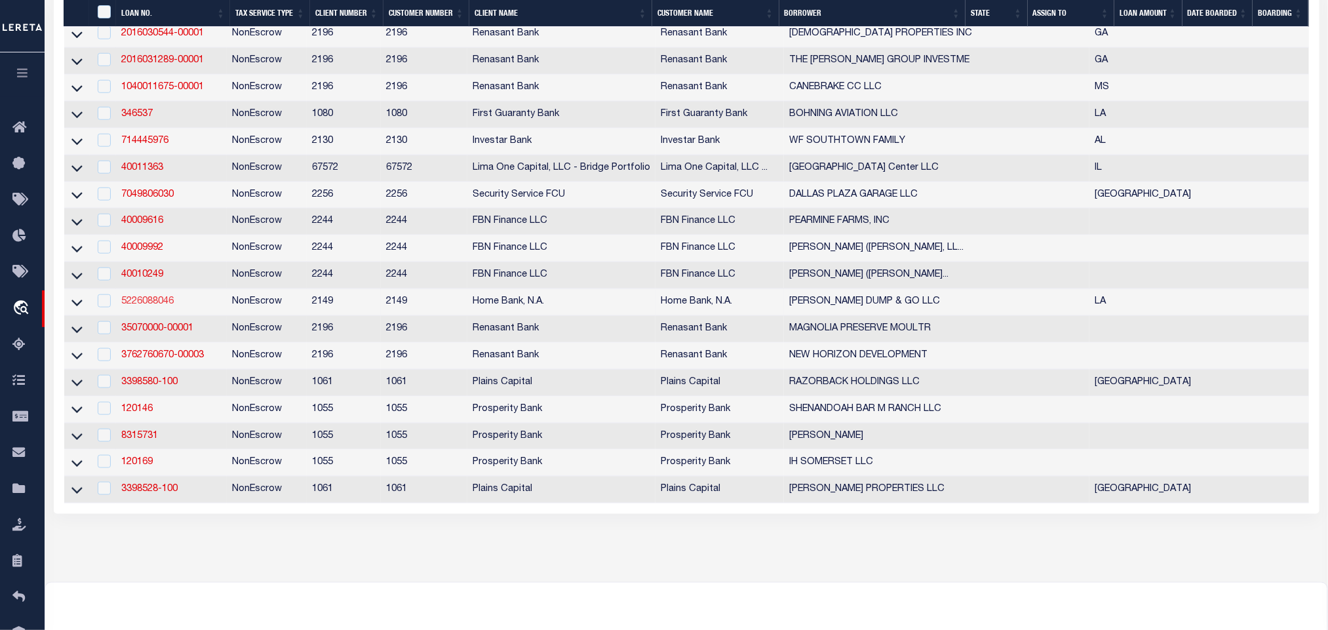
click at [148, 306] on link "5226088046" at bounding box center [147, 301] width 52 height 9
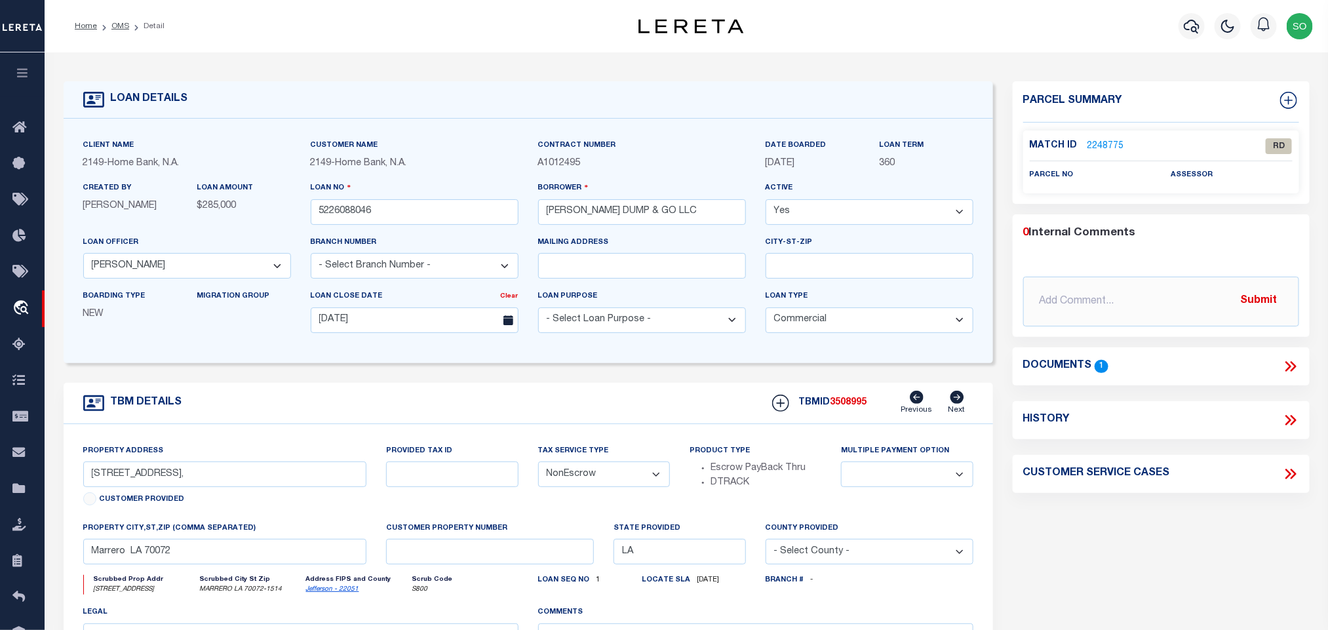
drag, startPoint x: 127, startPoint y: 26, endPoint x: 951, endPoint y: 71, distance: 825.3
click at [127, 26] on link "OMS" at bounding box center [120, 26] width 18 height 8
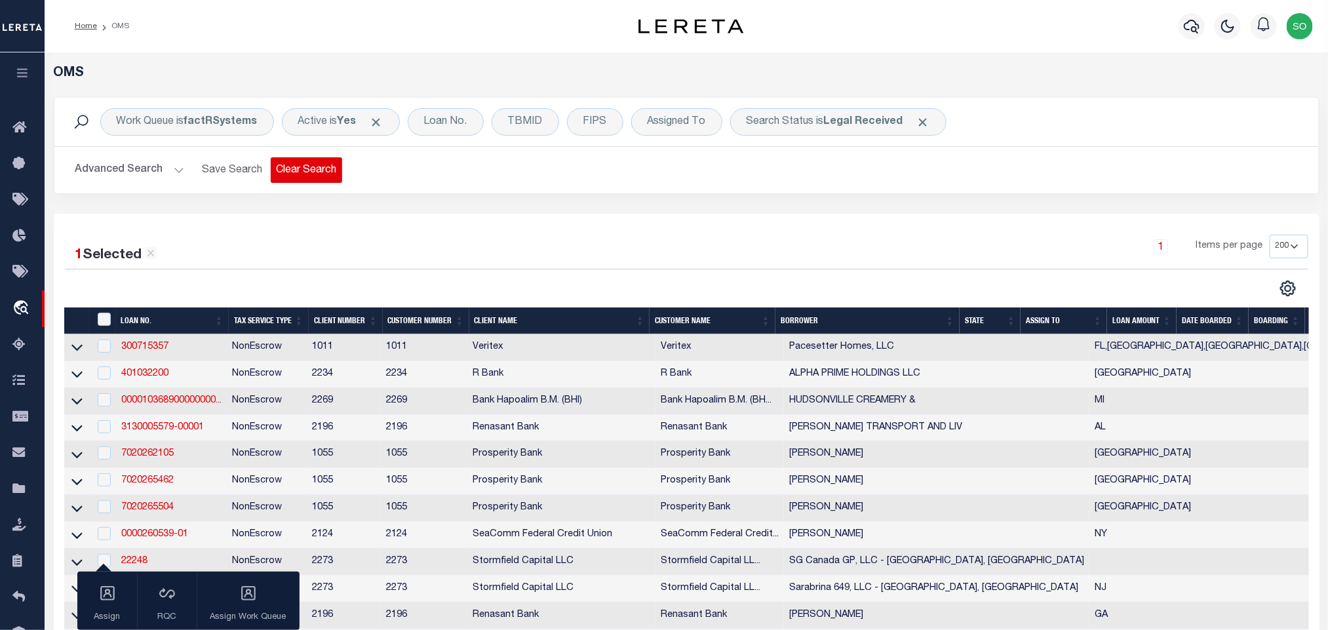
click at [303, 175] on button "Clear Search" at bounding box center [306, 170] width 71 height 26
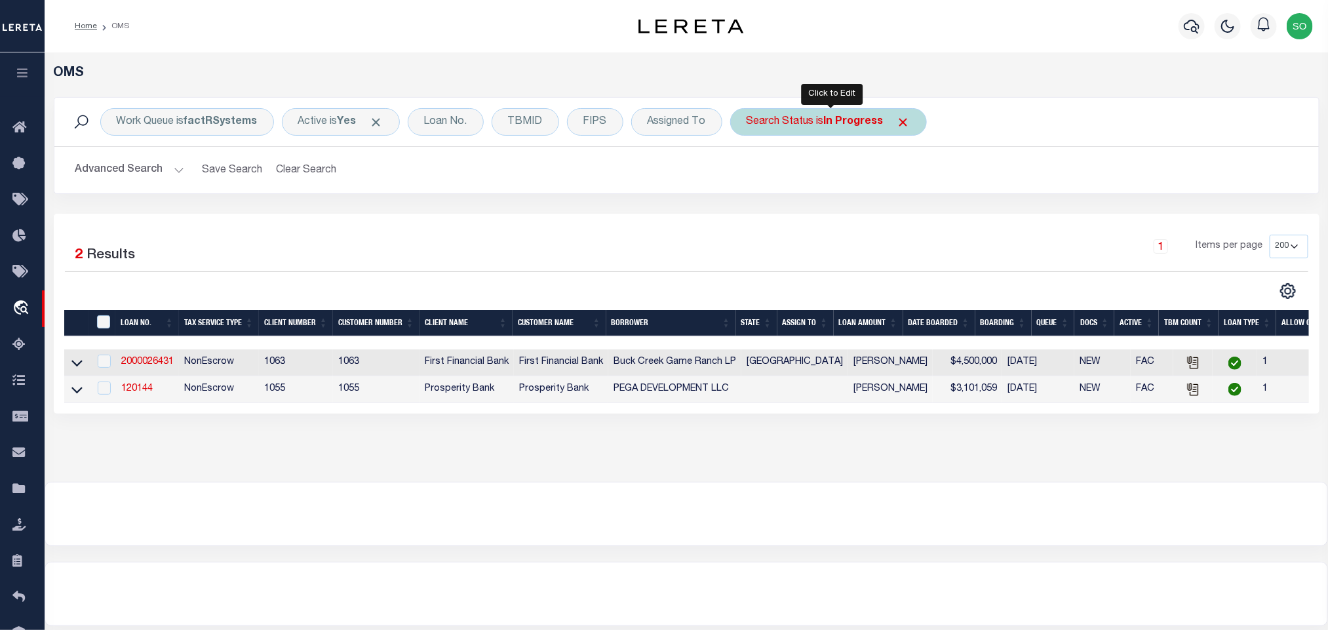
click at [856, 117] on b "In Progress" at bounding box center [854, 122] width 60 height 10
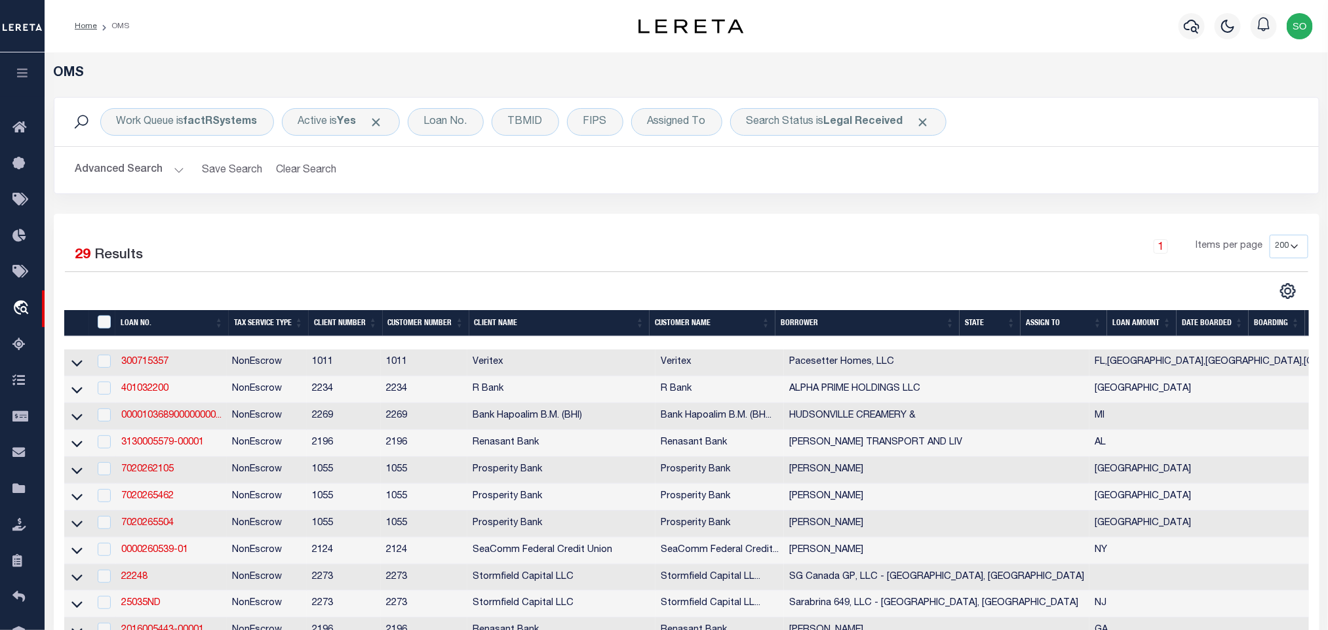
click at [752, 248] on div "1 Items per page 10 25 50 100 200" at bounding box center [844, 252] width 928 height 34
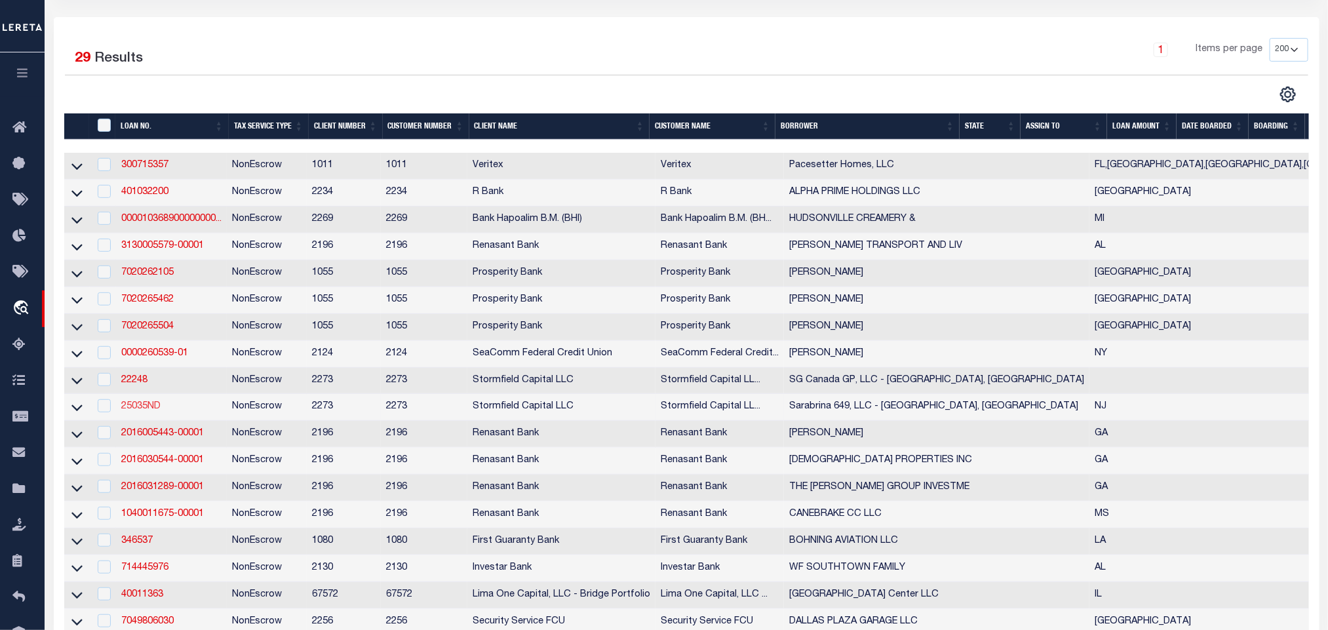
click at [134, 411] on link "25035ND" at bounding box center [140, 406] width 39 height 9
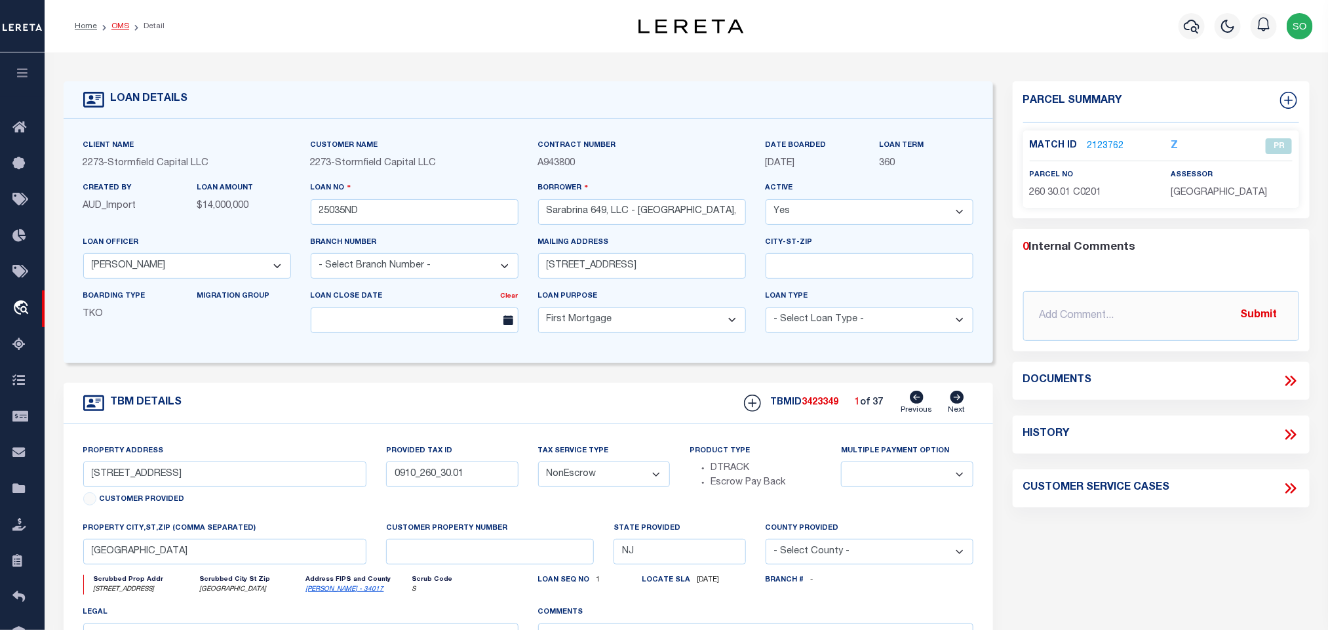
click at [120, 24] on link "OMS" at bounding box center [120, 26] width 18 height 8
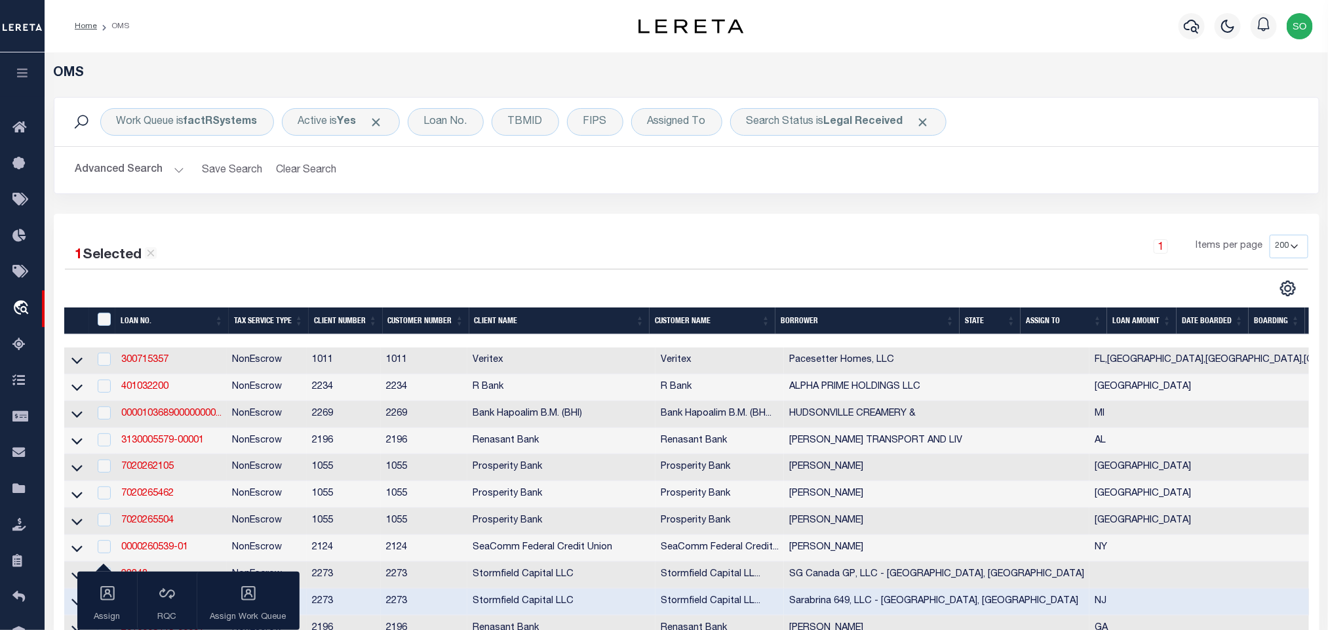
scroll to position [98, 0]
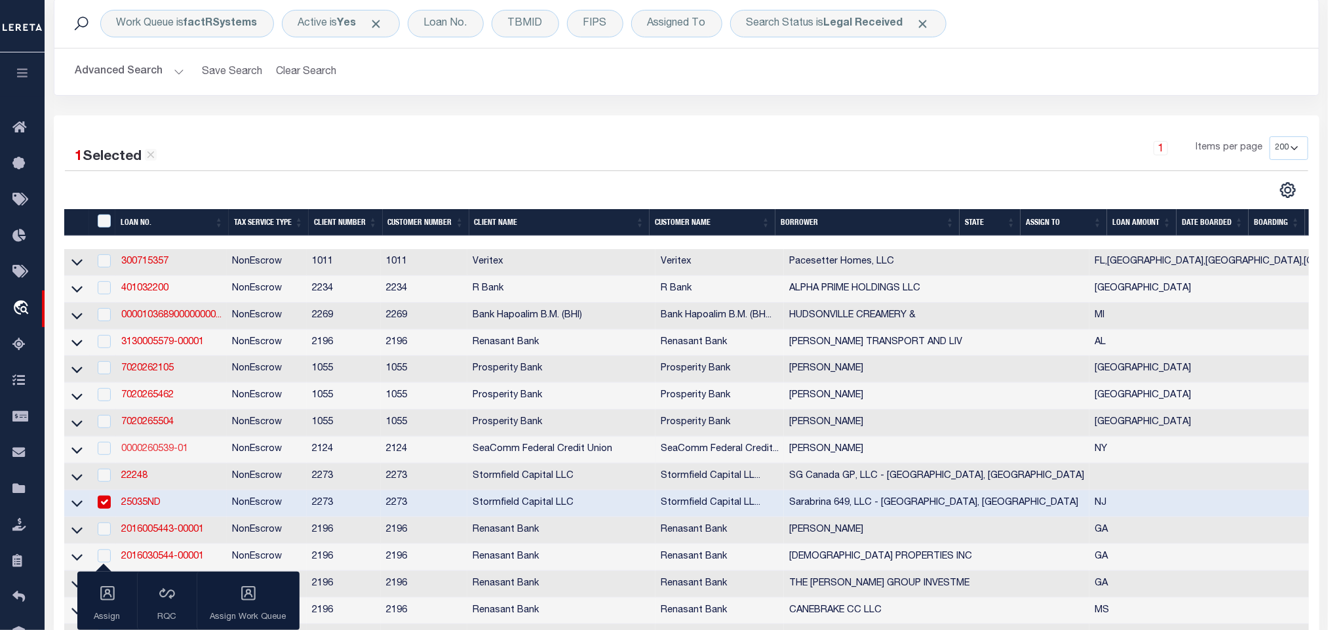
click at [146, 453] on link "0000260539-01" at bounding box center [154, 448] width 67 height 9
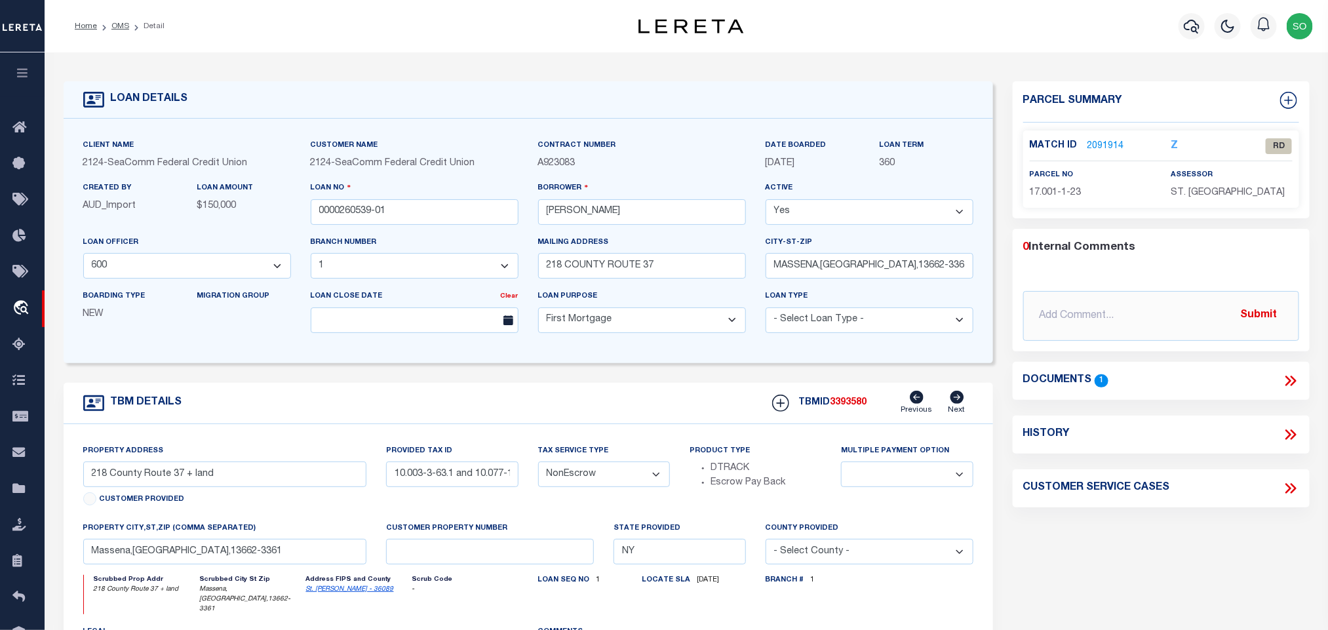
scroll to position [98, 0]
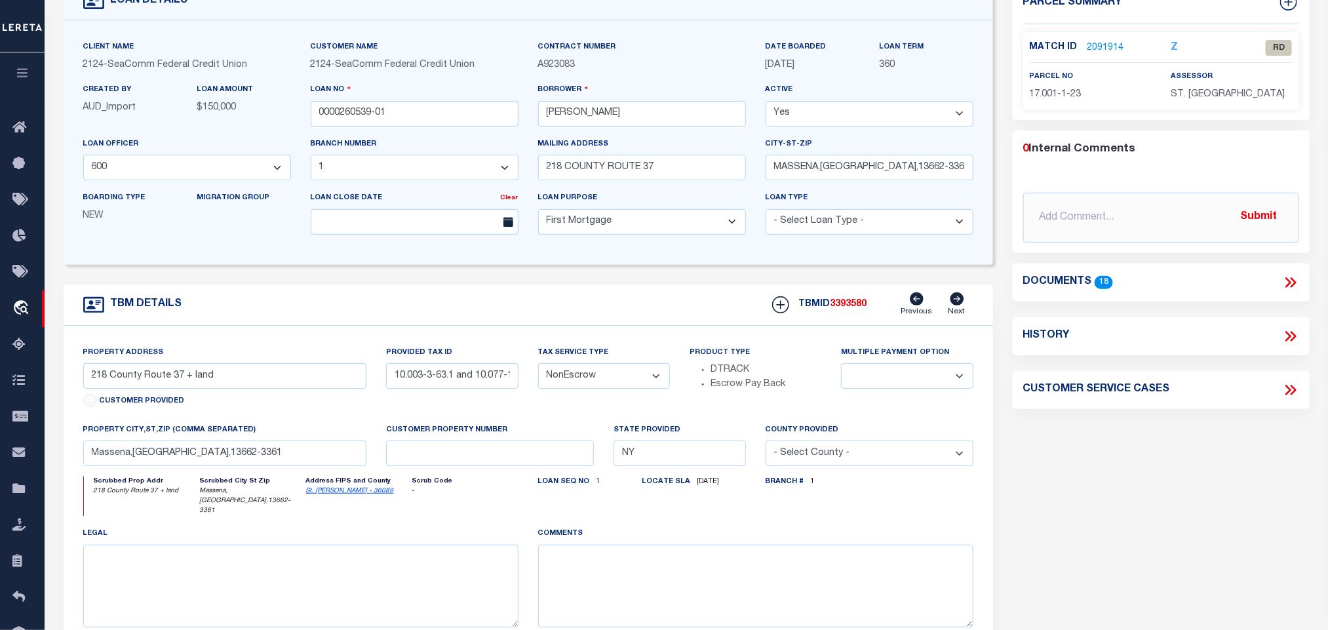
click at [930, 506] on div "Branch # 1" at bounding box center [869, 502] width 227 height 50
click at [1294, 281] on icon at bounding box center [1293, 282] width 6 height 10
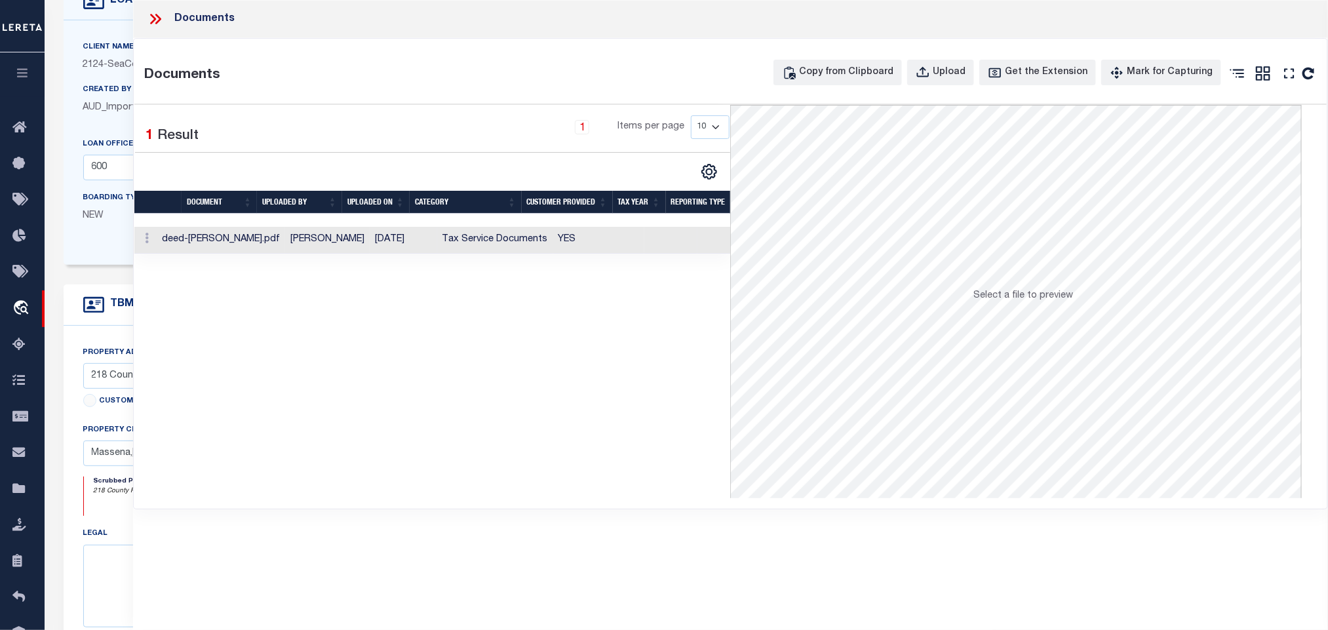
click at [644, 243] on td at bounding box center [670, 240] width 53 height 27
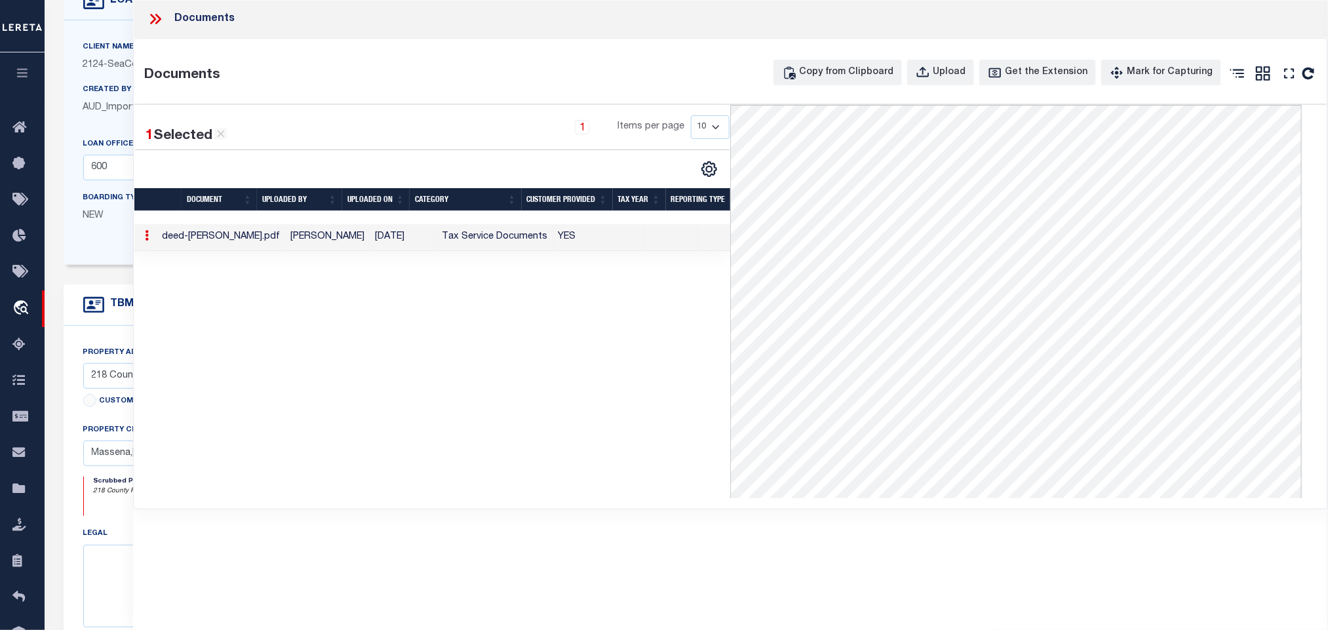
click at [155, 16] on icon at bounding box center [155, 18] width 17 height 17
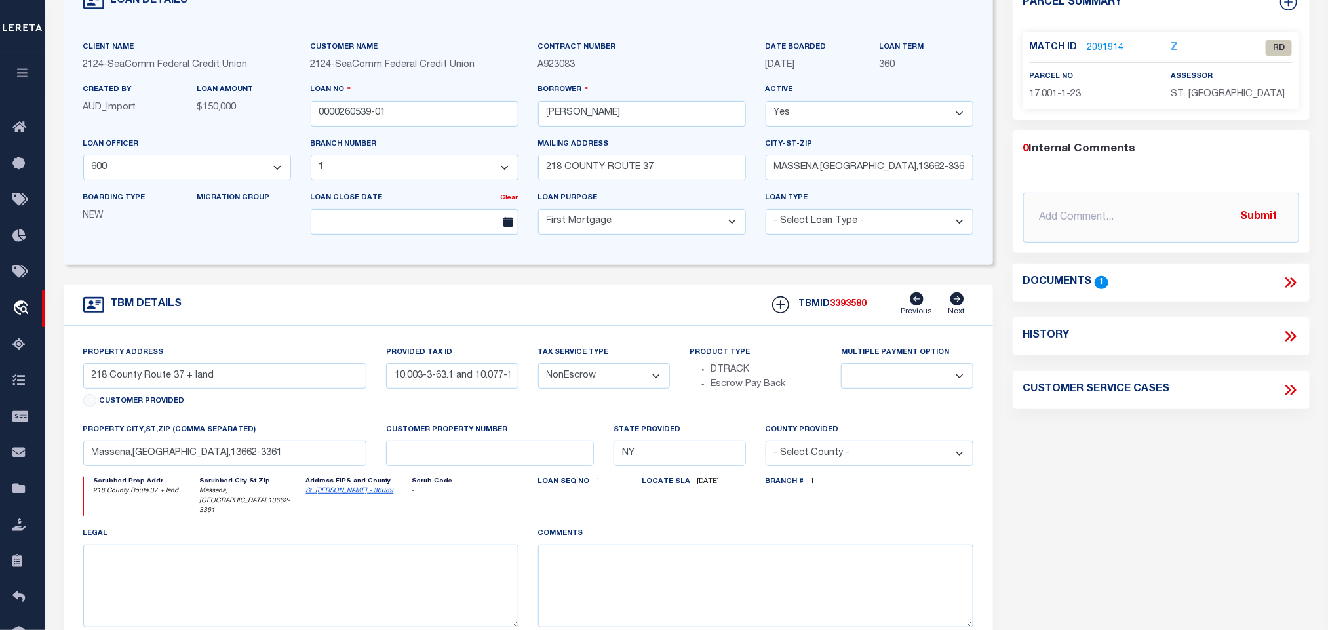
scroll to position [0, 0]
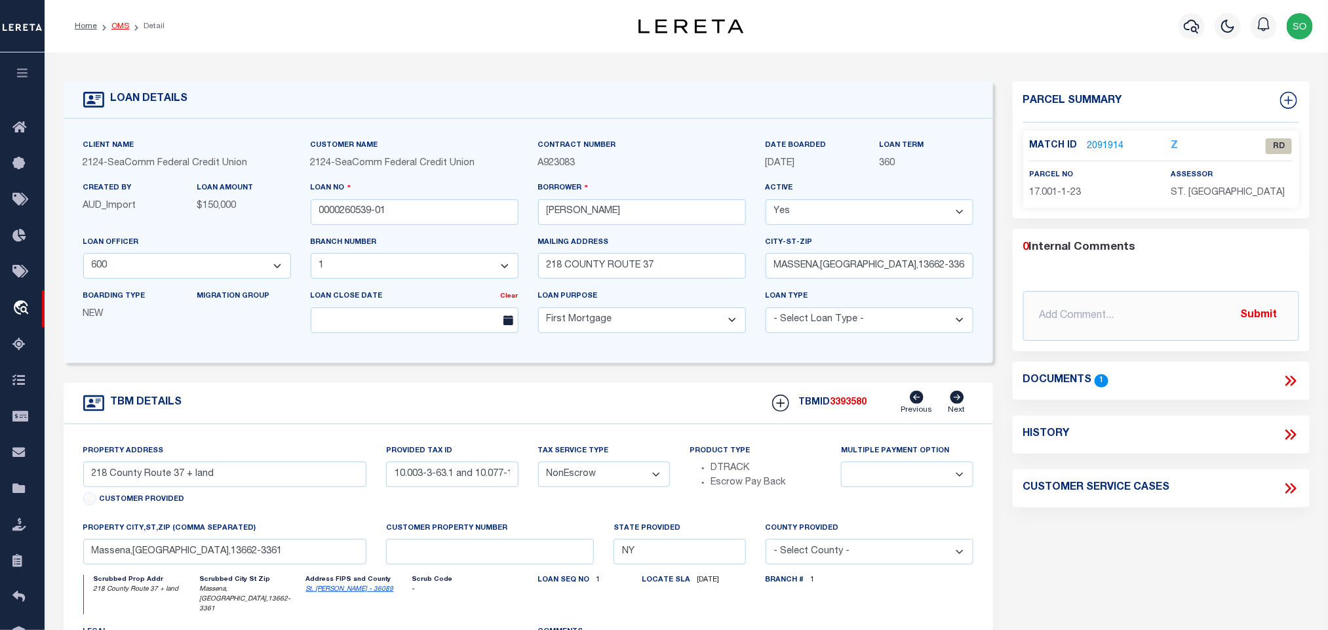
click at [116, 26] on link "OMS" at bounding box center [120, 26] width 18 height 8
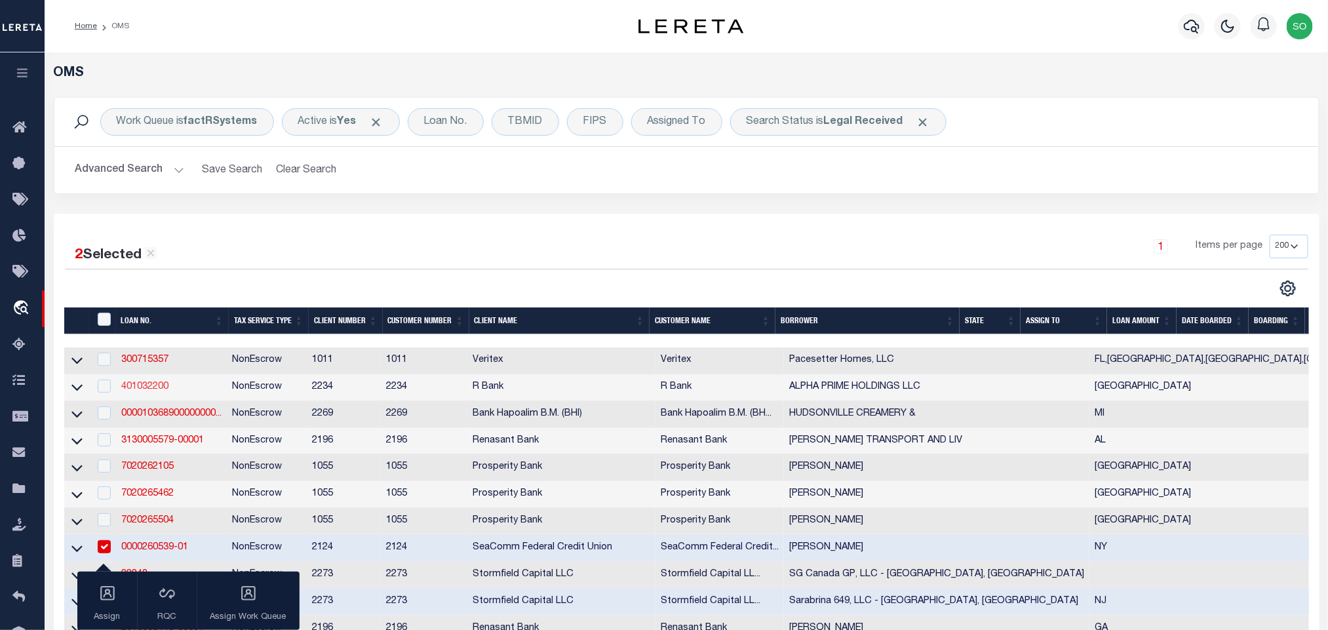
click at [134, 387] on link "401032200" at bounding box center [144, 386] width 47 height 9
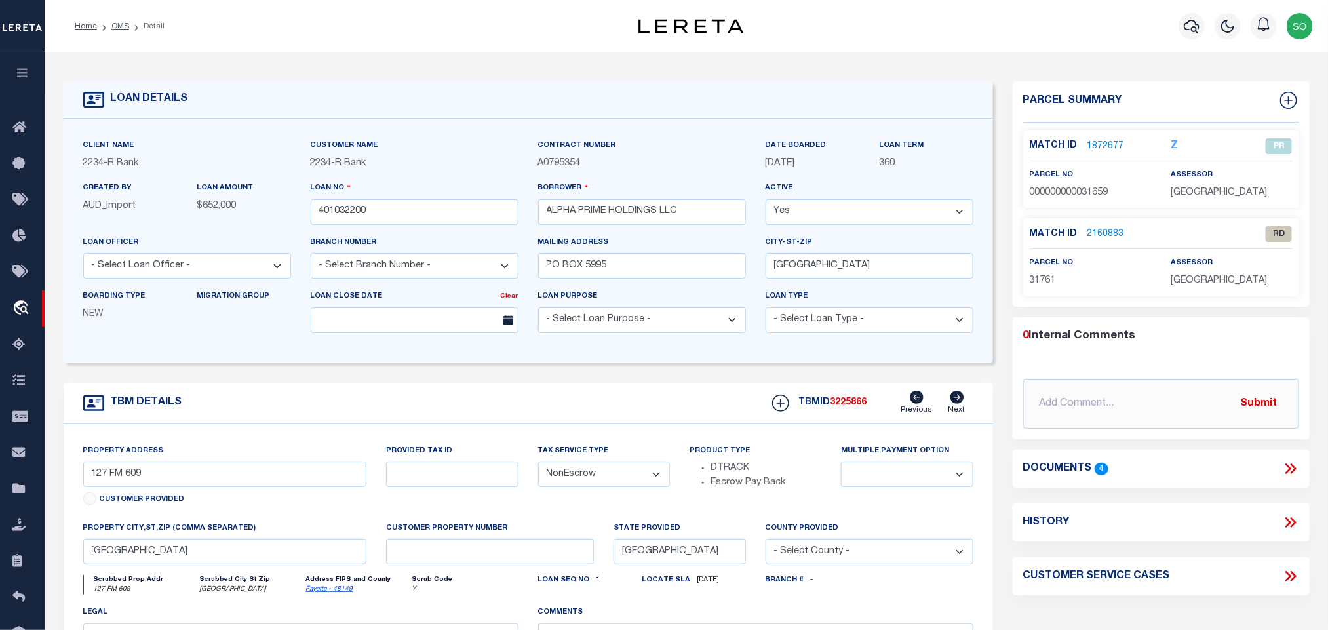
drag, startPoint x: 119, startPoint y: 24, endPoint x: 766, endPoint y: 54, distance: 647.8
click at [119, 24] on link "OMS" at bounding box center [120, 26] width 18 height 8
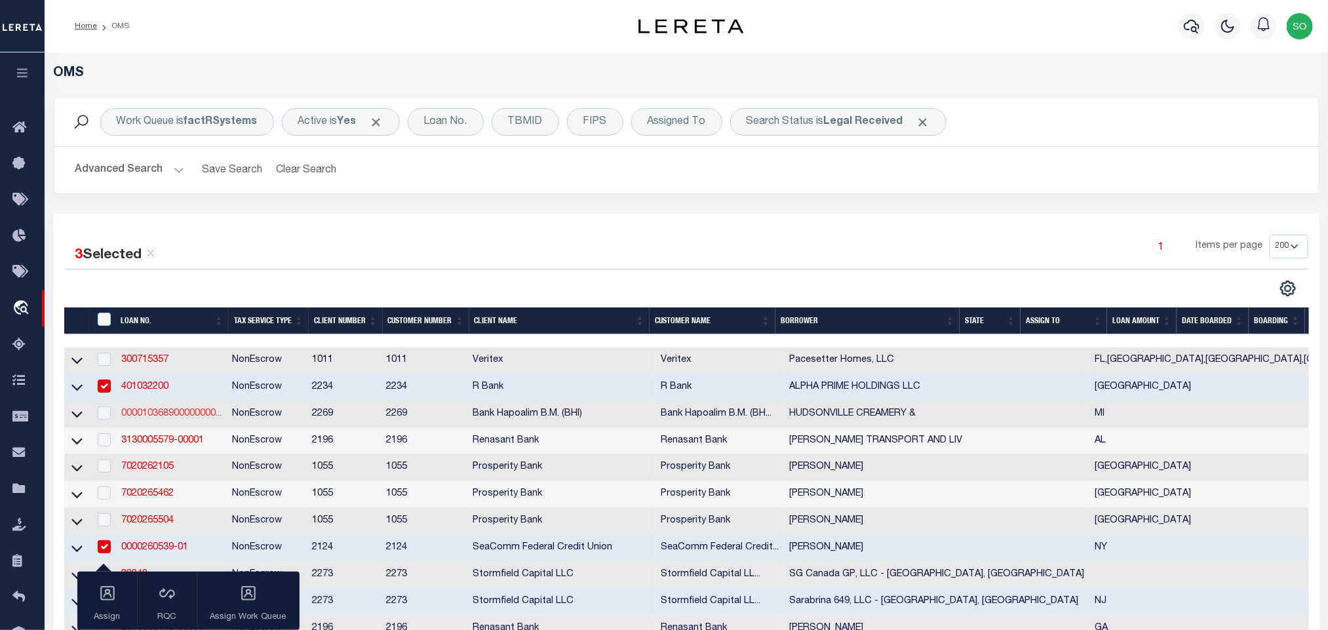
click at [186, 418] on link "000010368900000000..." at bounding box center [171, 413] width 100 height 9
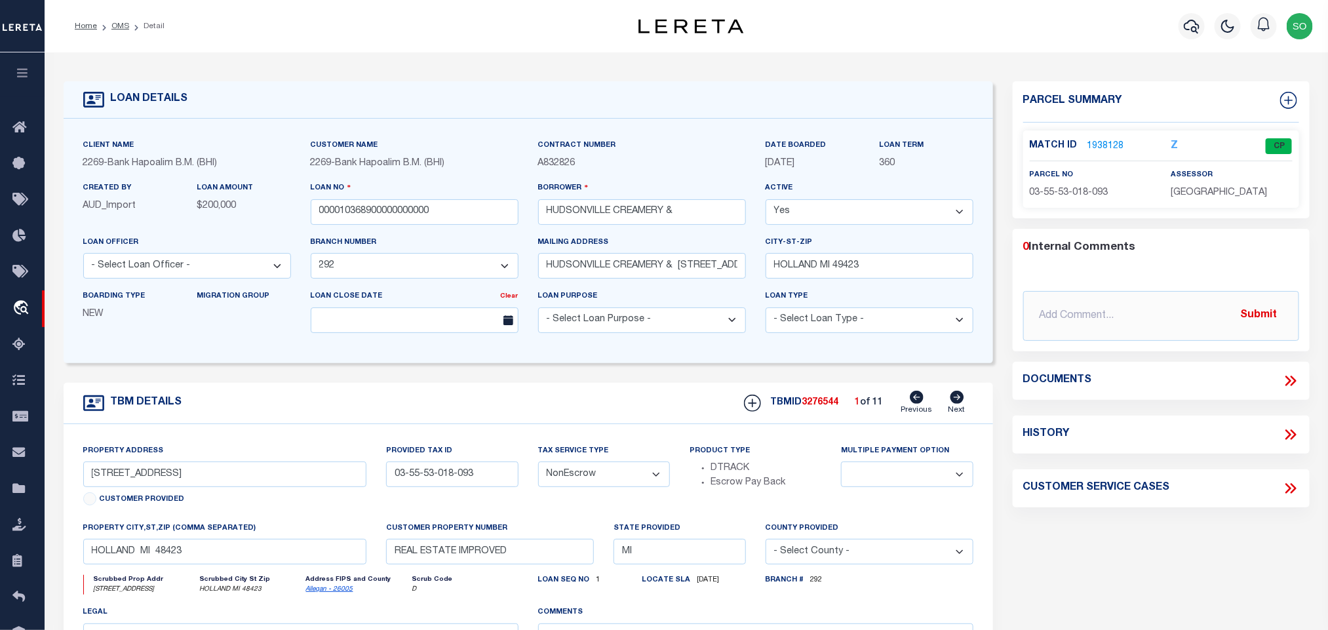
click at [958, 402] on icon at bounding box center [958, 397] width 14 height 13
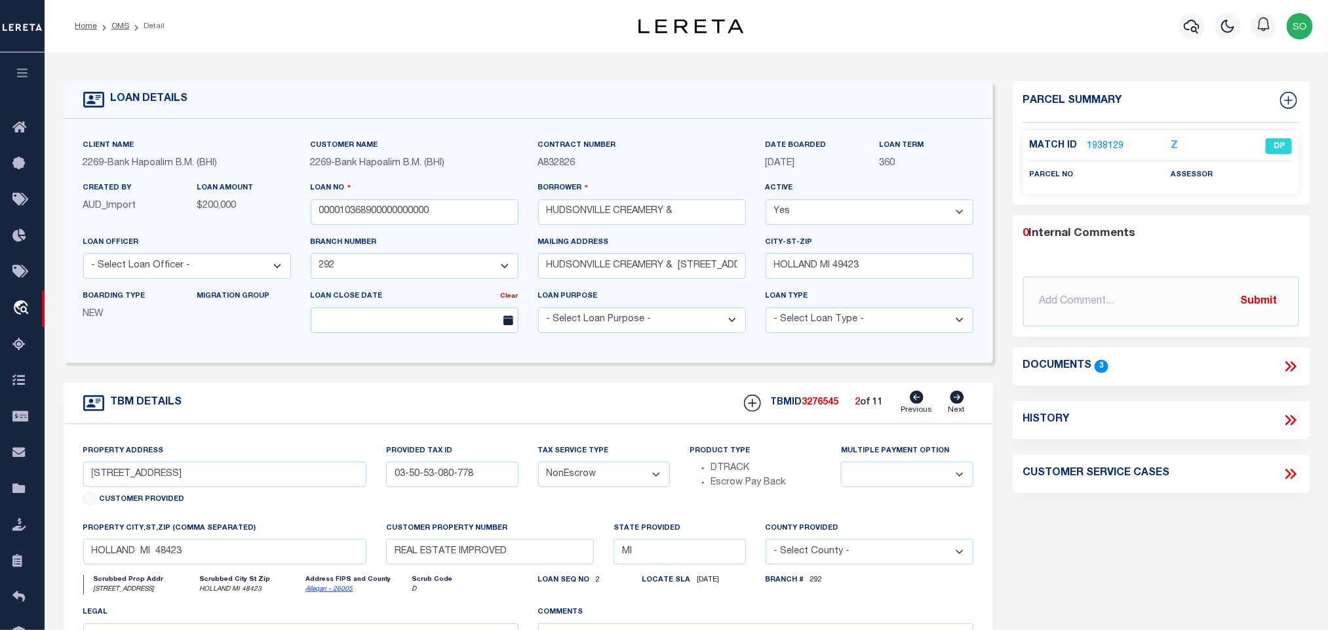
click at [958, 402] on icon at bounding box center [958, 397] width 14 height 13
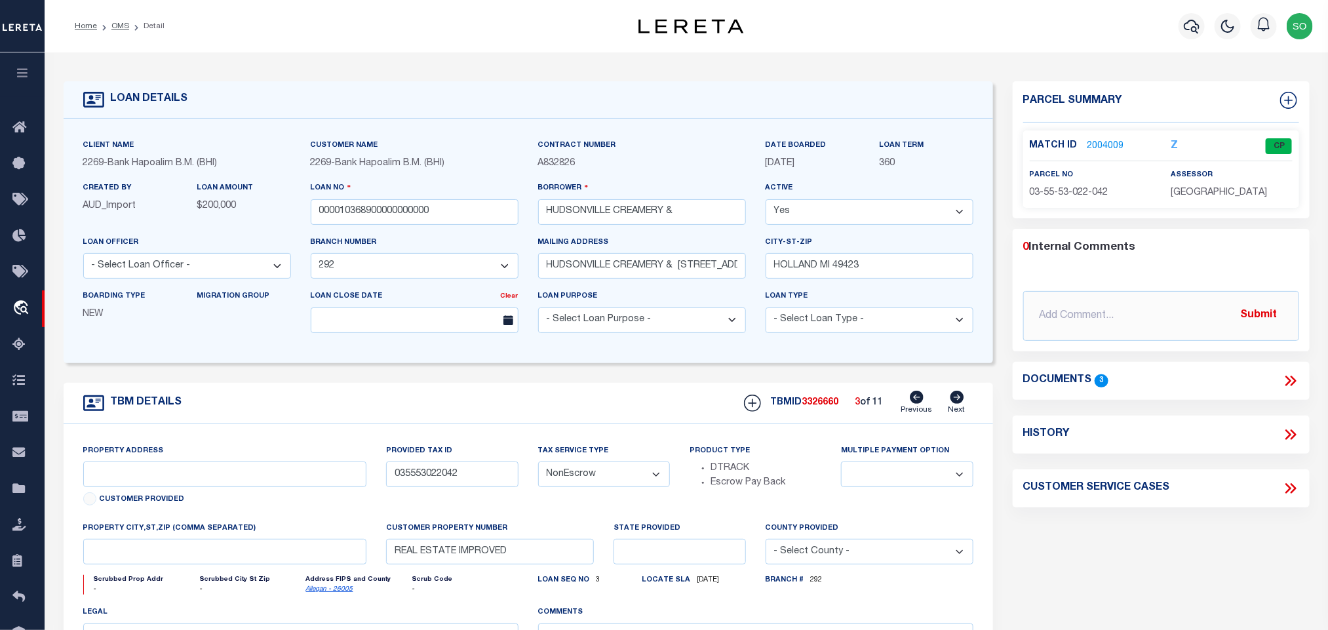
click at [958, 402] on icon at bounding box center [958, 397] width 14 height 13
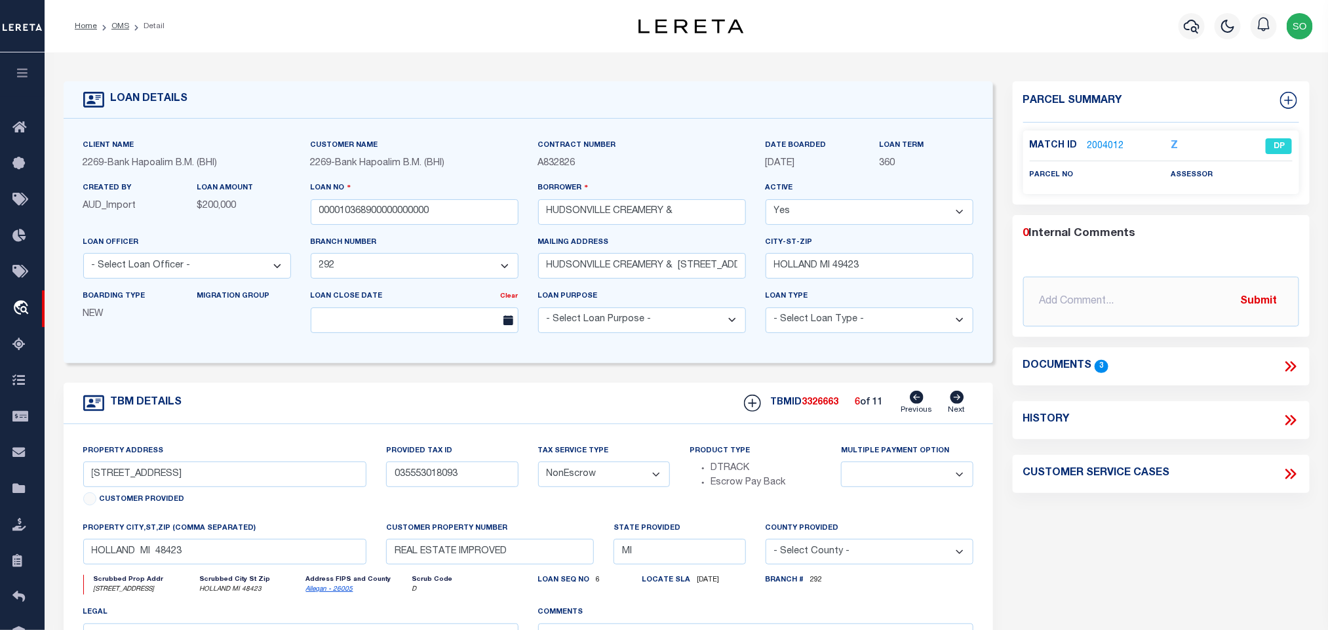
click at [958, 402] on icon at bounding box center [958, 397] width 14 height 13
click at [956, 404] on icon at bounding box center [958, 397] width 14 height 13
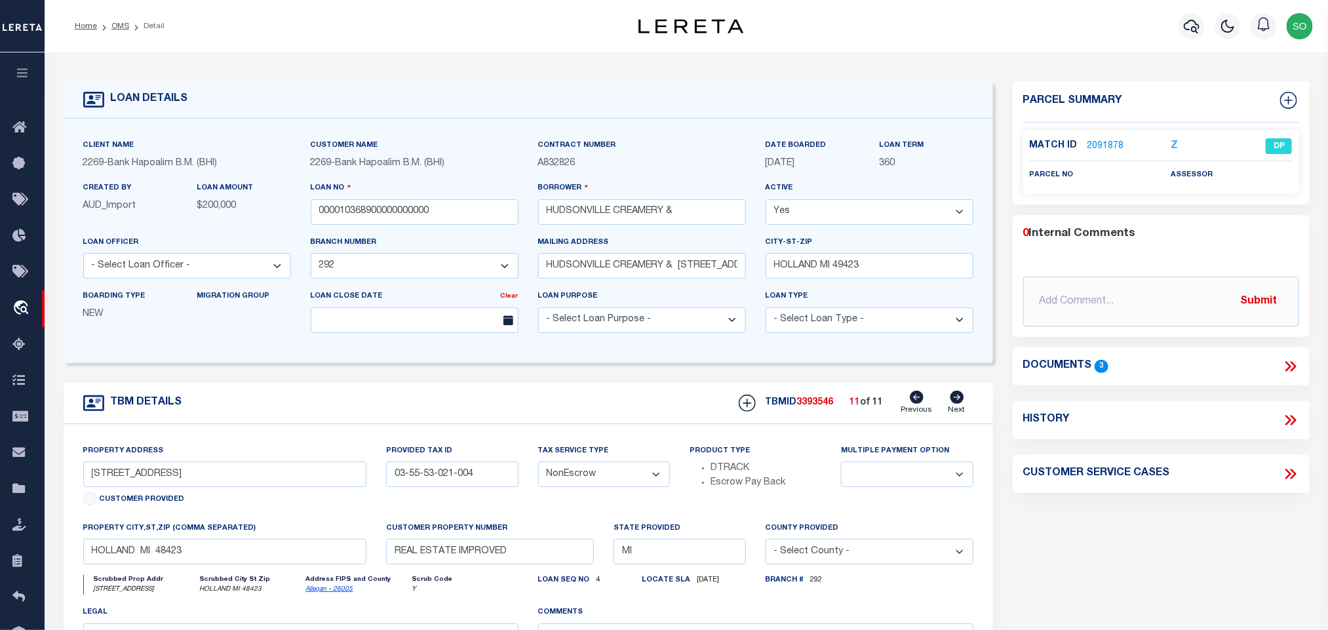
click at [921, 404] on icon at bounding box center [918, 397] width 14 height 13
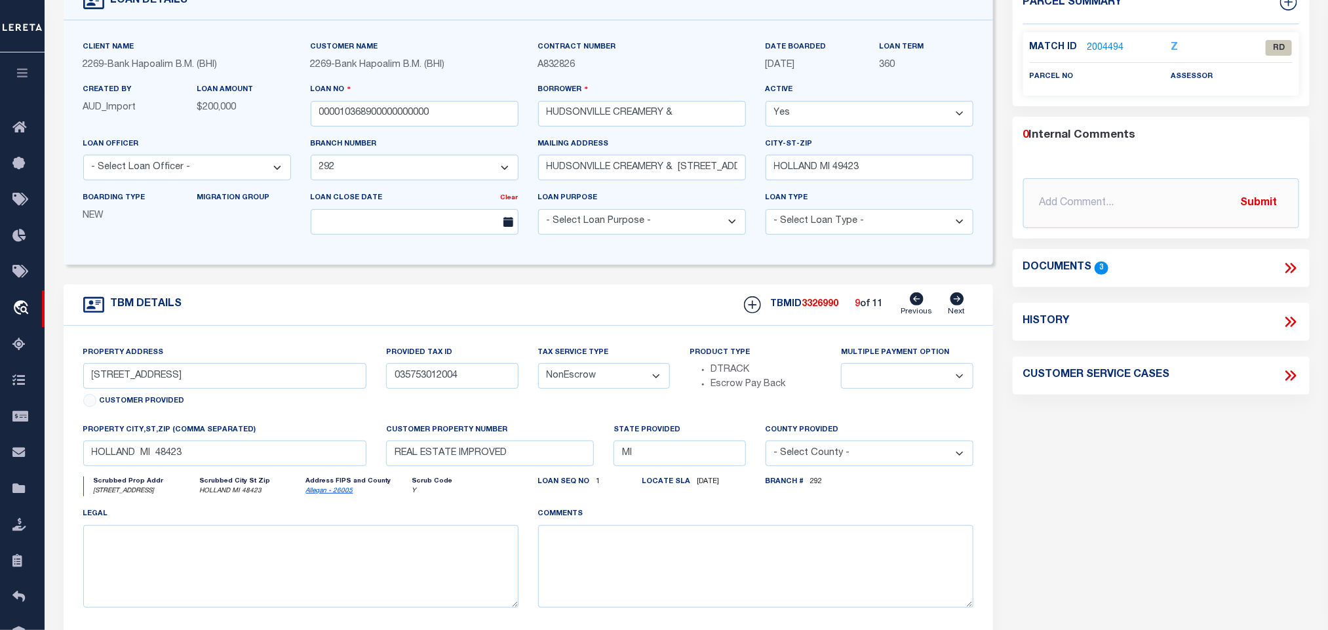
click at [321, 494] on link "Allegan - 26005" at bounding box center [329, 491] width 47 height 7
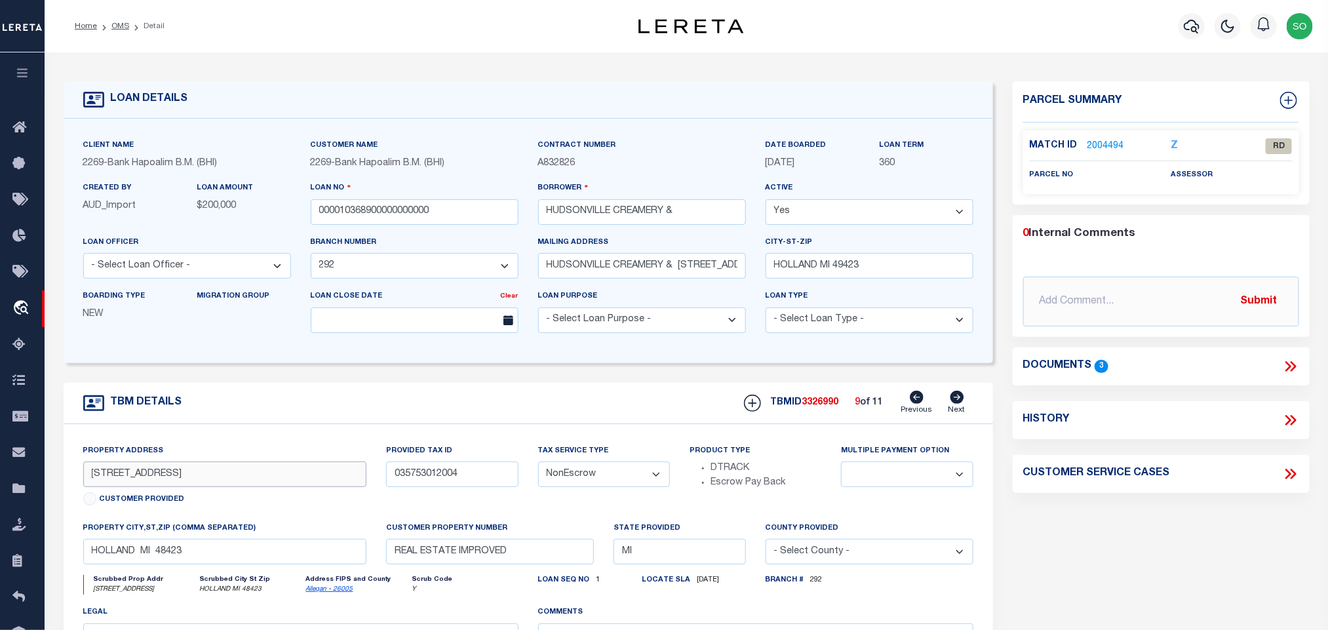
click at [155, 480] on input "345 E 48TH ST STE 200" at bounding box center [225, 475] width 284 height 26
click at [237, 446] on div "Property Address 345 E 48TH ST STE 200 Customer Provided Provided Tax ID 035753…" at bounding box center [529, 585] width 930 height 323
drag, startPoint x: 157, startPoint y: 483, endPoint x: 68, endPoint y: 480, distance: 89.9
click at [68, 480] on div "Property Address 345 E 48TH ST STE 200 Customer Provided Provided Tax ID 035753…" at bounding box center [529, 585] width 930 height 323
click at [435, 484] on input "035753012004" at bounding box center [452, 475] width 132 height 26
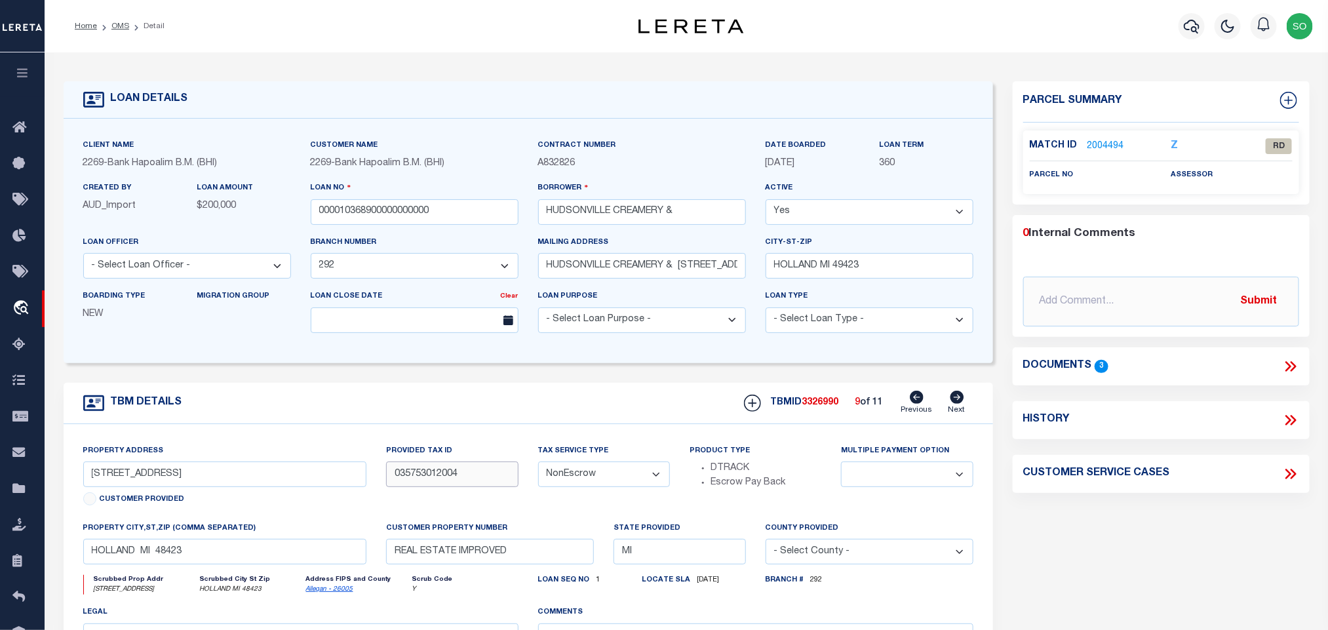
click at [435, 484] on input "035753012004" at bounding box center [452, 475] width 132 height 26
click at [465, 220] on input "000010368900000000000" at bounding box center [415, 212] width 208 height 26
click at [119, 31] on li "OMS" at bounding box center [113, 26] width 32 height 12
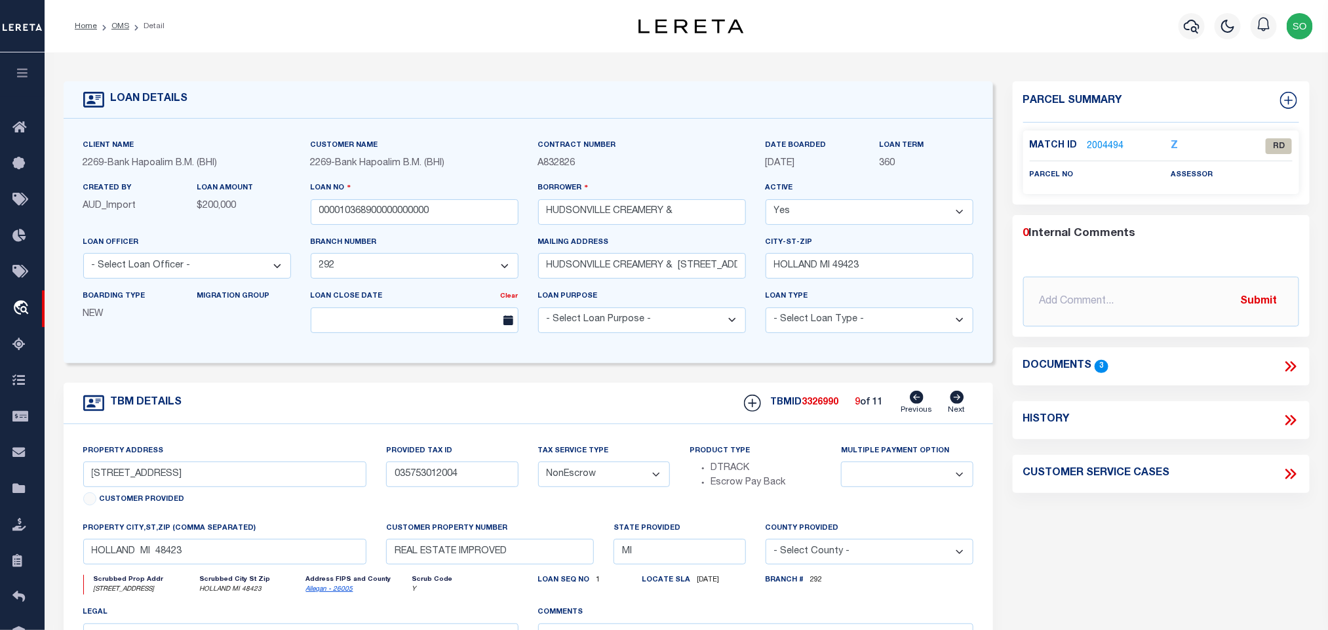
click at [116, 20] on li "OMS" at bounding box center [113, 26] width 32 height 12
click at [118, 22] on link "OMS" at bounding box center [120, 26] width 18 height 8
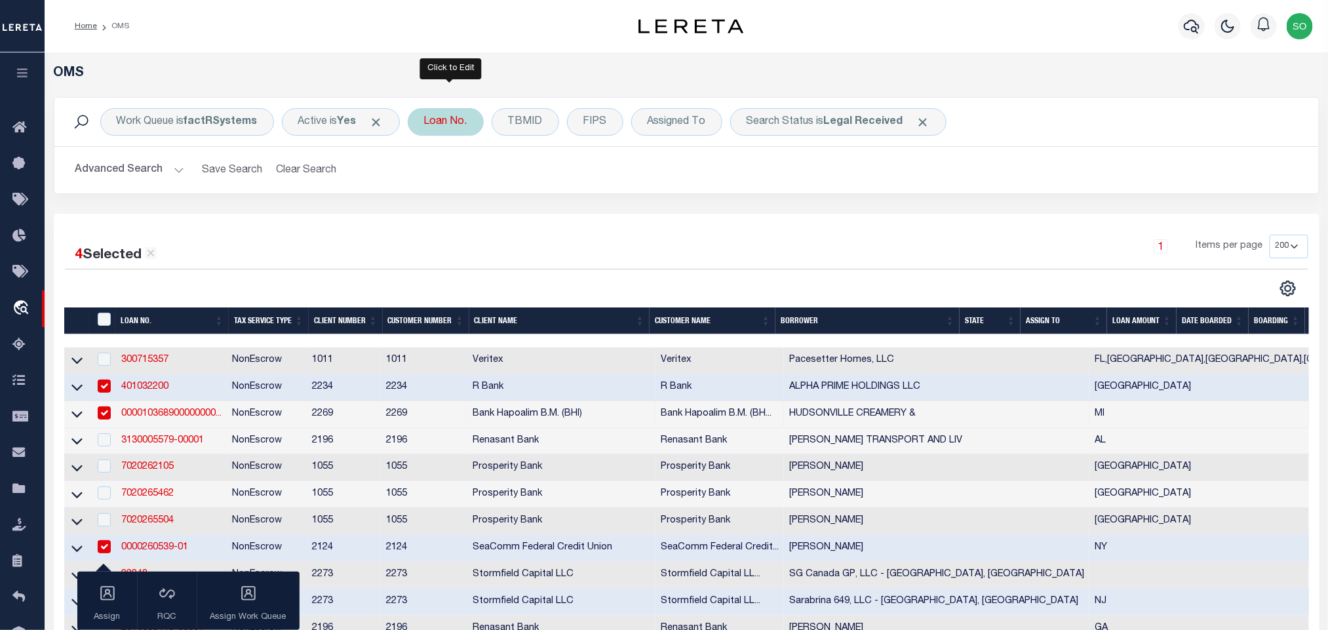
click at [443, 126] on div "Loan No." at bounding box center [446, 122] width 76 height 28
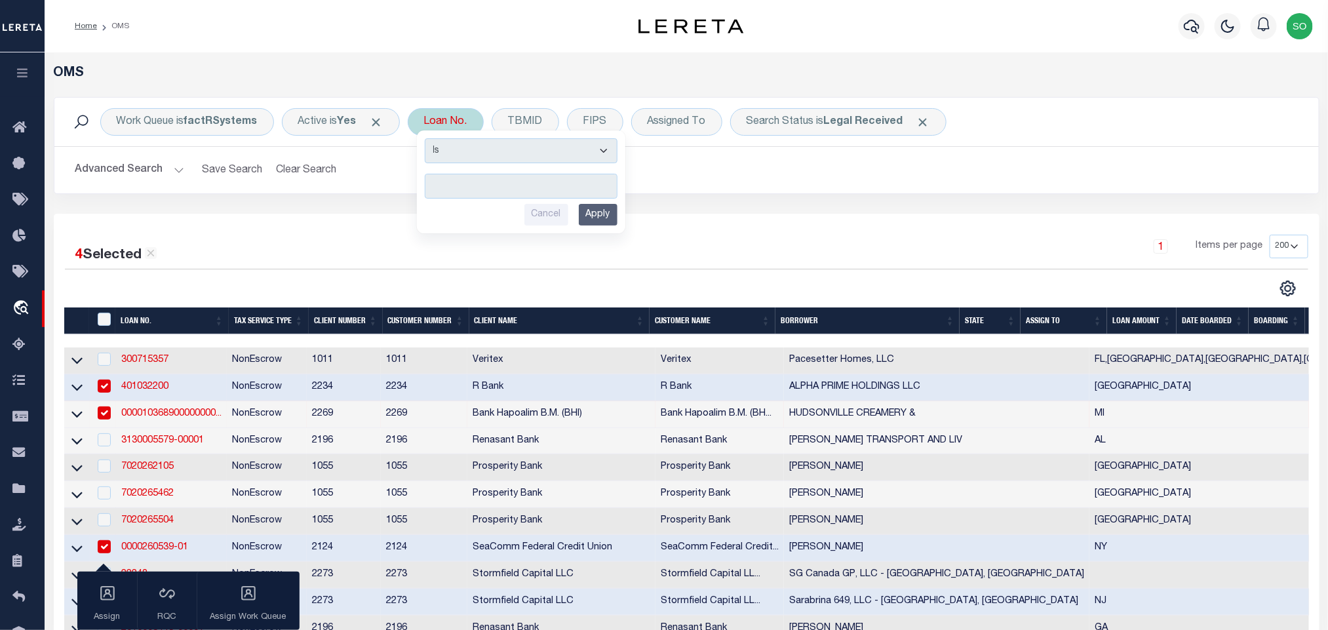
click at [457, 189] on input "text" at bounding box center [521, 186] width 193 height 25
click at [593, 216] on input "Apply" at bounding box center [598, 215] width 39 height 22
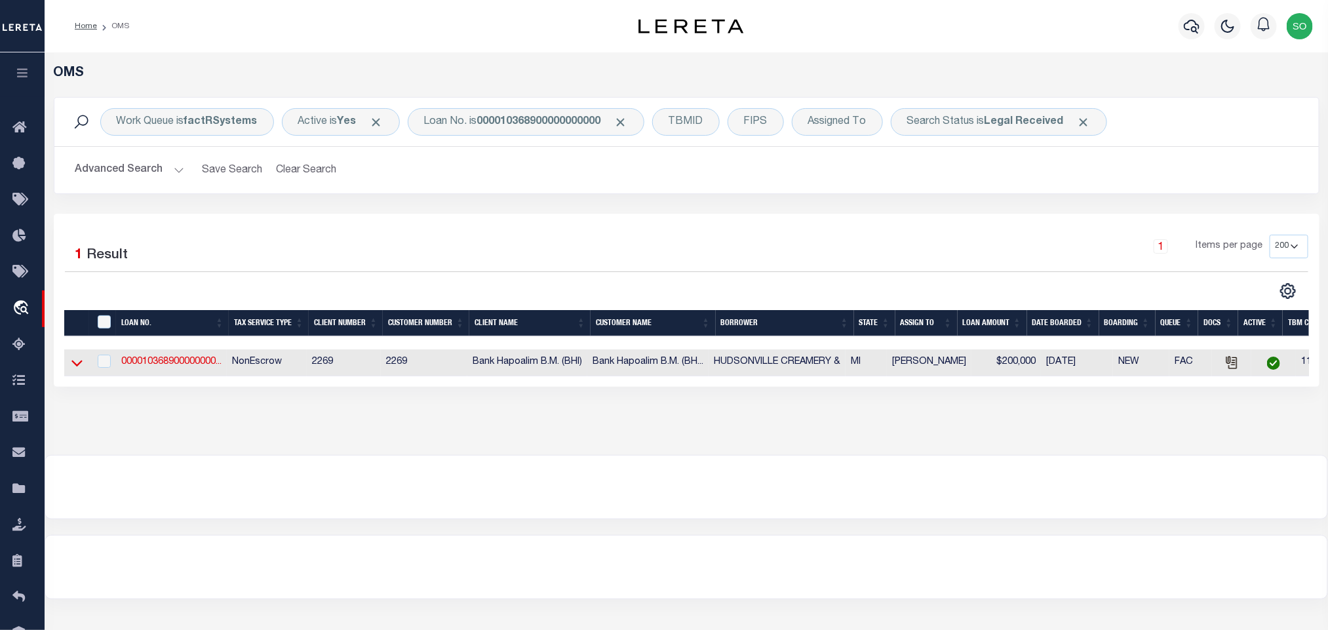
click at [77, 366] on icon at bounding box center [76, 363] width 11 height 14
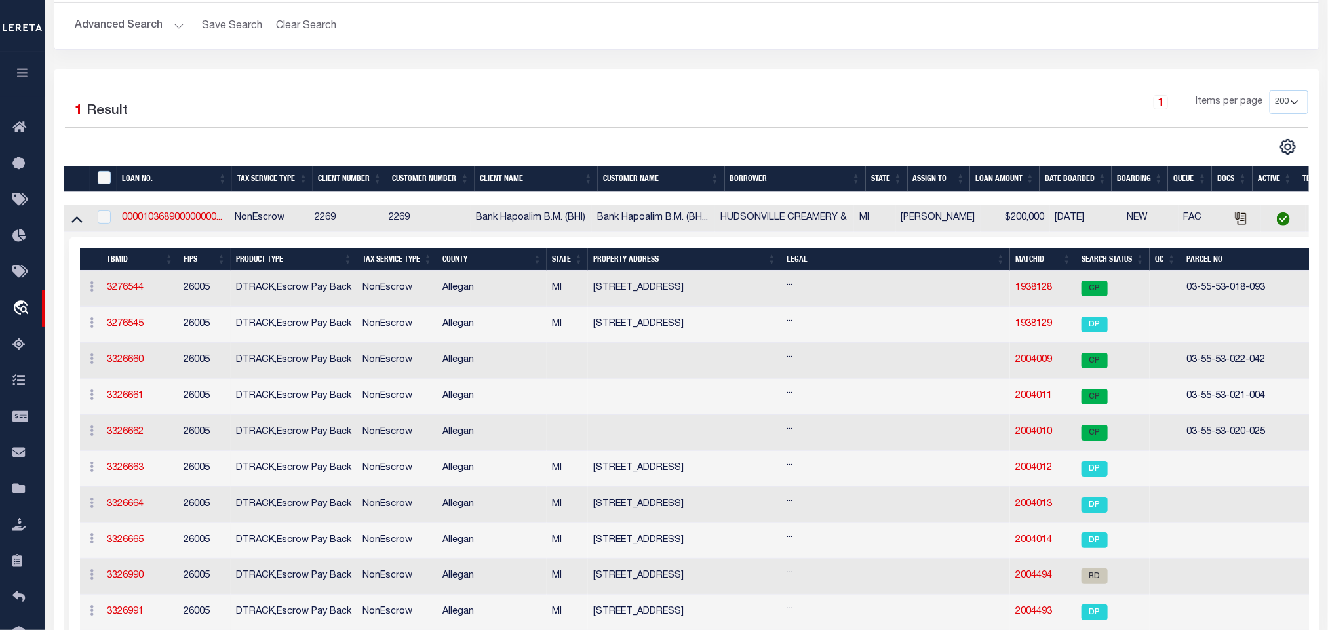
scroll to position [243, 0]
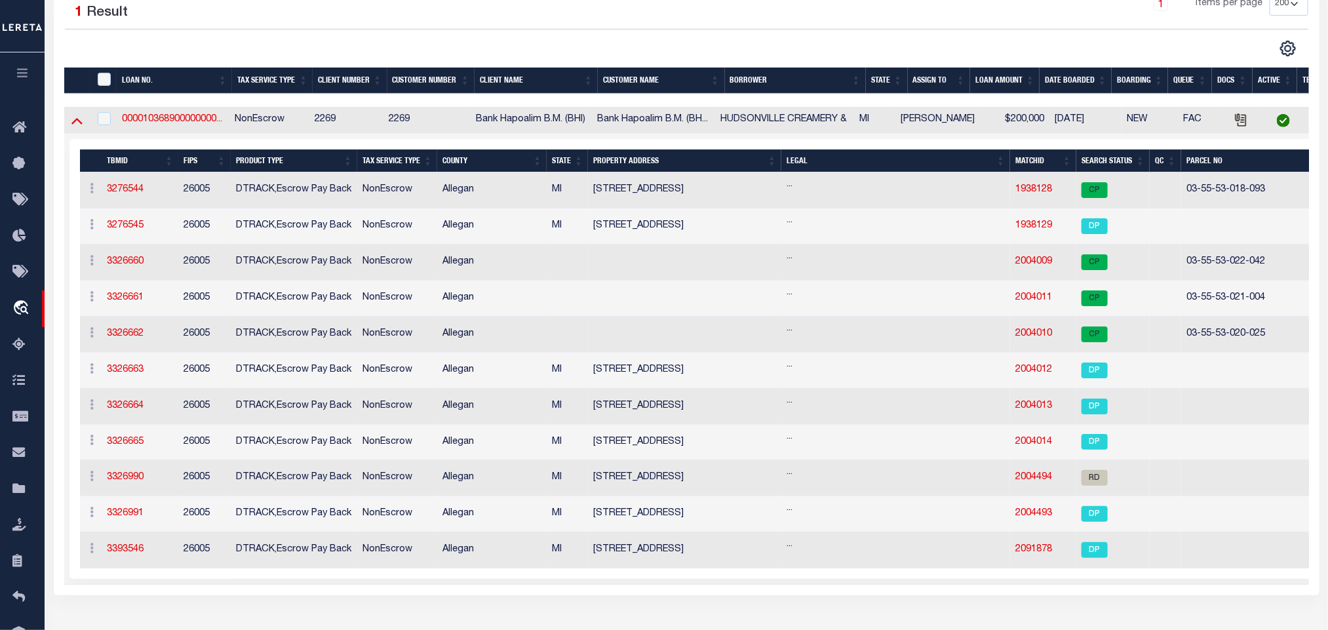
click at [79, 126] on icon at bounding box center [76, 120] width 11 height 14
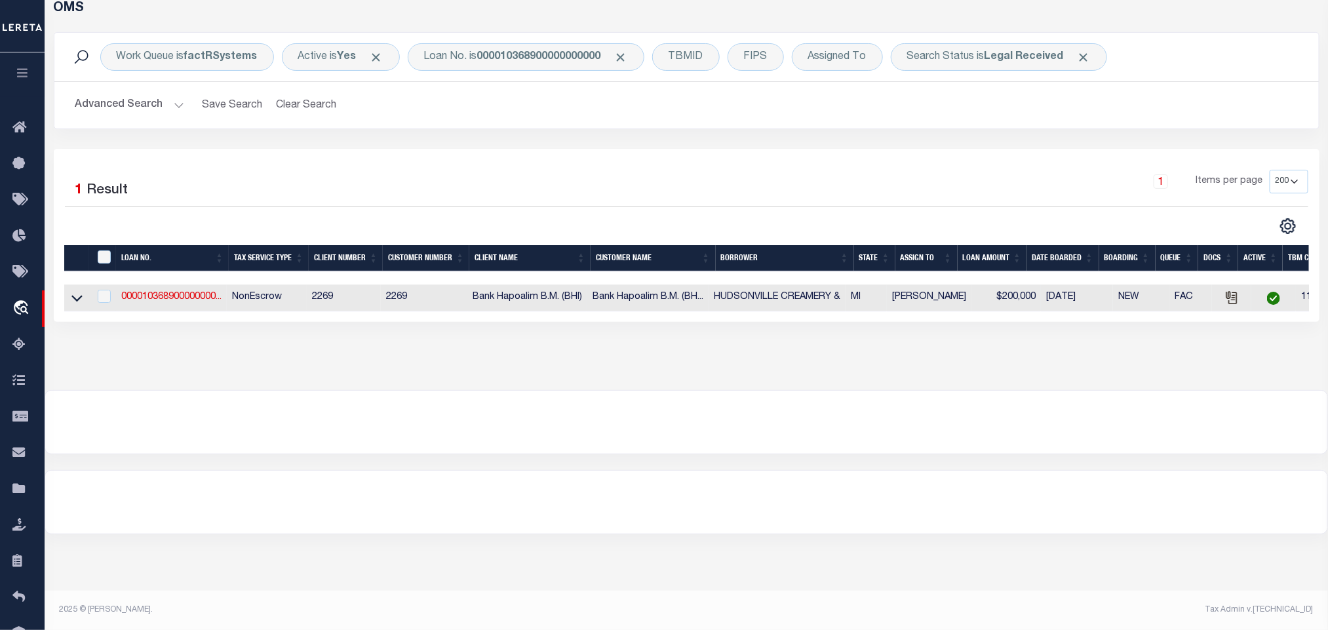
scroll to position [65, 0]
click at [158, 301] on link "000010368900000000..." at bounding box center [171, 296] width 100 height 9
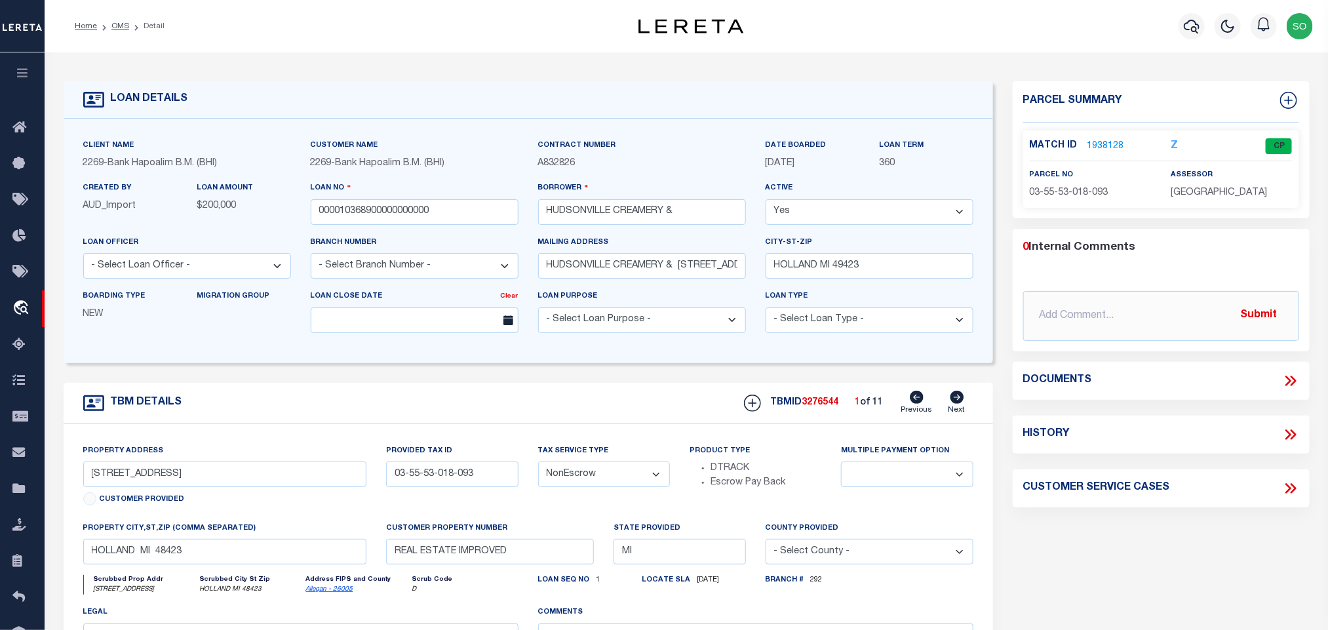
click at [960, 404] on icon at bounding box center [957, 397] width 14 height 13
click at [1090, 191] on span "03-55-53-021-004" at bounding box center [1069, 192] width 79 height 9
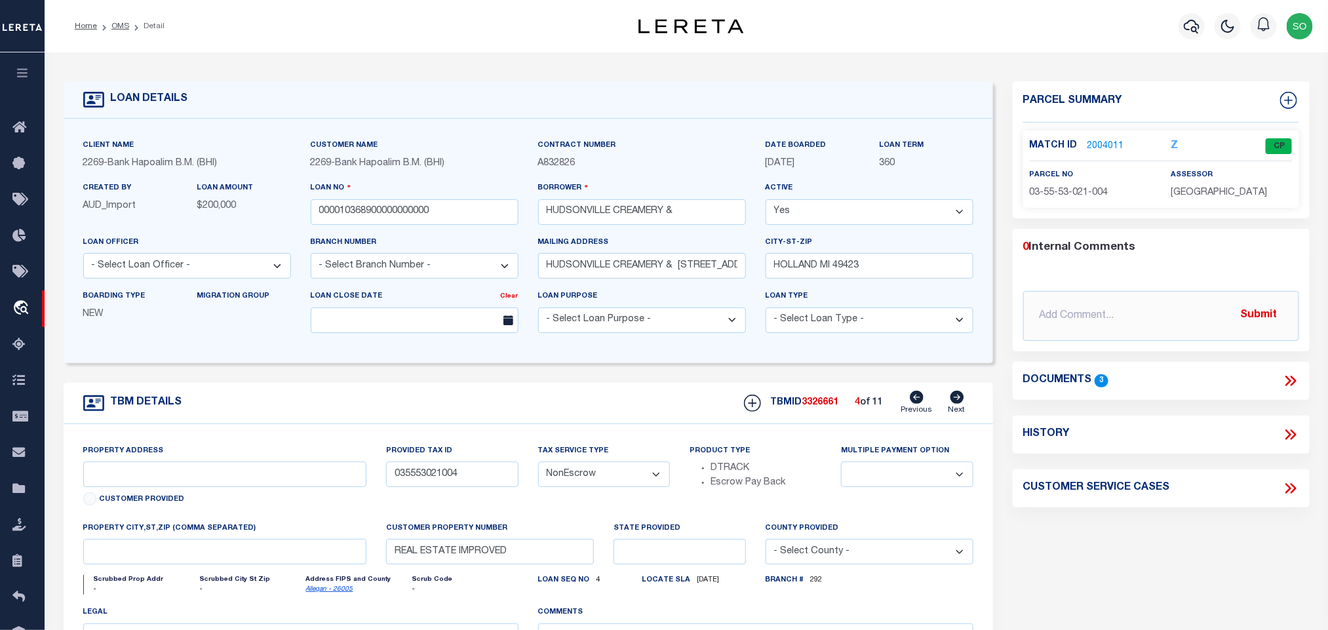
click at [1090, 191] on span "03-55-53-021-004" at bounding box center [1069, 192] width 79 height 9
click at [958, 404] on icon at bounding box center [958, 397] width 14 height 13
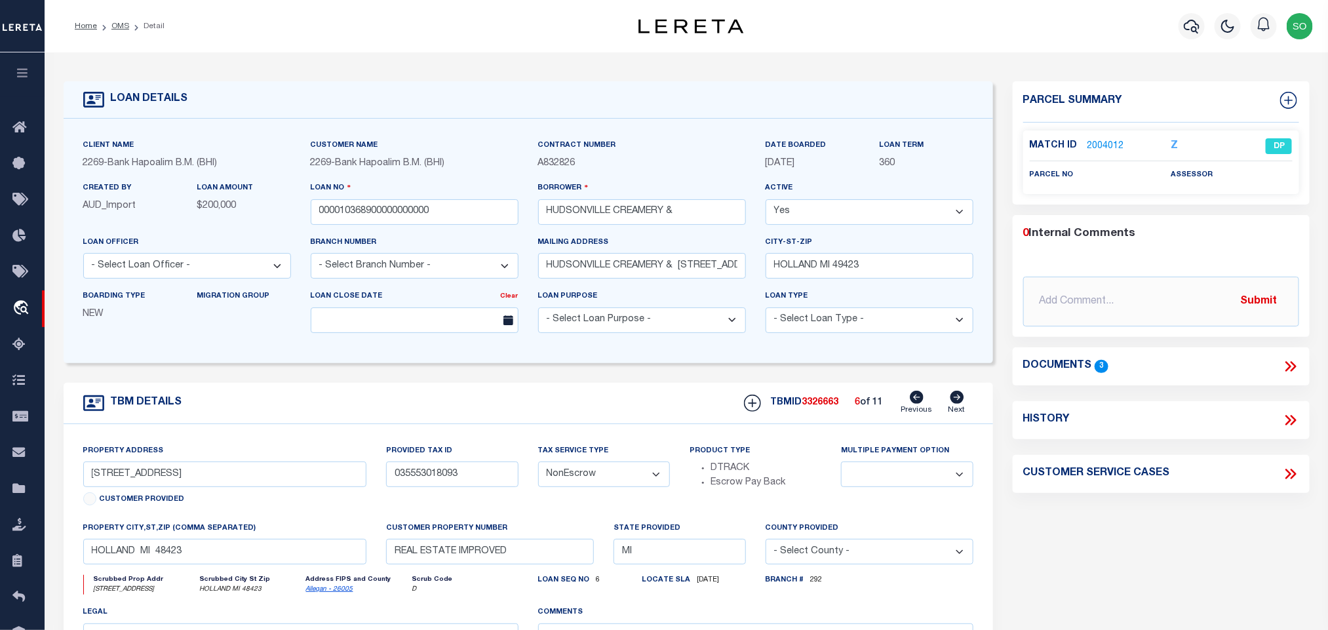
click at [958, 404] on icon at bounding box center [958, 397] width 14 height 13
click at [1107, 144] on link "2004494" at bounding box center [1106, 147] width 37 height 14
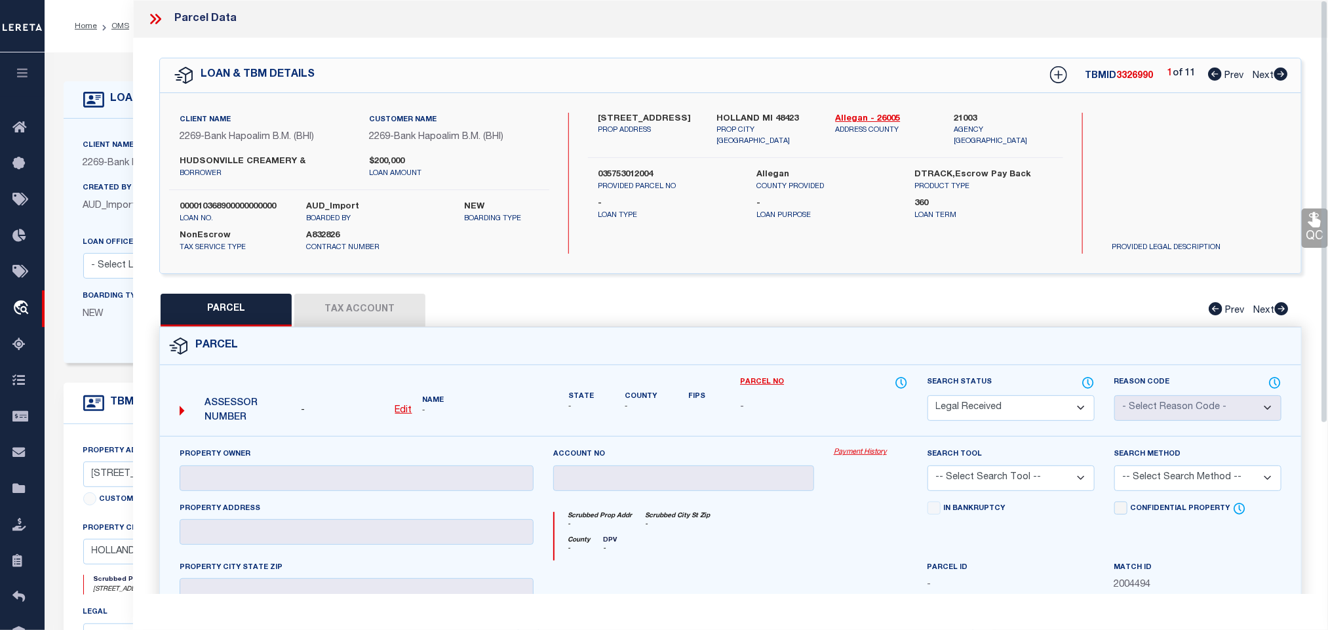
click at [407, 411] on u "Edit" at bounding box center [403, 410] width 17 height 9
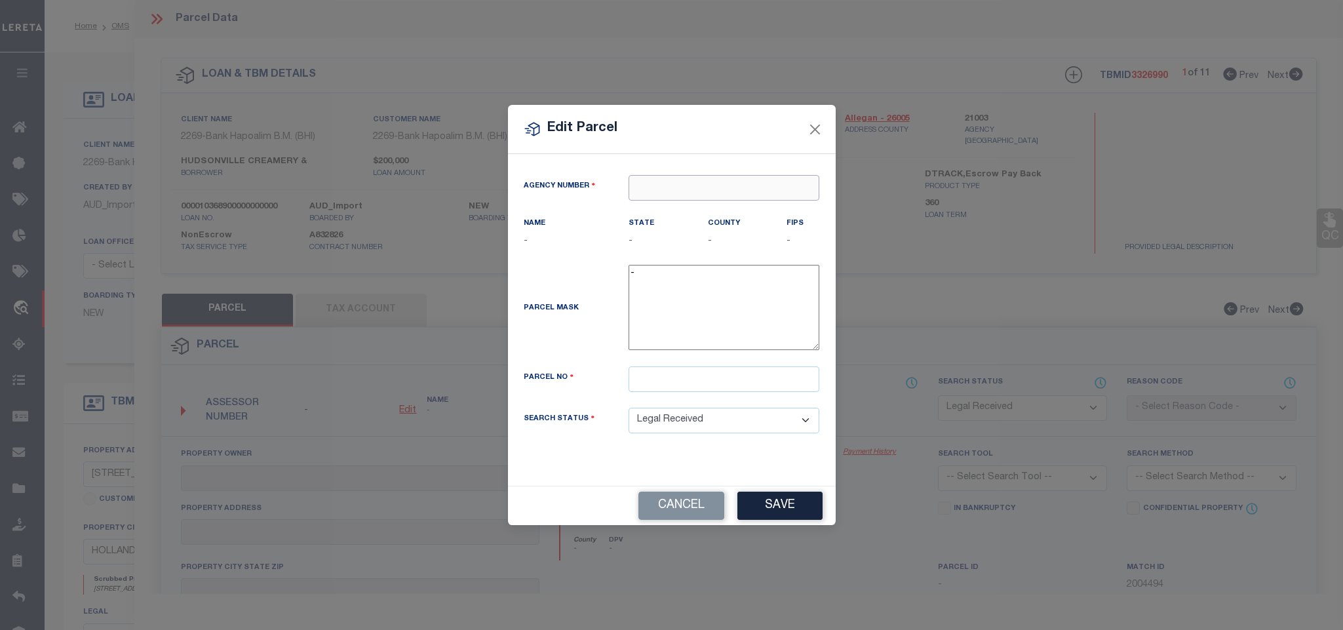
click at [705, 187] on input "text" at bounding box center [724, 188] width 191 height 26
click at [732, 213] on div "210030000 : ALLEGAN COUNTY" at bounding box center [723, 217] width 189 height 37
click at [681, 384] on input "text" at bounding box center [724, 379] width 191 height 26
paste input "53-02-04-300-013"
click at [781, 508] on button "Save" at bounding box center [780, 506] width 85 height 28
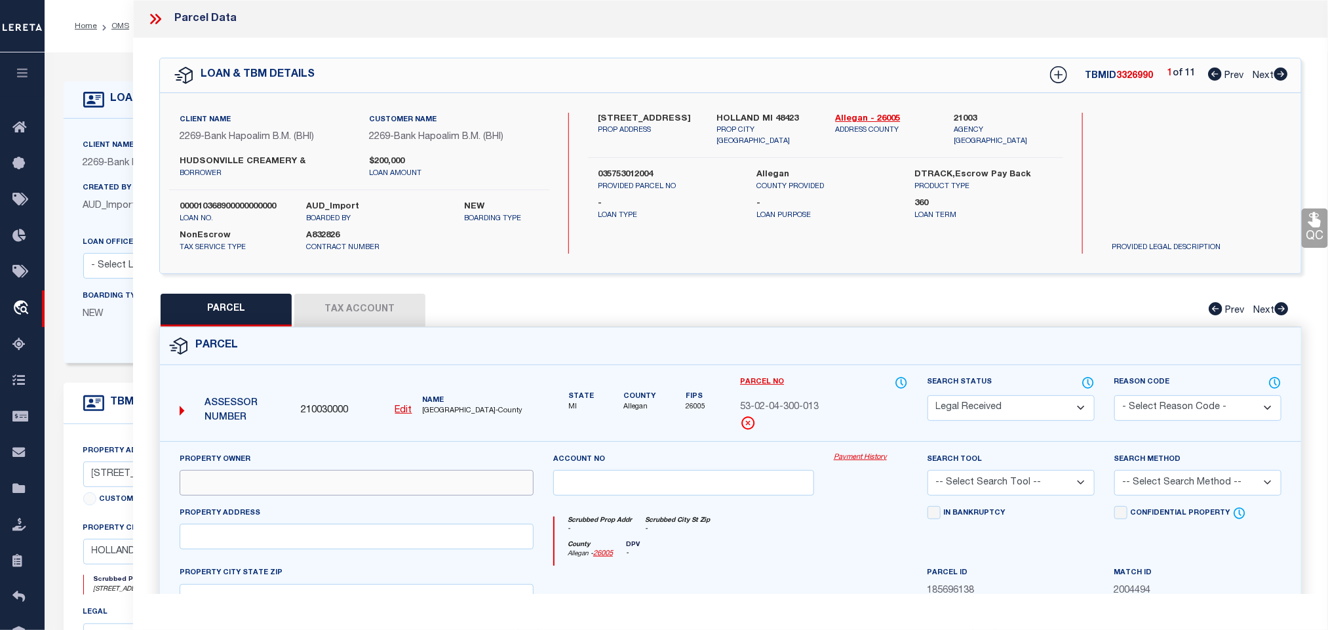
click at [331, 486] on input "text" at bounding box center [357, 483] width 354 height 26
paste input "LANDMARK CENTER LLC"
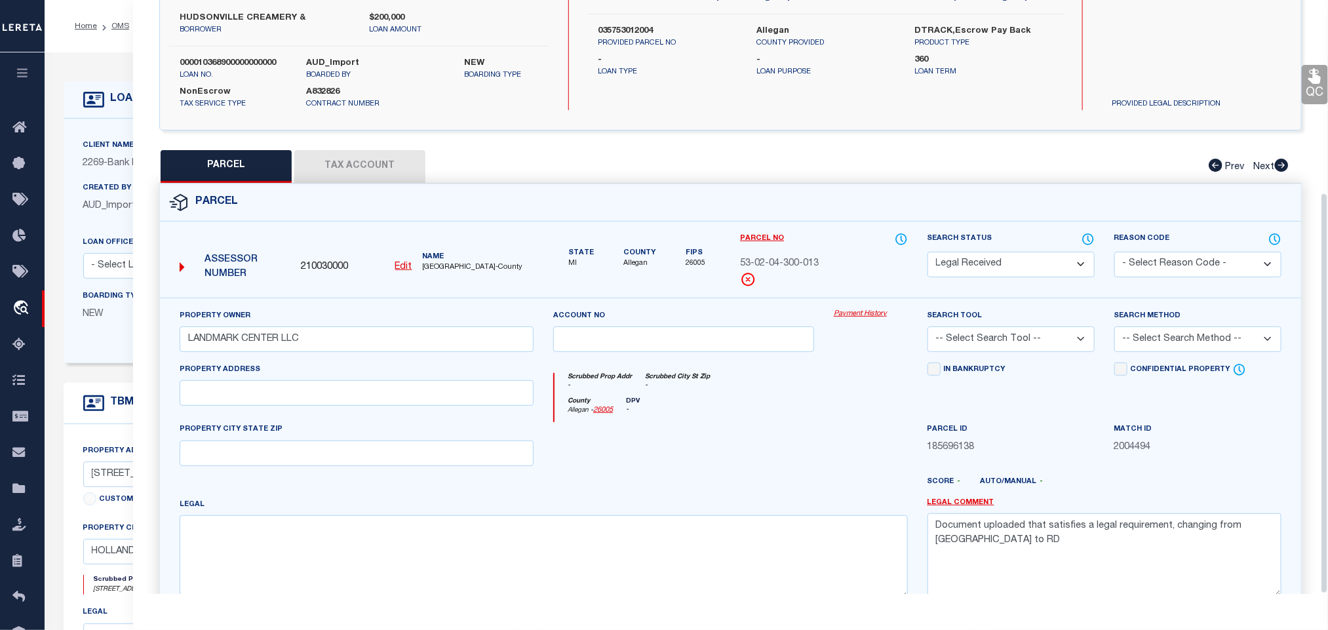
scroll to position [285, 0]
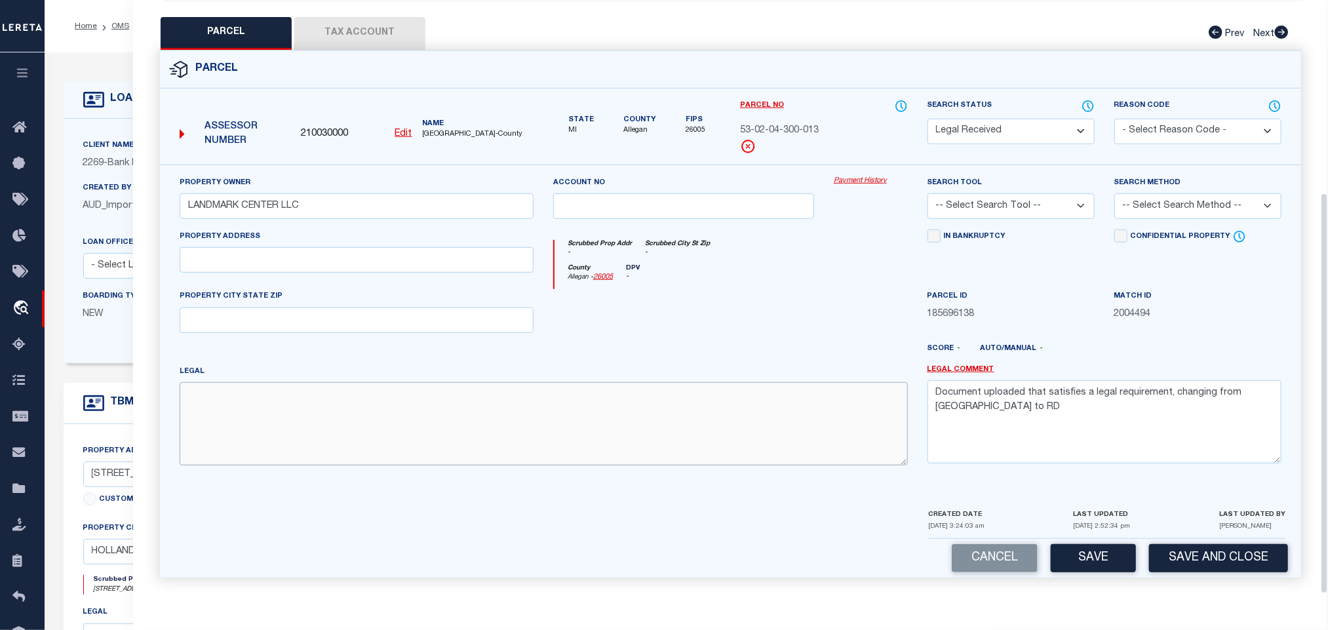
click at [433, 449] on textarea at bounding box center [544, 423] width 728 height 83
paste textarea "ALL THAT PT OF S 1030 FT OF S 1/2 SW 1/4 LYING E OF C&O RR R/W, EX E 600.02 FT …"
click at [271, 258] on input "text" at bounding box center [357, 260] width 354 height 26
paste input "345 E 48TH ST HOLLAND, MI 49423"
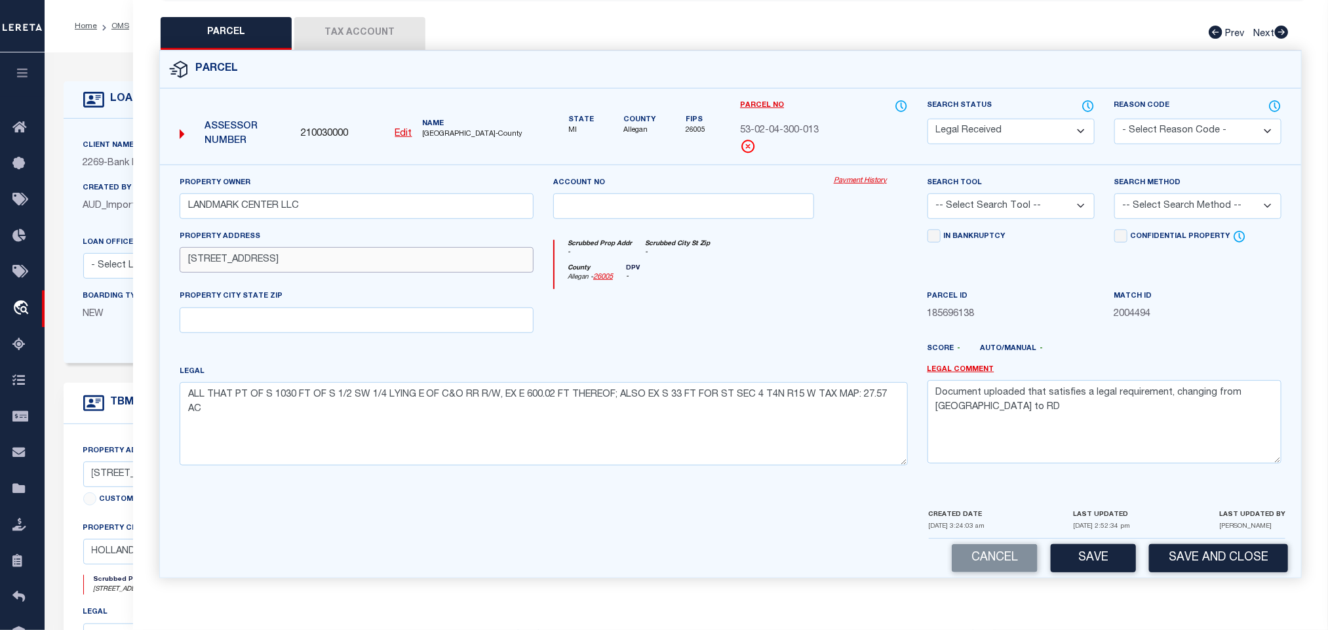
drag, startPoint x: 256, startPoint y: 258, endPoint x: 557, endPoint y: 258, distance: 301.6
click at [557, 258] on div "Property Owner LANDMARK CENTER LLC Account no Payment History Search Tool -- Se…" at bounding box center [731, 326] width 1122 height 300
click at [240, 325] on input "text" at bounding box center [357, 320] width 354 height 26
paste input "[GEOGRAPHIC_DATA]"
click at [187, 319] on input "[GEOGRAPHIC_DATA]" at bounding box center [357, 320] width 354 height 26
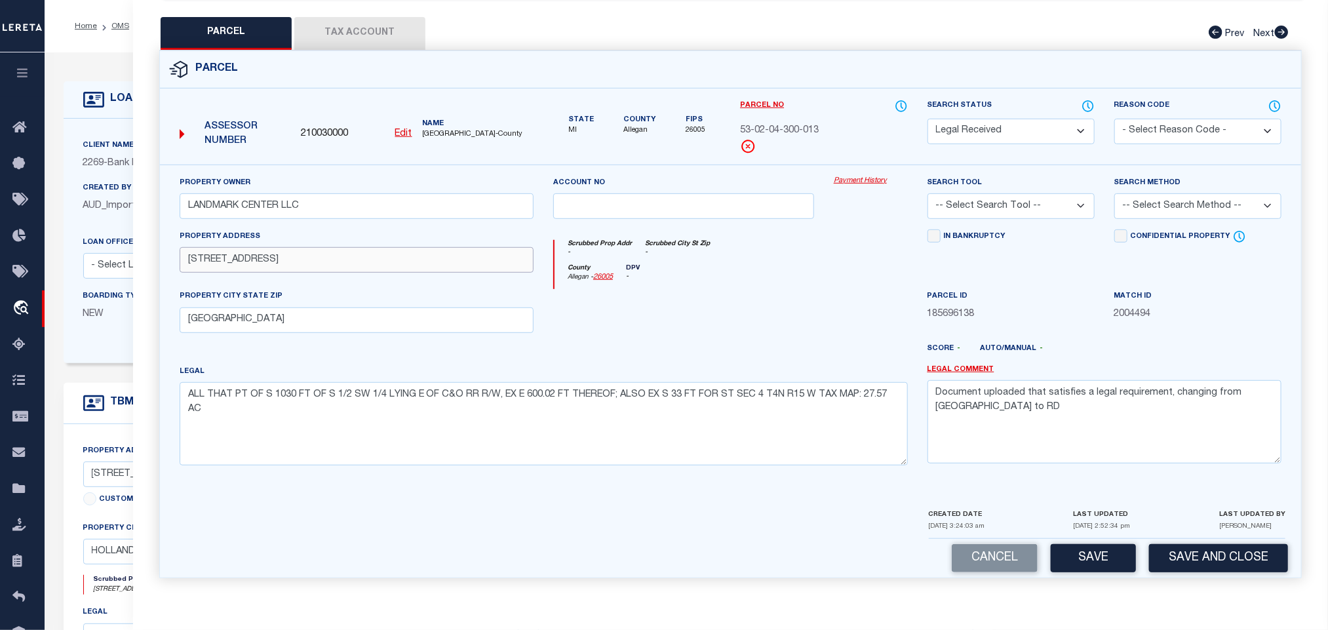
click at [264, 262] on input "[STREET_ADDRESS]" at bounding box center [357, 260] width 354 height 26
click at [388, 208] on input "LANDMARK CENTER LLC" at bounding box center [357, 206] width 354 height 26
click at [968, 387] on textarea "Document uploaded that satisfies a legal requirement, changing from ND to RD" at bounding box center [1105, 421] width 354 height 83
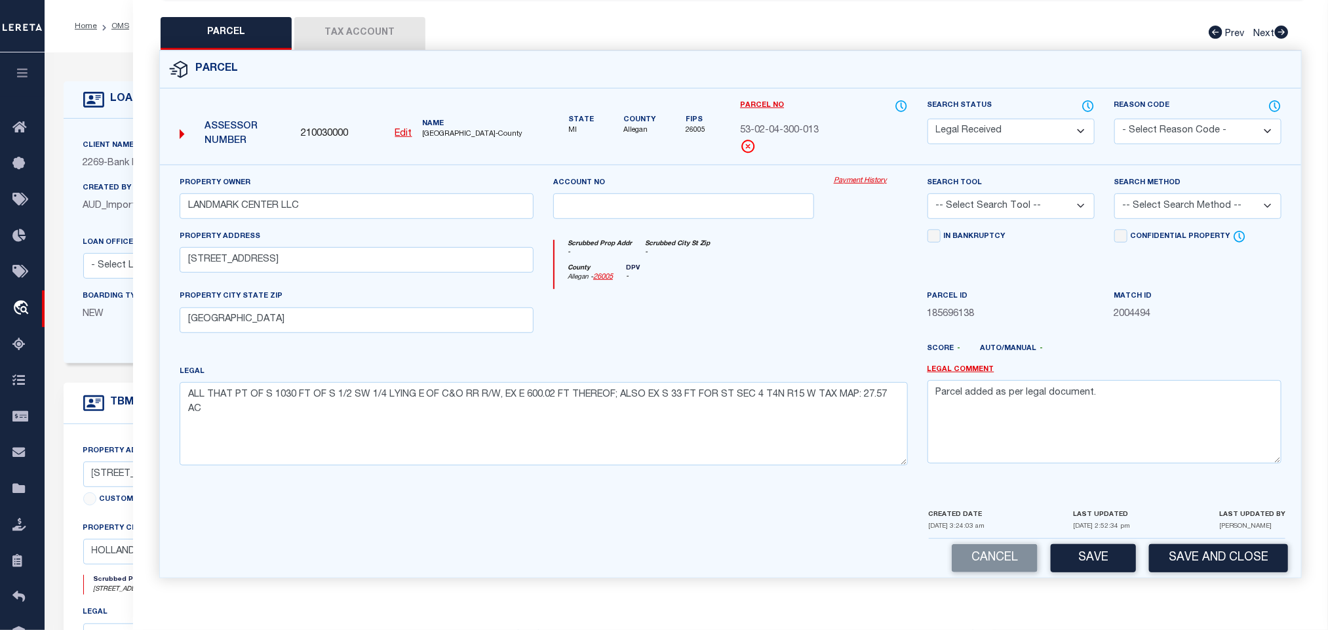
click at [989, 193] on select "-- Select Search Tool -- 3rd Party Website Agency File Agency Website ATLS CNV-…" at bounding box center [1011, 206] width 167 height 26
click at [928, 193] on select "-- Select Search Tool -- 3rd Party Website Agency File Agency Website ATLS CNV-…" at bounding box center [1011, 206] width 167 height 26
click at [1133, 207] on select "-- Select Search Method -- Property Address Legal Liability Info Provided" at bounding box center [1197, 206] width 167 height 26
click at [1114, 193] on select "-- Select Search Method -- Property Address Legal Liability Info Provided" at bounding box center [1197, 206] width 167 height 26
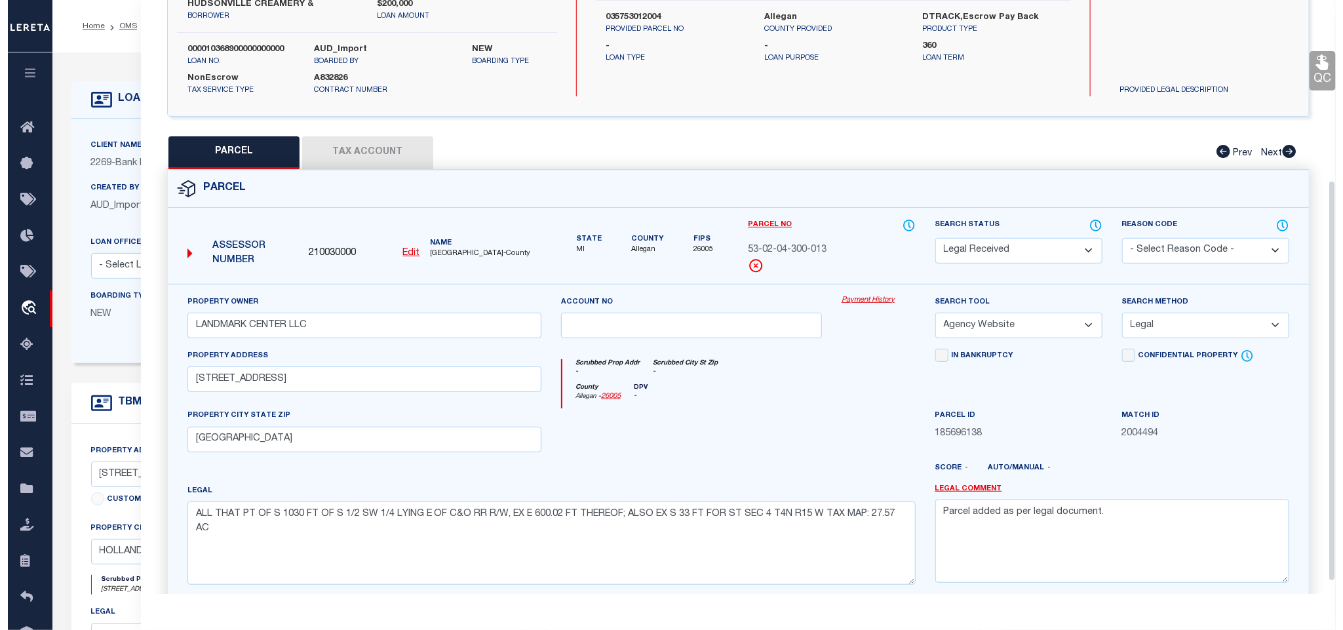
scroll to position [0, 0]
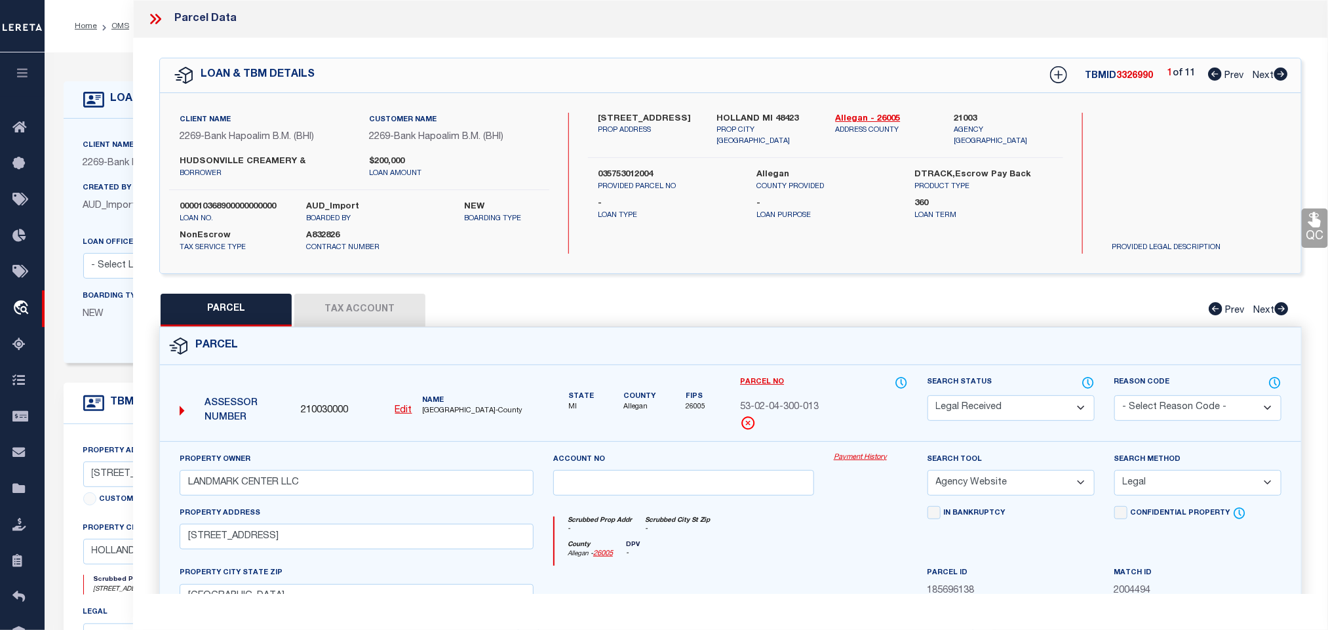
click at [331, 307] on button "Tax Account" at bounding box center [359, 310] width 131 height 33
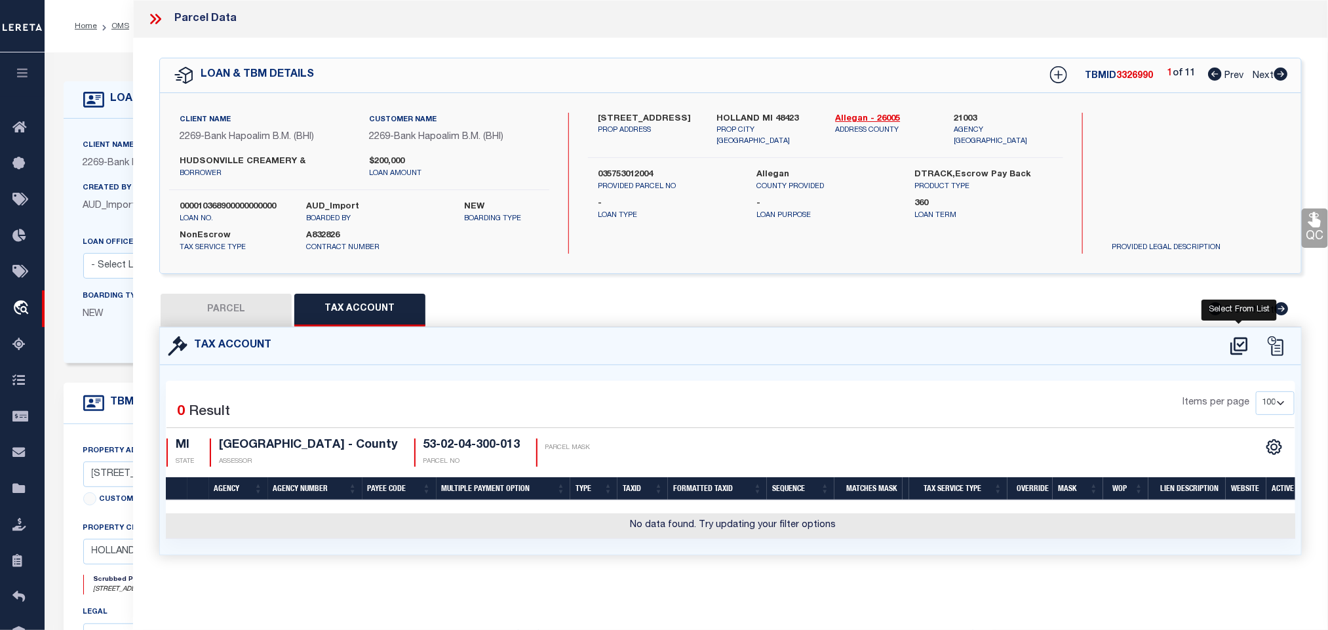
click at [1241, 349] on icon at bounding box center [1240, 346] width 22 height 21
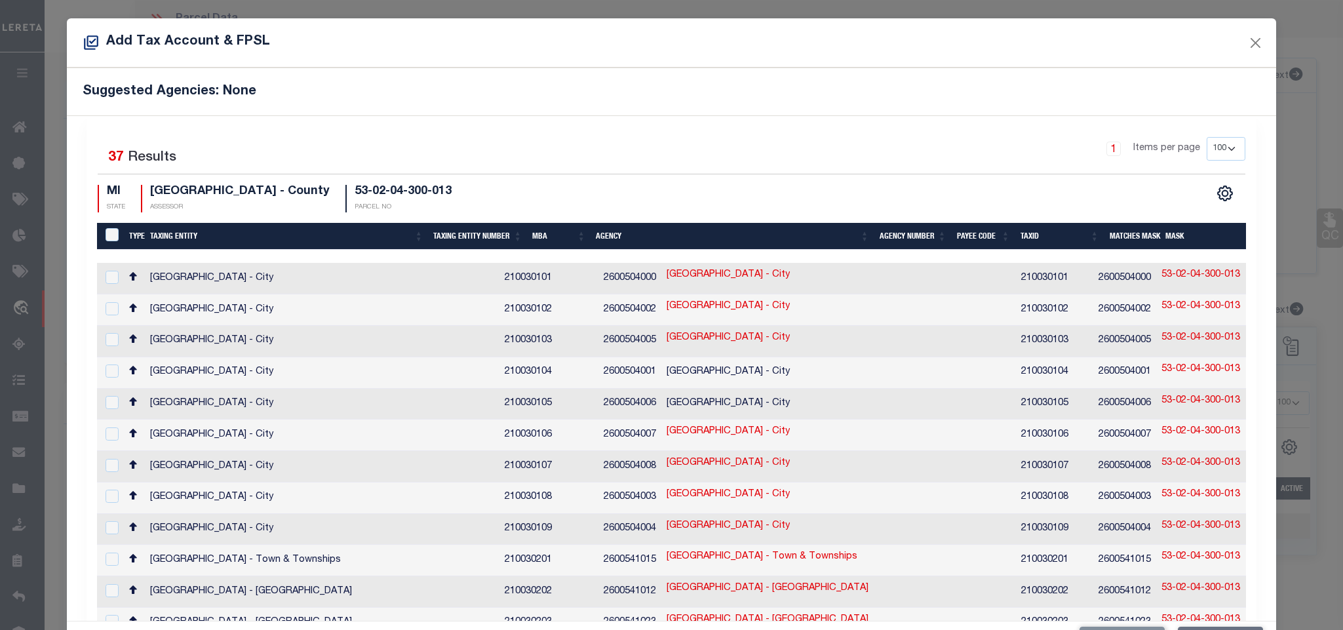
click at [793, 148] on div "1 Items per page 10 25 50 100 200" at bounding box center [817, 154] width 856 height 34
click at [806, 338] on td "HOLLAND CITY - City" at bounding box center [838, 341] width 355 height 31
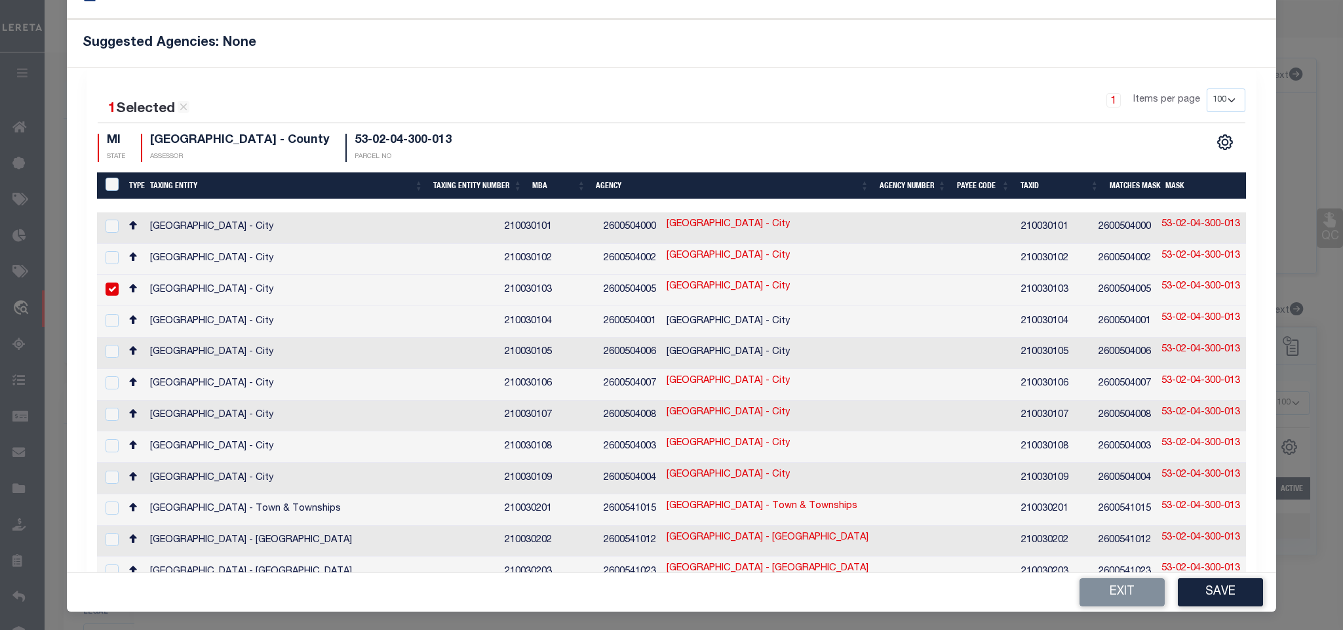
drag, startPoint x: 1206, startPoint y: 592, endPoint x: 1306, endPoint y: 525, distance: 120.5
click at [1206, 592] on button "Save" at bounding box center [1220, 592] width 85 height 28
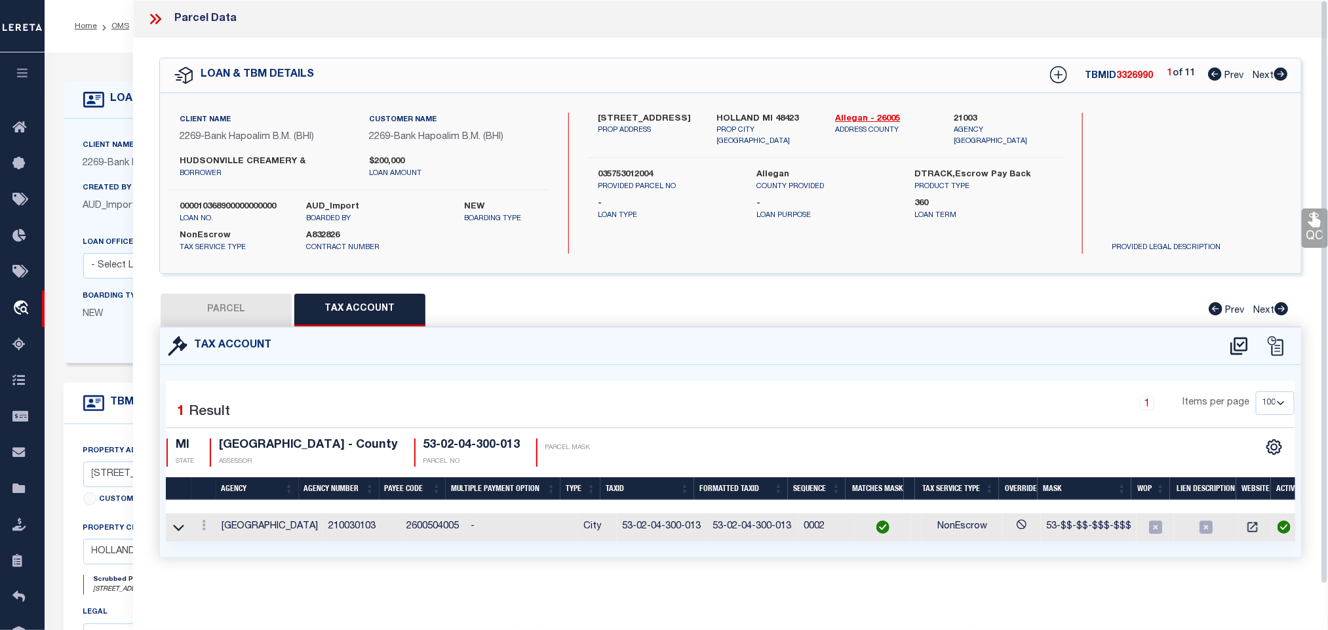
drag, startPoint x: 219, startPoint y: 305, endPoint x: 1009, endPoint y: 457, distance: 804.3
click at [219, 305] on button "PARCEL" at bounding box center [226, 310] width 131 height 33
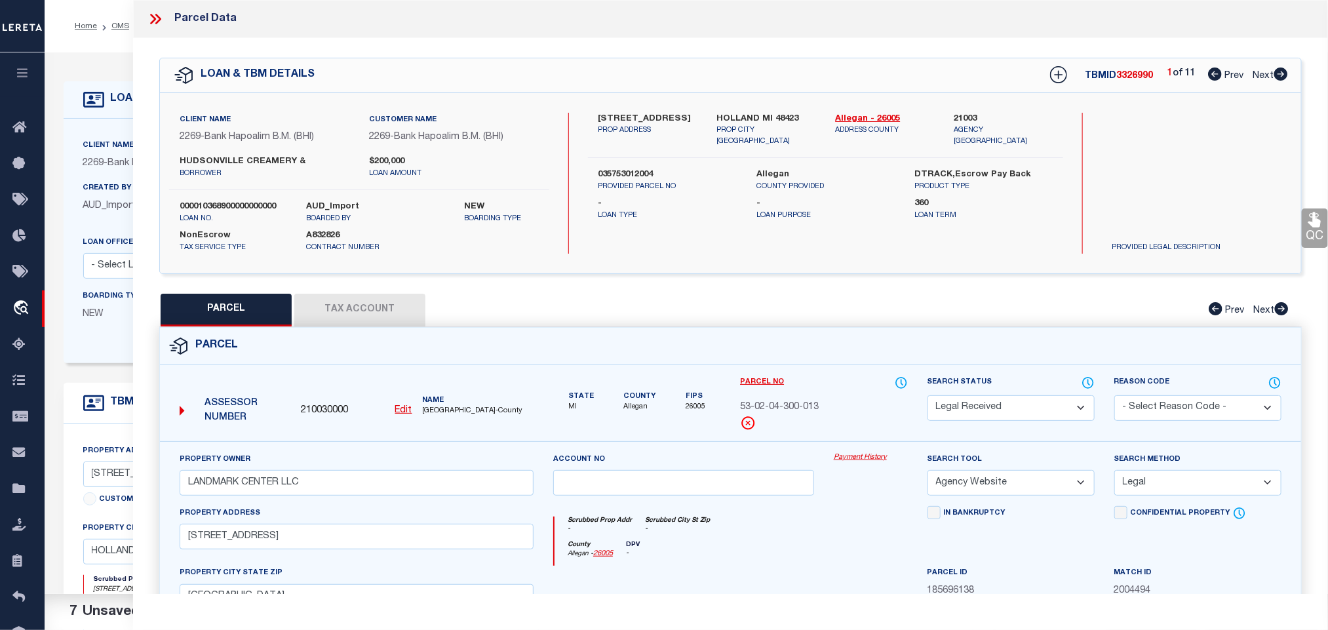
drag, startPoint x: 978, startPoint y: 412, endPoint x: 978, endPoint y: 402, distance: 9.8
click at [978, 412] on select "Automated Search Bad Parcel Complete Duplicate Parcel High Dollar Reporting In …" at bounding box center [1011, 408] width 167 height 26
click at [928, 397] on select "Automated Search Bad Parcel Complete Duplicate Parcel High Dollar Reporting In …" at bounding box center [1011, 408] width 167 height 26
click at [977, 341] on div "Parcel" at bounding box center [730, 346] width 1141 height 37
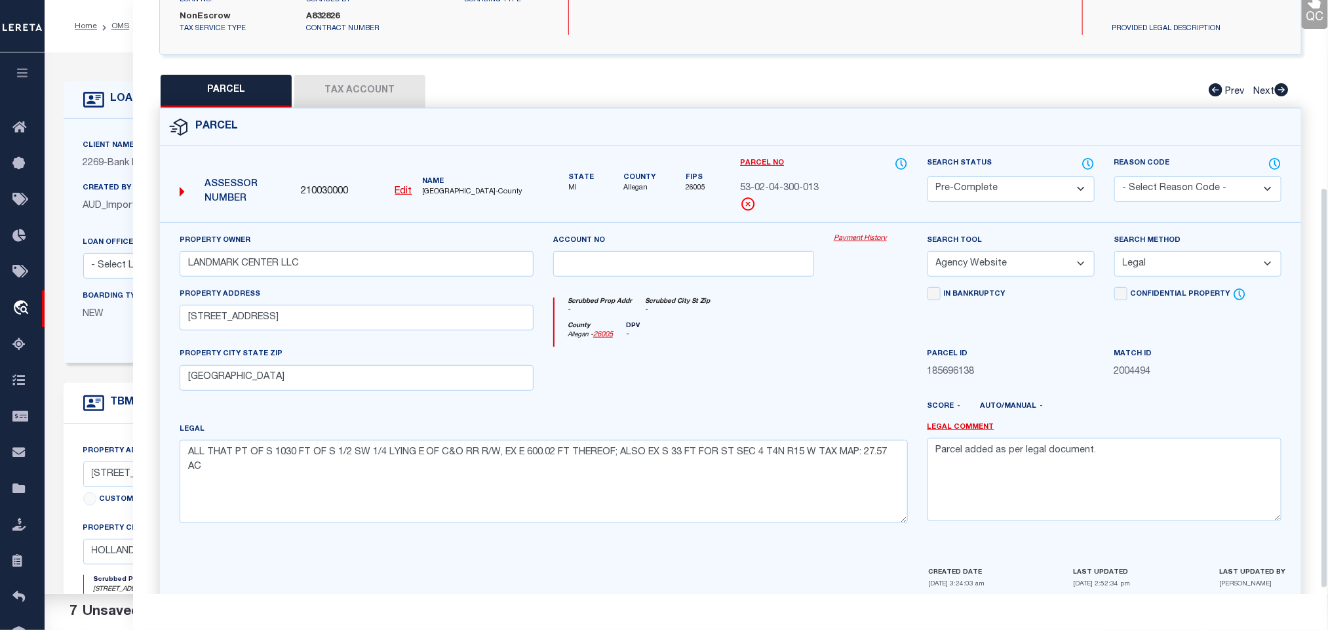
scroll to position [285, 0]
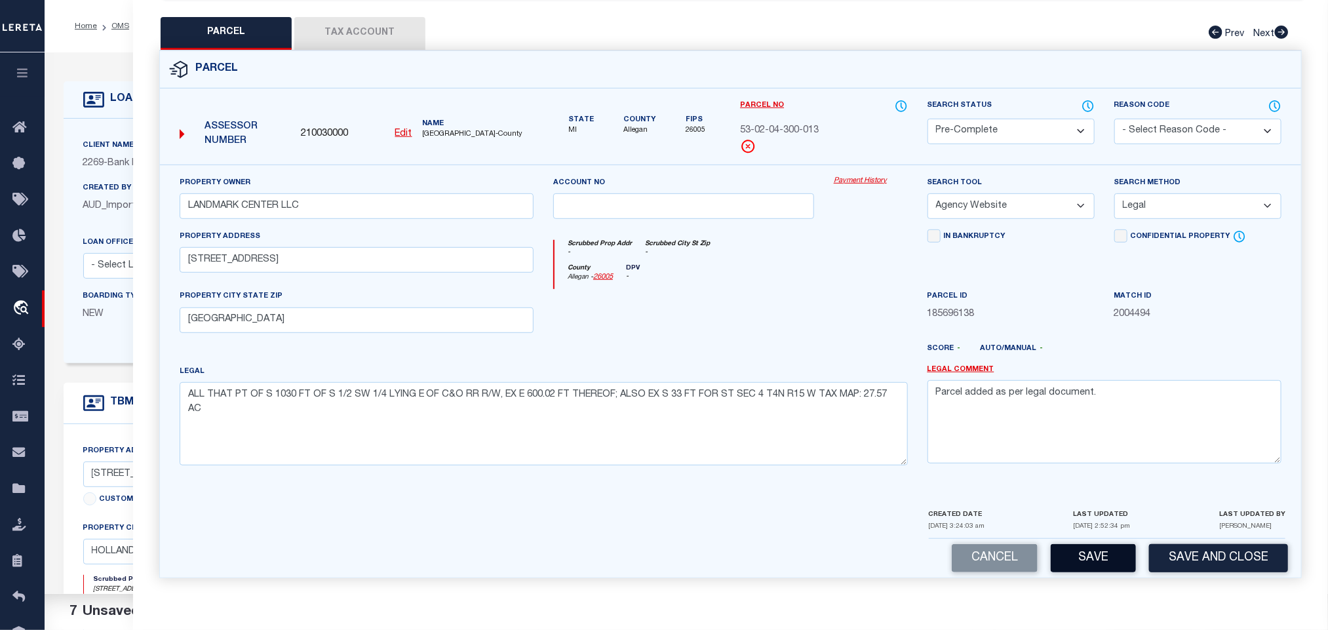
click at [1088, 561] on button "Save" at bounding box center [1093, 558] width 85 height 28
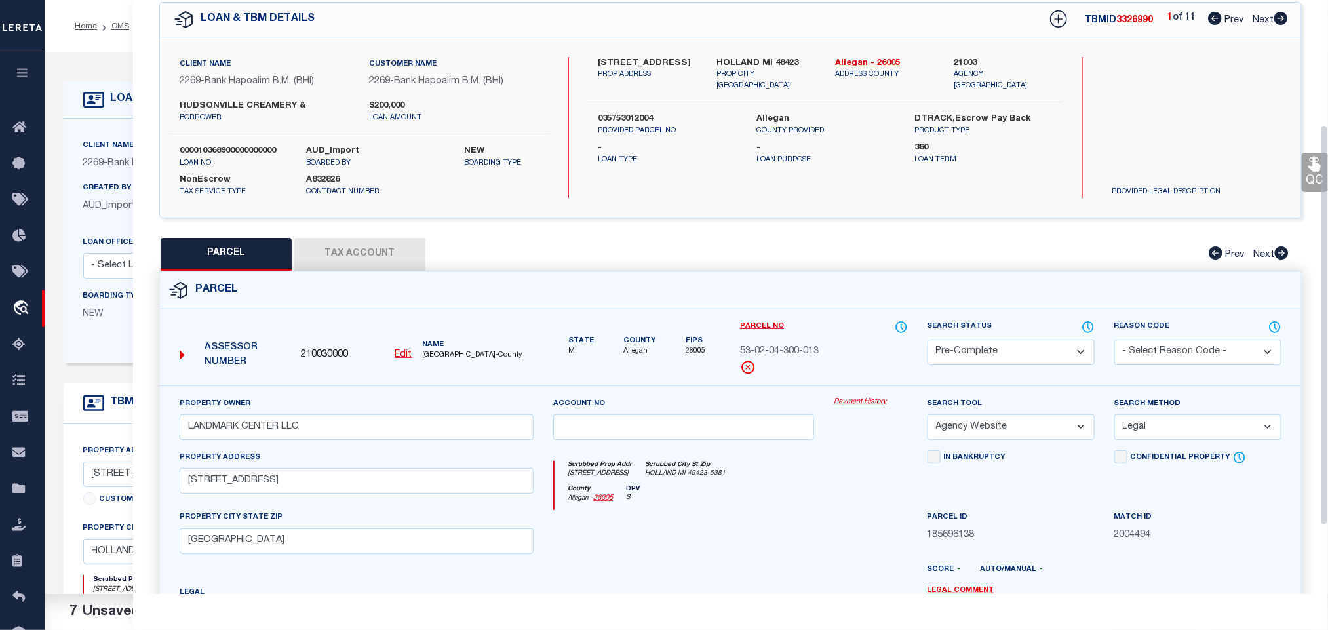
scroll to position [0, 0]
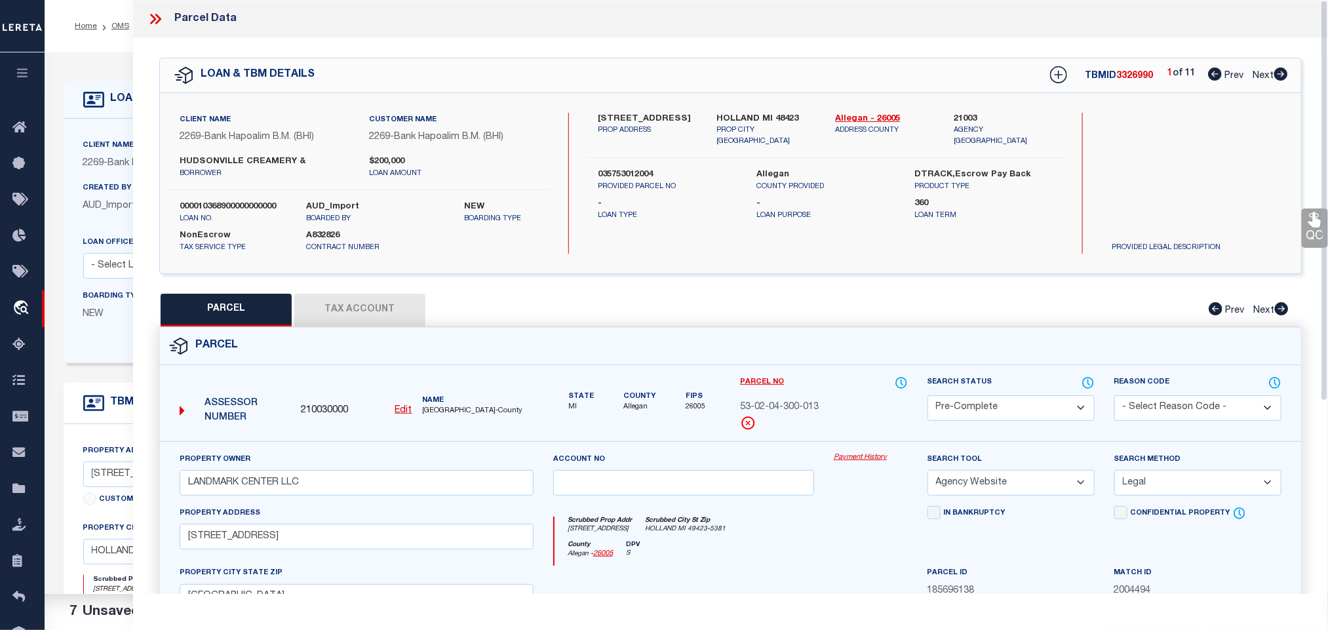
click at [155, 18] on icon at bounding box center [153, 19] width 6 height 10
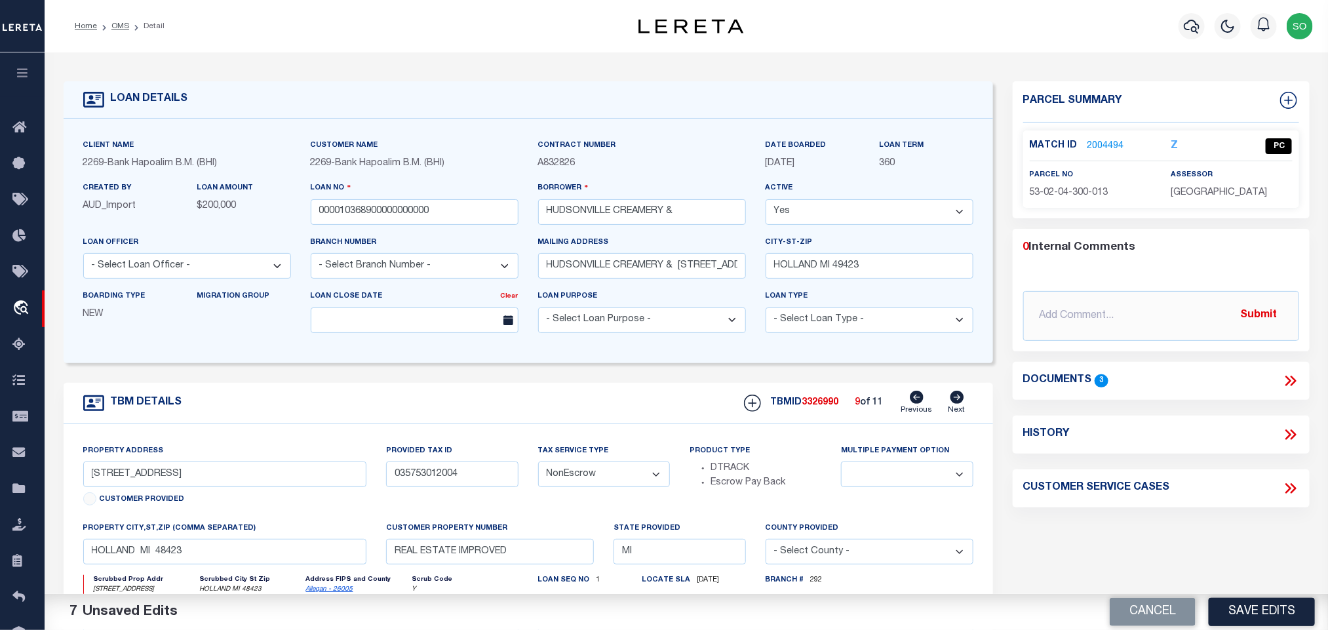
click at [1167, 608] on button "Cancel" at bounding box center [1153, 612] width 86 height 28
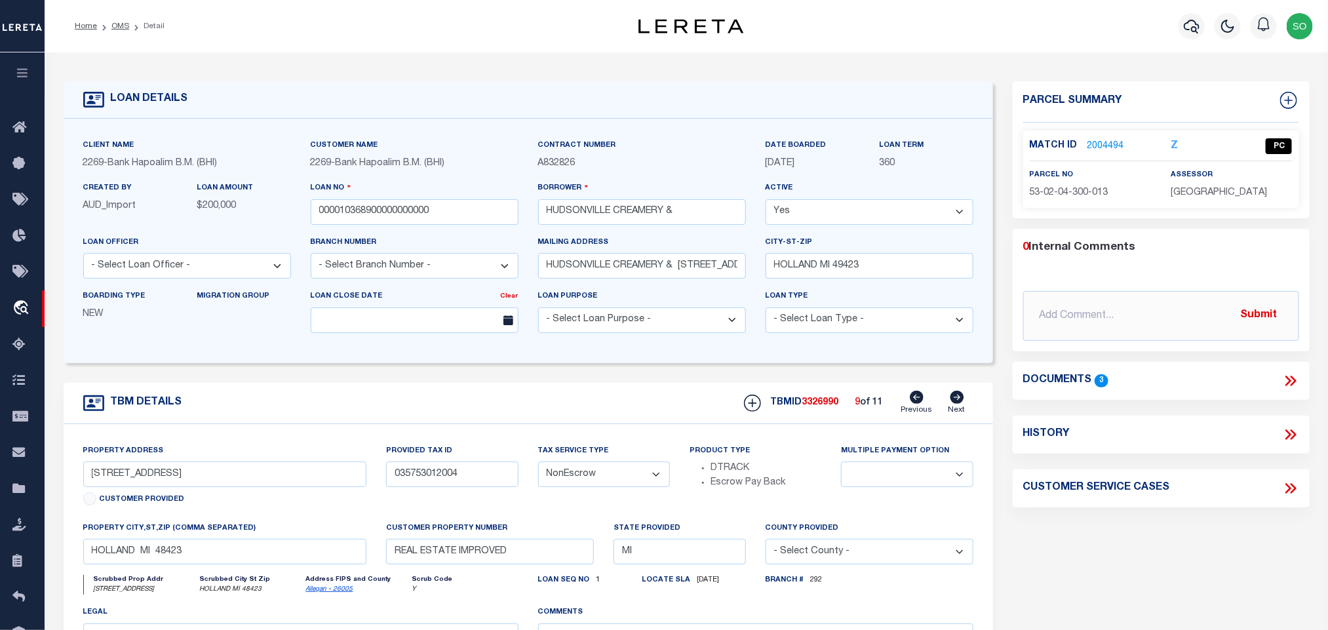
click at [1070, 195] on span "53-02-04-300-013" at bounding box center [1069, 192] width 79 height 9
copy div "53-02-04-300-013"
click at [1200, 193] on span "ALLEGAN COUNTY" at bounding box center [1219, 192] width 96 height 9
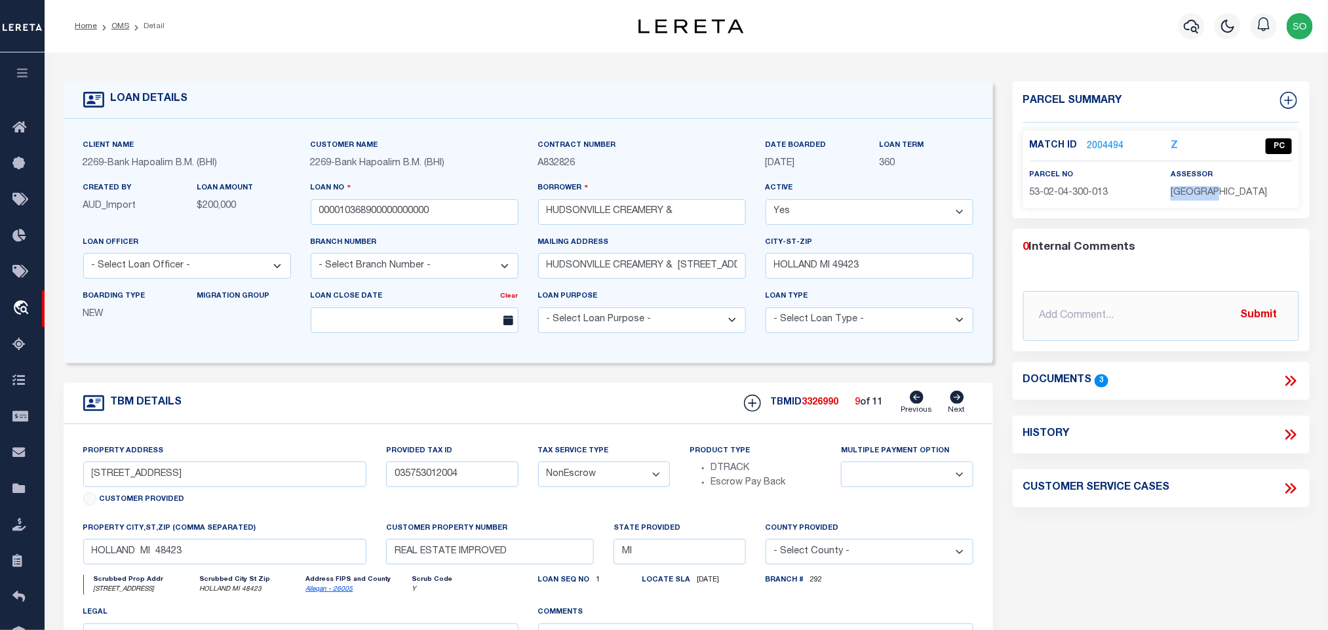
click at [1200, 193] on span "ALLEGAN COUNTY" at bounding box center [1219, 192] width 96 height 9
copy div "ALLEGAN COUNTY"
click at [822, 407] on span "3326990" at bounding box center [820, 402] width 37 height 9
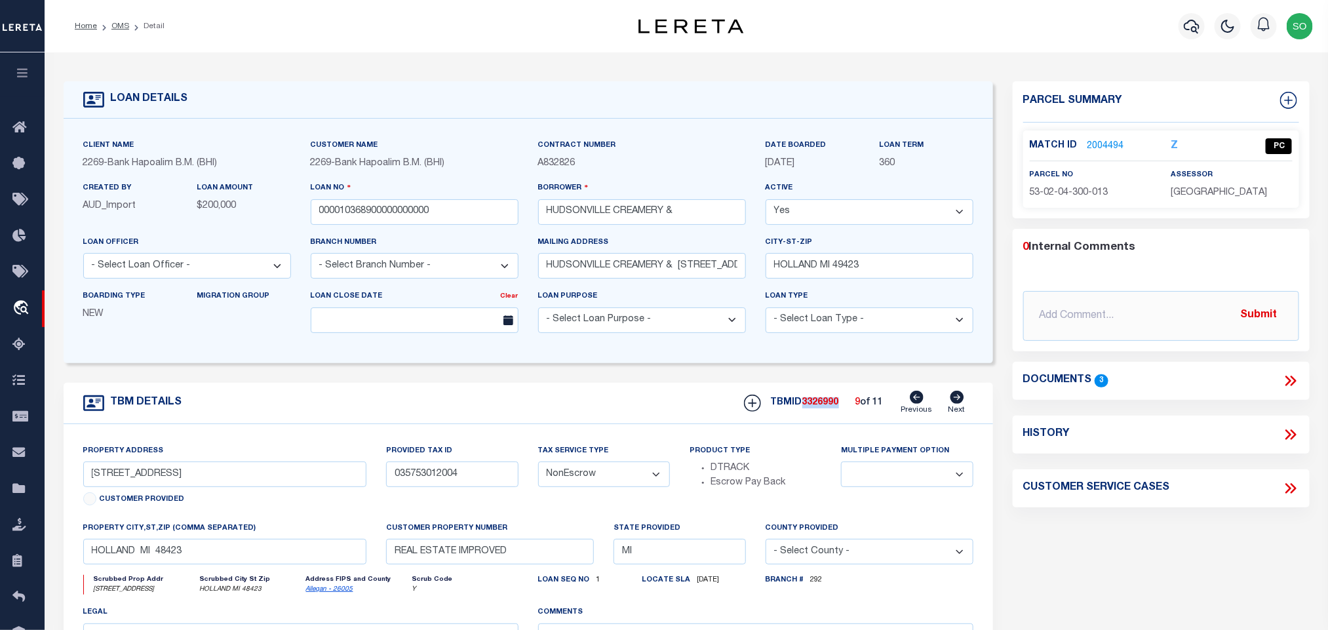
copy span "3326990"
click at [349, 212] on input "000010368900000000000" at bounding box center [415, 212] width 208 height 26
click at [117, 28] on link "OMS" at bounding box center [120, 26] width 18 height 8
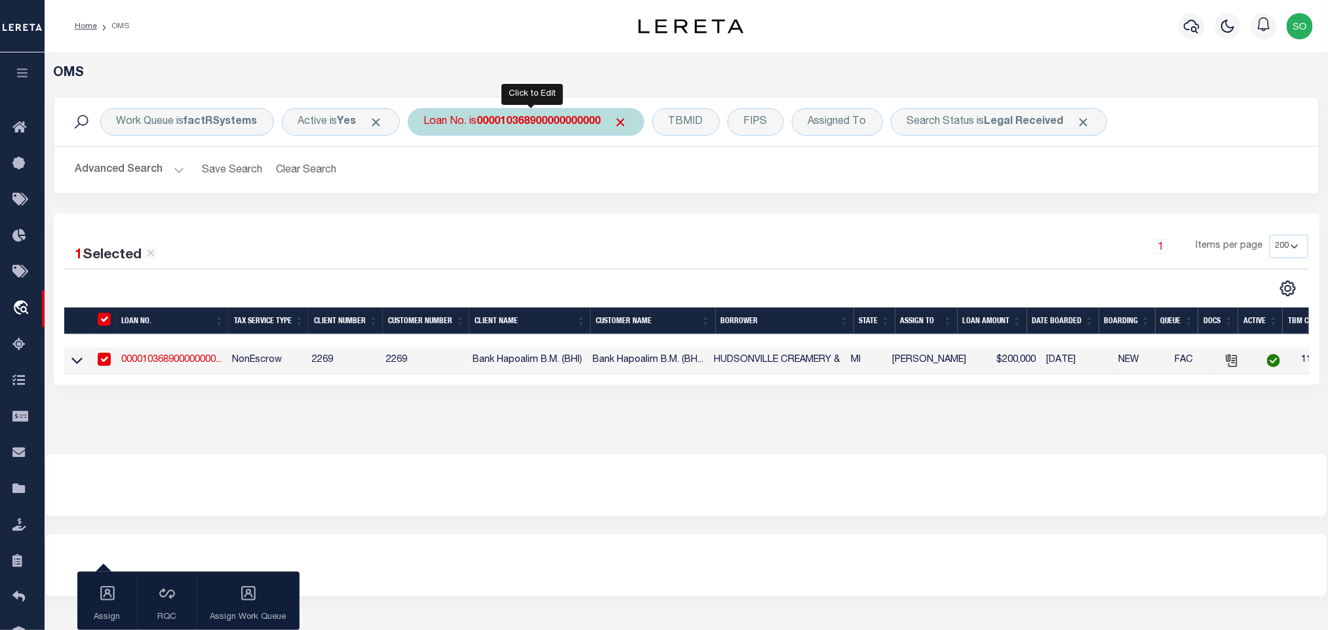
click at [566, 120] on b "000010368900000000000" at bounding box center [539, 122] width 124 height 10
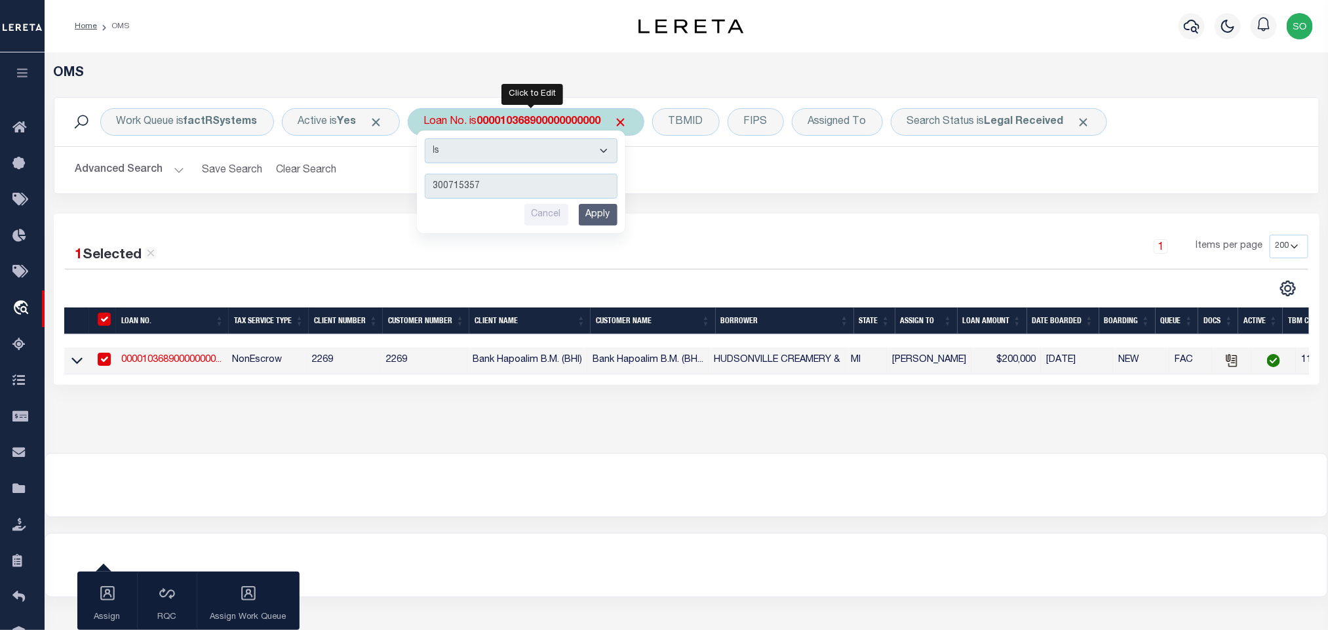
click at [610, 217] on input "Apply" at bounding box center [598, 215] width 39 height 22
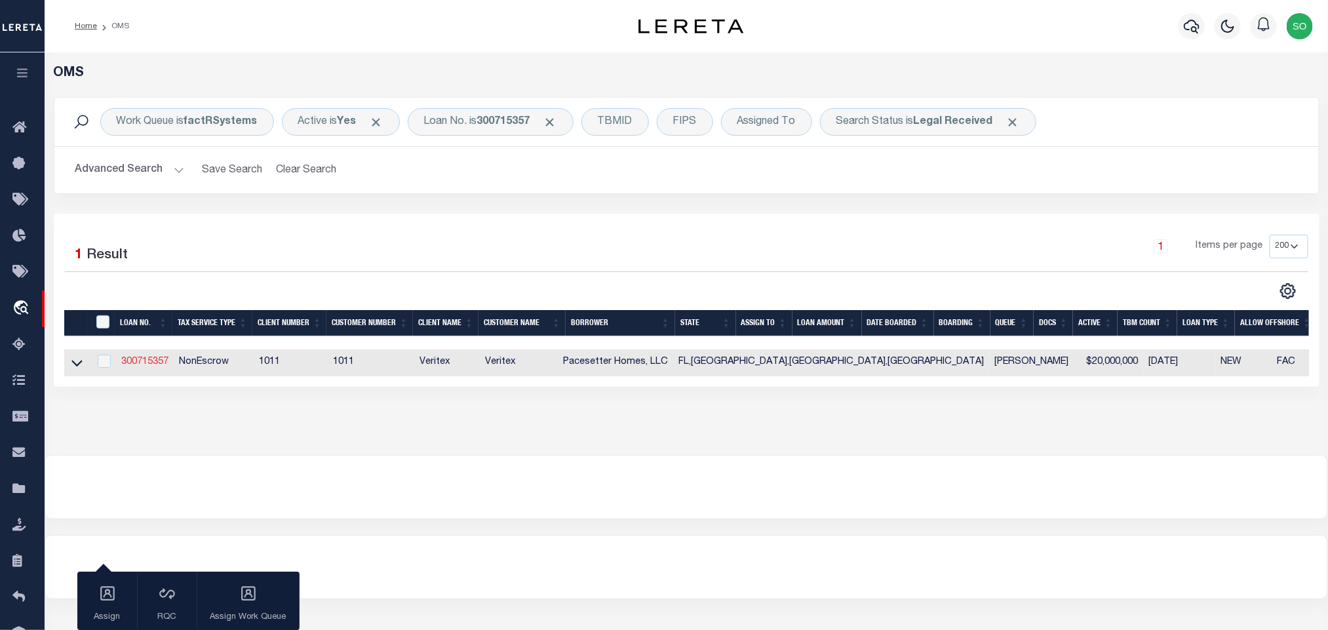
click at [155, 364] on link "300715357" at bounding box center [144, 361] width 47 height 9
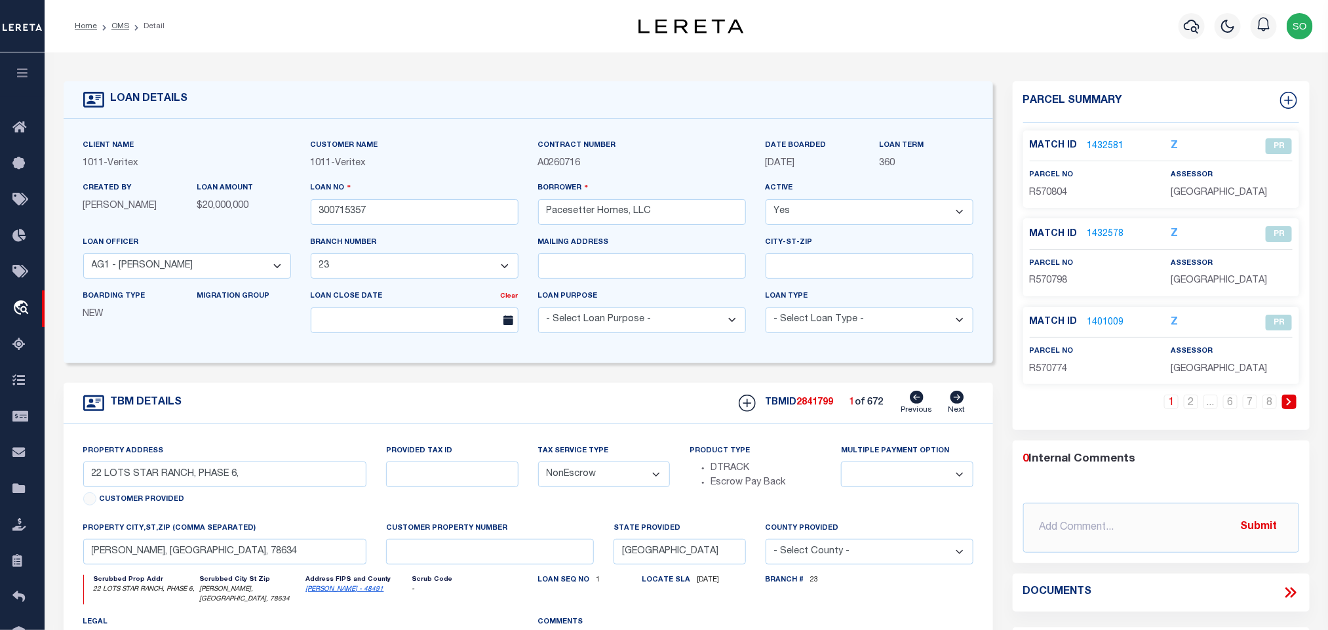
scroll to position [197, 0]
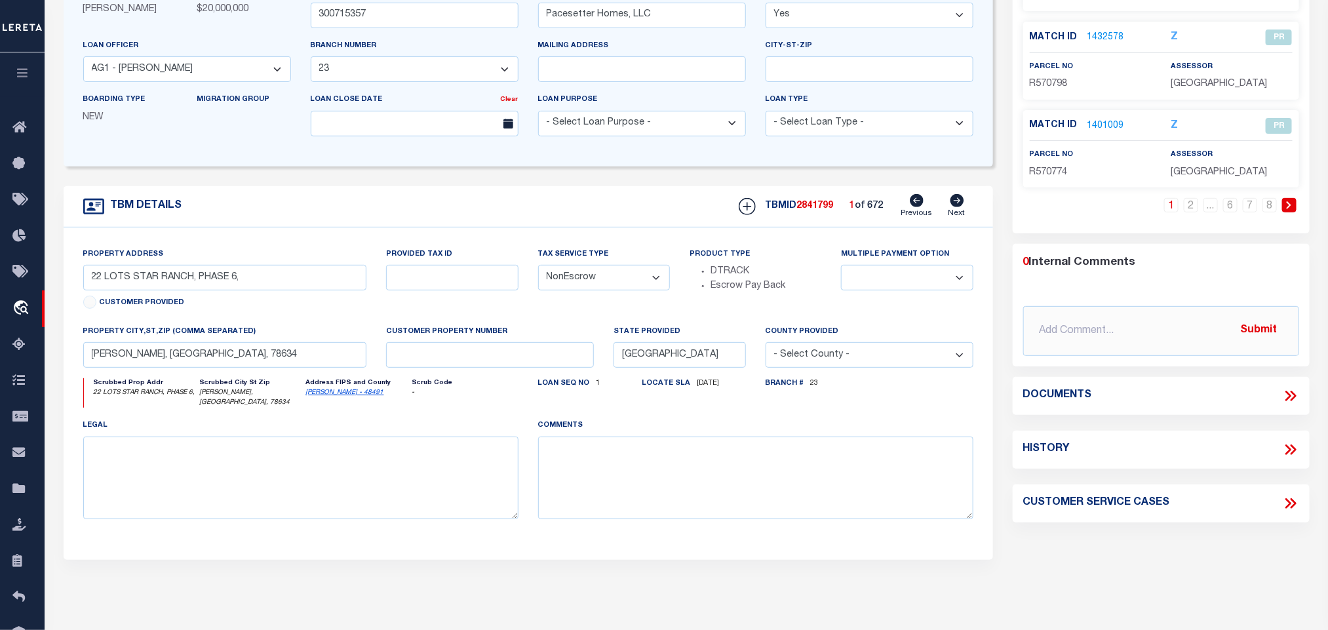
click at [956, 205] on icon at bounding box center [958, 200] width 14 height 13
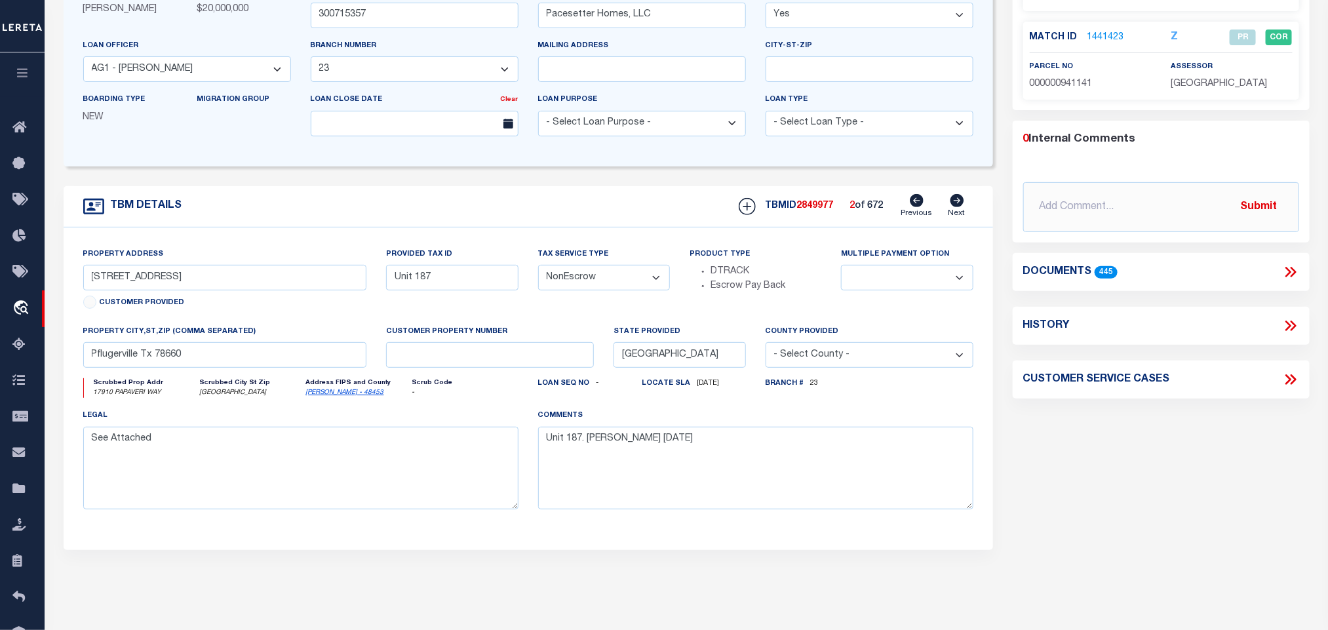
scroll to position [0, 0]
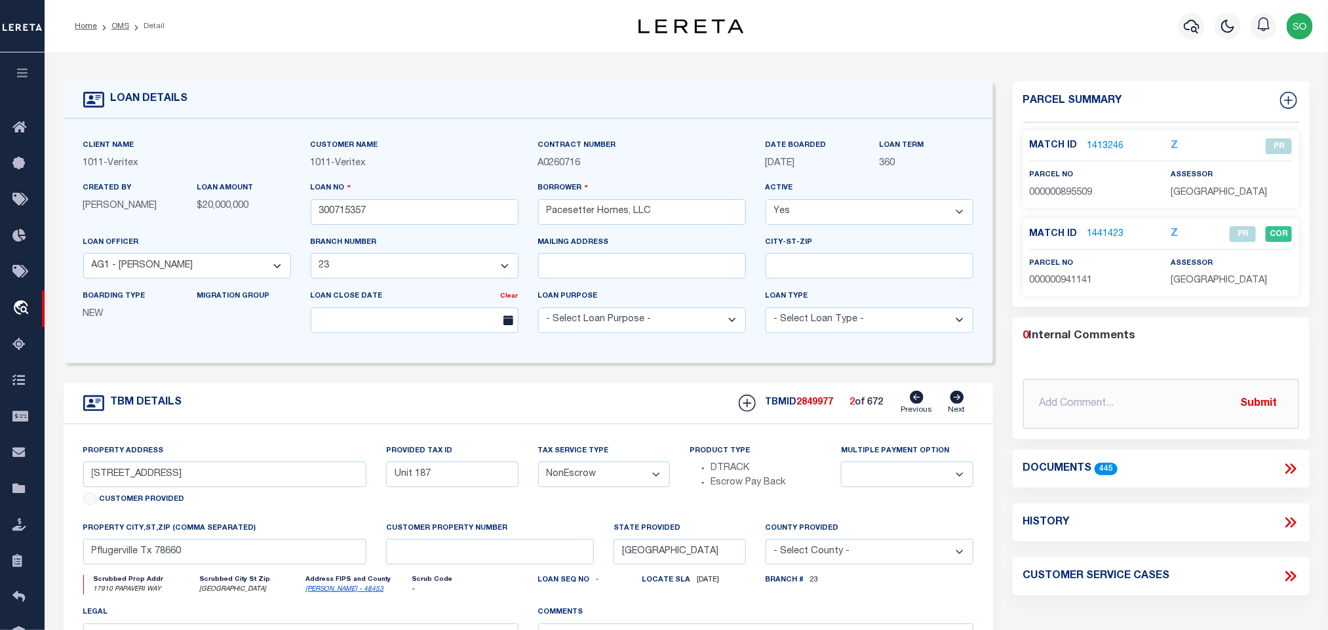
click at [956, 403] on icon at bounding box center [957, 397] width 14 height 13
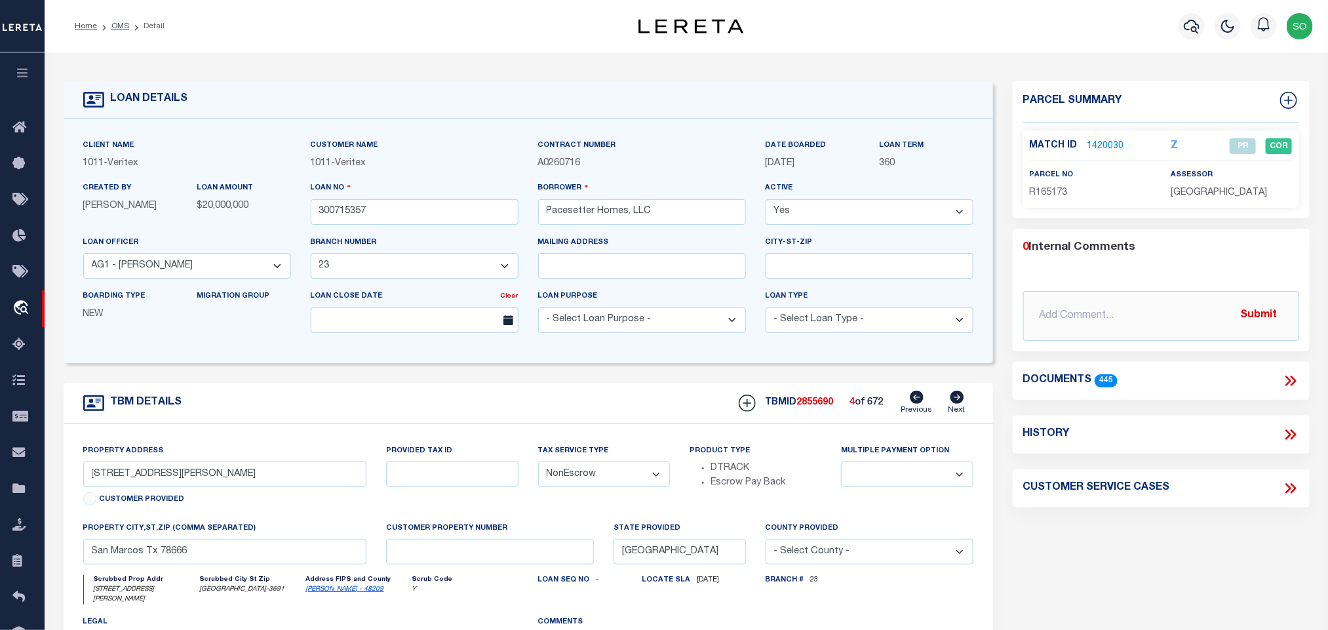
click at [1287, 378] on icon at bounding box center [1289, 381] width 6 height 10
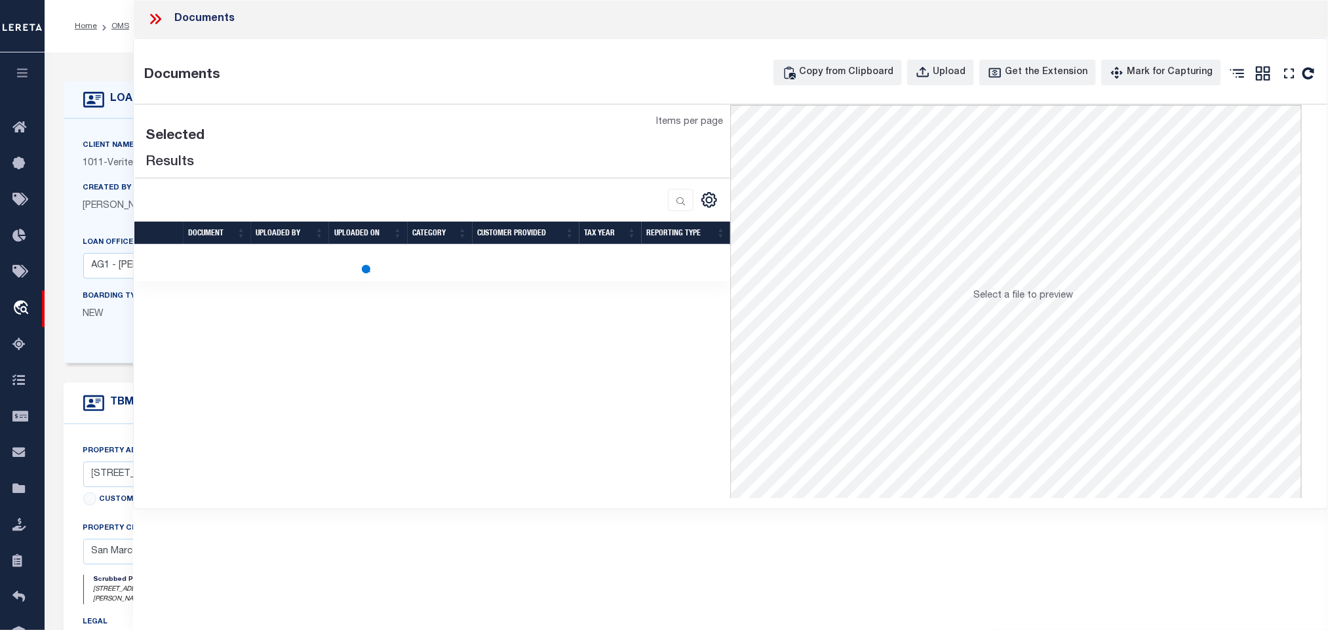
click at [153, 18] on icon at bounding box center [153, 19] width 6 height 10
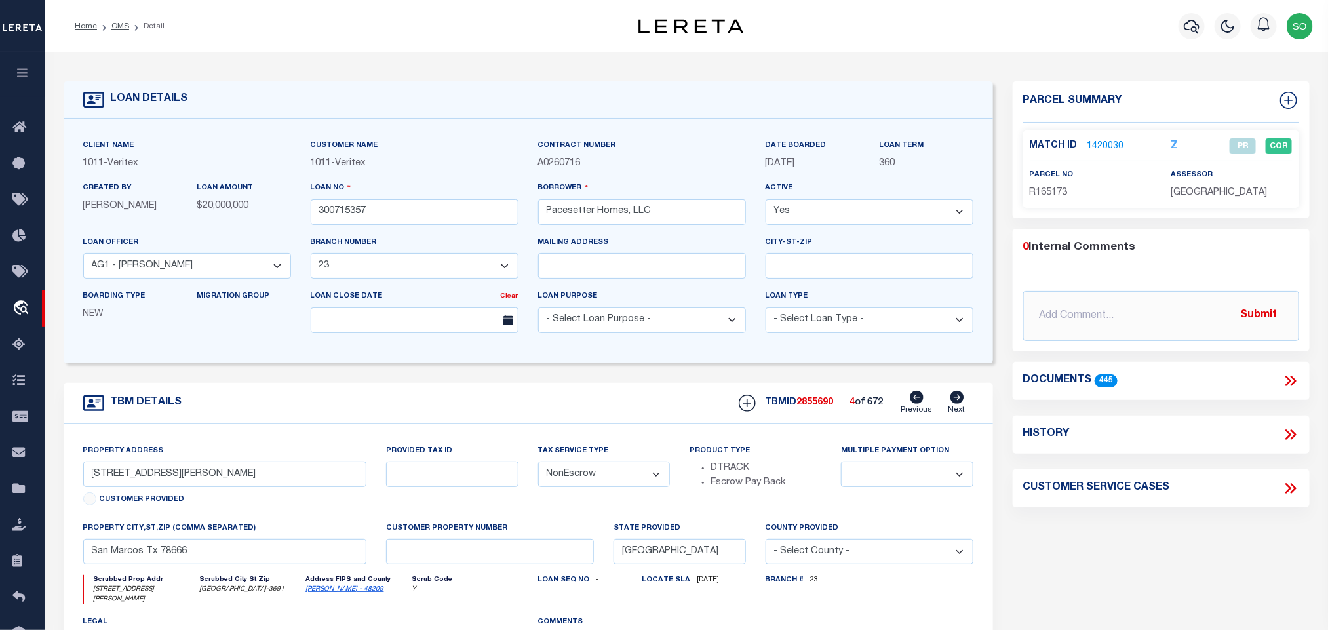
click at [960, 404] on icon at bounding box center [958, 397] width 14 height 13
click at [1291, 378] on icon at bounding box center [1290, 380] width 17 height 17
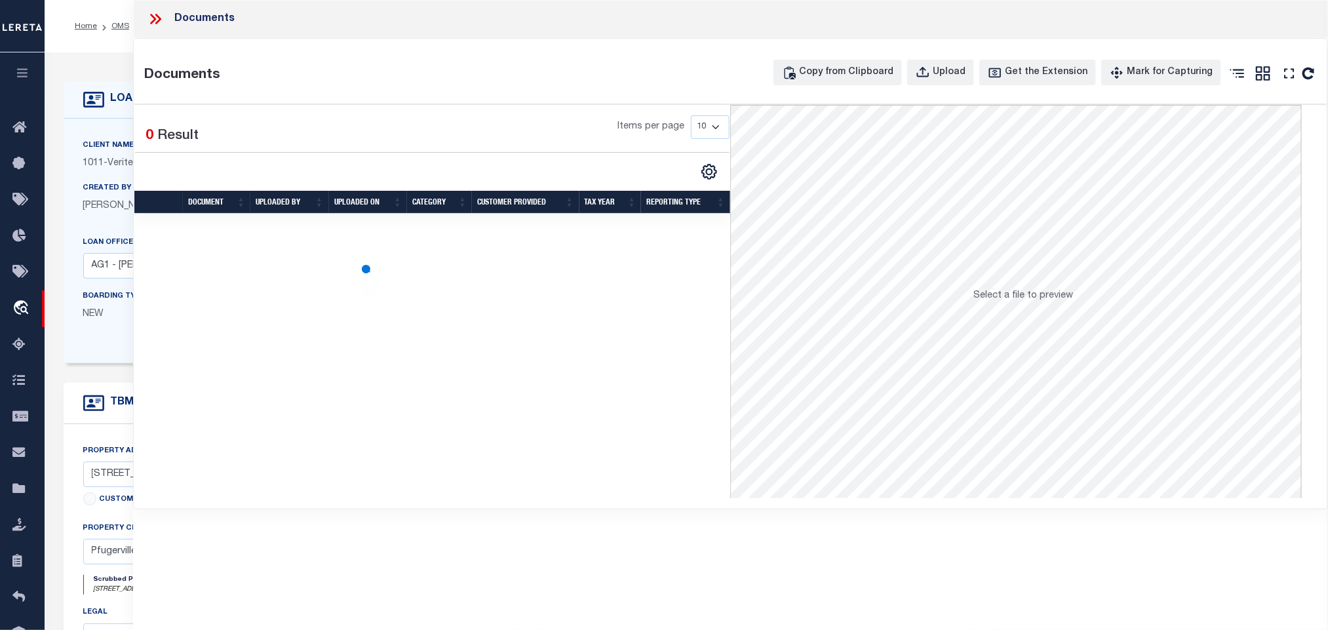
click at [150, 20] on icon at bounding box center [155, 18] width 17 height 17
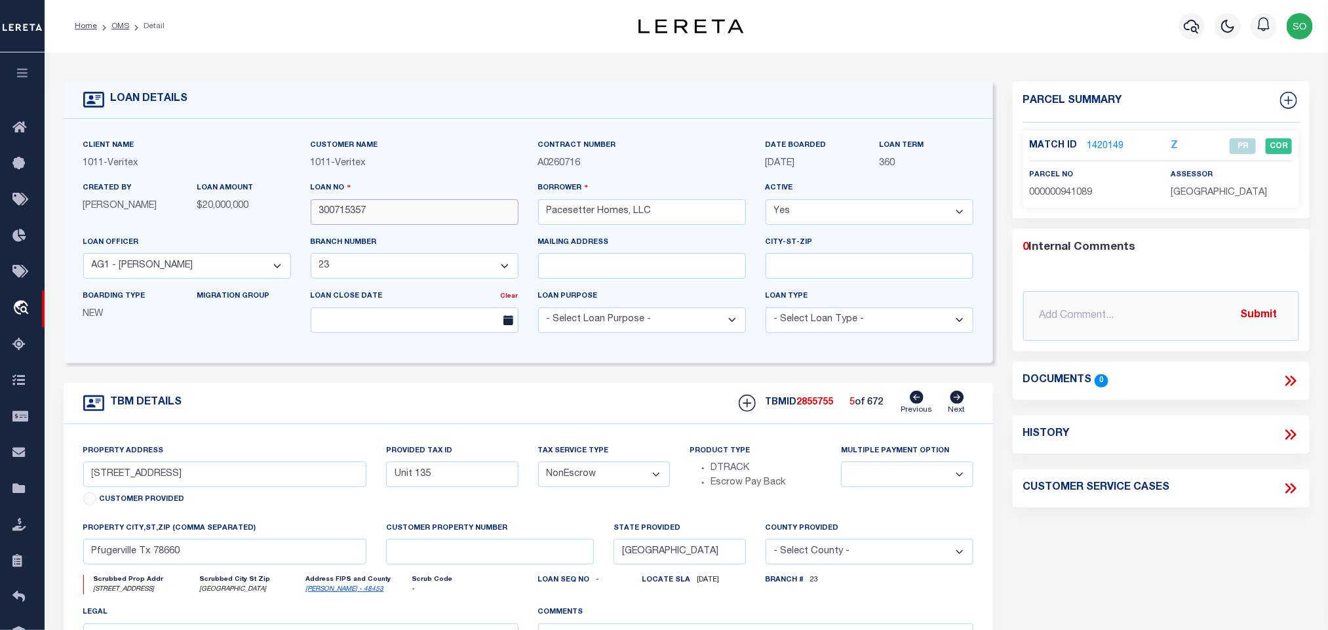
click at [366, 212] on input "300715357" at bounding box center [415, 212] width 208 height 26
click at [122, 24] on link "OMS" at bounding box center [120, 26] width 18 height 8
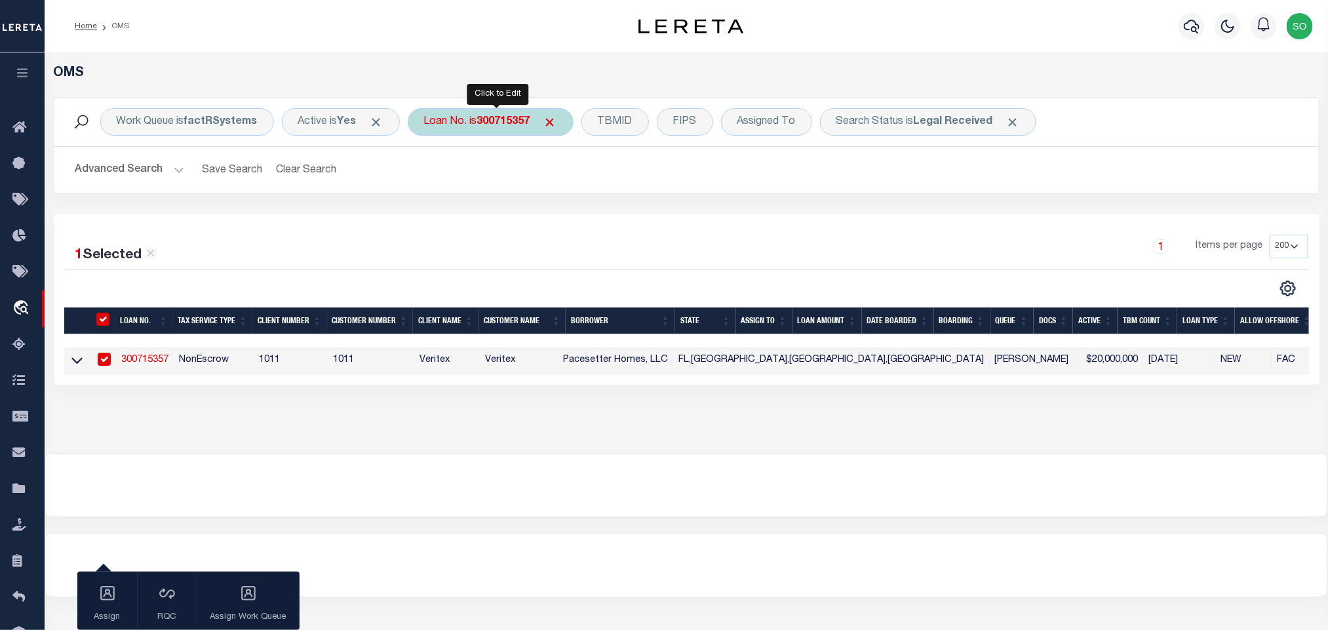
click at [506, 112] on div "Loan No. is 300715357" at bounding box center [491, 122] width 166 height 28
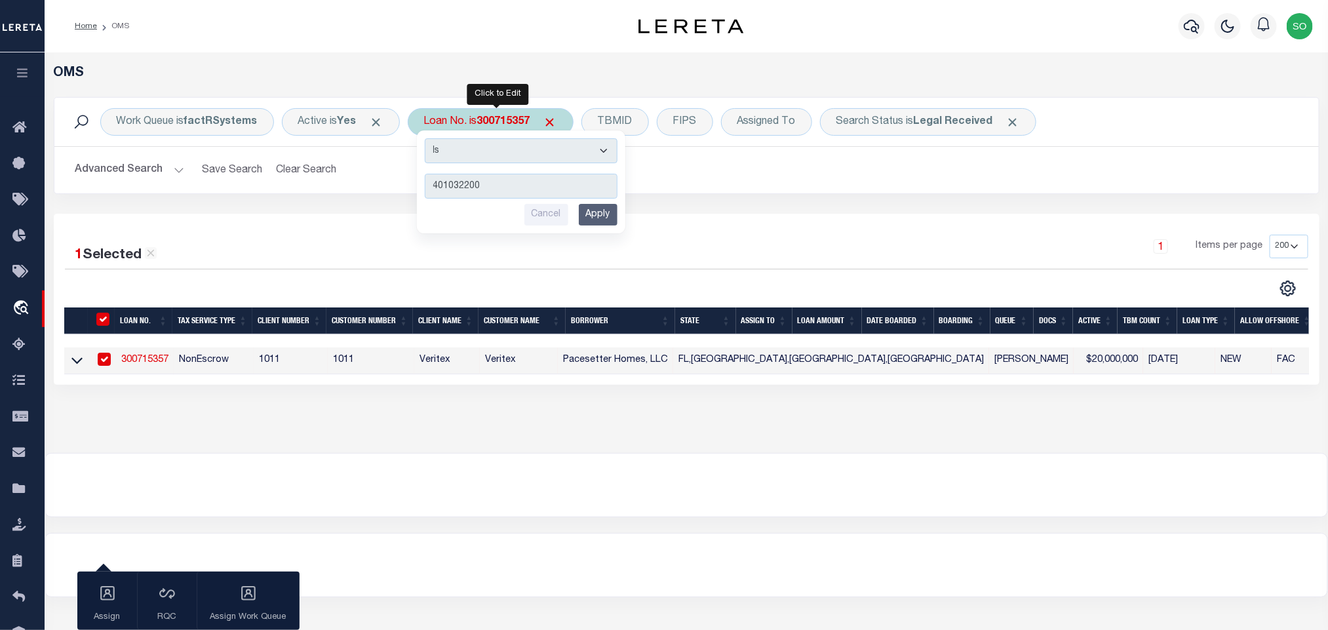
click at [596, 216] on input "Apply" at bounding box center [598, 215] width 39 height 22
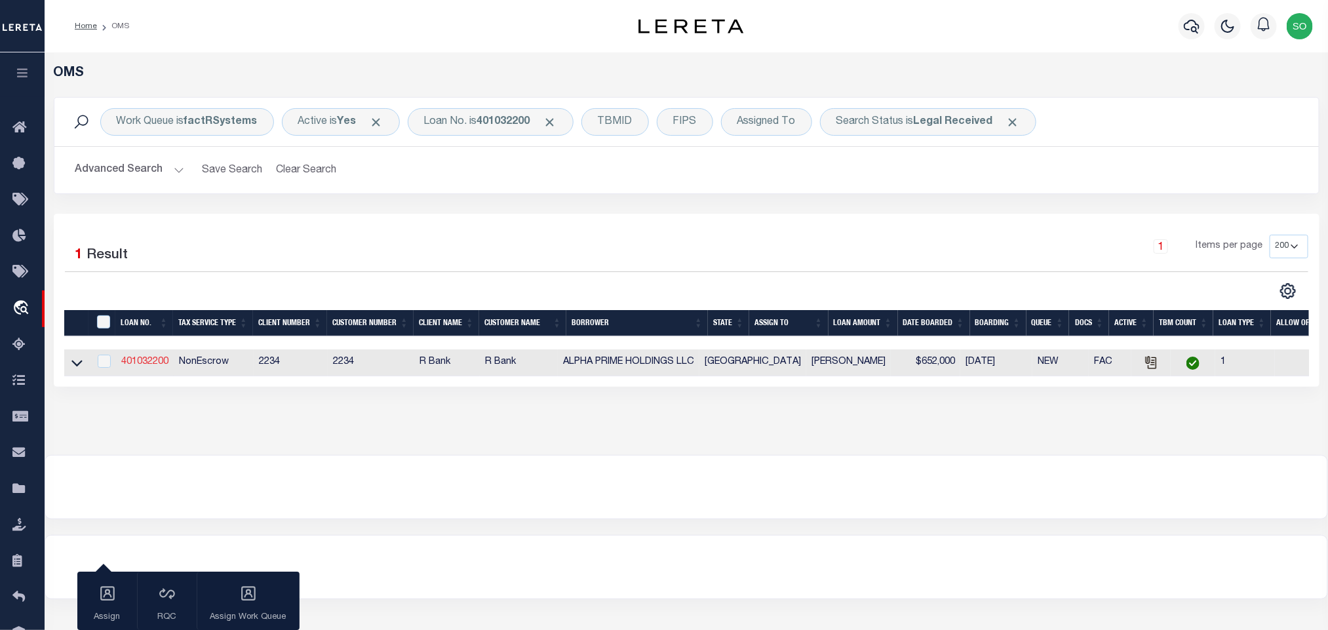
click at [138, 364] on link "401032200" at bounding box center [144, 361] width 47 height 9
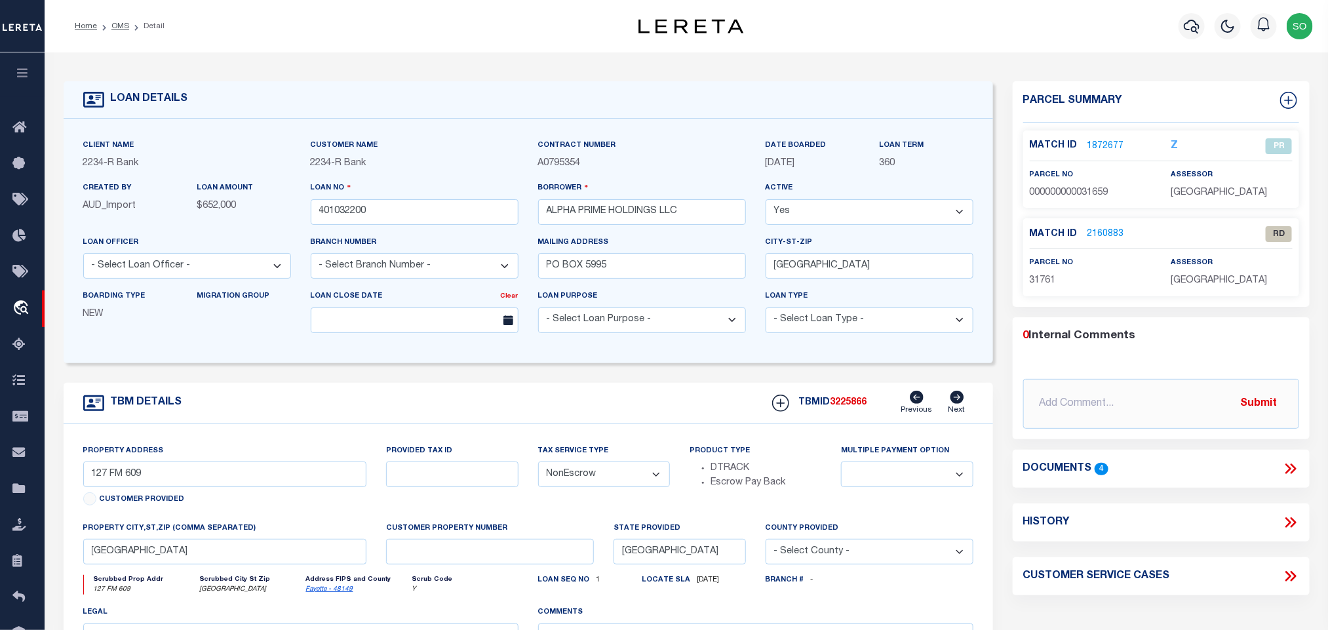
click at [1291, 465] on icon at bounding box center [1290, 468] width 17 height 17
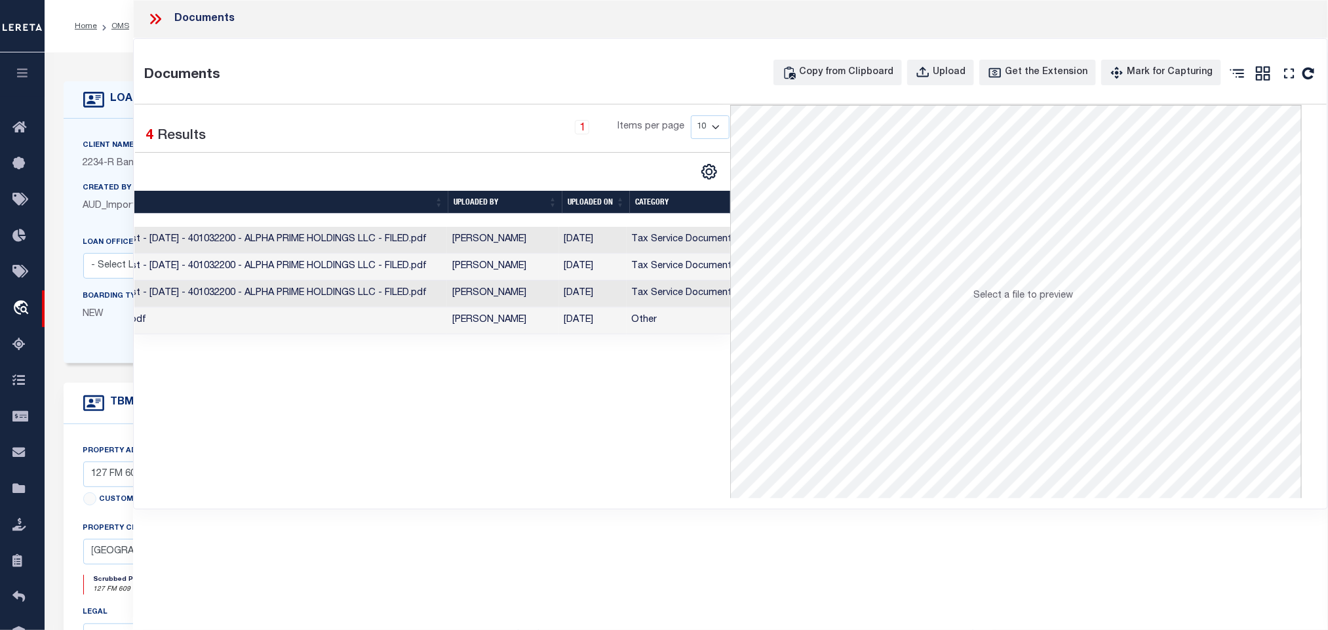
scroll to position [0, 171]
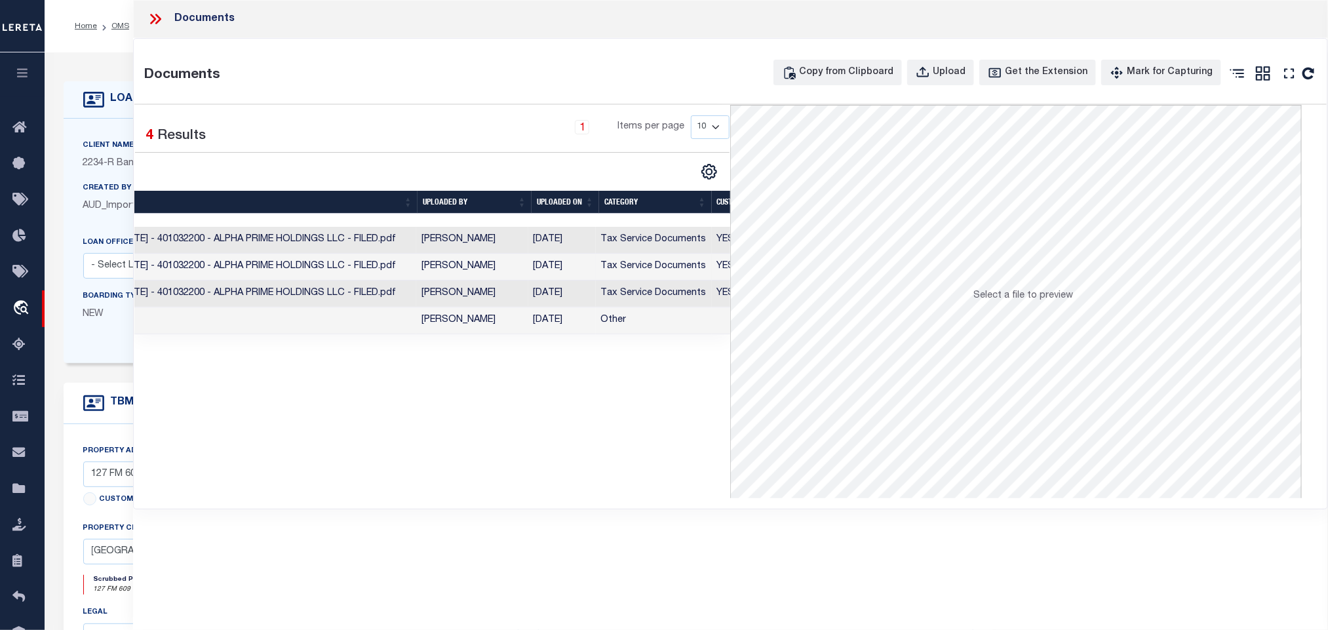
click at [563, 268] on td "09/26/2025" at bounding box center [562, 267] width 68 height 27
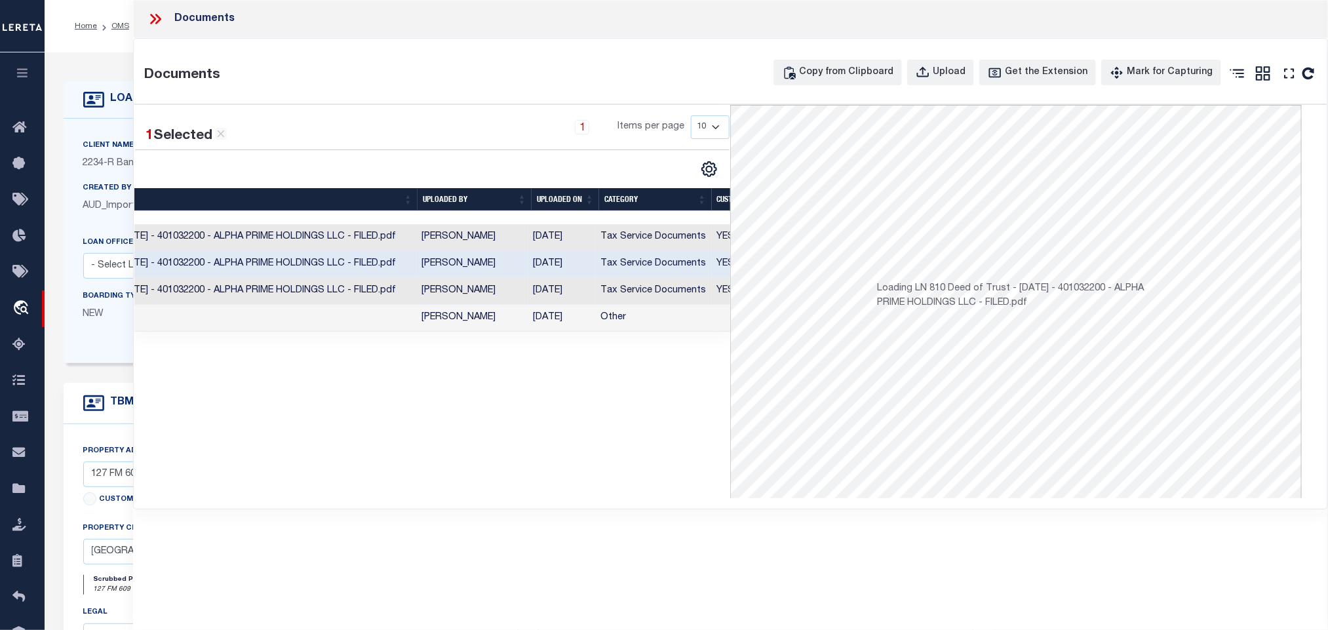
scroll to position [0, 0]
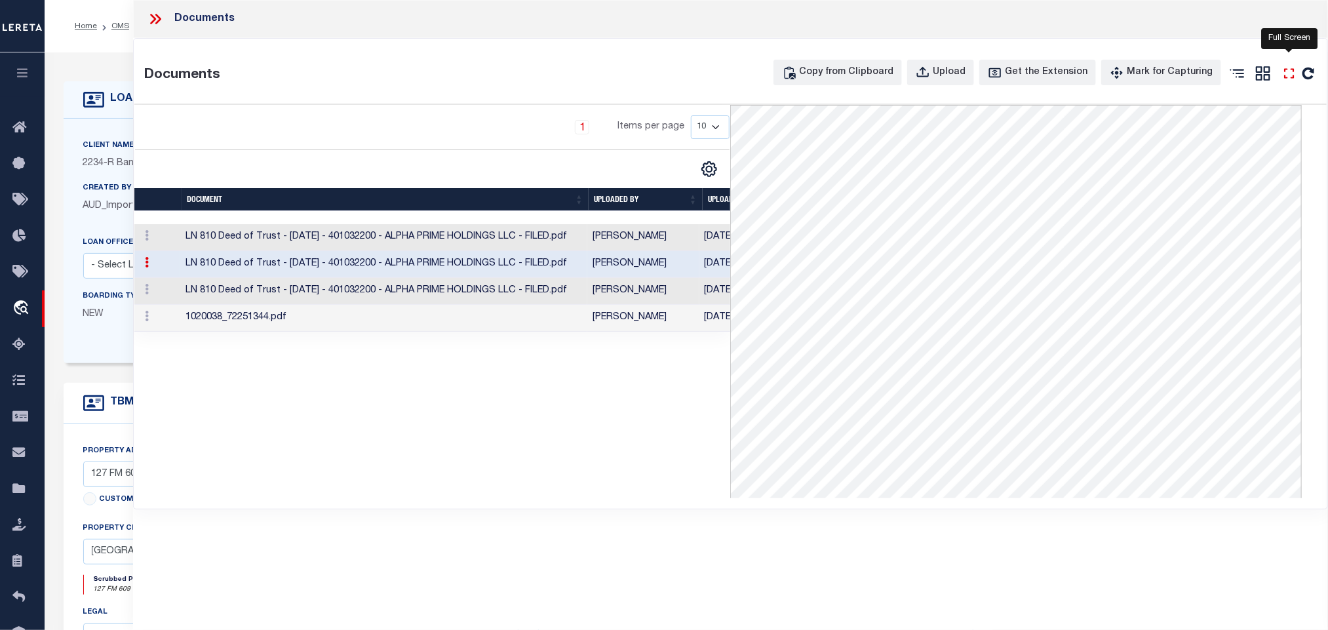
click at [1288, 79] on icon at bounding box center [1289, 73] width 17 height 17
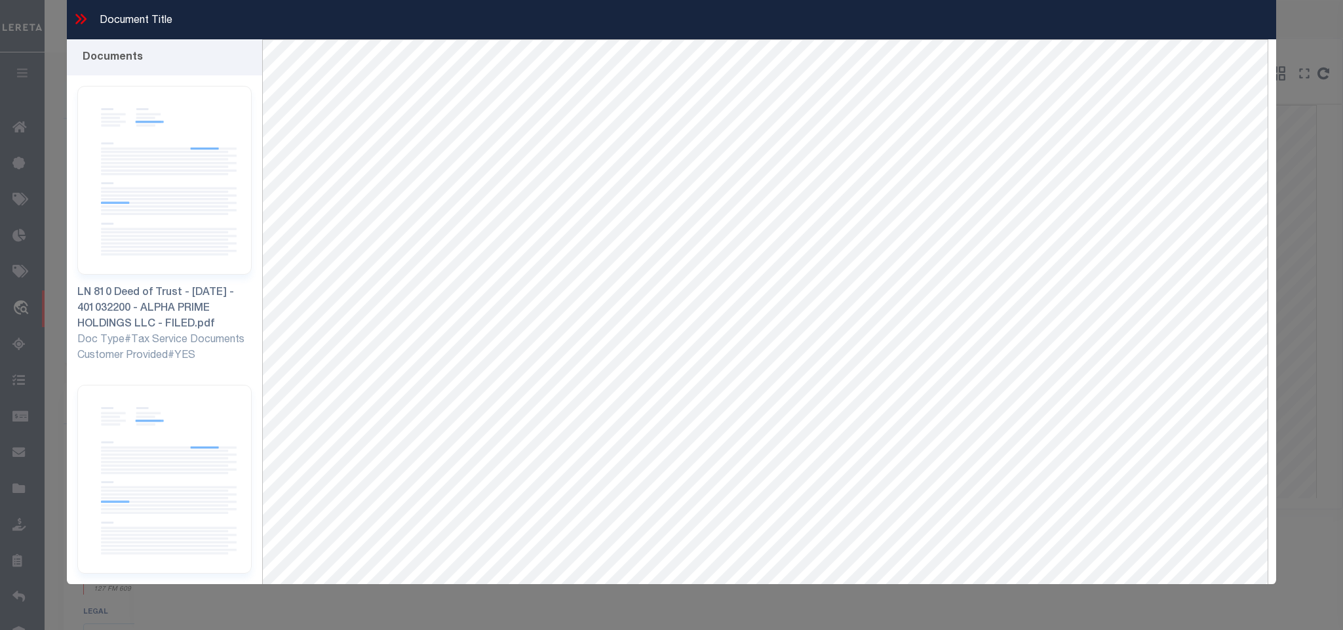
click at [77, 18] on icon at bounding box center [80, 18] width 17 height 17
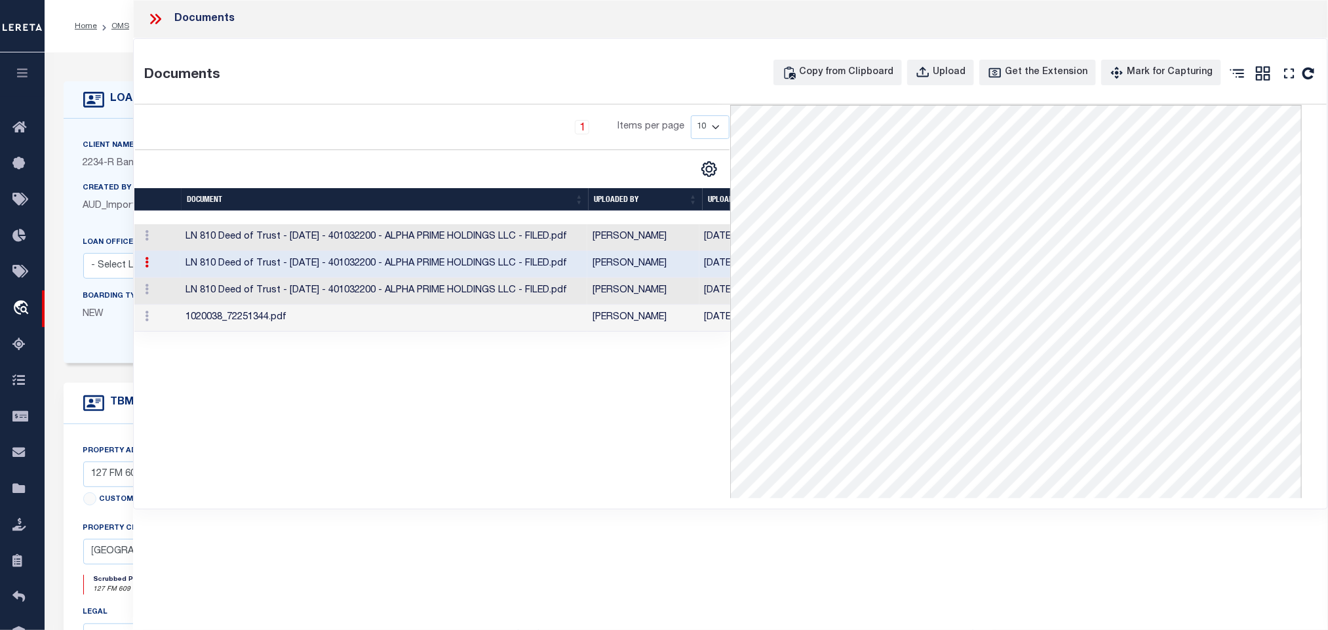
click at [154, 14] on icon at bounding box center [155, 18] width 17 height 17
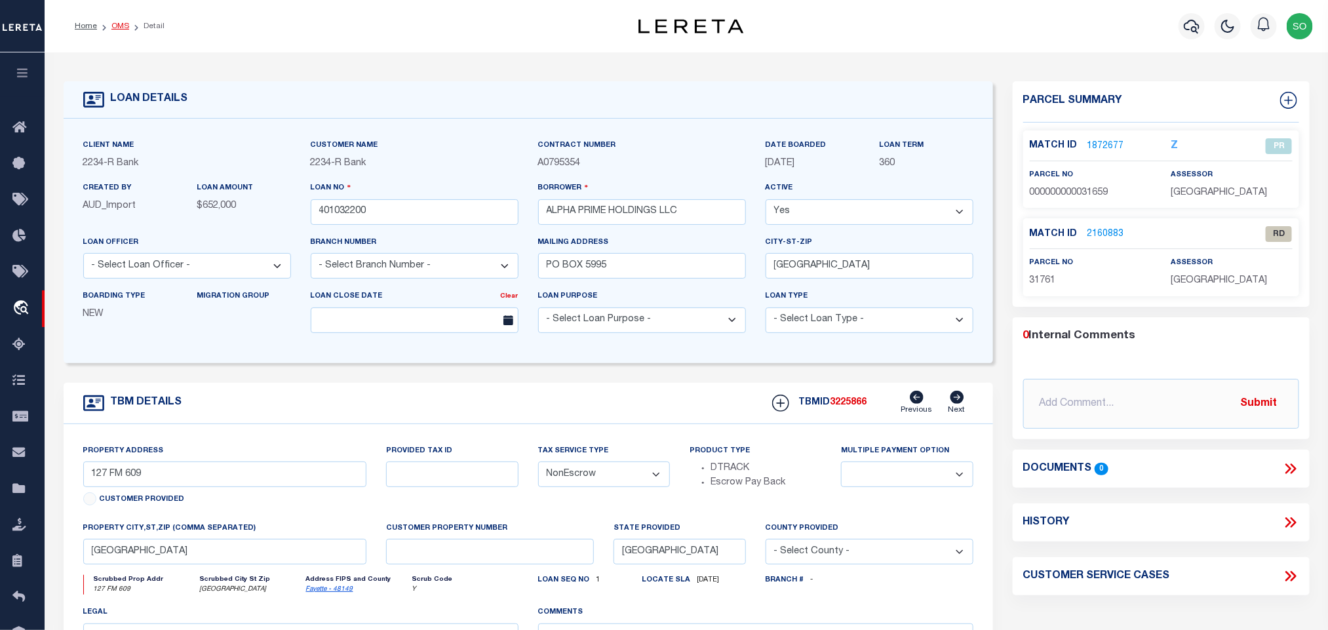
click at [123, 26] on link "OMS" at bounding box center [120, 26] width 18 height 8
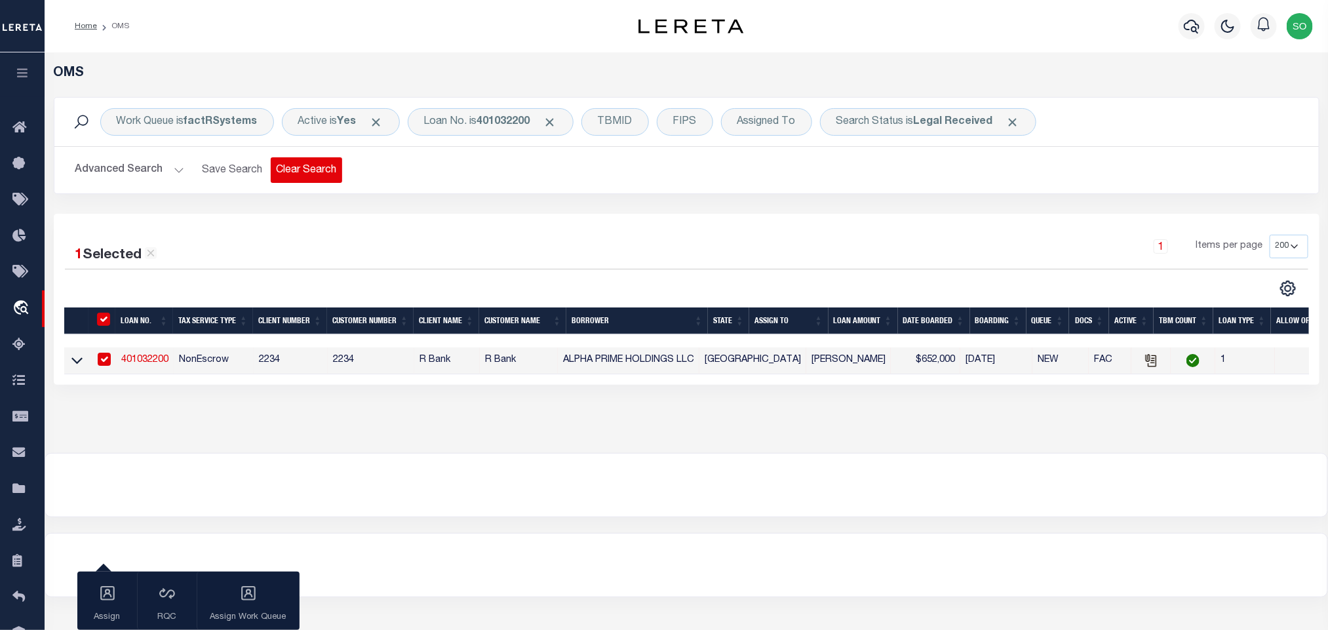
click at [305, 165] on button "Clear Search" at bounding box center [306, 170] width 71 height 26
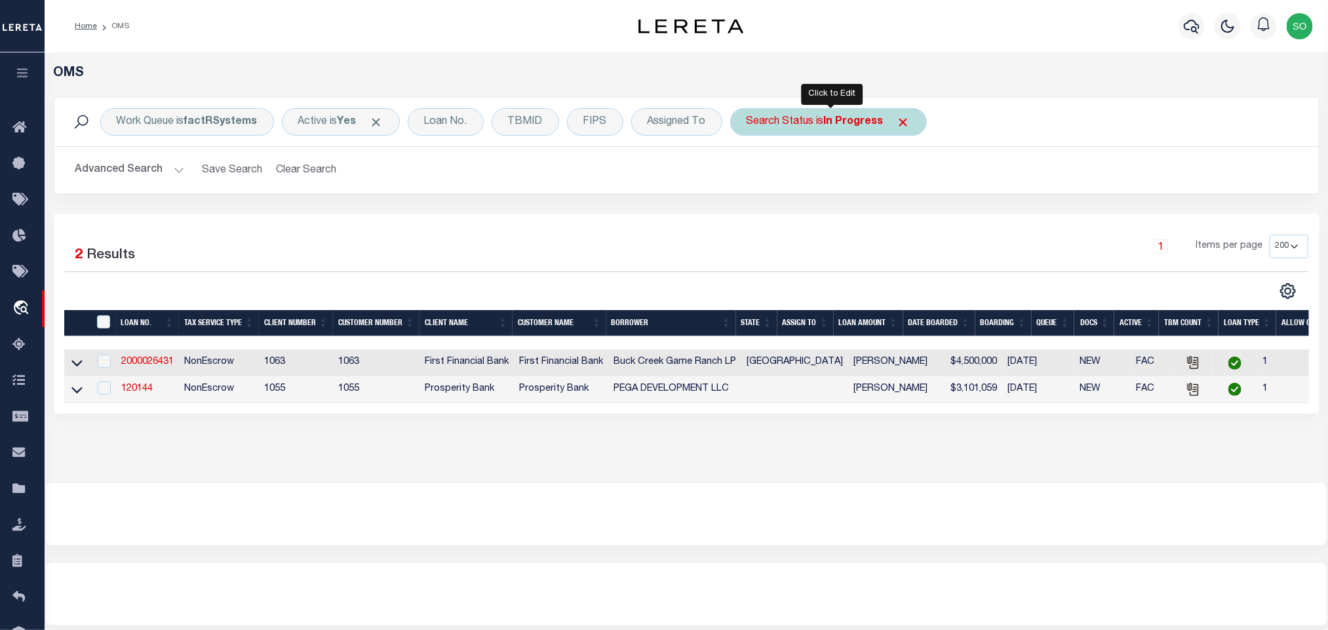
drag, startPoint x: 861, startPoint y: 127, endPoint x: 842, endPoint y: 110, distance: 25.1
click at [861, 127] on b "In Progress" at bounding box center [854, 122] width 60 height 10
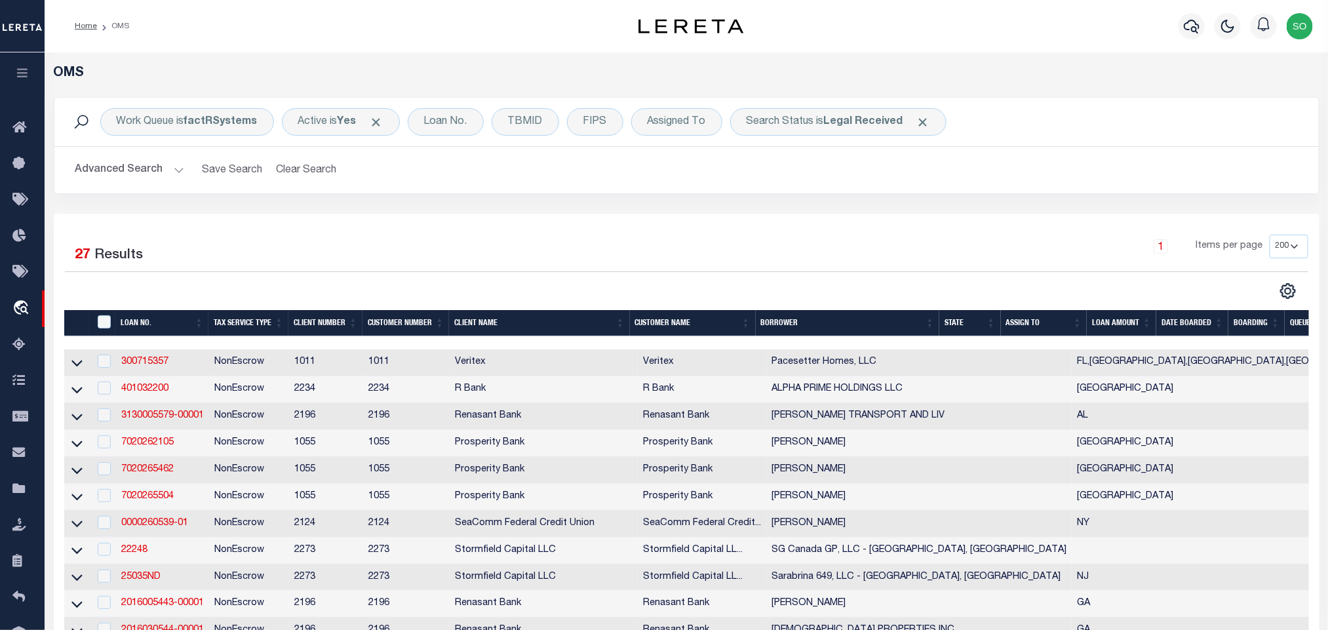
click at [648, 264] on div "1 Items per page 10 25 50 100 200" at bounding box center [844, 252] width 928 height 34
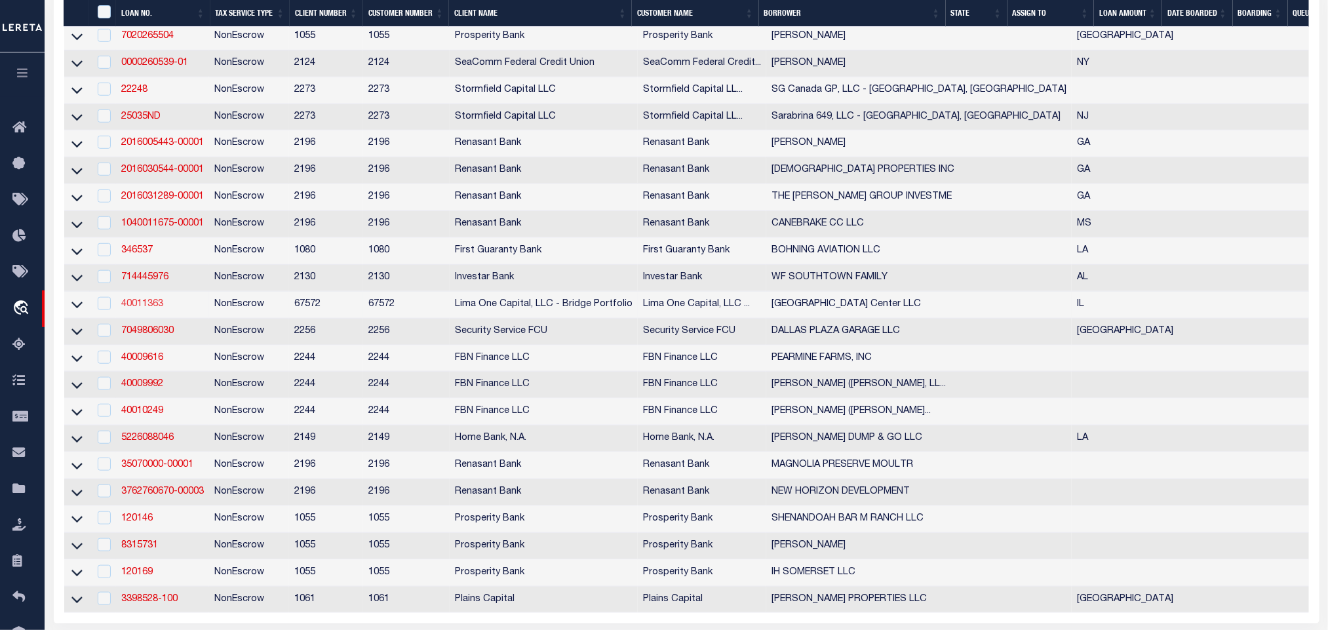
click at [149, 309] on link "40011363" at bounding box center [142, 304] width 42 height 9
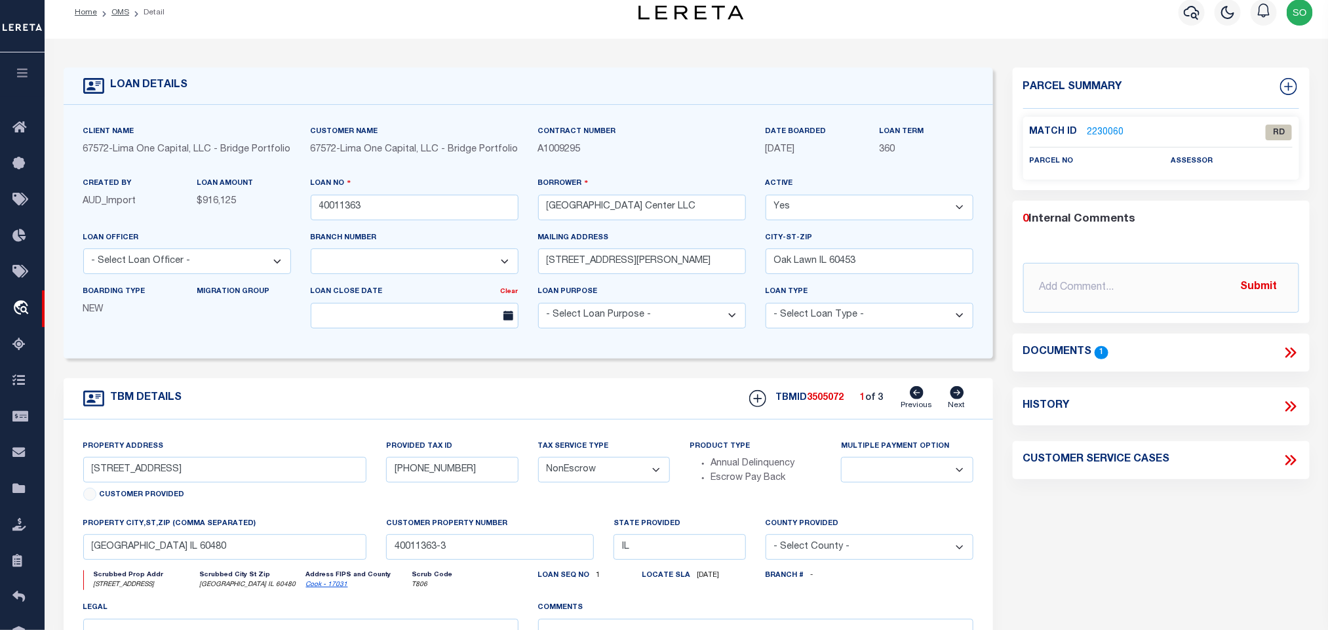
scroll to position [112, 0]
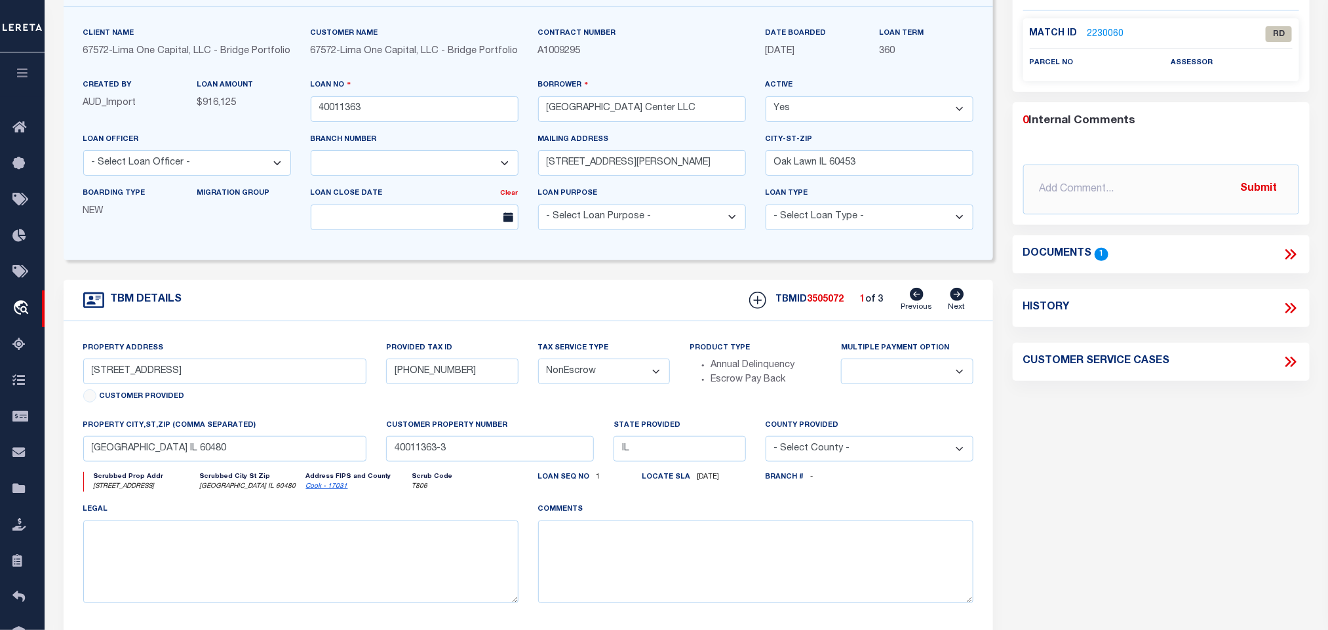
click at [962, 301] on icon at bounding box center [958, 294] width 14 height 13
click at [126, 382] on input "[STREET_ADDRESS]" at bounding box center [225, 372] width 284 height 26
drag, startPoint x: 90, startPoint y: 459, endPoint x: 154, endPoint y: 464, distance: 63.8
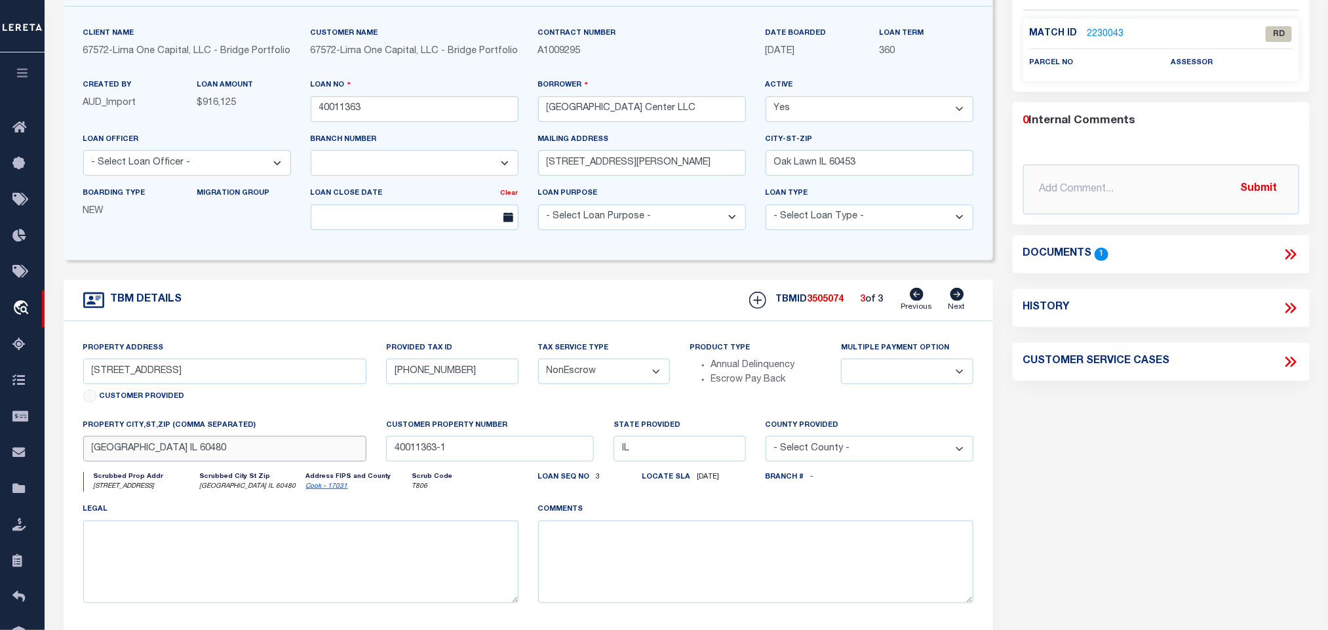
click at [154, 462] on input "[GEOGRAPHIC_DATA] IL 60480" at bounding box center [225, 449] width 284 height 26
click at [920, 299] on icon at bounding box center [917, 294] width 14 height 13
click at [953, 301] on icon at bounding box center [958, 294] width 14 height 13
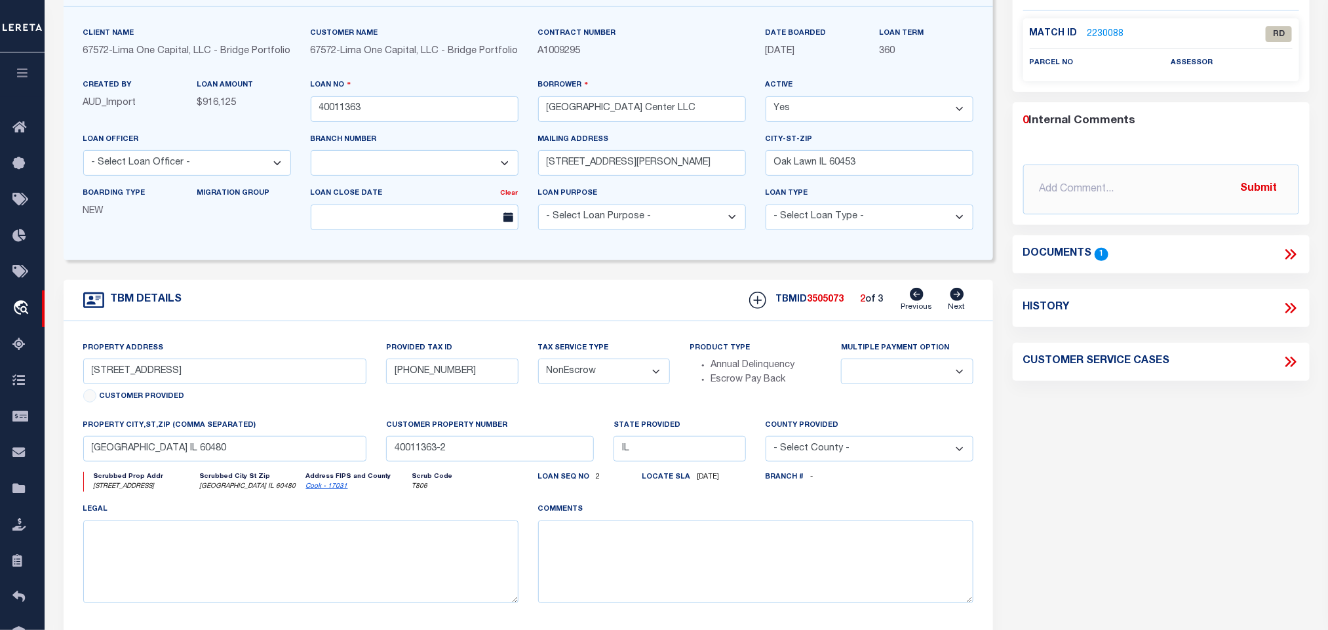
click at [467, 296] on div "TBM DETAILS TBMID 3505073 2 of 3 Next" at bounding box center [529, 300] width 930 height 41
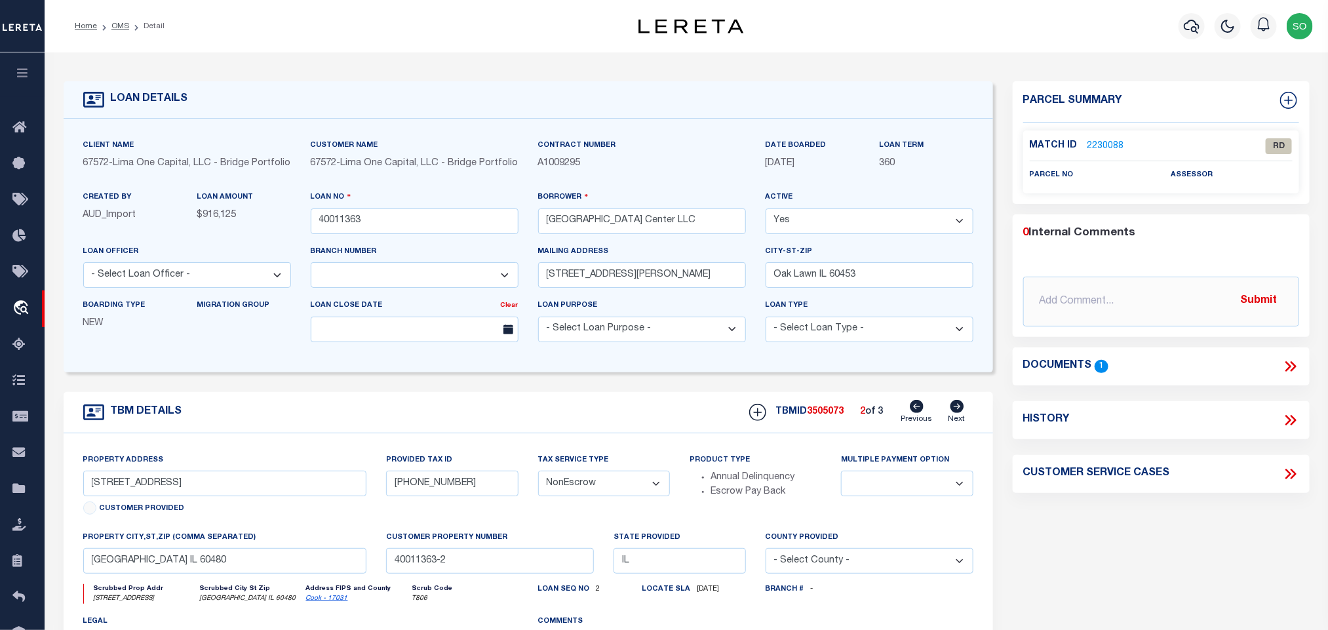
click at [321, 413] on div "TBM DETAILS TBMID 3505073 2 of 3 Next" at bounding box center [529, 412] width 930 height 41
click at [116, 28] on link "OMS" at bounding box center [120, 26] width 18 height 8
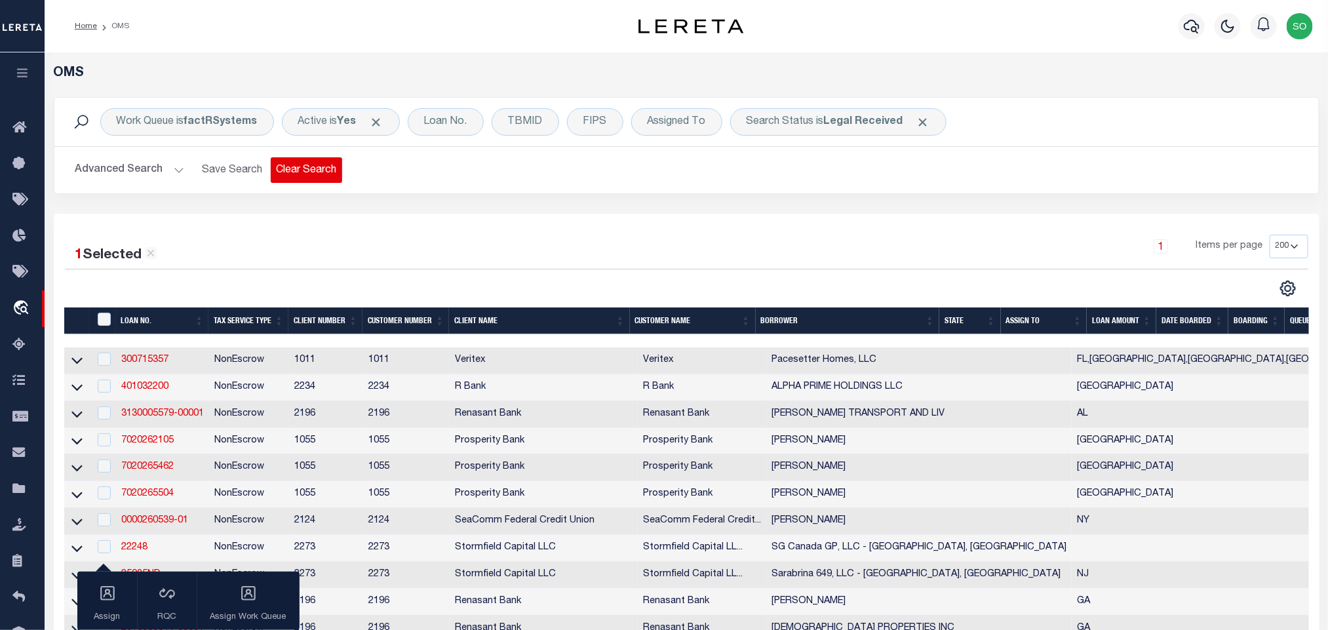
click at [305, 176] on button "Clear Search" at bounding box center [306, 170] width 71 height 26
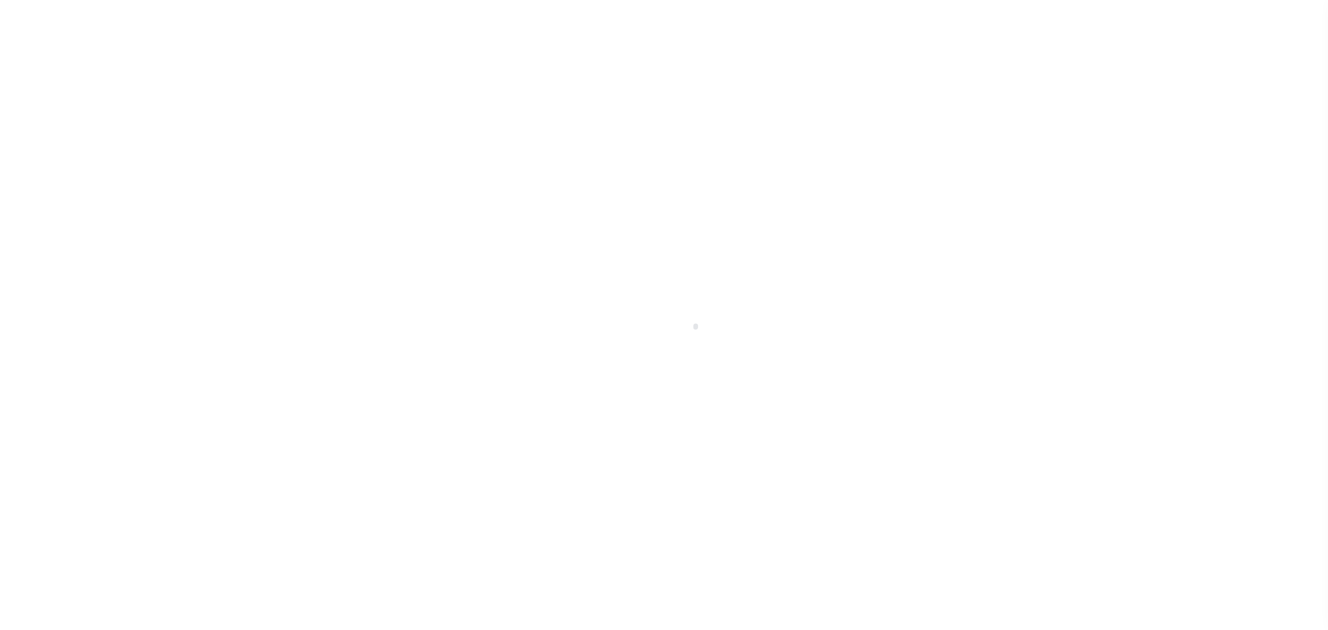
select select "164181"
select select "7879"
select select "400"
select select "NonEscrow"
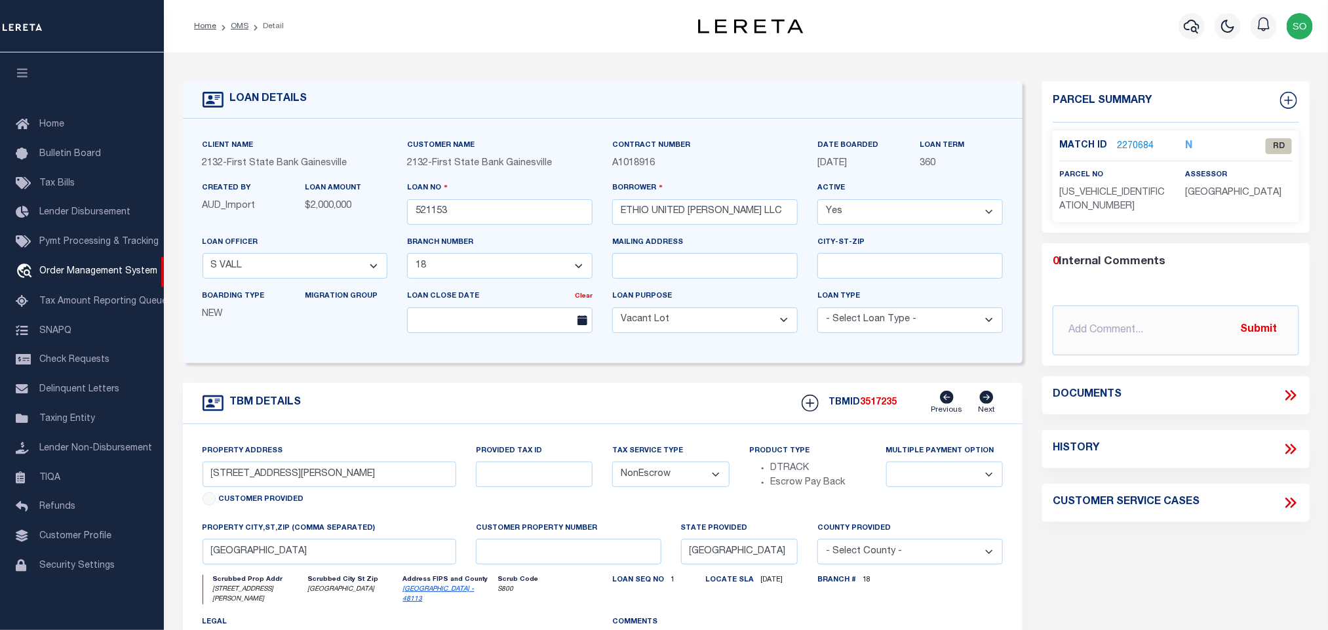
click at [1289, 387] on icon at bounding box center [1290, 395] width 17 height 17
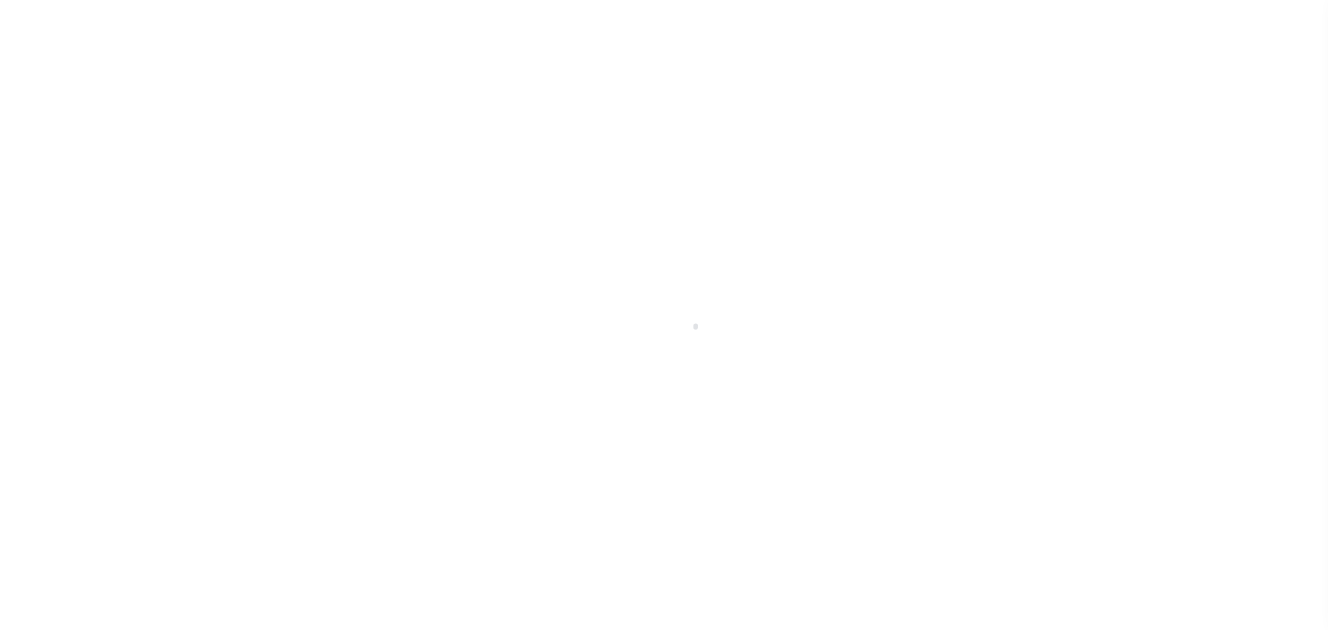
select select "14752"
select select "NonEscrow"
select select
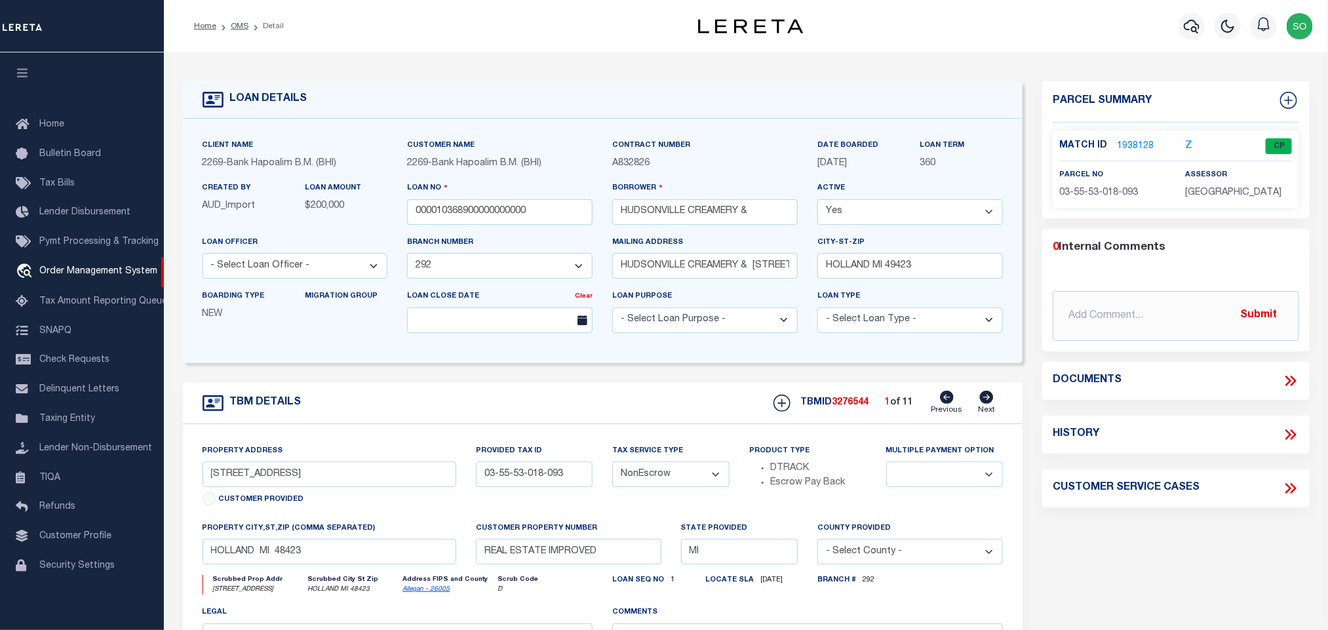
click at [1290, 378] on icon at bounding box center [1290, 380] width 17 height 17
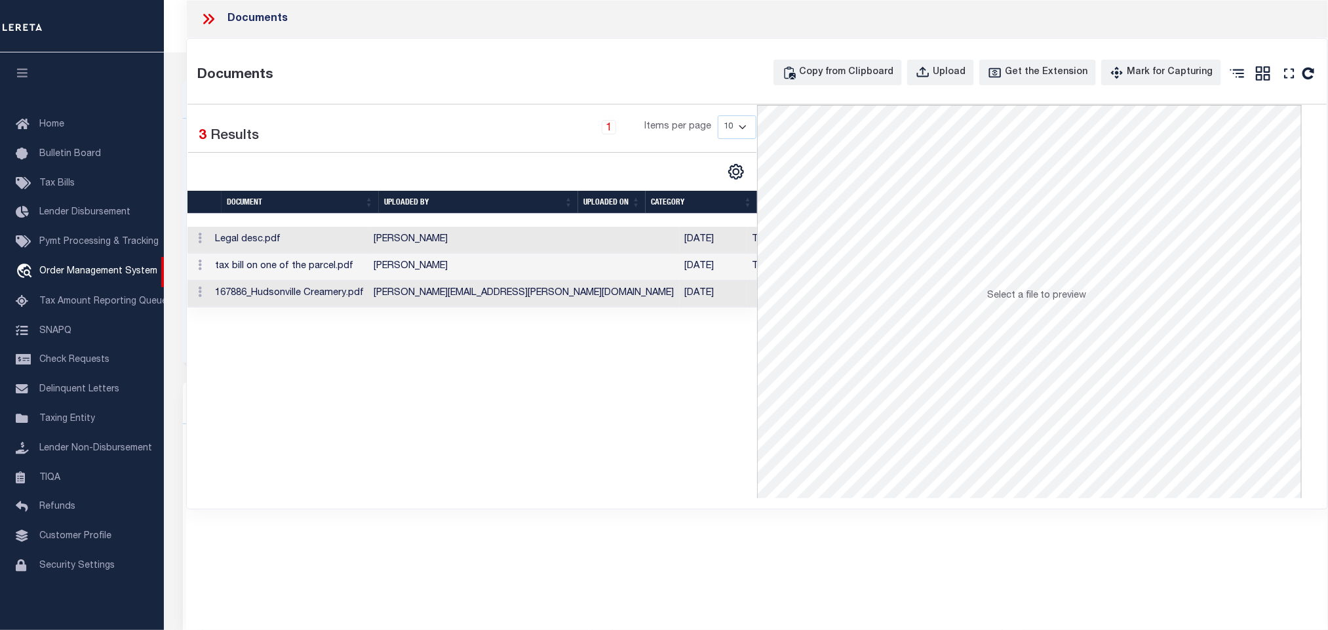
click at [680, 264] on td "09/29/2025" at bounding box center [714, 267] width 68 height 27
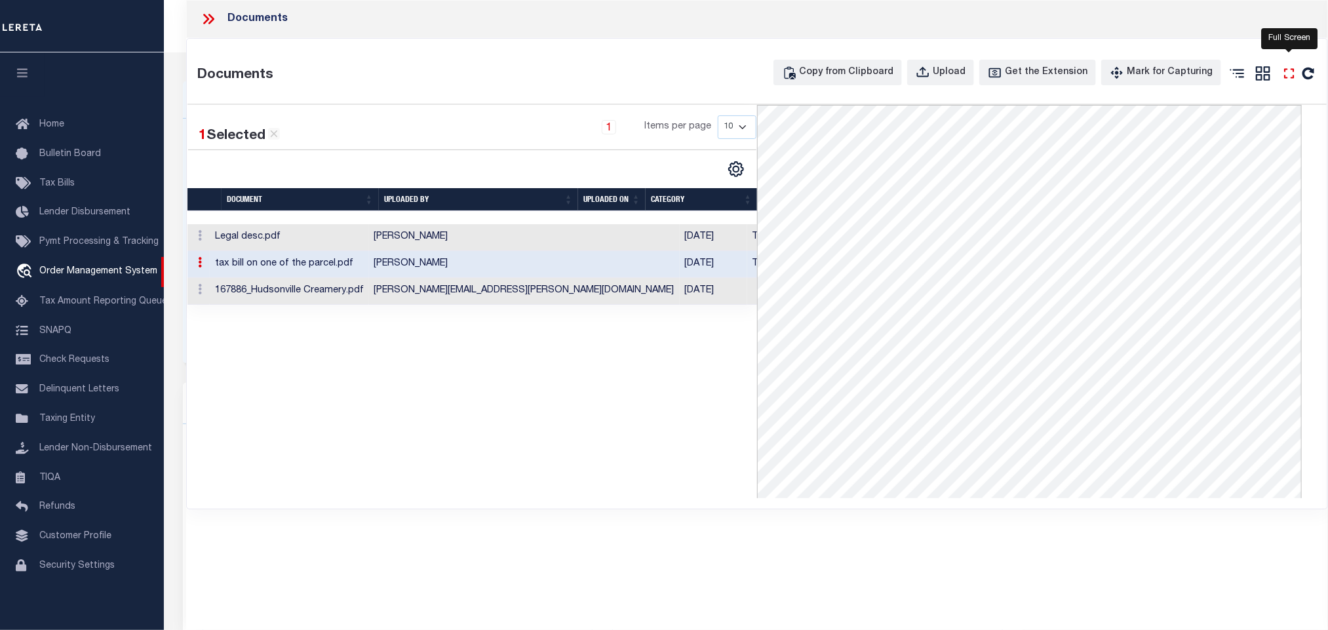
click at [1290, 75] on icon "" at bounding box center [1289, 73] width 17 height 17
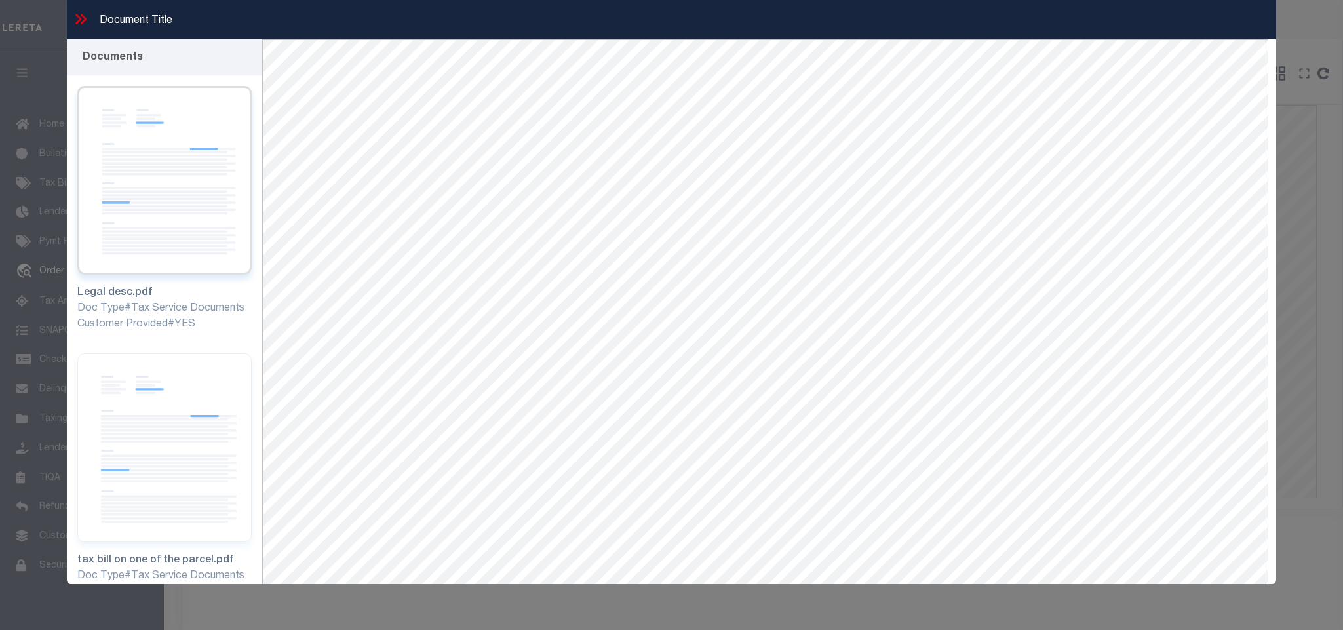
click at [171, 205] on img at bounding box center [164, 180] width 174 height 189
click at [187, 435] on img at bounding box center [164, 447] width 174 height 189
click at [99, 217] on img at bounding box center [164, 180] width 174 height 189
click at [148, 433] on img at bounding box center [164, 447] width 174 height 189
click at [155, 162] on img at bounding box center [164, 180] width 174 height 189
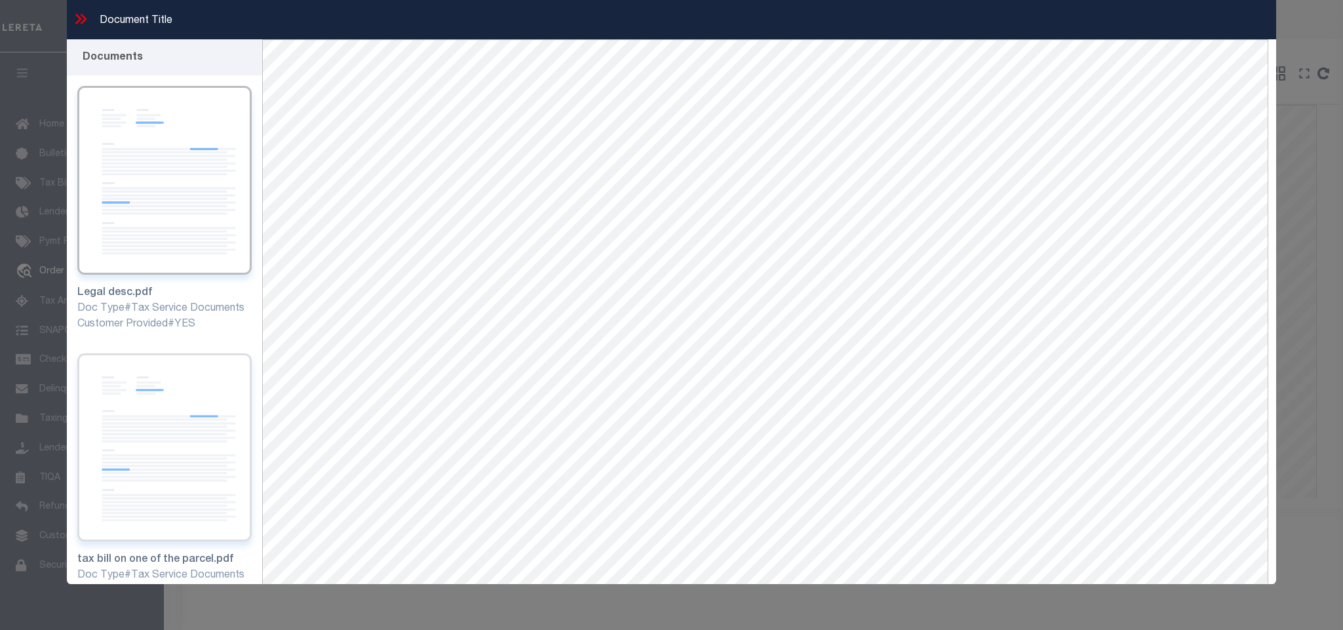
click at [168, 423] on img at bounding box center [164, 447] width 174 height 189
click at [218, 195] on img at bounding box center [164, 180] width 174 height 189
click at [157, 457] on img at bounding box center [164, 447] width 174 height 189
click at [218, 199] on img at bounding box center [164, 180] width 174 height 189
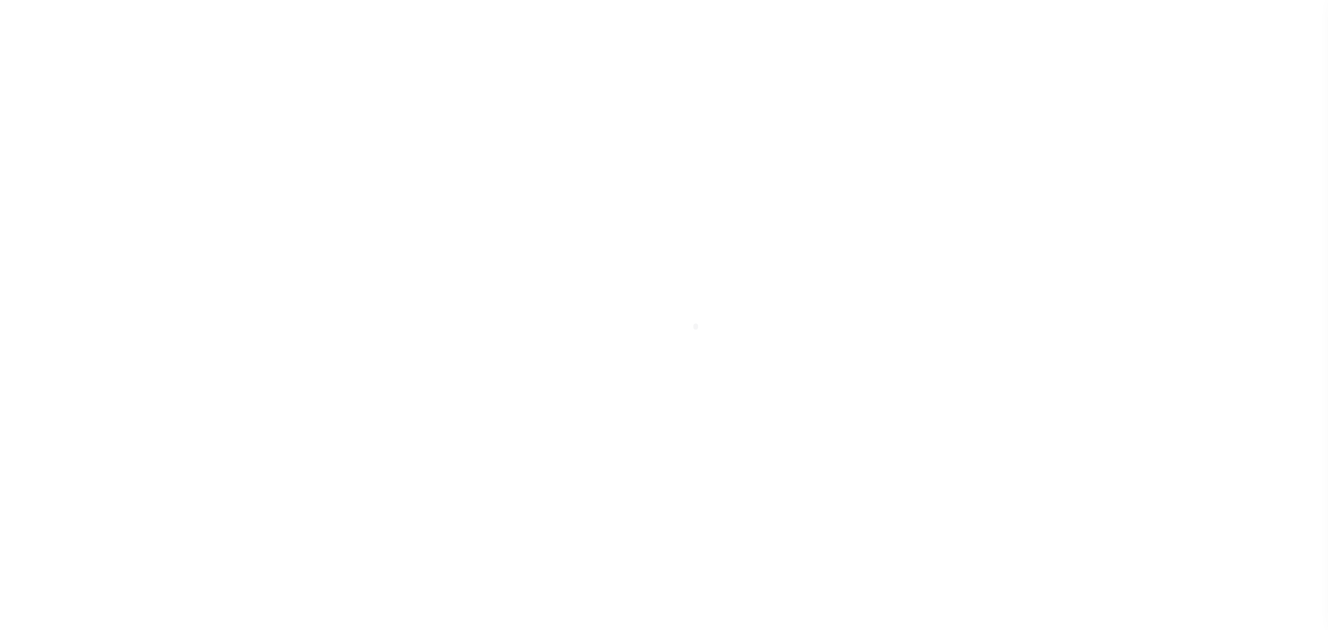
select select "NonEscrow"
select select "14752"
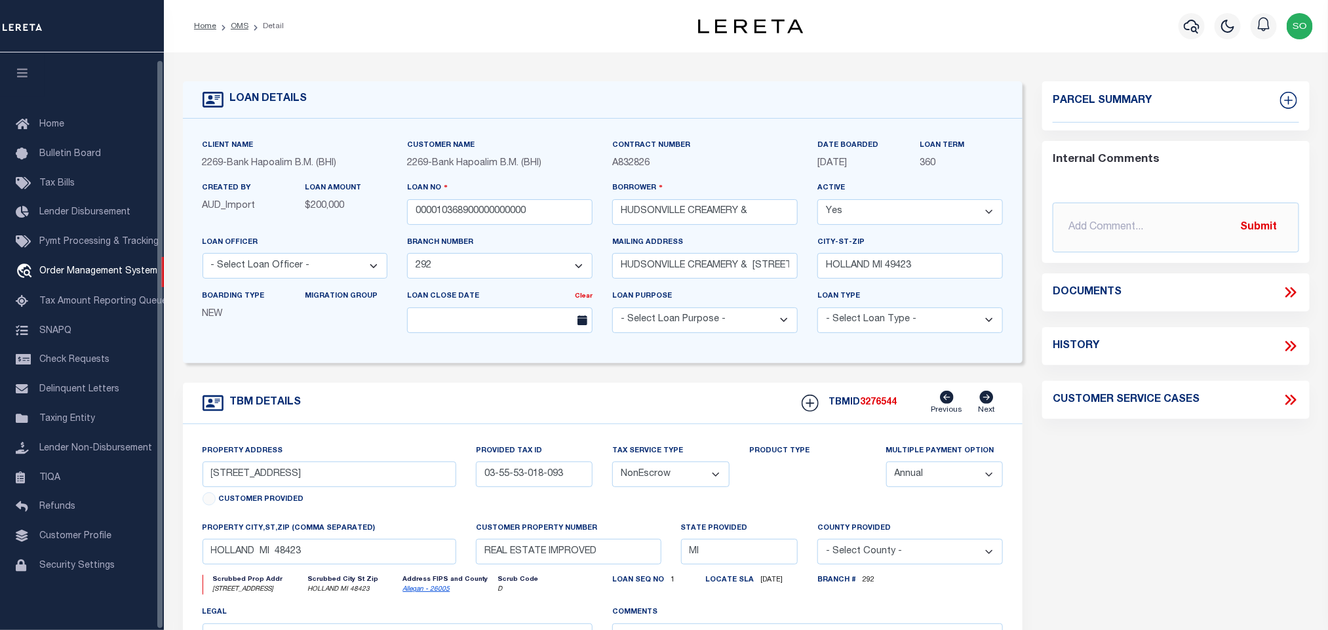
select select
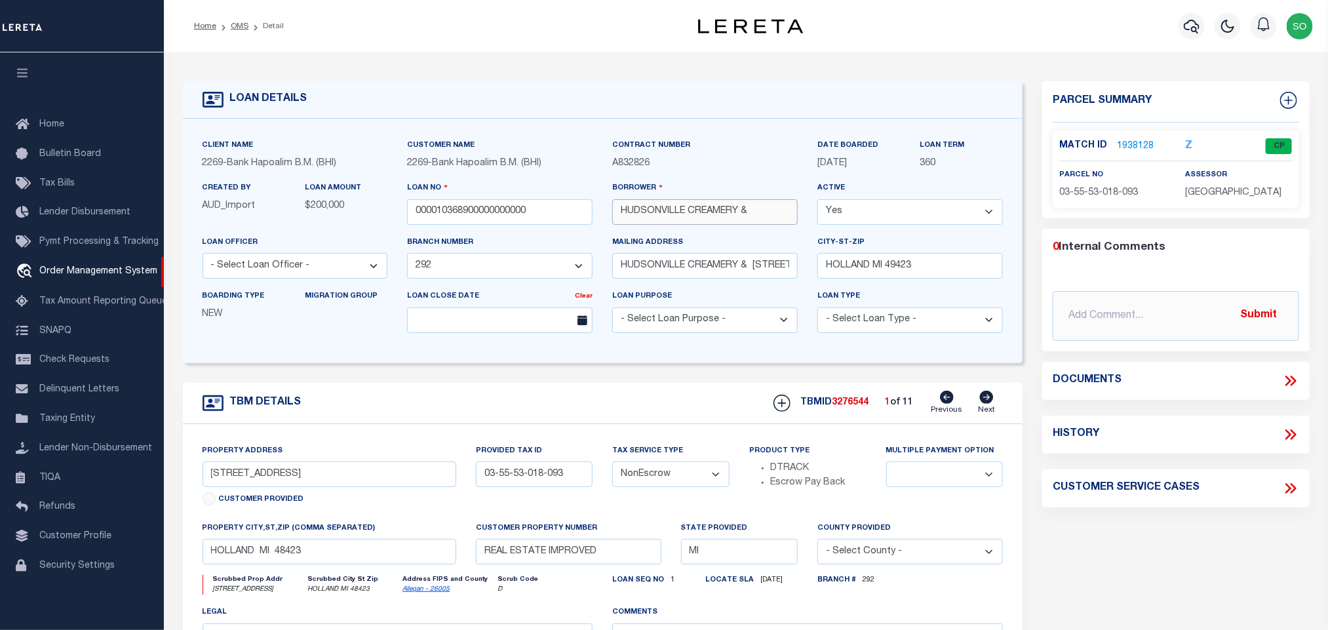
drag, startPoint x: 742, startPoint y: 212, endPoint x: 581, endPoint y: 212, distance: 161.3
click at [581, 212] on div "Client Name 2269 - Bank Hapoalim B.M. (BHI) Customer Name 2269 - Bank Hapoalim …" at bounding box center [603, 240] width 821 height 205
click at [712, 219] on input "HUDSONVILLE CREAMERY &" at bounding box center [705, 212] width 186 height 26
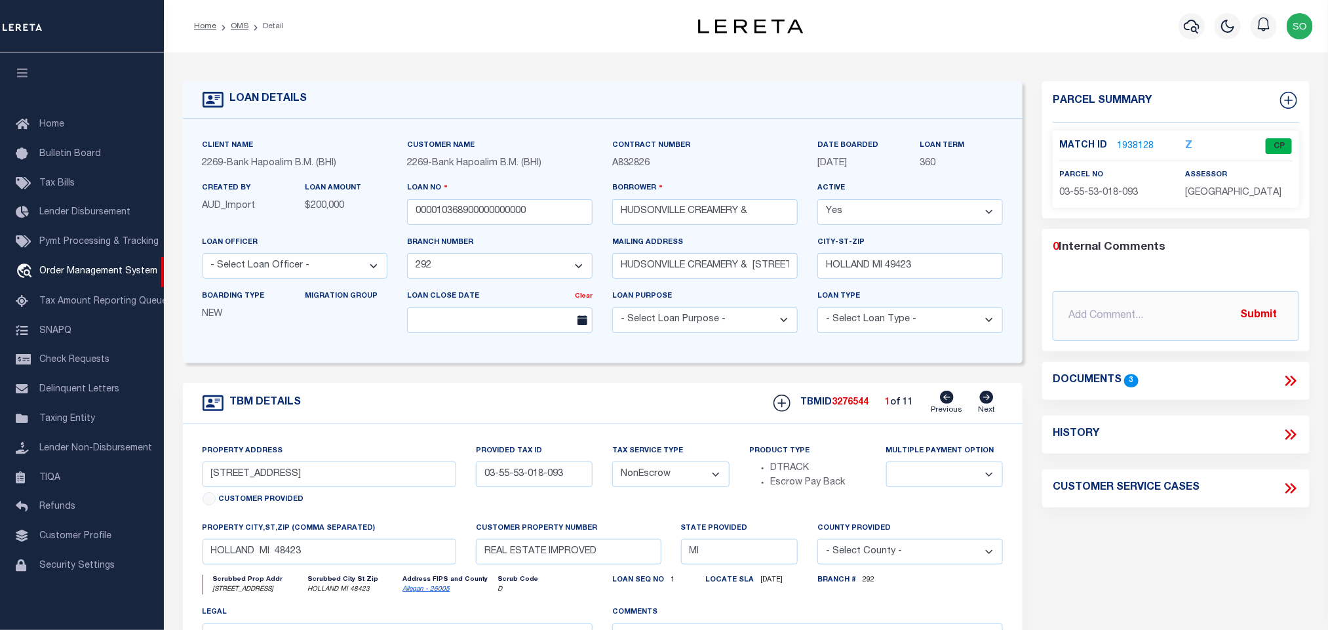
click at [708, 240] on div "Mailing address HUDSONVILLE CREAMERY & 345 E 48TH ST" at bounding box center [705, 256] width 186 height 43
drag, startPoint x: 752, startPoint y: 271, endPoint x: 842, endPoint y: 278, distance: 90.1
click at [842, 278] on div "Client Name 2269 - Bank Hapoalim B.M. (BHI) Customer Name 2269 - Bank Hapoalim …" at bounding box center [603, 240] width 821 height 205
click at [720, 225] on input "HUDSONVILLE CREAMERY &" at bounding box center [705, 212] width 186 height 26
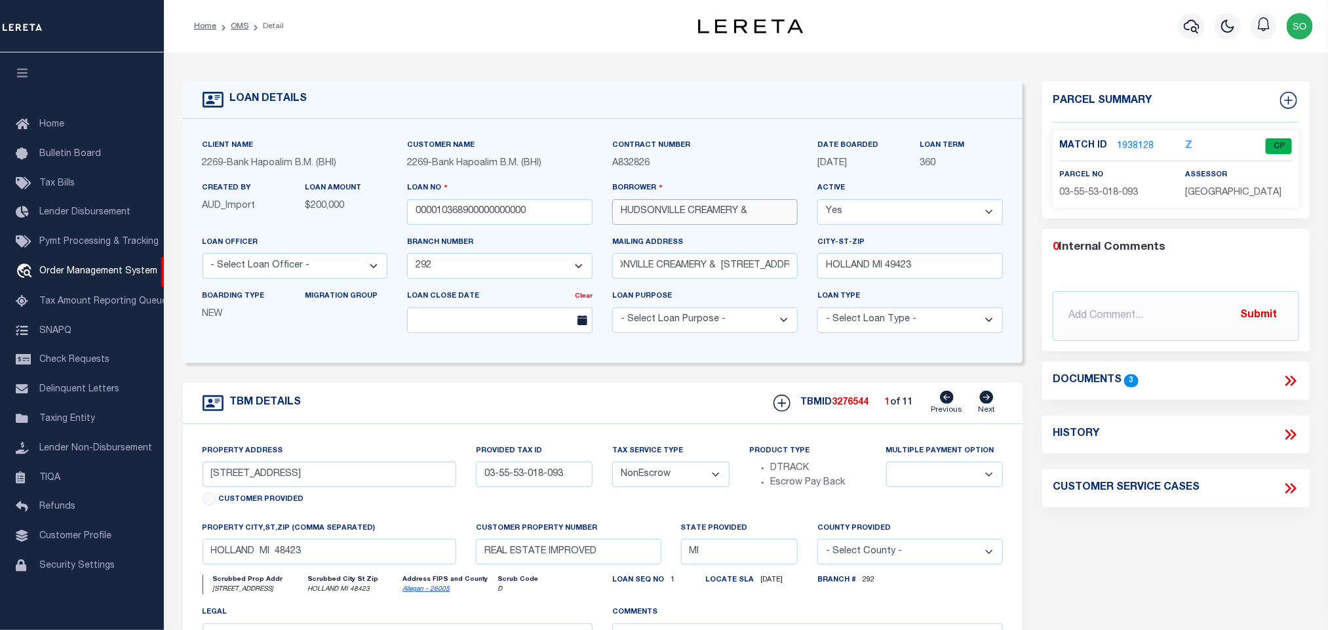
scroll to position [0, 0]
drag, startPoint x: 742, startPoint y: 213, endPoint x: 592, endPoint y: 214, distance: 150.1
click at [592, 214] on div "Client Name 2269 - Bank Hapoalim B.M. (BHI) Customer Name 2269 - Bank Hapoalim …" at bounding box center [603, 240] width 821 height 205
click at [540, 414] on div "TBM DETAILS TBMID 3276544 1 of 11 Next" at bounding box center [603, 403] width 840 height 41
click at [990, 404] on icon at bounding box center [987, 397] width 14 height 13
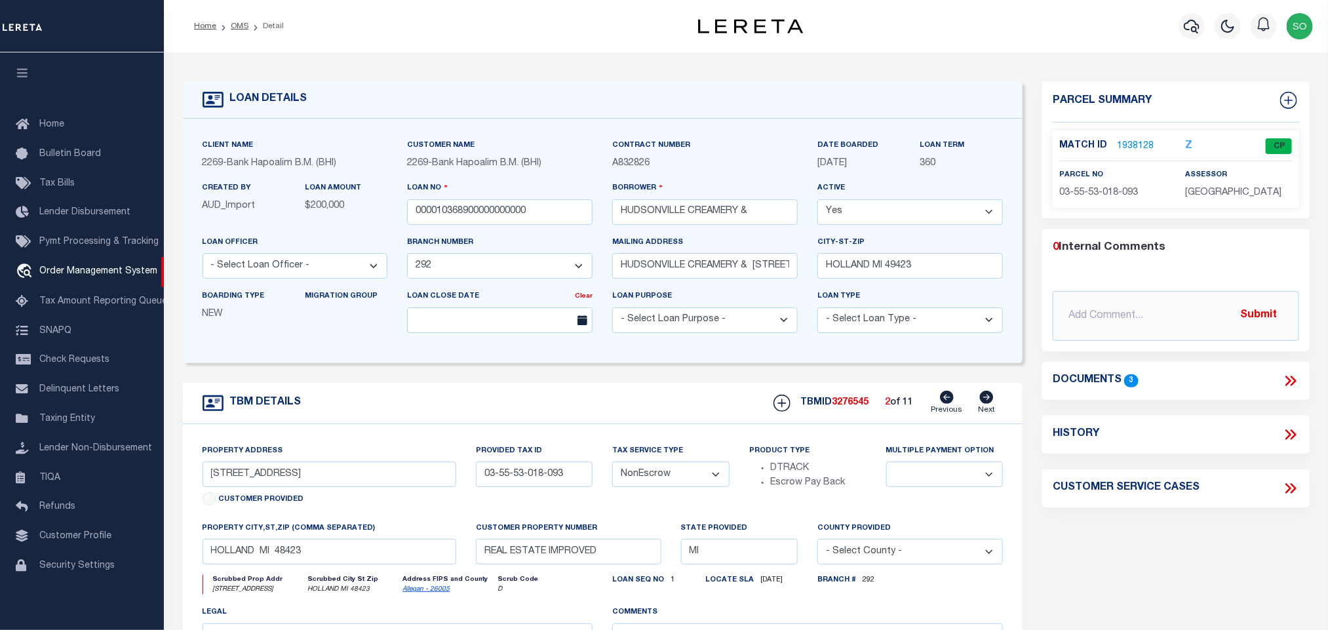
click at [990, 404] on icon at bounding box center [987, 397] width 14 height 13
type input "345 48TH STREET"
type input "03-50-53-080-778"
select select
click at [990, 404] on icon at bounding box center [987, 397] width 14 height 13
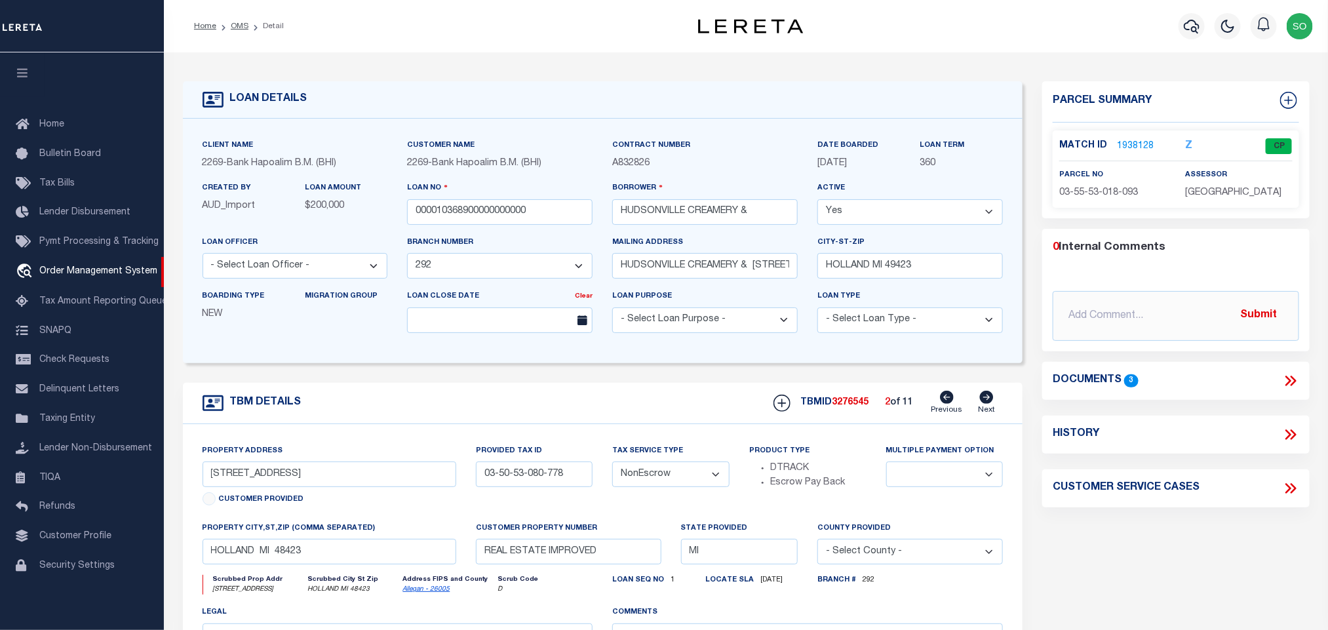
select select
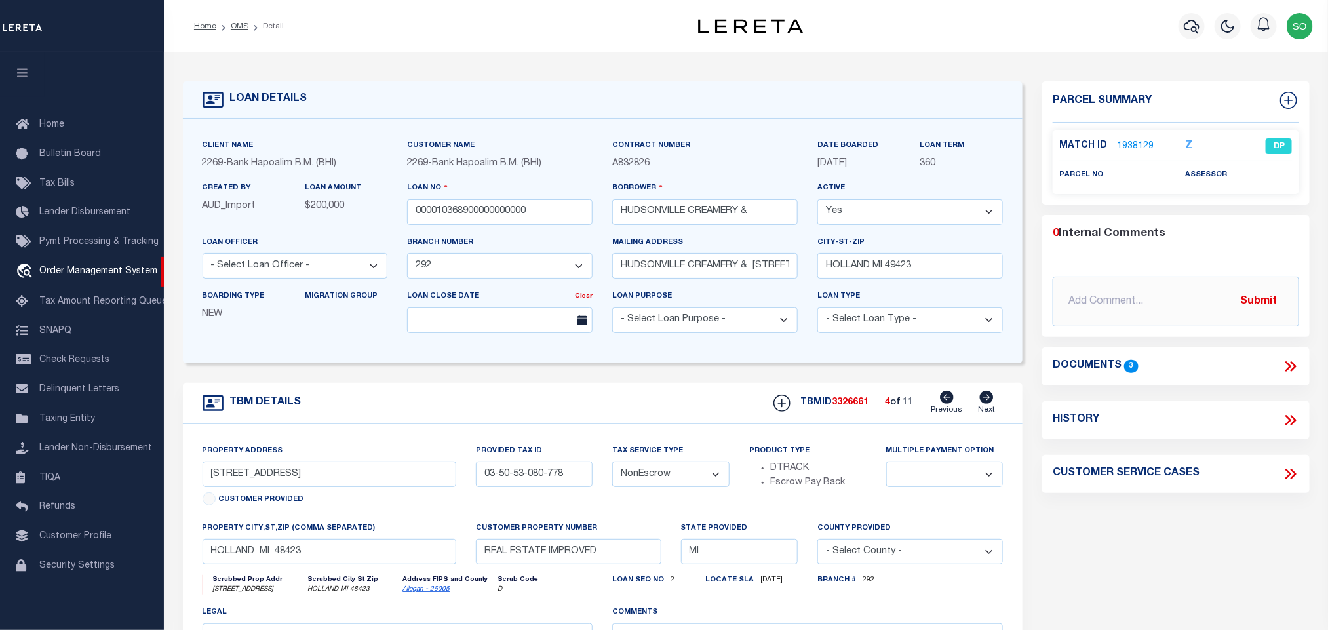
click at [990, 404] on icon at bounding box center [987, 397] width 14 height 13
type input "035553022042"
select select
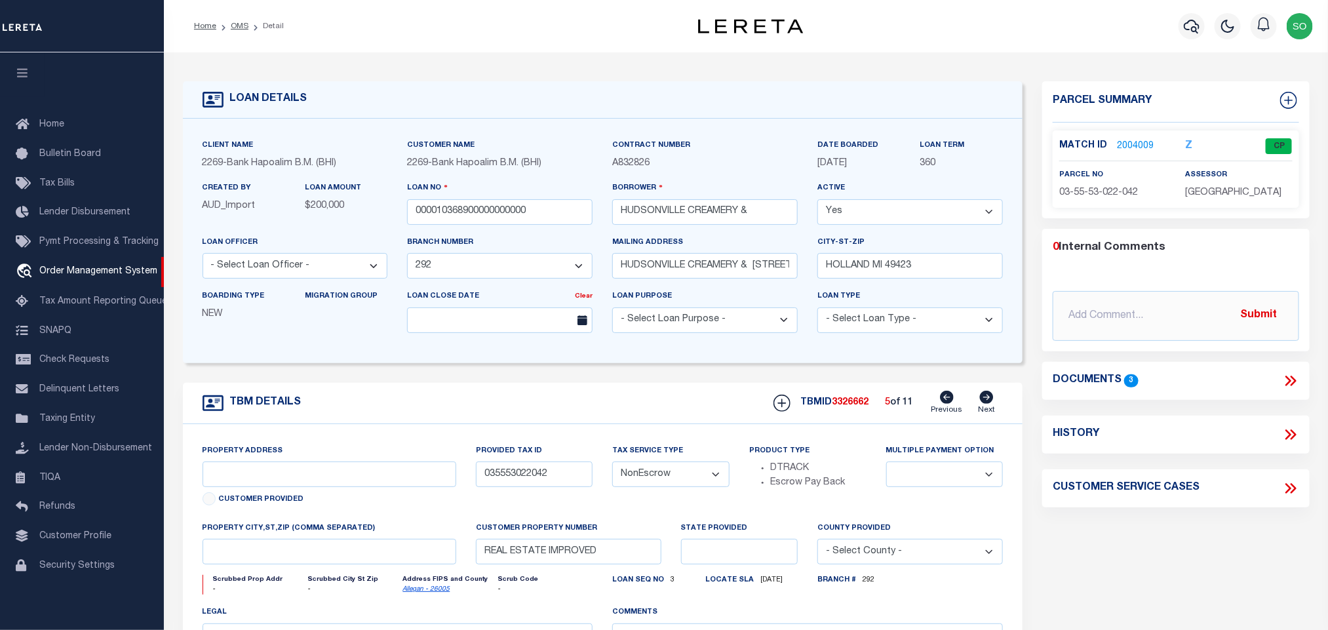
click at [990, 404] on icon at bounding box center [987, 397] width 14 height 13
type input "035553021004"
select select
type input "035553020025"
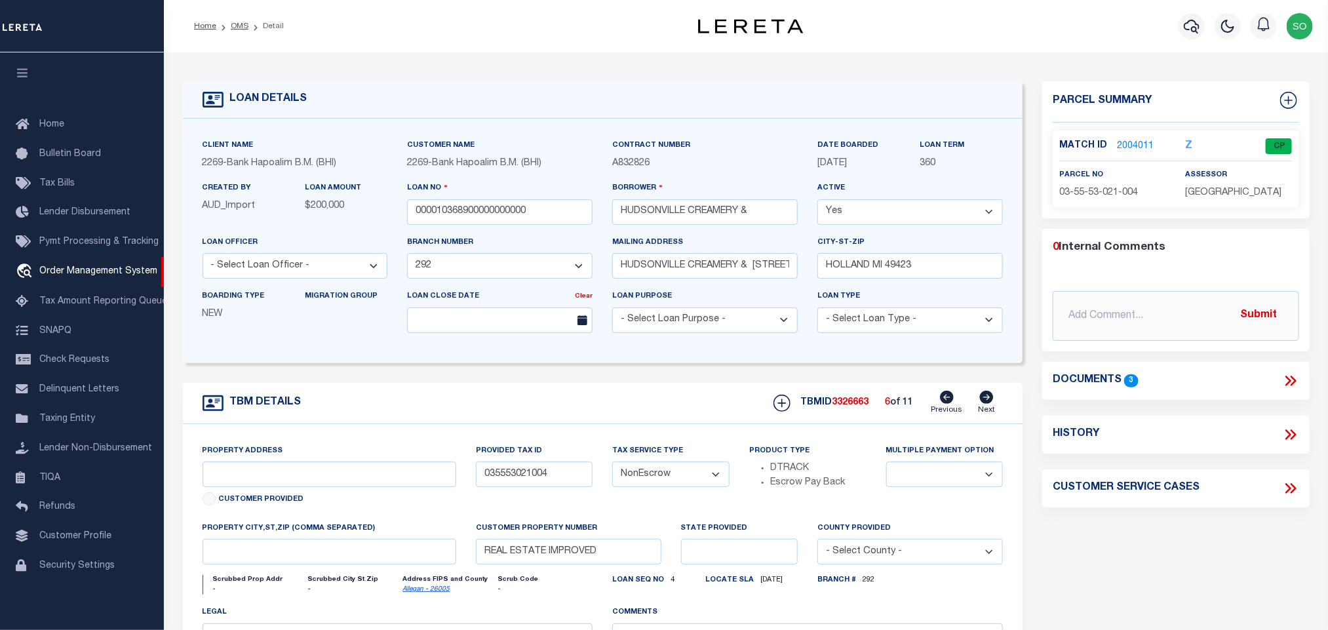
select select
type input "345 48TH STREET"
type input "035553018093"
type input "HOLLAND MI 48423"
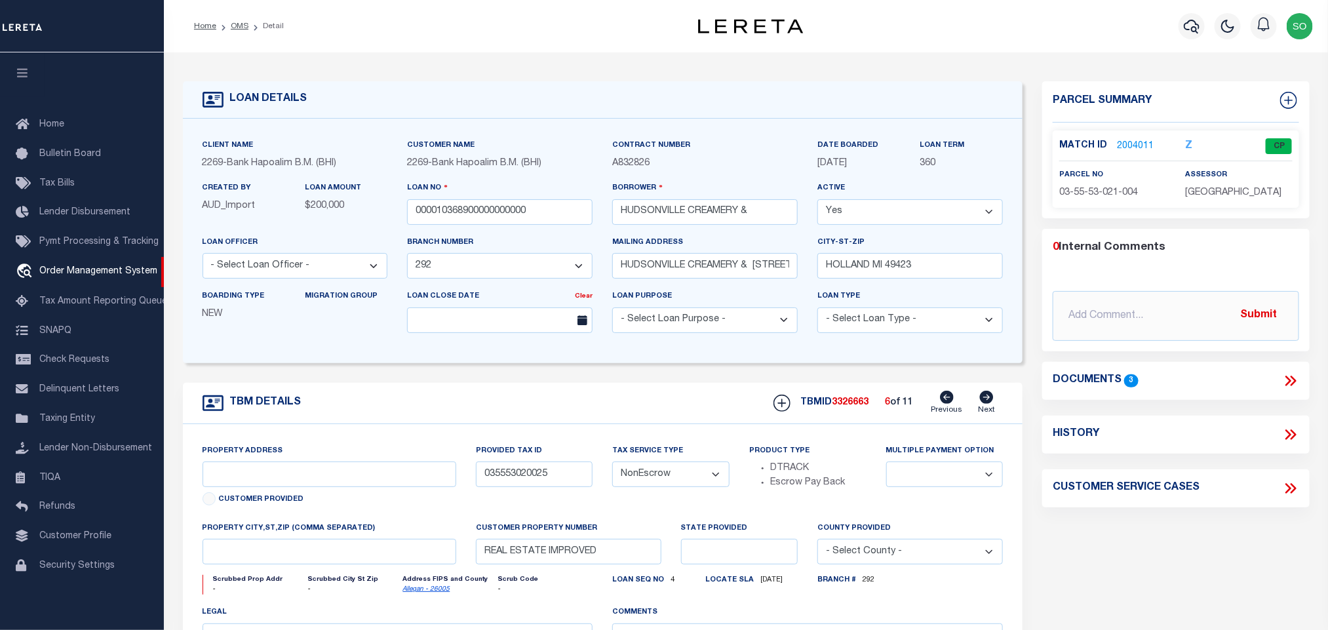
type input "MI"
select select
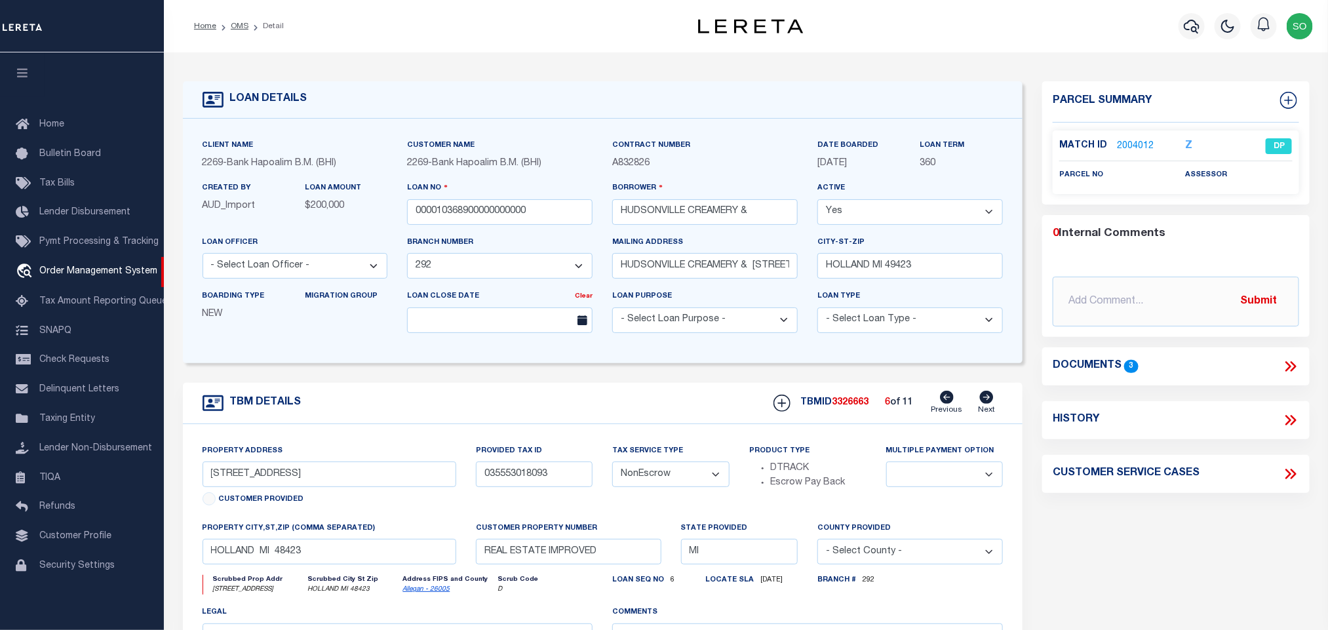
click at [990, 404] on icon at bounding box center [987, 397] width 14 height 13
type input "345 E 48TH ST STE 200"
type input "035553004100"
type input "HOLLAND MI 49423"
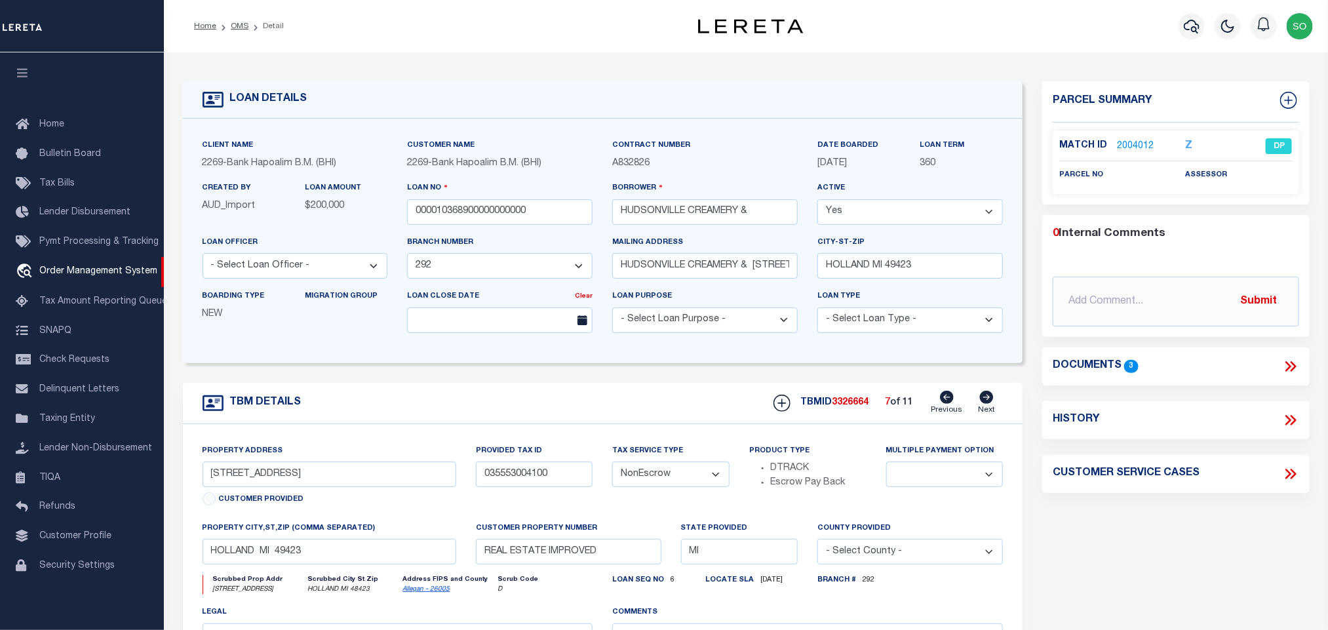
select select
type input "345 48TH STREET STE 200"
type input "035053080778"
select select
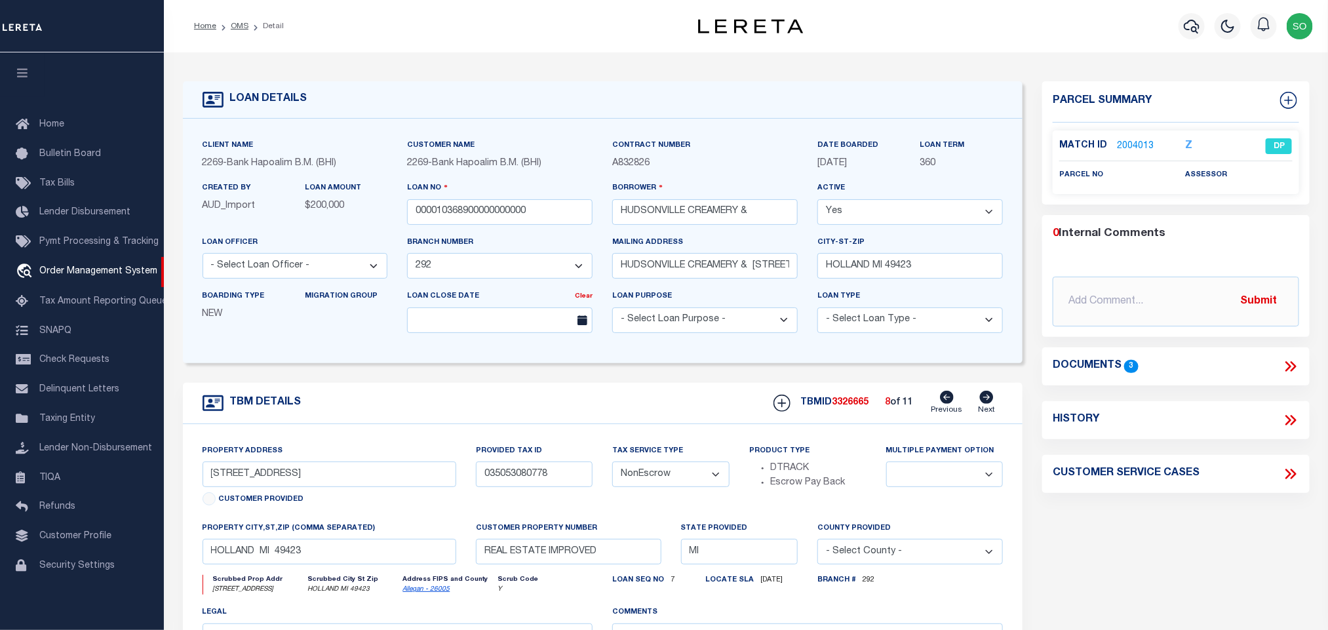
select select
click at [990, 404] on icon at bounding box center [987, 397] width 14 height 13
type input "345 E 48TH ST STE 200"
type input "035753012004"
type input "HOLLAND MI 48423"
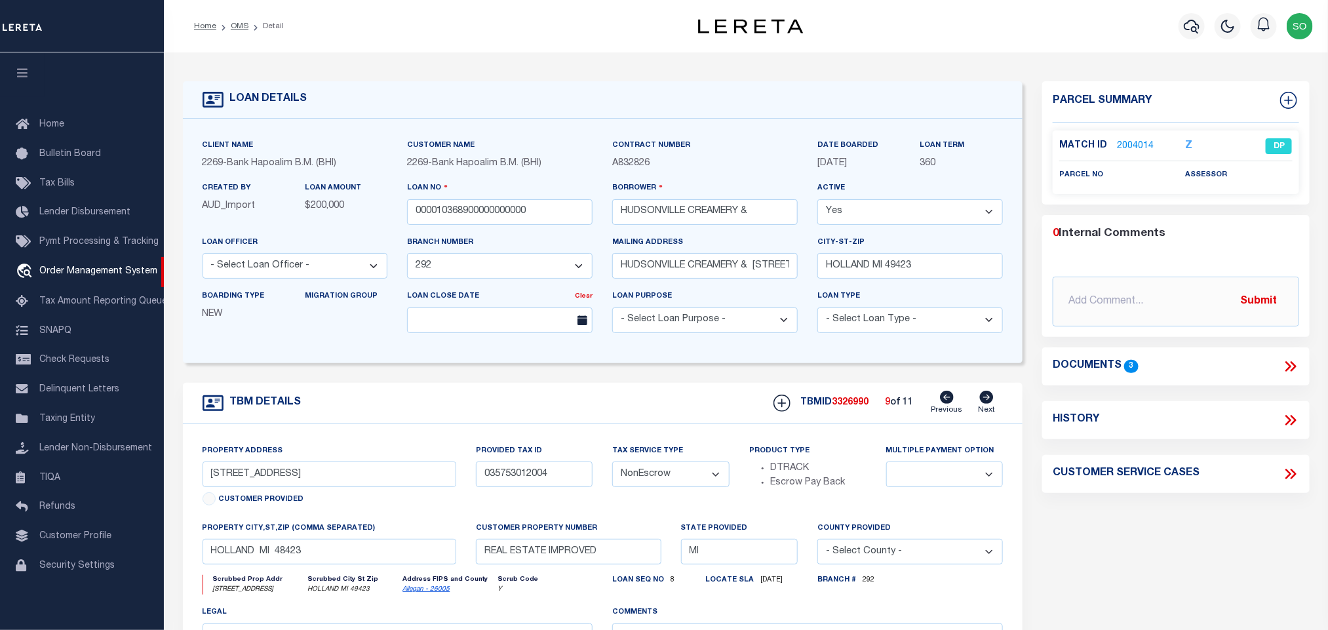
select select
click at [990, 404] on icon at bounding box center [987, 397] width 14 height 13
type input "035753009082"
type input "HOLLAND MI 49423"
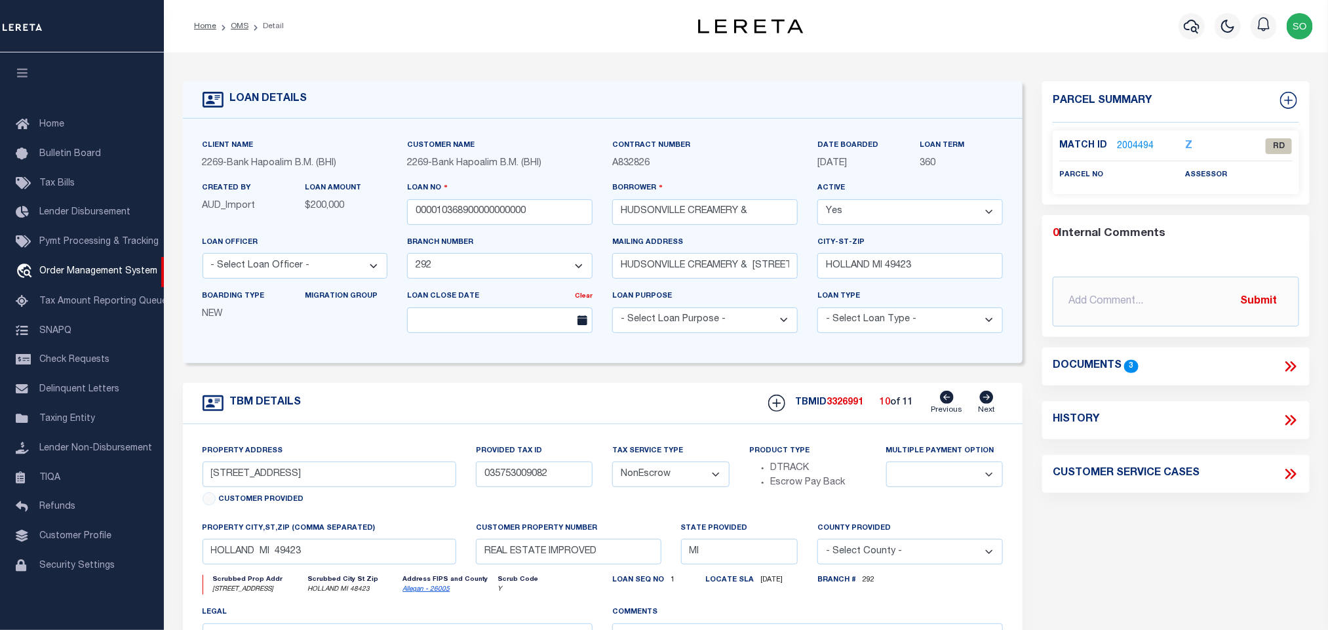
select select
click at [991, 397] on icon at bounding box center [986, 397] width 14 height 13
type input "03-55-53-021-004"
type input "HOLLAND MI 48423"
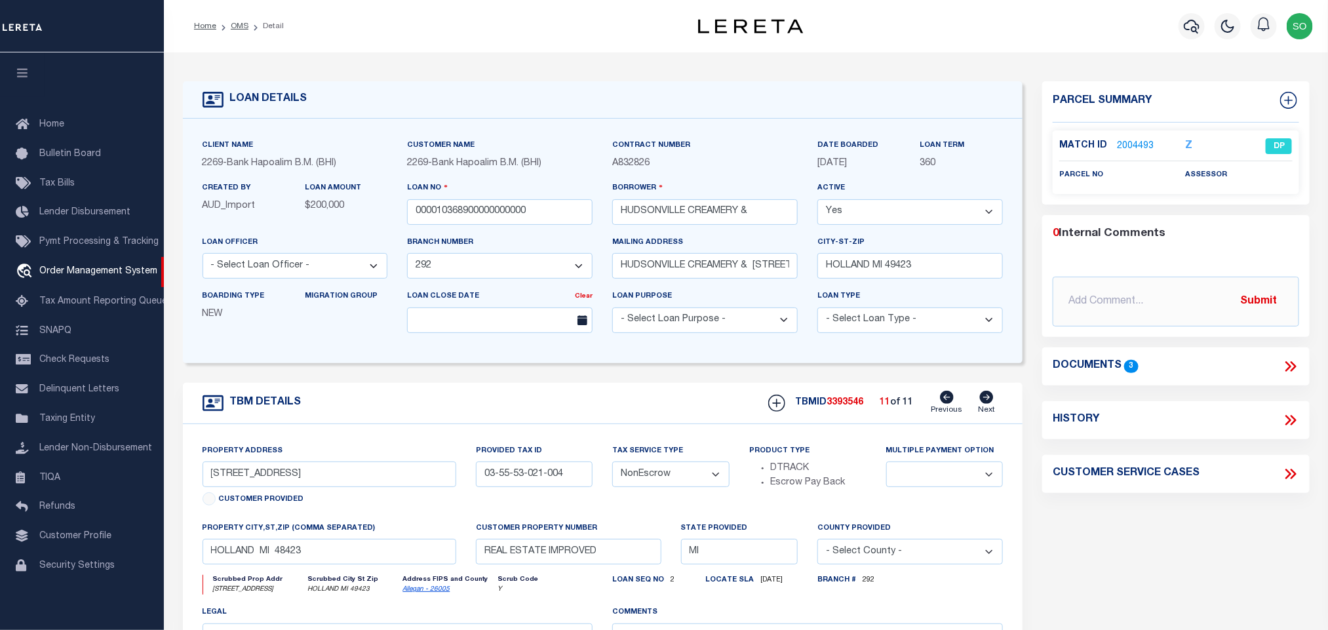
select select
click at [950, 403] on icon at bounding box center [947, 397] width 14 height 13
type input "035753009082"
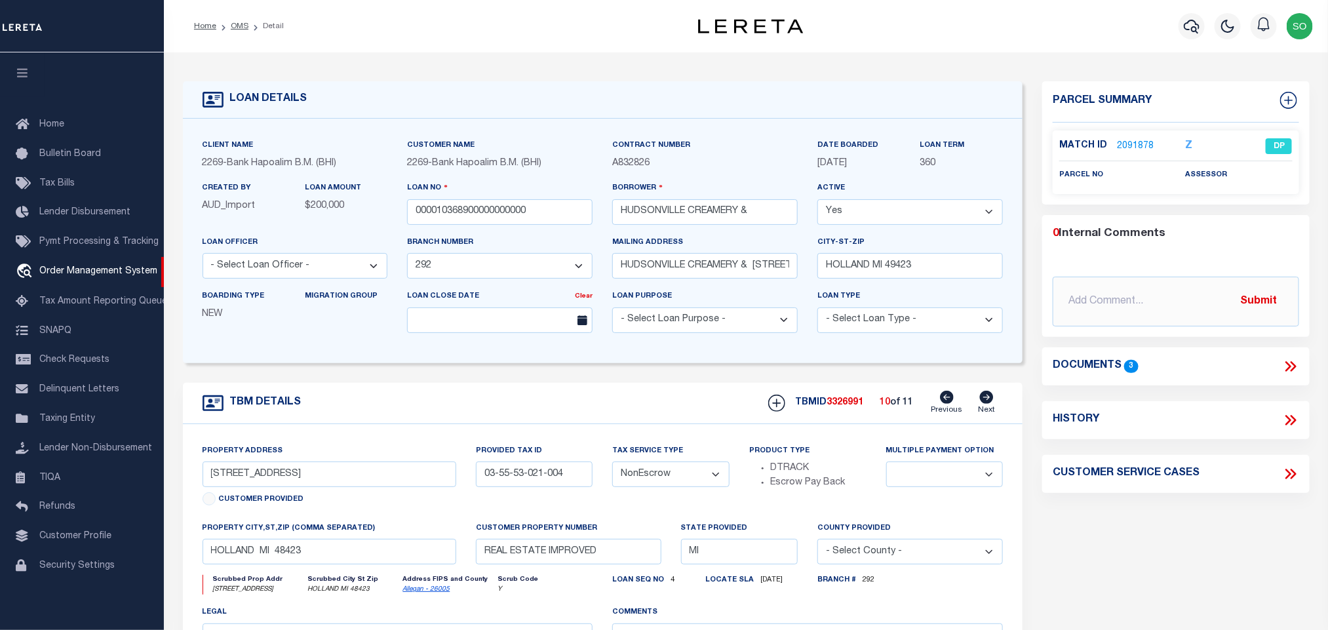
type input "HOLLAND MI 49423"
select select
type input "035753012004"
type input "HOLLAND MI 48423"
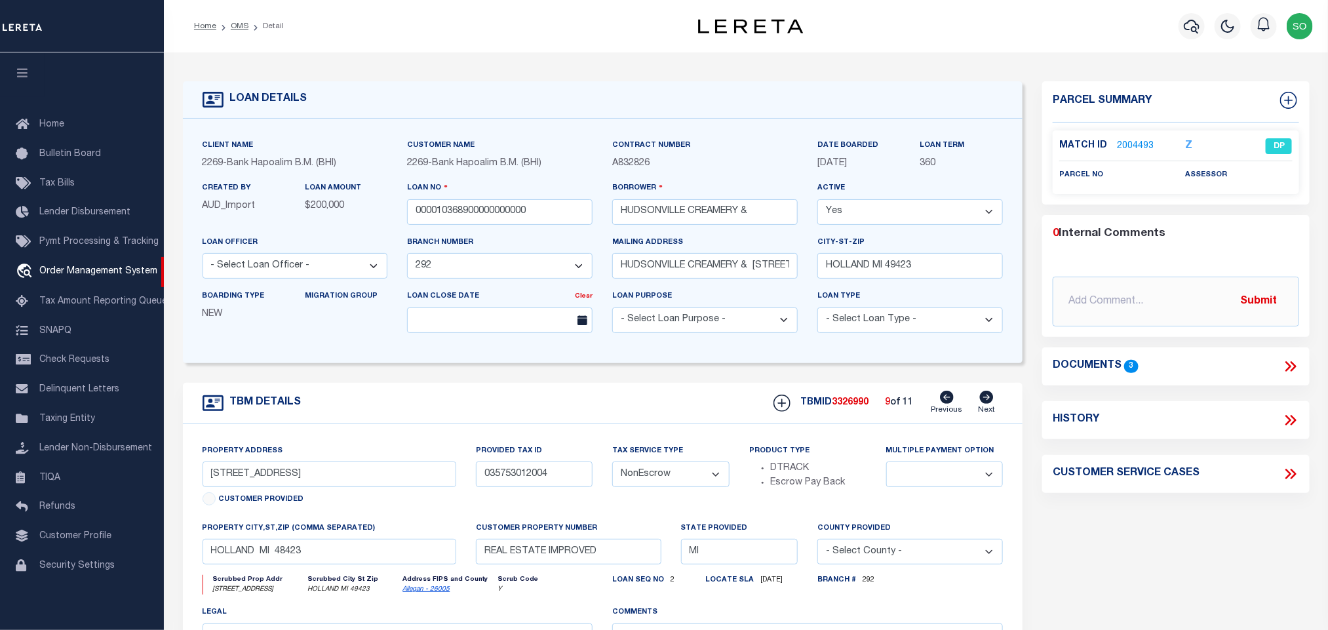
select select
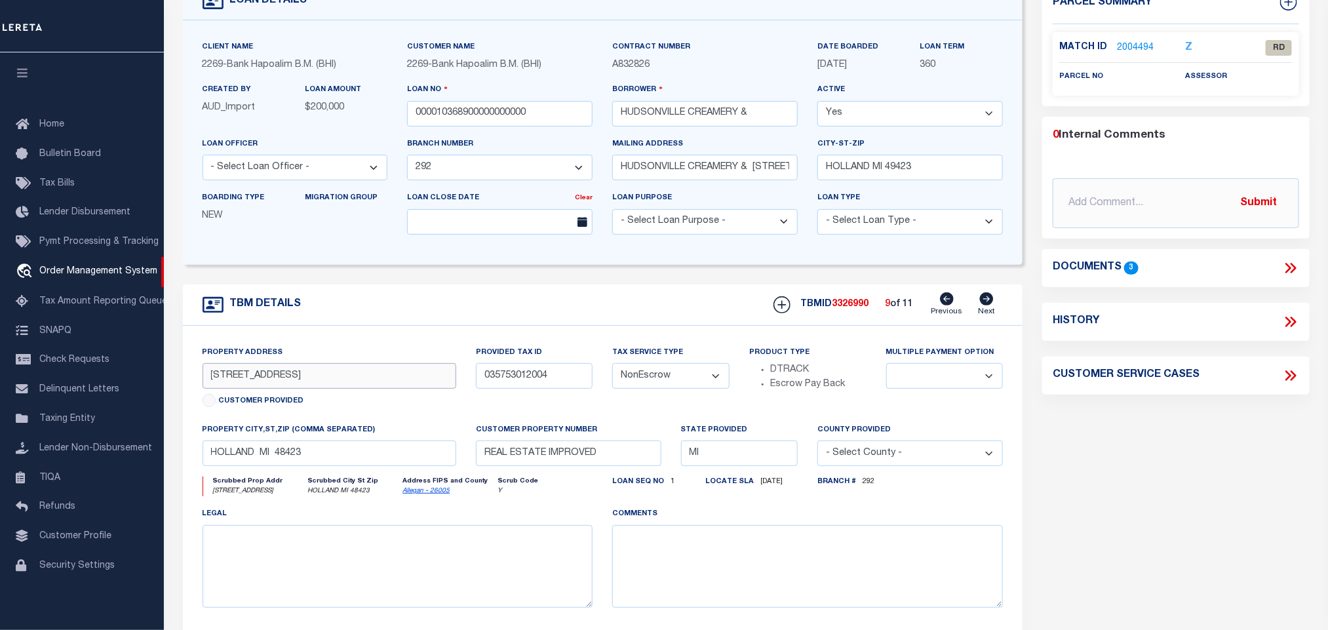
drag, startPoint x: 298, startPoint y: 388, endPoint x: 178, endPoint y: 368, distance: 121.7
click at [178, 368] on div "TBM DETAILS TBMID 3326990" at bounding box center [603, 467] width 860 height 364
click at [280, 384] on input "345 E 48TH ST STE 200" at bounding box center [330, 376] width 254 height 26
drag, startPoint x: 275, startPoint y: 380, endPoint x: 207, endPoint y: 376, distance: 68.9
click at [207, 376] on input "345 E 48TH ST STE 200" at bounding box center [330, 376] width 254 height 26
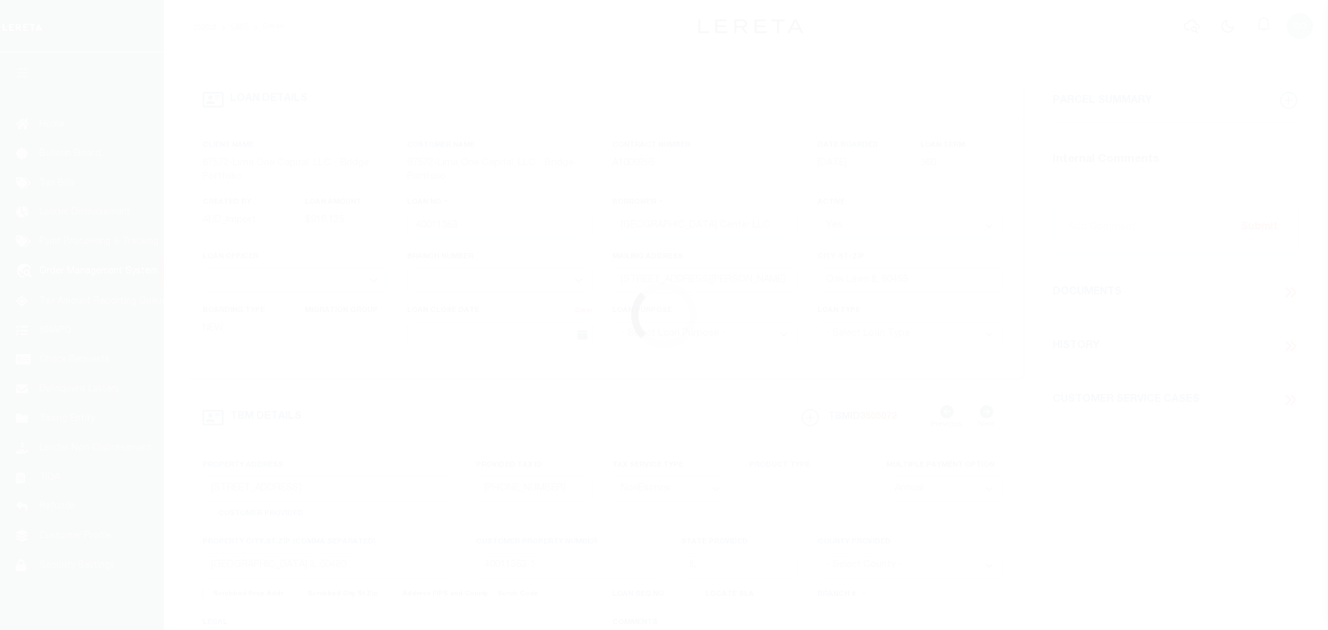
select select "NonEscrow"
type input "[STREET_ADDRESS]"
type input "[PHONE_NUMBER]"
select select
type input "40011363-3"
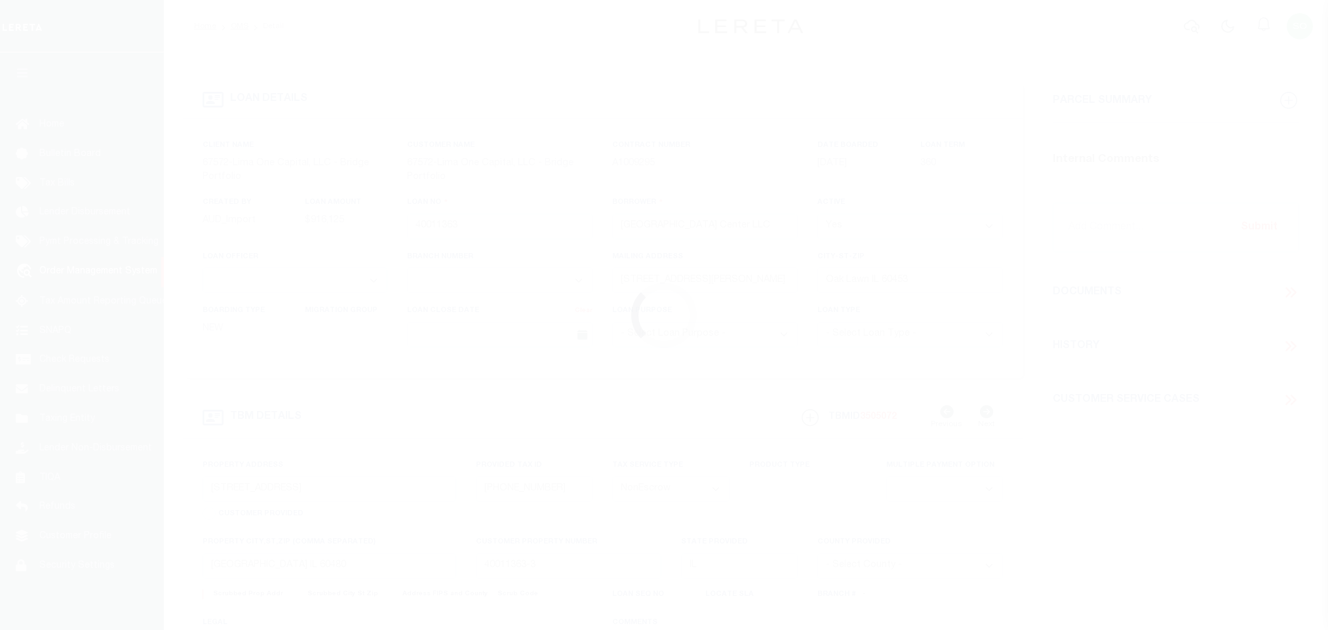
select select
select select "26298"
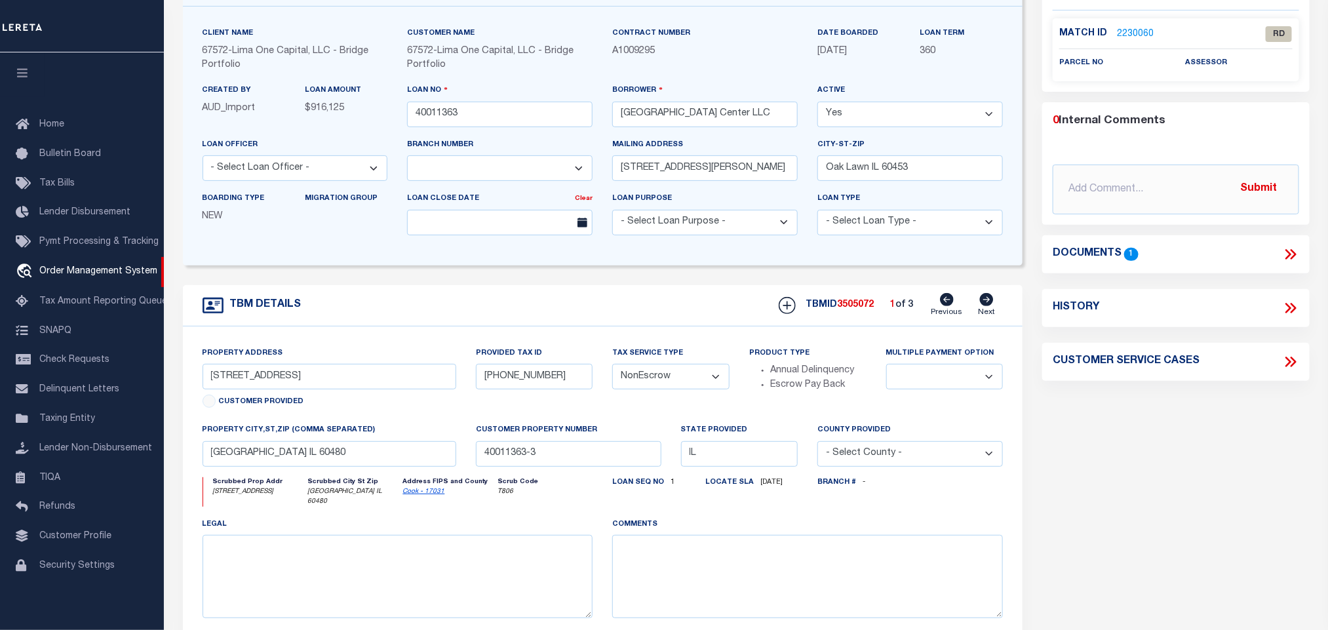
click at [1290, 252] on icon at bounding box center [1290, 254] width 17 height 17
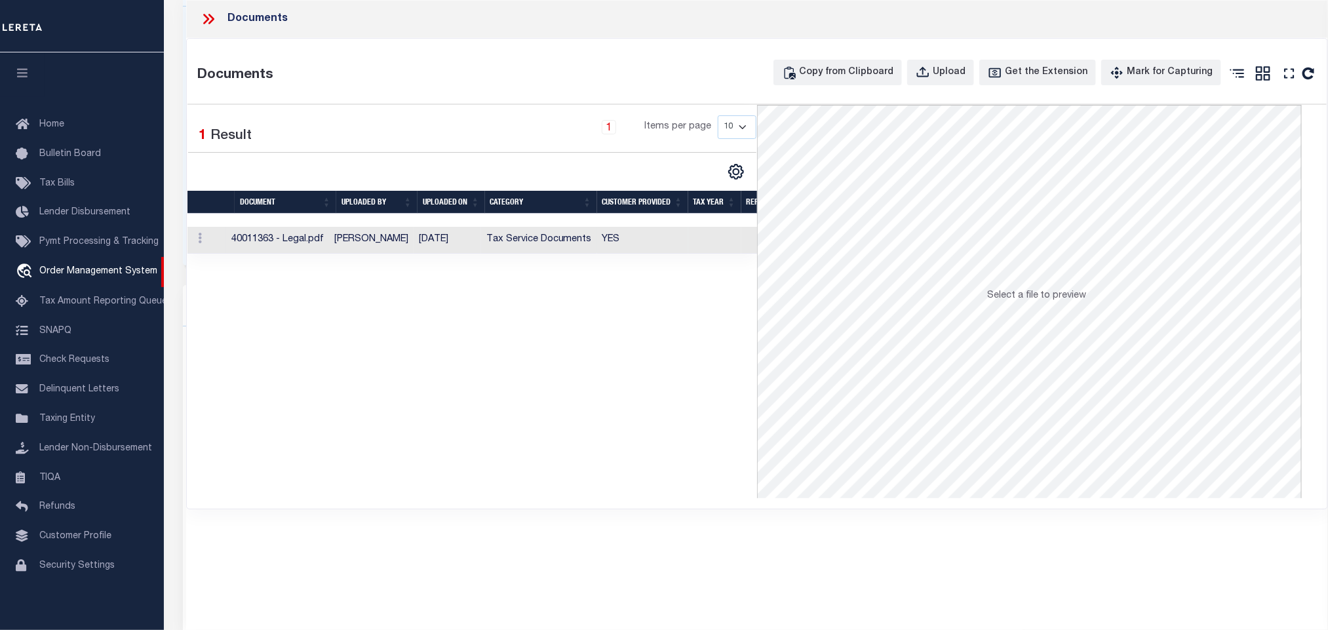
click at [570, 246] on td "Tax Service Documents" at bounding box center [539, 240] width 116 height 27
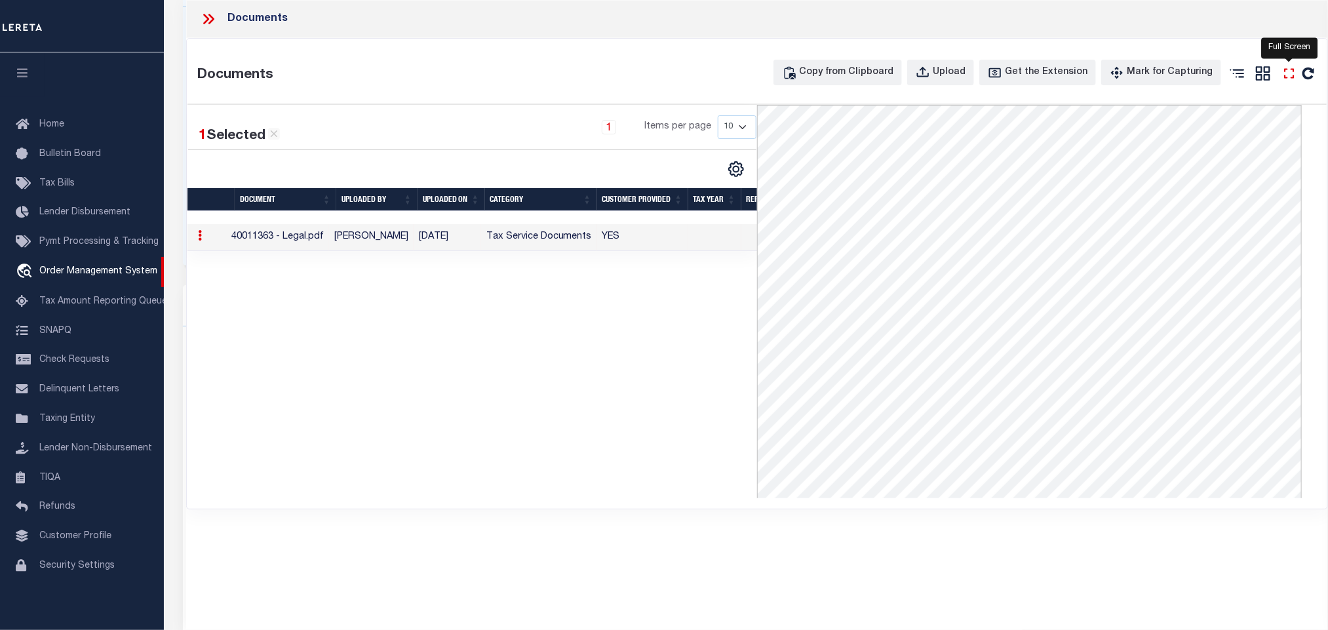
click at [1288, 75] on icon "" at bounding box center [1289, 73] width 17 height 17
